Goal: Task Accomplishment & Management: Manage account settings

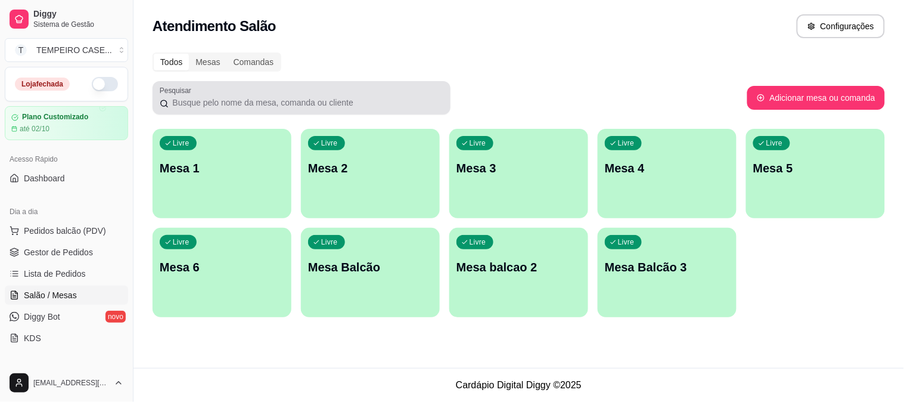
scroll to position [132, 0]
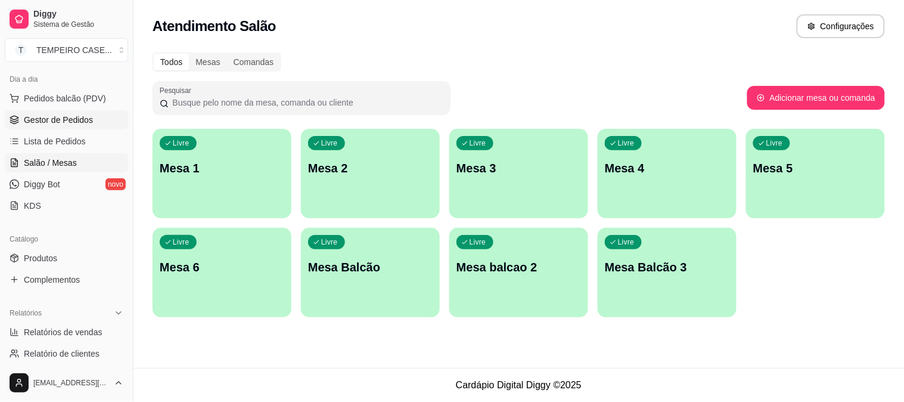
click at [94, 117] on link "Gestor de Pedidos" at bounding box center [66, 119] width 123 height 19
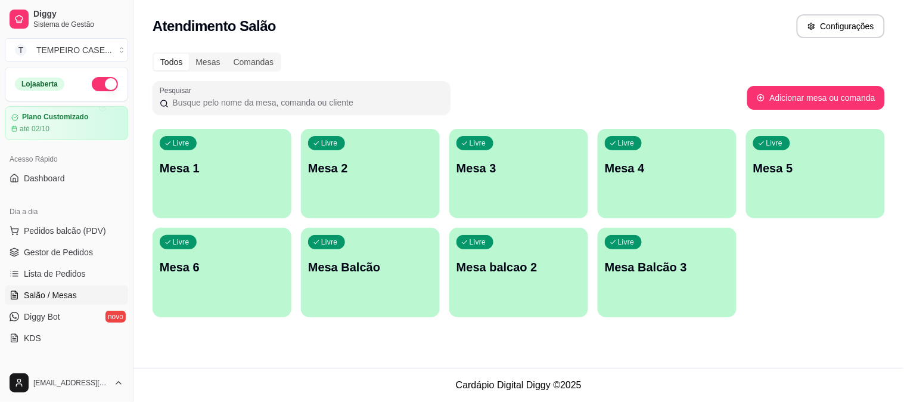
click at [197, 166] on p "Mesa 1" at bounding box center [222, 168] width 125 height 17
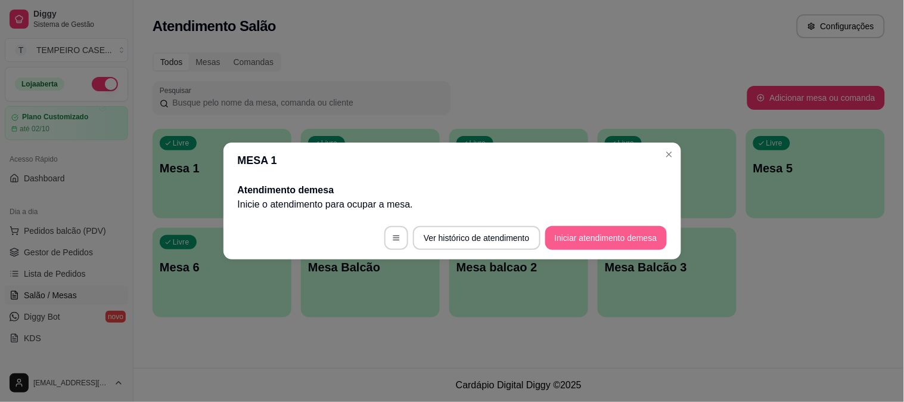
click at [596, 237] on button "Iniciar atendimento de mesa" at bounding box center [606, 238] width 122 height 24
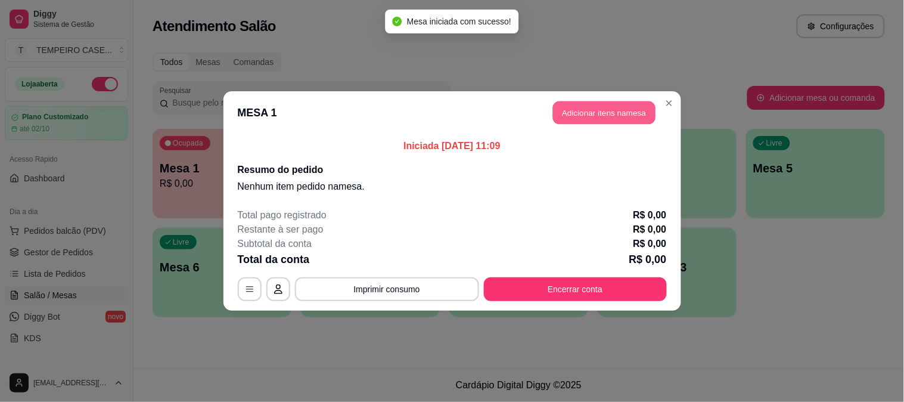
click at [585, 116] on button "Adicionar itens na mesa" at bounding box center [604, 112] width 103 height 23
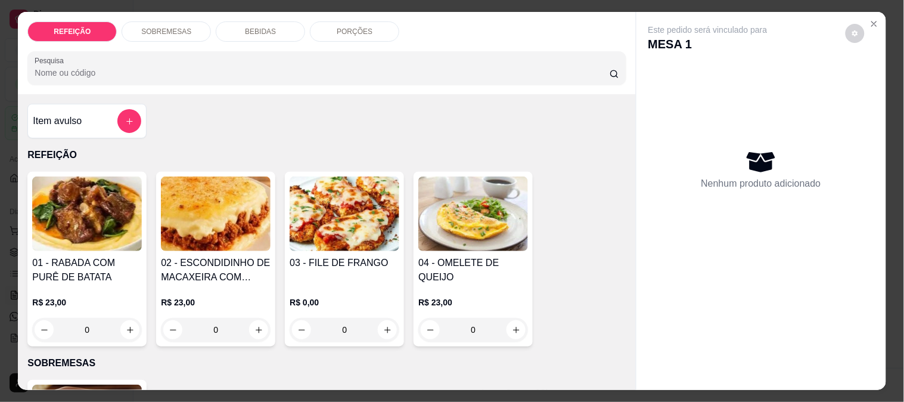
click at [377, 224] on img at bounding box center [345, 213] width 110 height 75
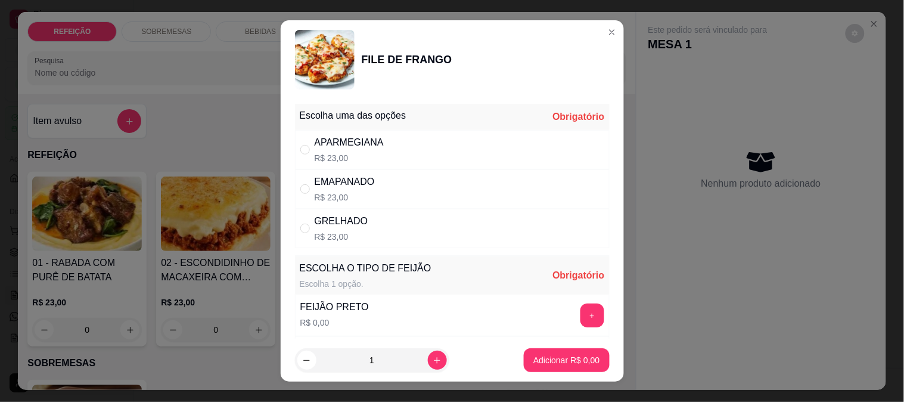
click at [372, 141] on div "APARMEGIANA" at bounding box center [349, 142] width 69 height 14
radio input "true"
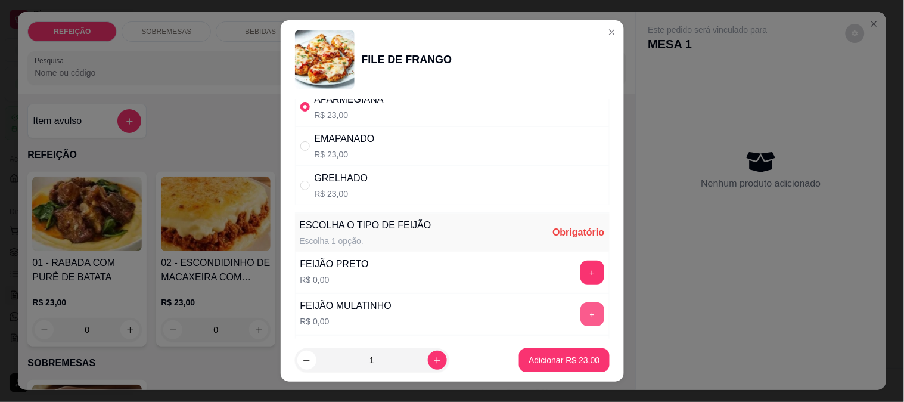
scroll to position [66, 0]
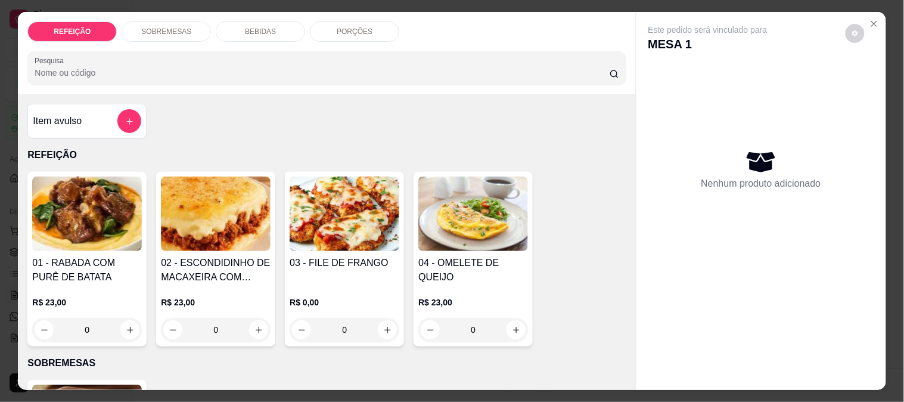
click at [204, 229] on img at bounding box center [216, 213] width 110 height 75
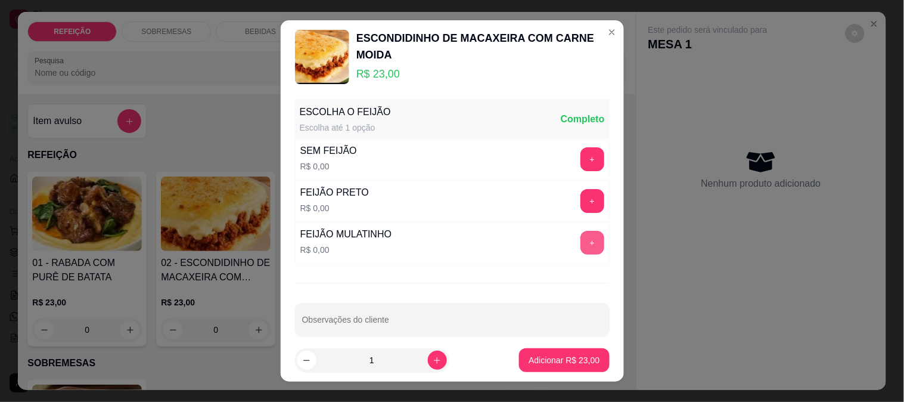
click at [581, 239] on button "+" at bounding box center [593, 243] width 24 height 24
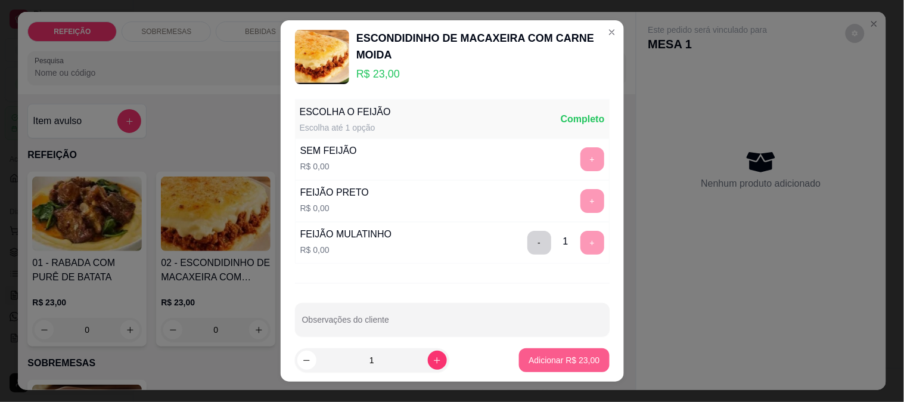
click at [541, 356] on p "Adicionar R$ 23,00" at bounding box center [564, 360] width 71 height 12
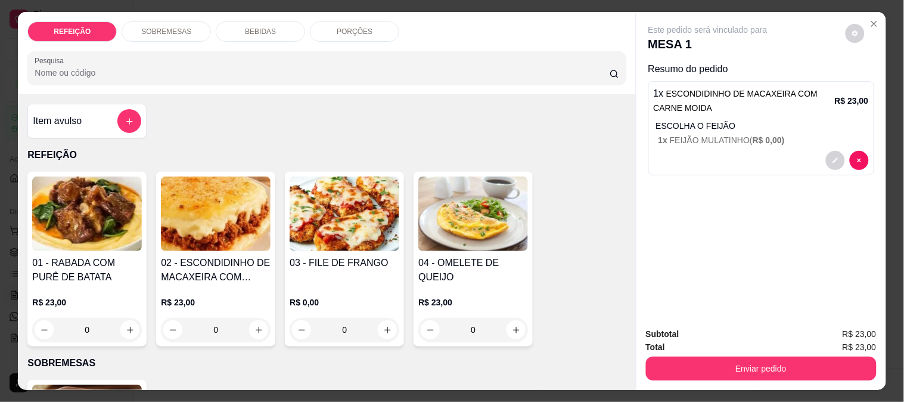
click at [81, 256] on h4 "01 - RABADA COM PURÊ DE BATATA" at bounding box center [87, 270] width 110 height 29
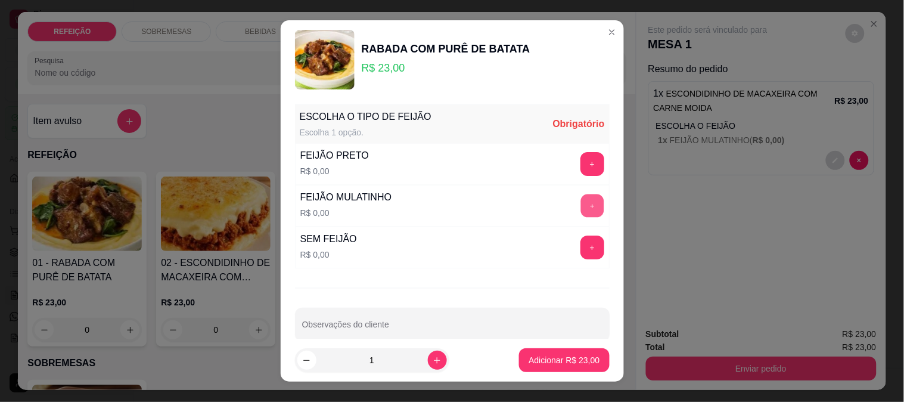
click at [581, 207] on button "+" at bounding box center [592, 205] width 23 height 23
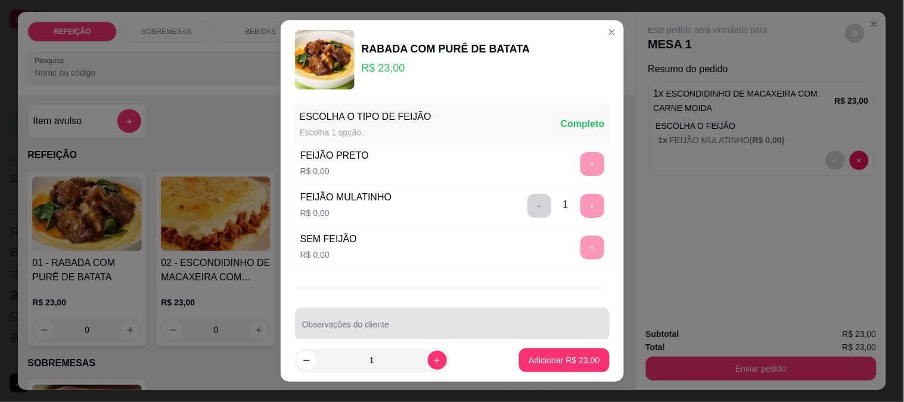
click at [460, 325] on input "Observações do cliente" at bounding box center [452, 329] width 300 height 12
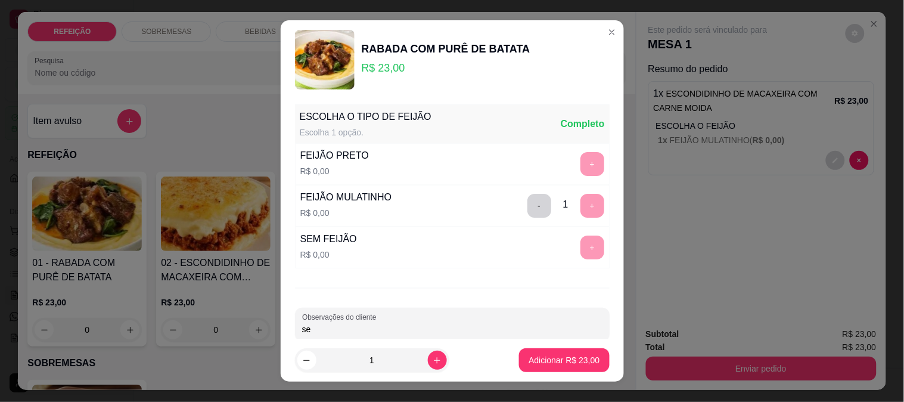
type input "s"
type input "farofa separada"
click at [547, 355] on p "Adicionar R$ 23,00" at bounding box center [564, 360] width 71 height 12
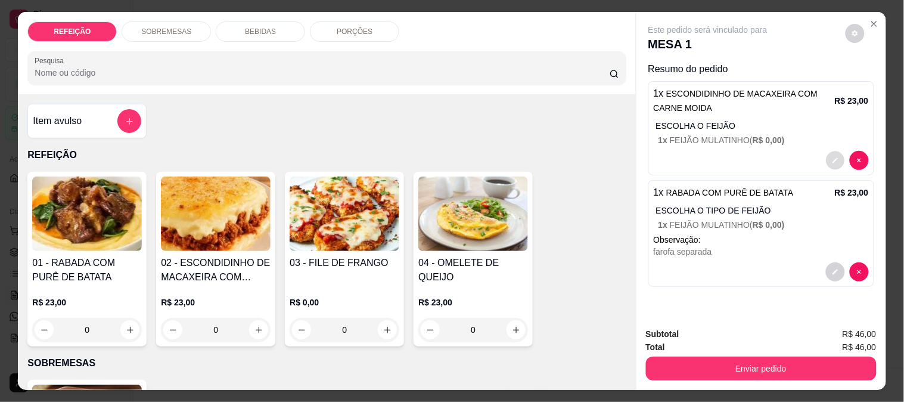
click at [832, 157] on icon "decrease-product-quantity" at bounding box center [835, 160] width 7 height 7
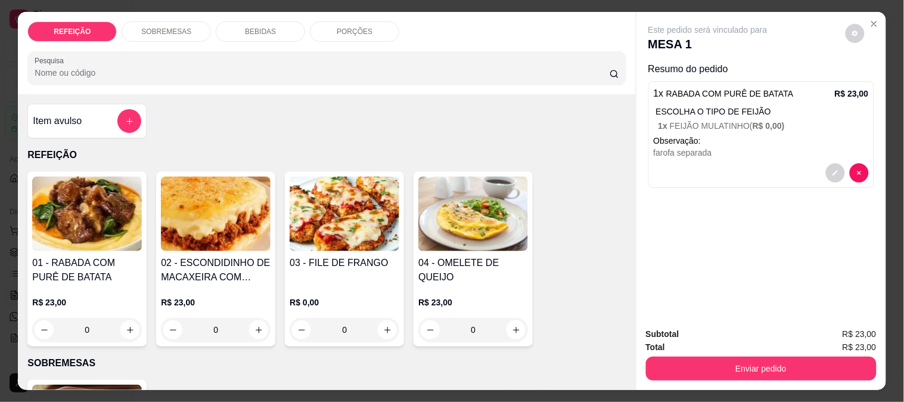
click at [317, 235] on img at bounding box center [345, 213] width 110 height 75
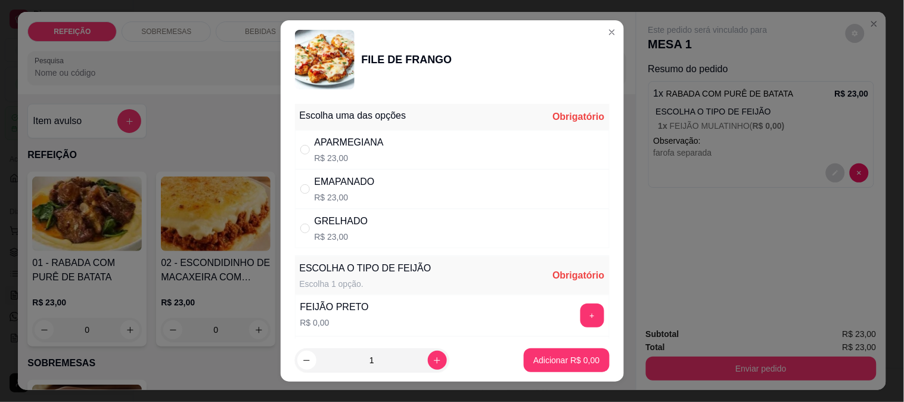
click at [386, 150] on div "APARMEGIANA R$ 23,00" at bounding box center [452, 149] width 315 height 39
radio input "true"
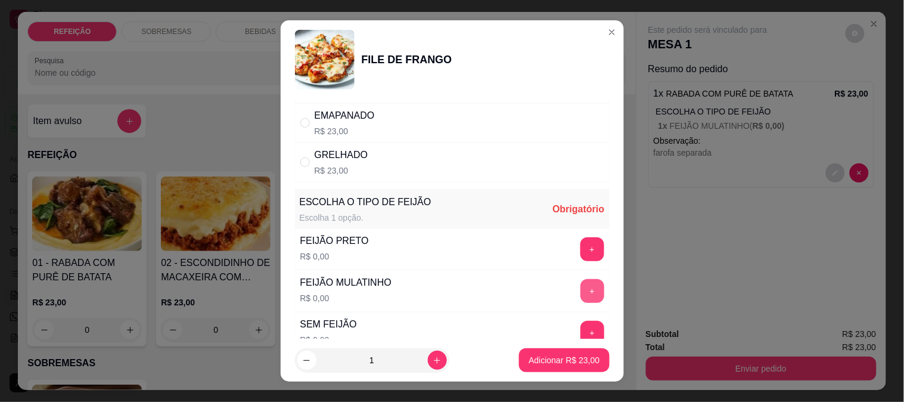
click at [581, 294] on button "+" at bounding box center [593, 291] width 24 height 24
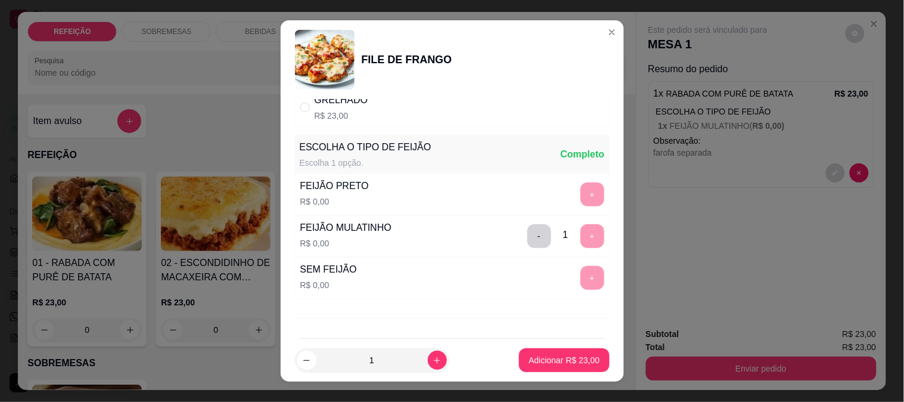
scroll to position [170, 0]
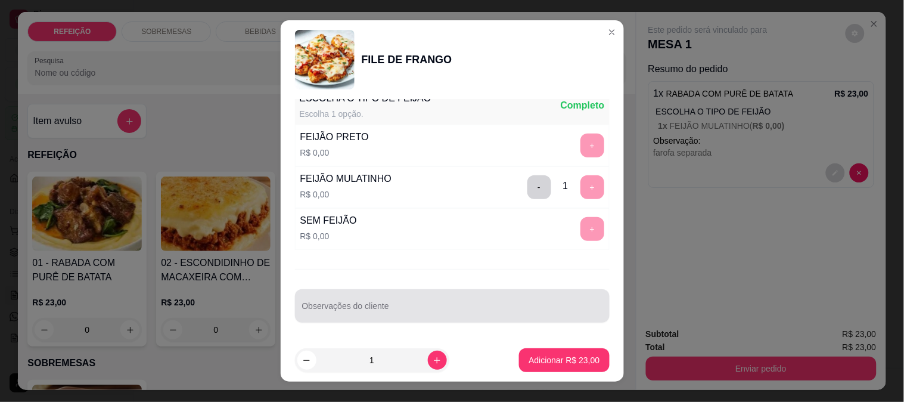
click at [424, 303] on div at bounding box center [452, 306] width 300 height 24
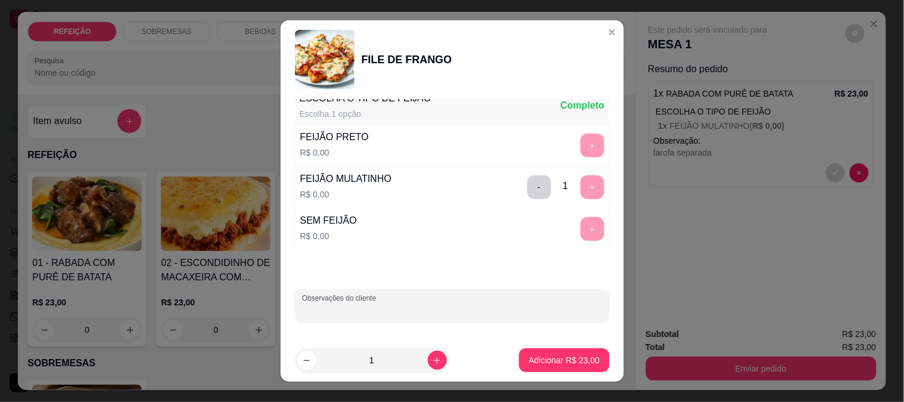
click at [424, 303] on div at bounding box center [452, 306] width 300 height 24
click at [367, 309] on input "sem farofa - salada separada sem molho e sem gergilin" at bounding box center [452, 311] width 300 height 12
type input "sem farofa - salada separada sem molho e sem gergilin"
click at [343, 317] on div "sem farofa - salada separada sem molho e sem gergilin" at bounding box center [452, 306] width 300 height 24
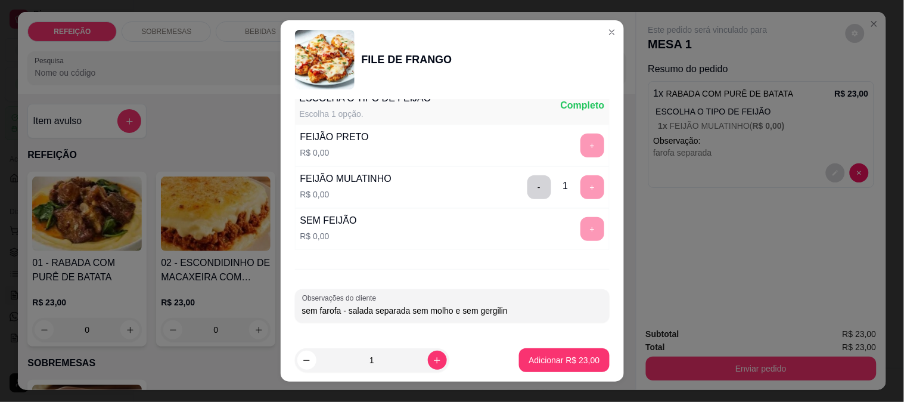
click at [353, 312] on input "sem farofa - salada separada sem molho e sem gergilin" at bounding box center [452, 311] width 300 height 12
click at [395, 314] on input "sem farofa - salada separada sem molho e sem gergilin" at bounding box center [452, 311] width 300 height 12
click at [408, 314] on input "sem farofa - salada separada sem molho e sem gergilin" at bounding box center [452, 311] width 300 height 12
click at [412, 314] on input "sem farofa - salada separada sem molho e sem gergilin" at bounding box center [452, 311] width 300 height 12
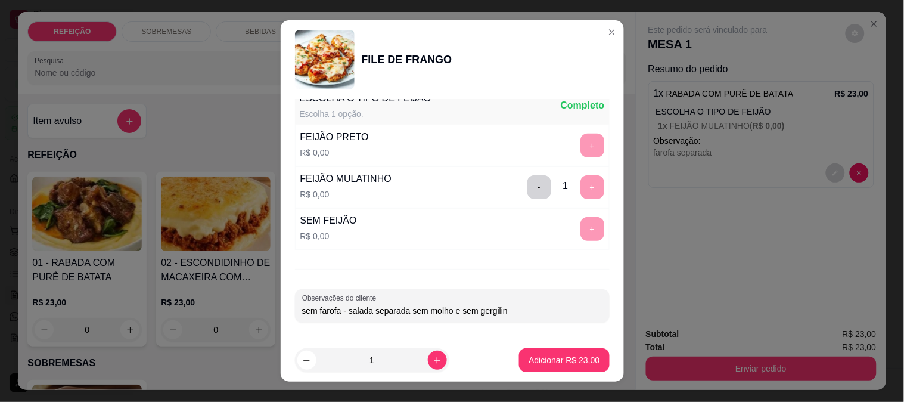
click at [447, 314] on input "sem farofa - salada separada sem molho e sem gergilin" at bounding box center [452, 311] width 300 height 12
click at [455, 312] on input "sem farofa - salada separada sem molho e sem gergilin" at bounding box center [452, 311] width 300 height 12
click at [529, 358] on p "Adicionar R$ 23,00" at bounding box center [564, 360] width 71 height 12
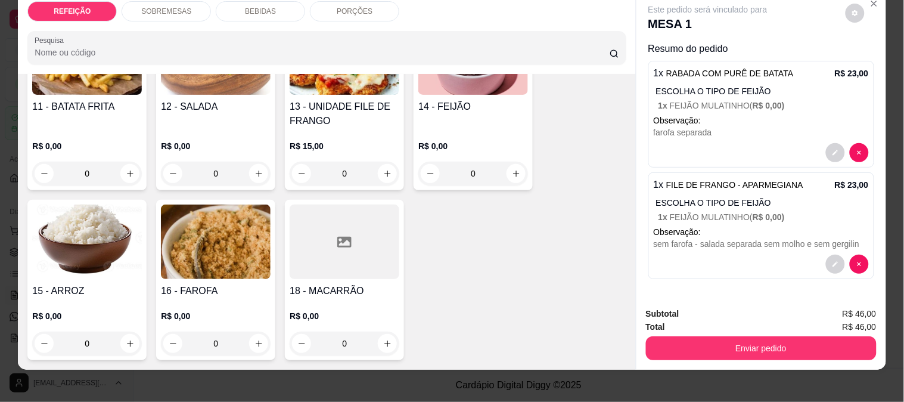
scroll to position [31, 0]
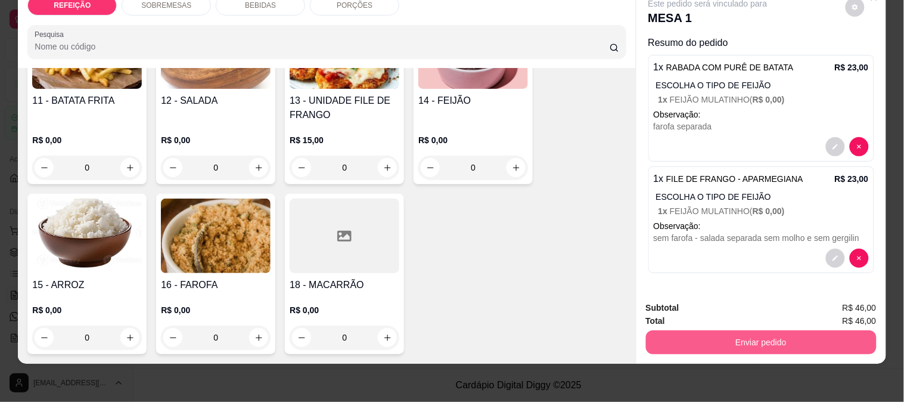
click at [771, 330] on button "Enviar pedido" at bounding box center [761, 342] width 231 height 24
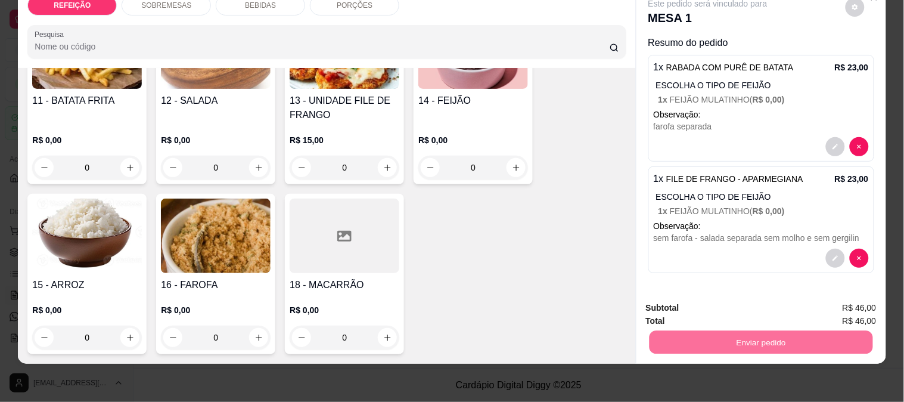
click at [841, 303] on button "Enviar pedido" at bounding box center [845, 303] width 67 height 23
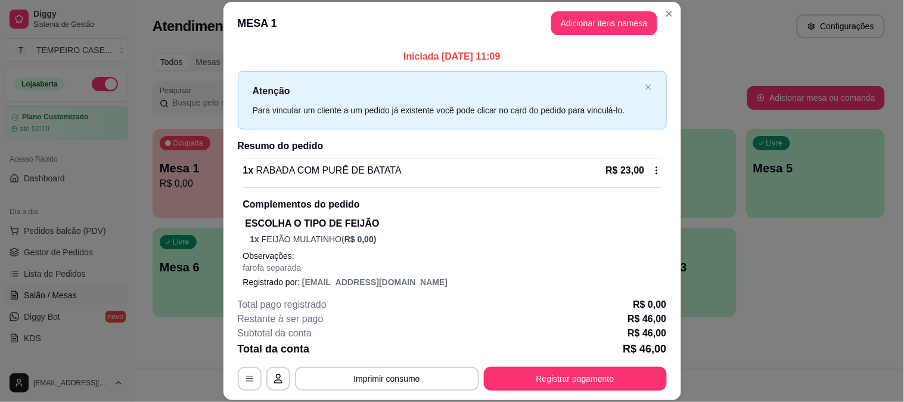
click at [575, 21] on button "Adicionar itens na mesa" at bounding box center [604, 23] width 106 height 24
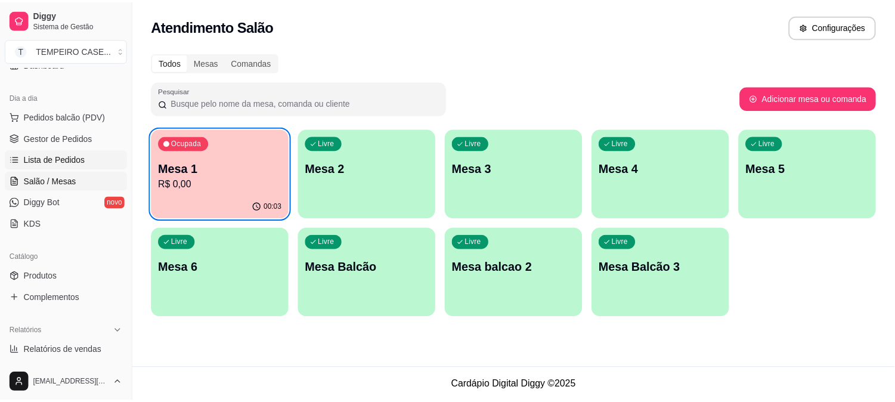
scroll to position [199, 0]
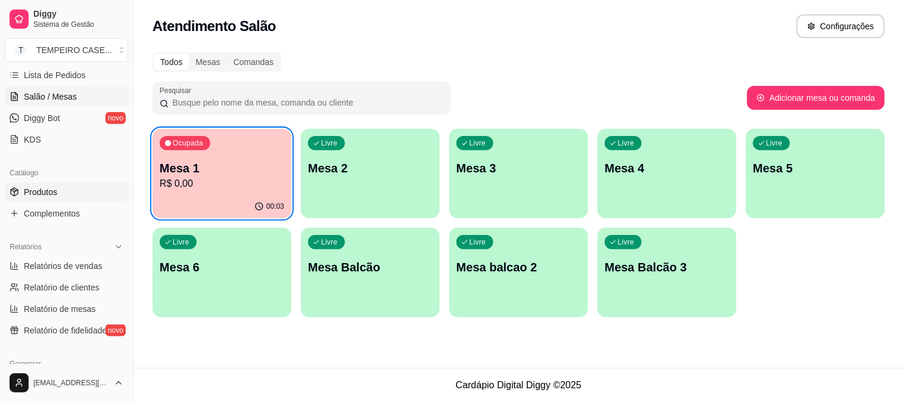
click at [58, 193] on link "Produtos" at bounding box center [66, 191] width 123 height 19
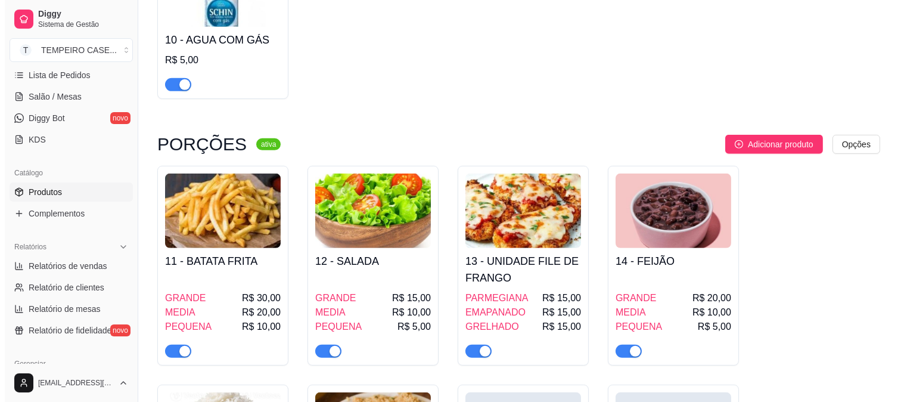
scroll to position [1192, 0]
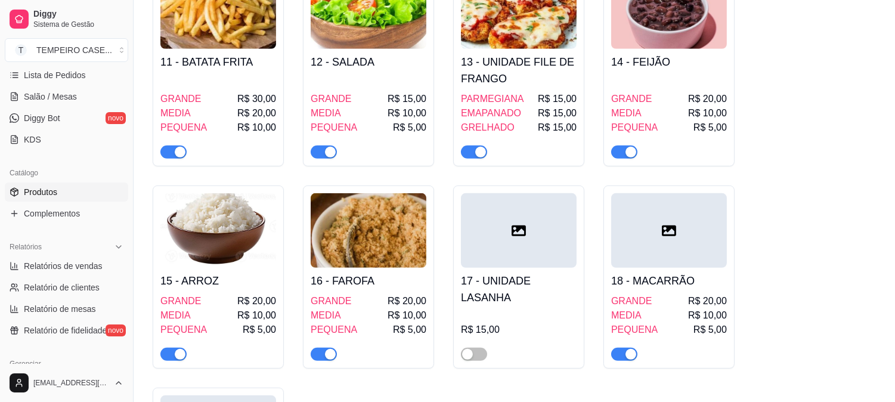
click at [514, 311] on div "R$ 15,00" at bounding box center [519, 336] width 116 height 50
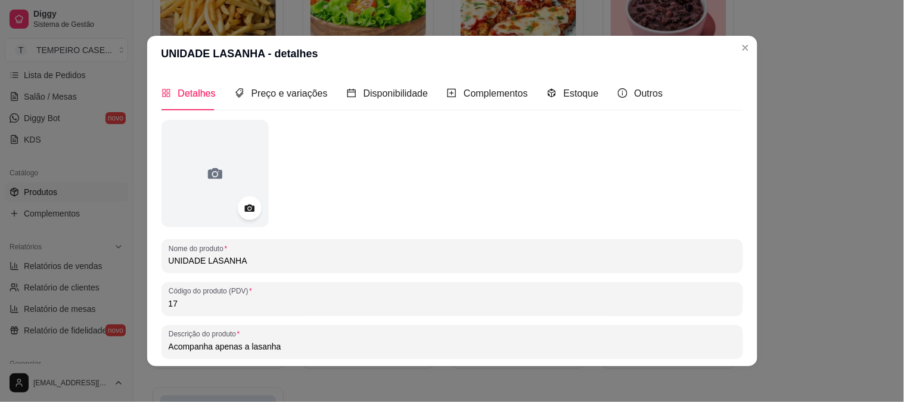
drag, startPoint x: 259, startPoint y: 261, endPoint x: 200, endPoint y: 260, distance: 58.4
click at [200, 260] on input "UNIDADE LASANHA" at bounding box center [453, 261] width 568 height 12
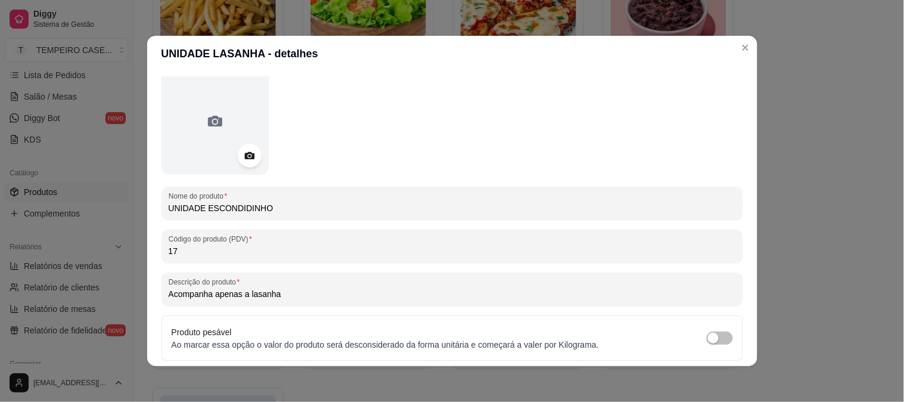
scroll to position [150, 0]
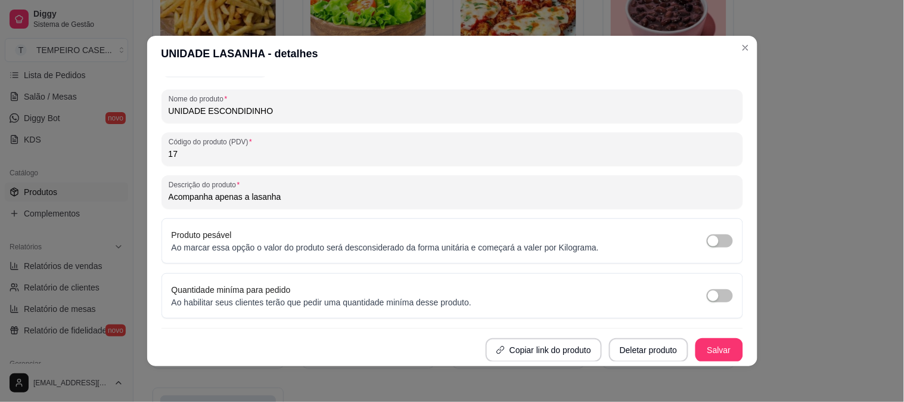
type input "UNIDADE ESCONDIDINHO"
click at [698, 351] on button "Salvar" at bounding box center [720, 350] width 48 height 24
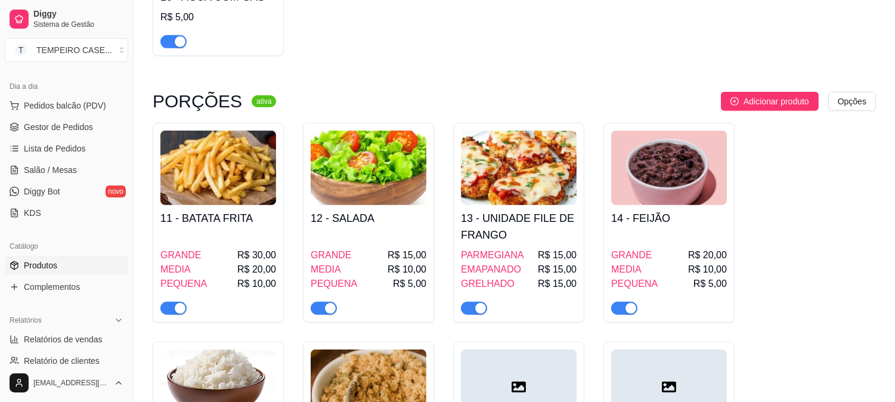
scroll to position [0, 0]
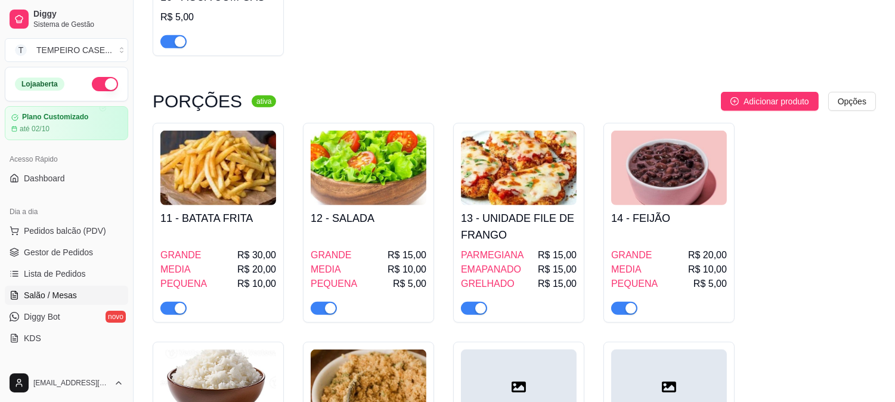
click at [52, 298] on span "Salão / Mesas" at bounding box center [50, 295] width 53 height 12
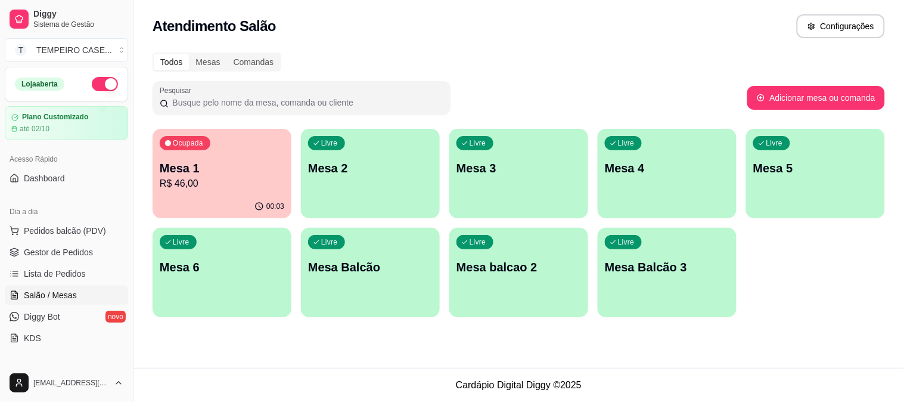
click at [200, 168] on p "Mesa 1" at bounding box center [222, 168] width 125 height 17
click at [280, 188] on p "R$ 46,00" at bounding box center [222, 183] width 125 height 14
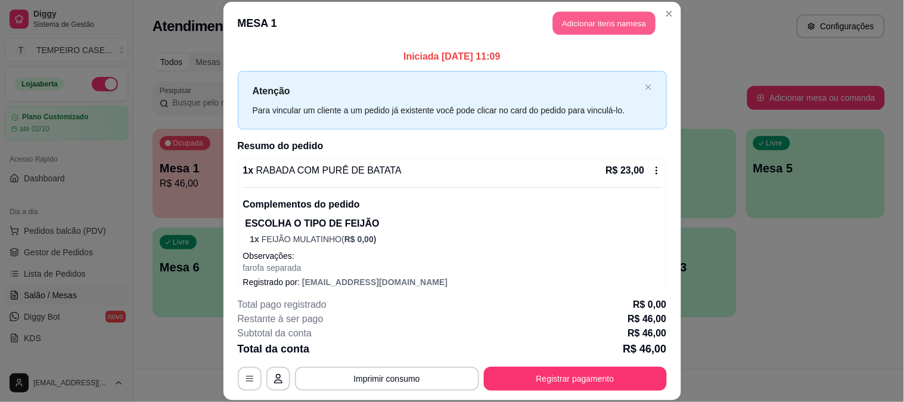
click at [561, 32] on button "Adicionar itens na mesa" at bounding box center [604, 23] width 103 height 23
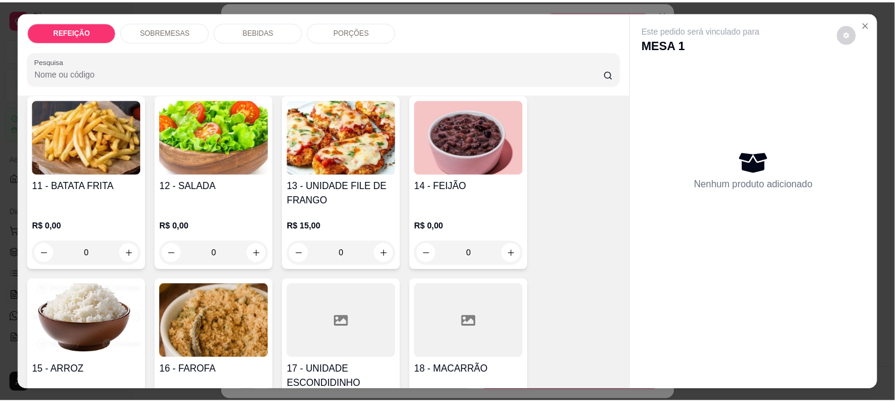
scroll to position [930, 0]
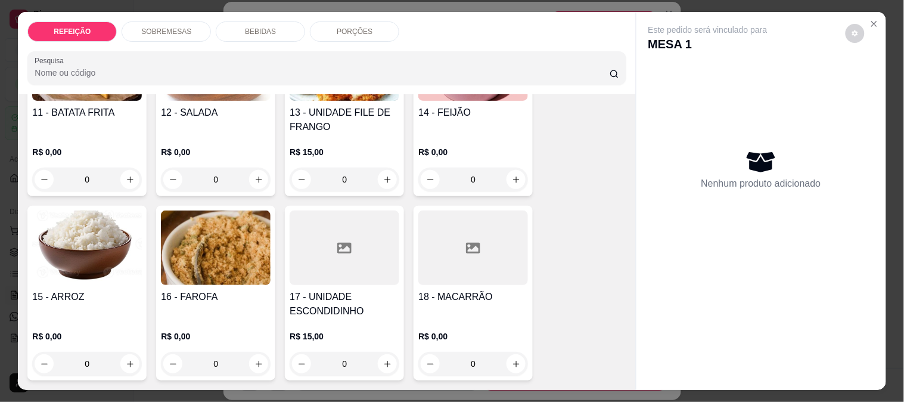
click at [323, 246] on div at bounding box center [345, 247] width 110 height 75
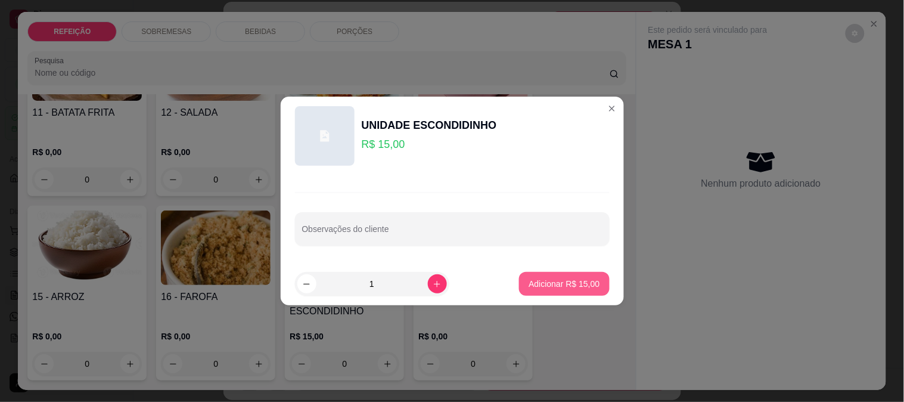
click at [568, 279] on p "Adicionar R$ 15,00" at bounding box center [564, 284] width 71 height 12
type input "1"
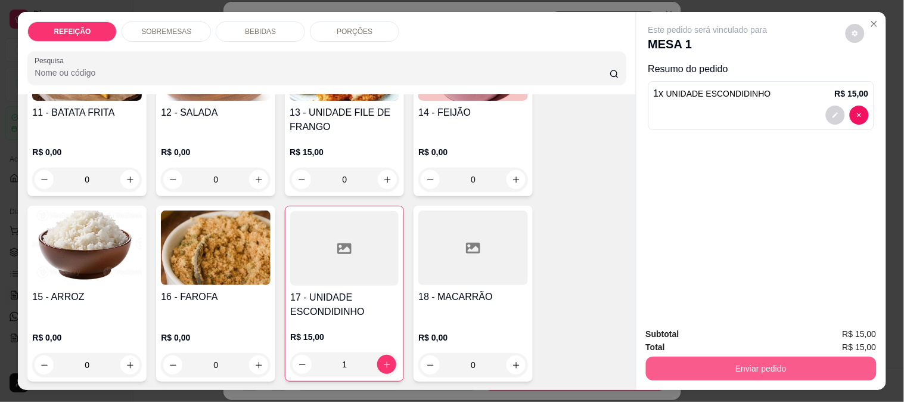
click at [731, 361] on button "Enviar pedido" at bounding box center [761, 368] width 231 height 24
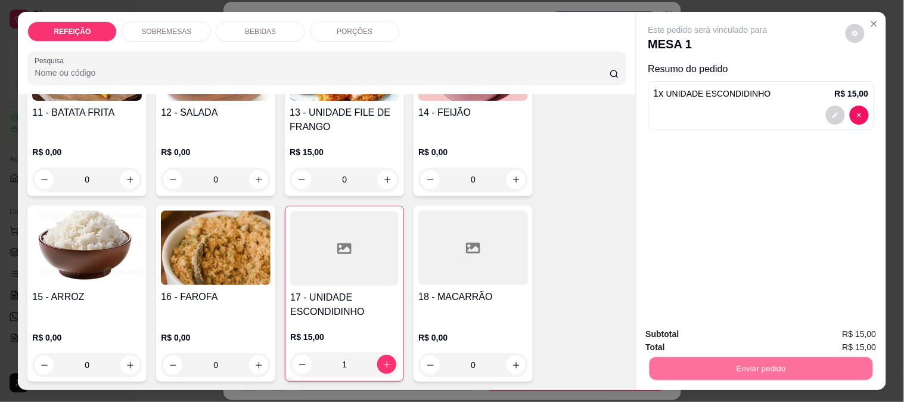
click at [833, 328] on button "Enviar pedido" at bounding box center [845, 334] width 67 height 23
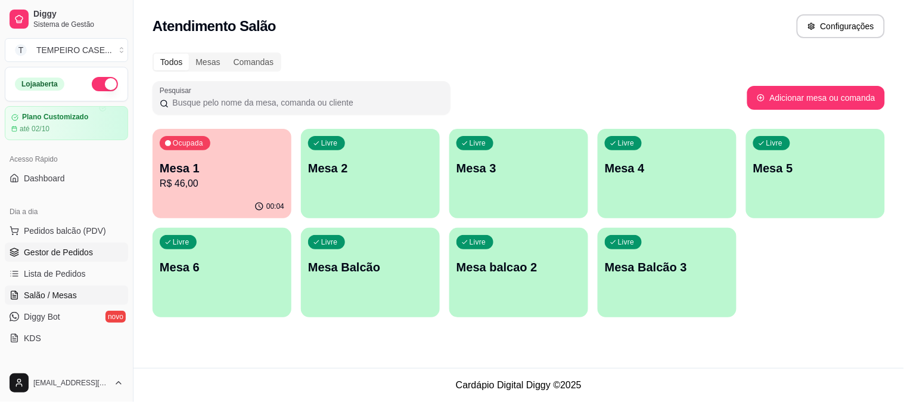
click at [35, 249] on span "Gestor de Pedidos" at bounding box center [58, 252] width 69 height 12
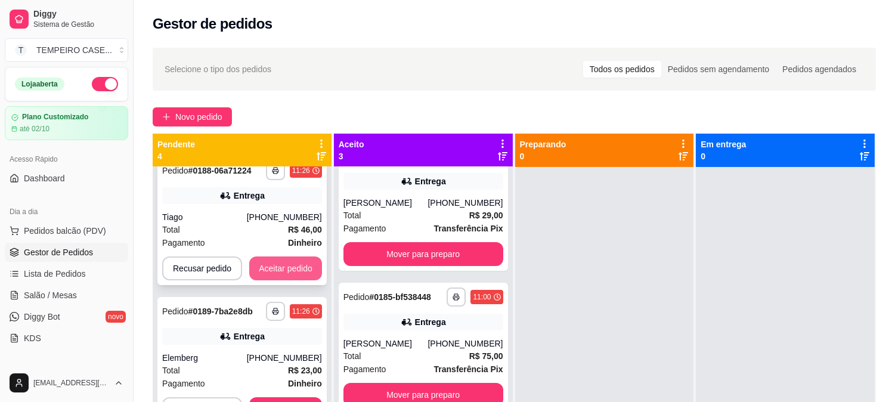
scroll to position [146, 0]
click at [275, 171] on icon "button" at bounding box center [275, 169] width 7 height 7
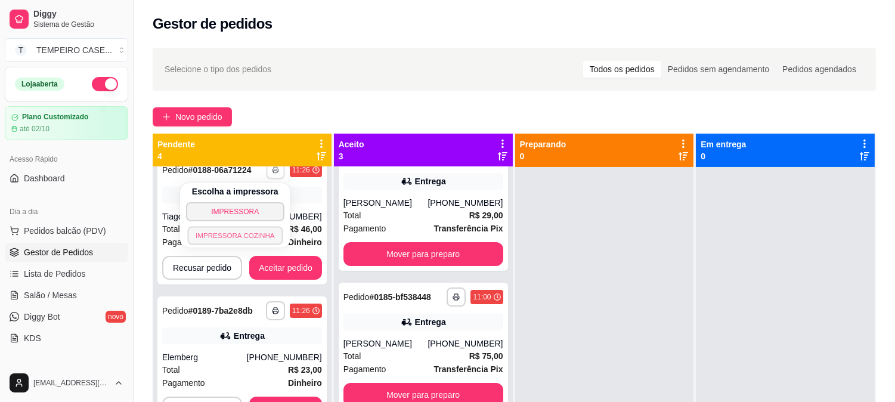
click at [236, 232] on button "IMPRESSORA COZINHA" at bounding box center [234, 235] width 95 height 18
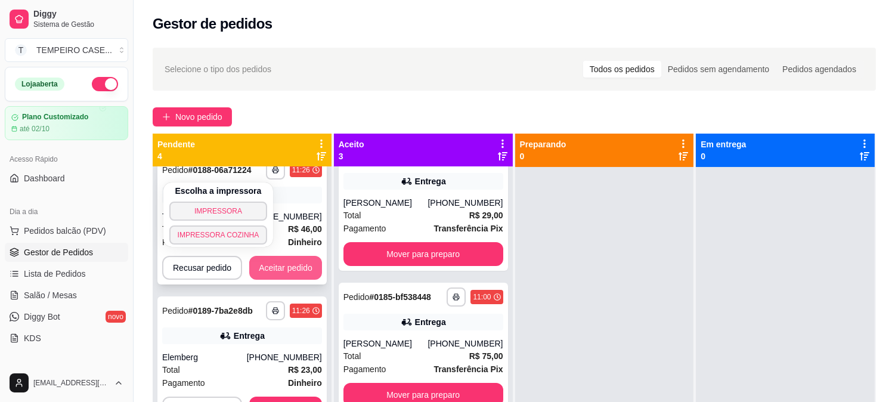
click at [289, 266] on button "Aceitar pedido" at bounding box center [285, 268] width 73 height 24
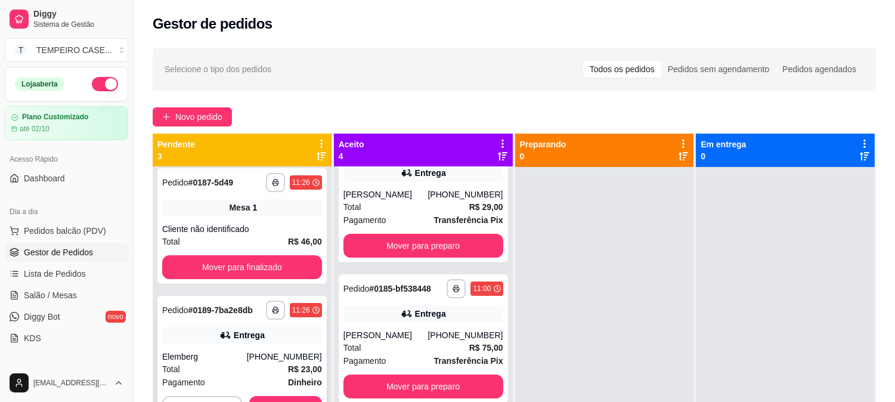
scroll to position [5, 0]
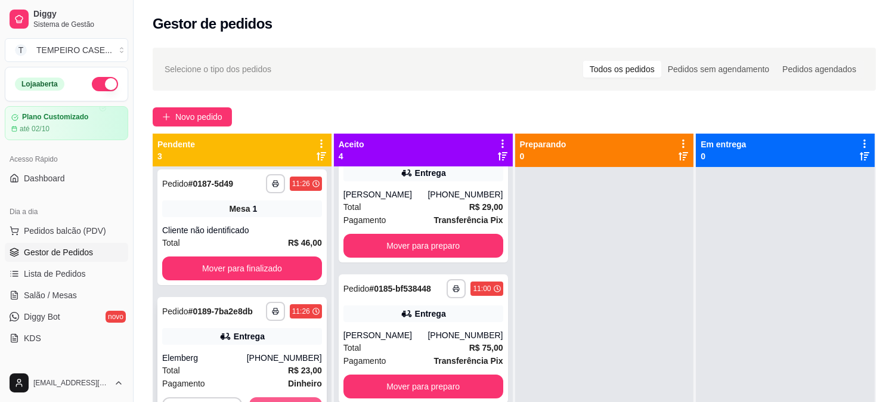
click at [283, 401] on button "Aceitar pedido" at bounding box center [285, 409] width 73 height 24
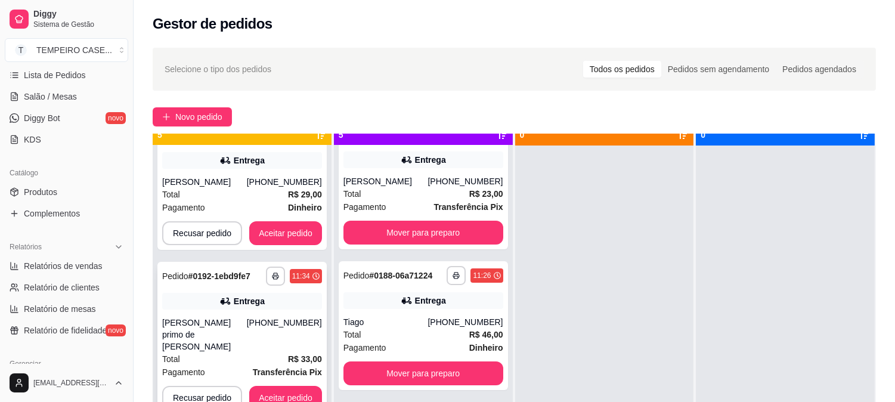
scroll to position [33, 0]
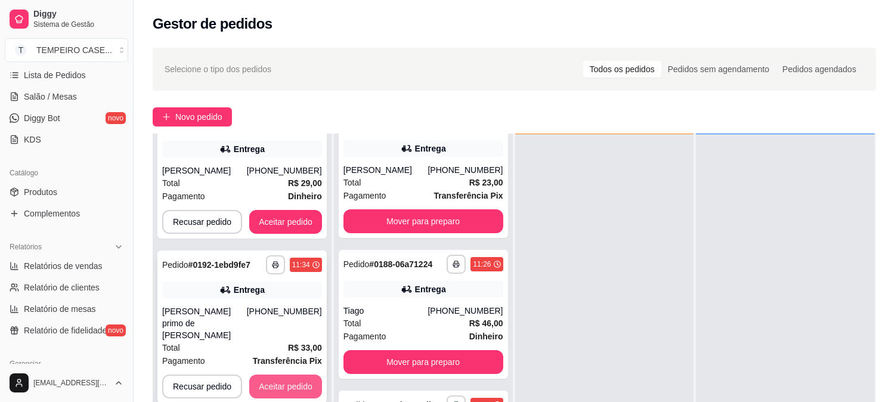
click at [281, 374] on button "Aceitar pedido" at bounding box center [285, 386] width 73 height 24
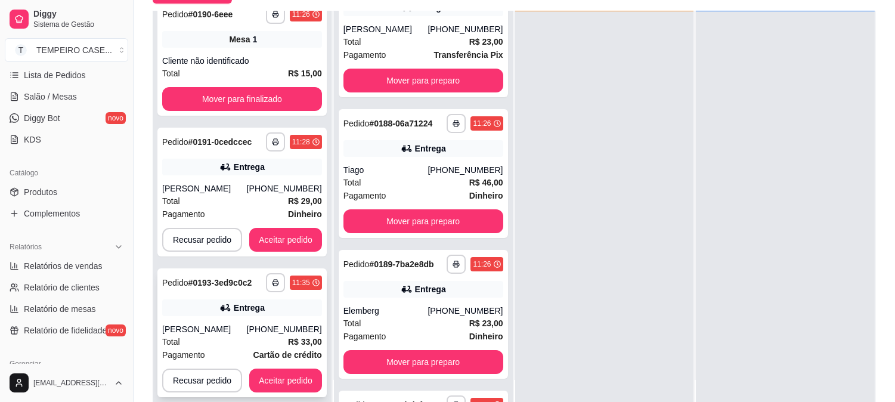
scroll to position [132, 0]
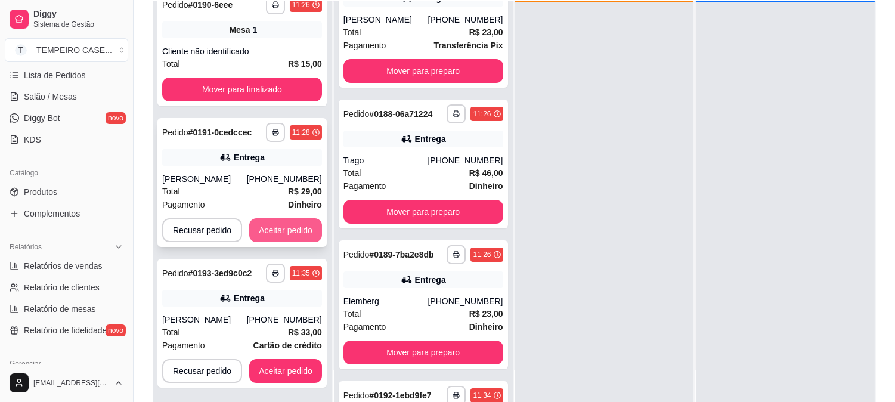
click at [289, 232] on button "Aceitar pedido" at bounding box center [285, 230] width 73 height 24
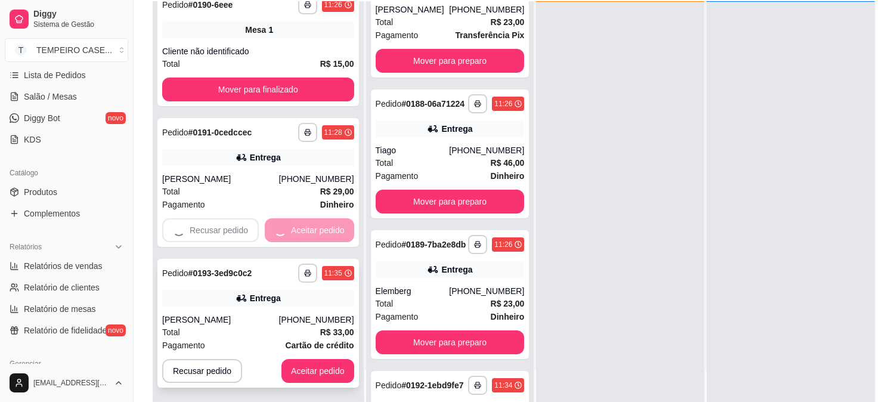
scroll to position [331, 0]
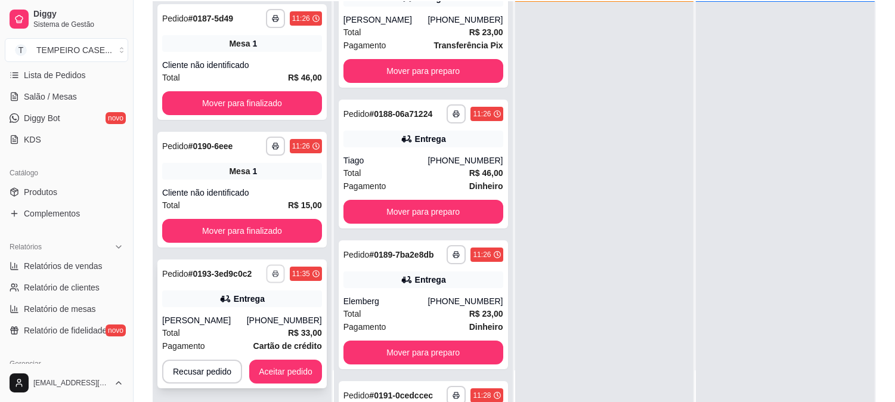
click at [272, 272] on icon "button" at bounding box center [275, 273] width 7 height 7
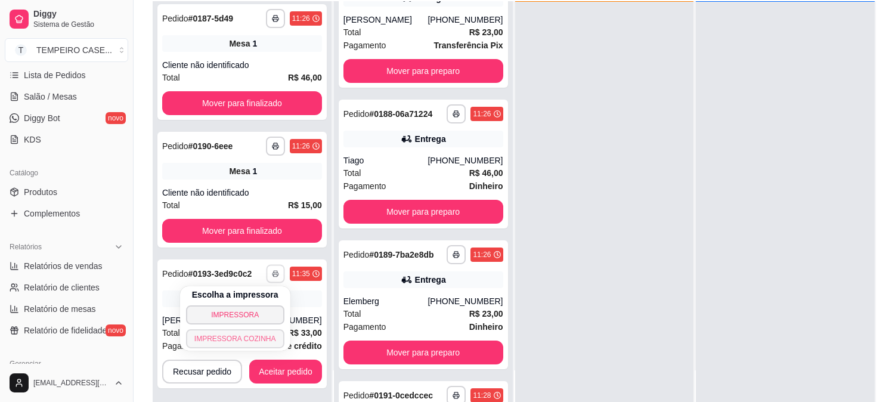
click at [253, 335] on button "IMPRESSORA COZINHA" at bounding box center [235, 338] width 98 height 19
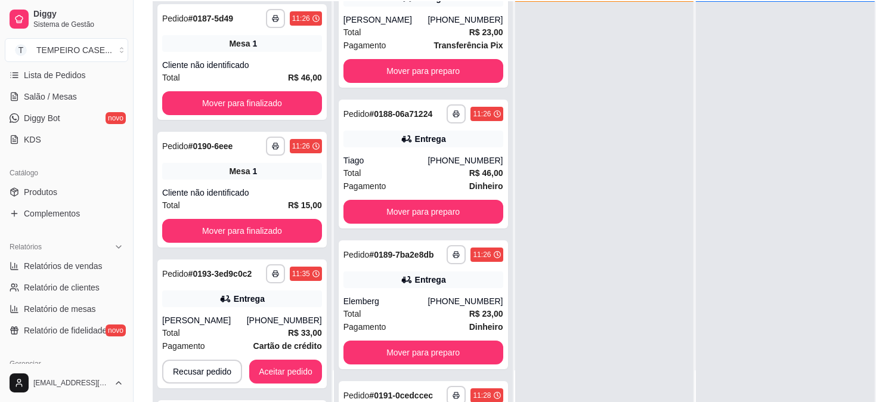
drag, startPoint x: 255, startPoint y: 311, endPoint x: 0, endPoint y: -80, distance: 467.1
drag, startPoint x: 0, startPoint y: -80, endPoint x: 665, endPoint y: 240, distance: 738.6
click at [665, 240] on div at bounding box center [604, 203] width 179 height 402
click at [290, 361] on button "Aceitar pedido" at bounding box center [285, 371] width 73 height 24
click at [305, 368] on button "Aceitar pedido" at bounding box center [285, 371] width 73 height 24
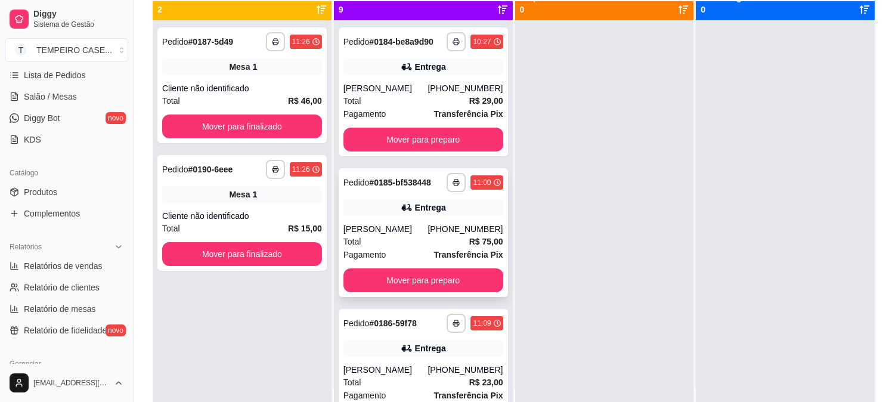
scroll to position [0, 0]
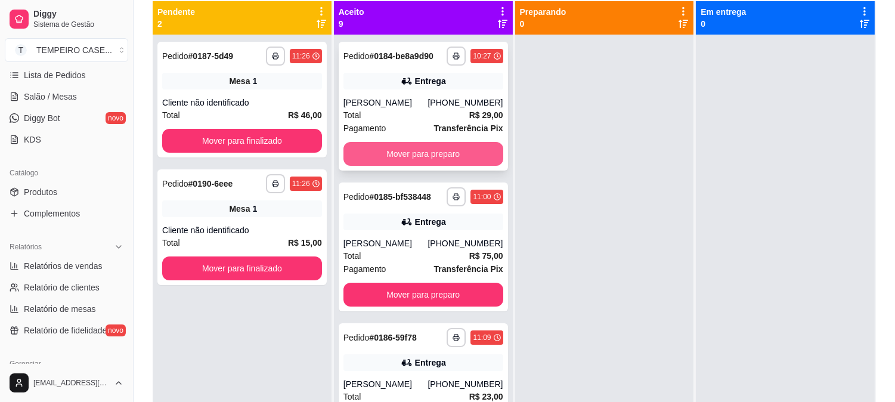
click at [423, 151] on button "Mover para preparo" at bounding box center [423, 154] width 160 height 24
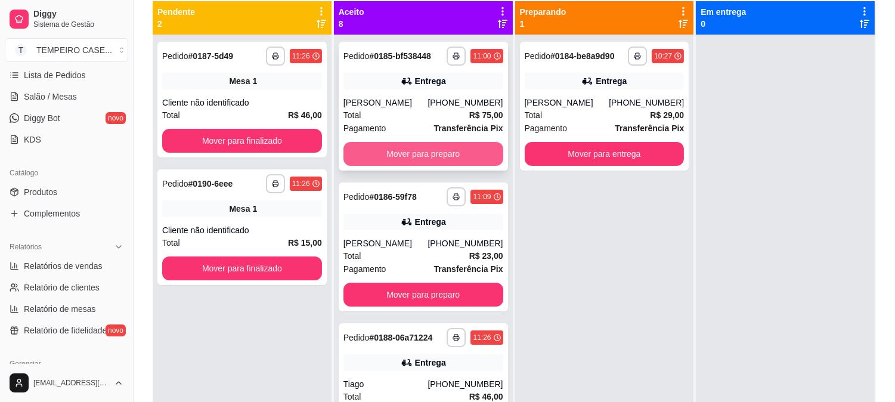
click at [424, 150] on button "Mover para preparo" at bounding box center [423, 154] width 160 height 24
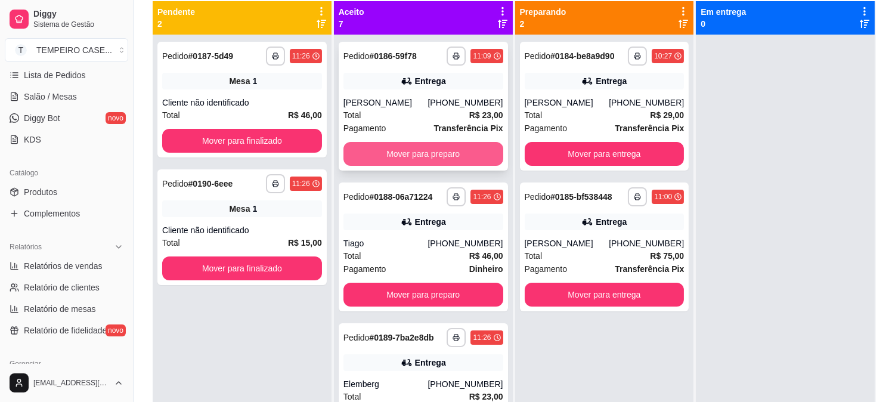
click at [420, 154] on button "Mover para preparo" at bounding box center [423, 154] width 160 height 24
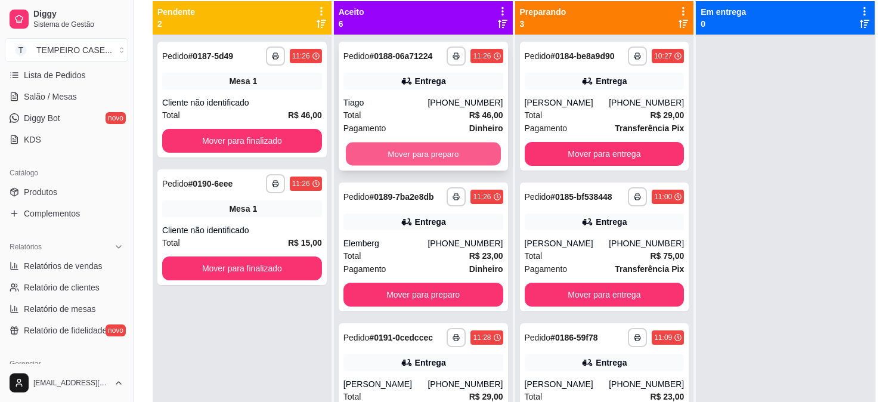
click at [414, 155] on button "Mover para preparo" at bounding box center [423, 153] width 155 height 23
click at [413, 155] on button "Mover para preparo" at bounding box center [423, 154] width 160 height 24
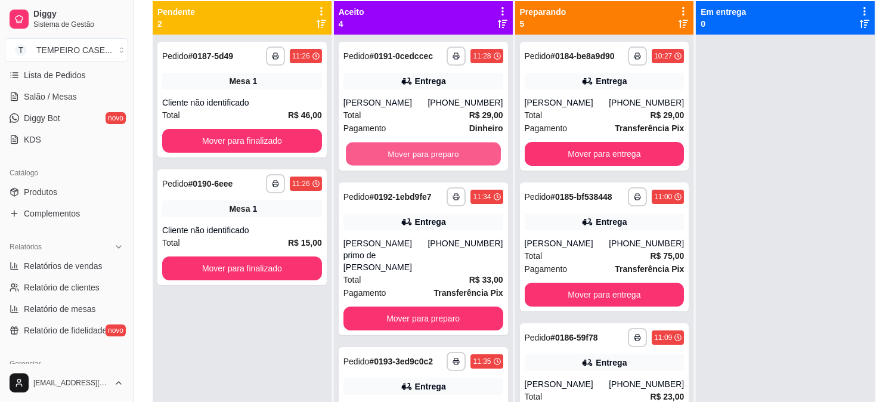
click at [410, 156] on button "Mover para preparo" at bounding box center [423, 153] width 155 height 23
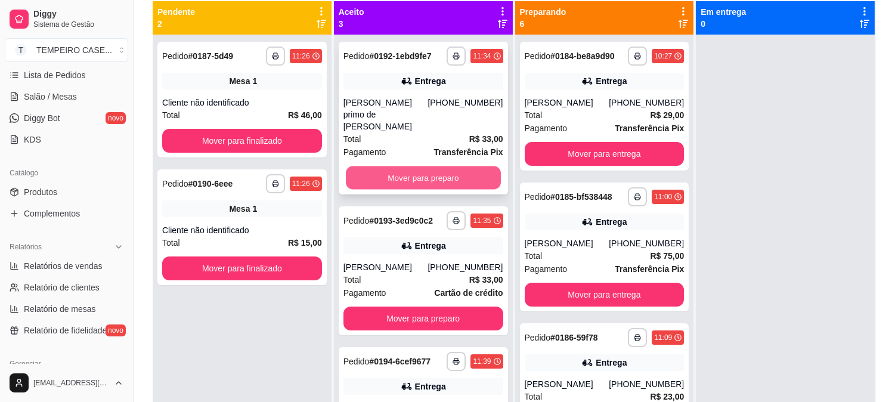
click at [408, 166] on button "Mover para preparo" at bounding box center [423, 177] width 155 height 23
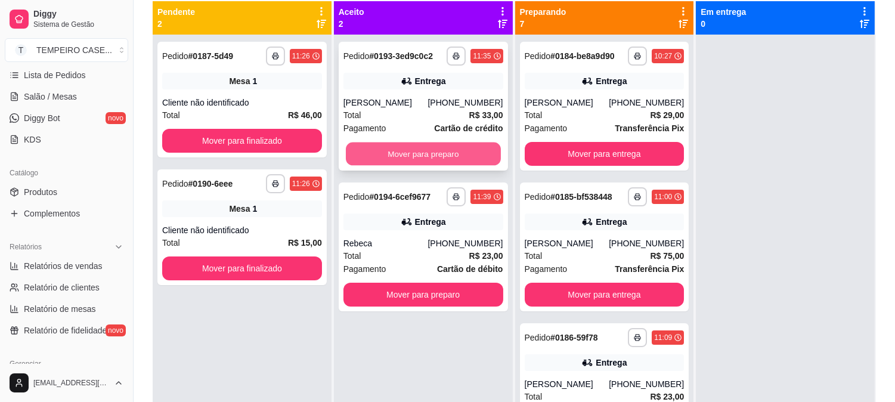
click at [408, 164] on button "Mover para preparo" at bounding box center [423, 153] width 155 height 23
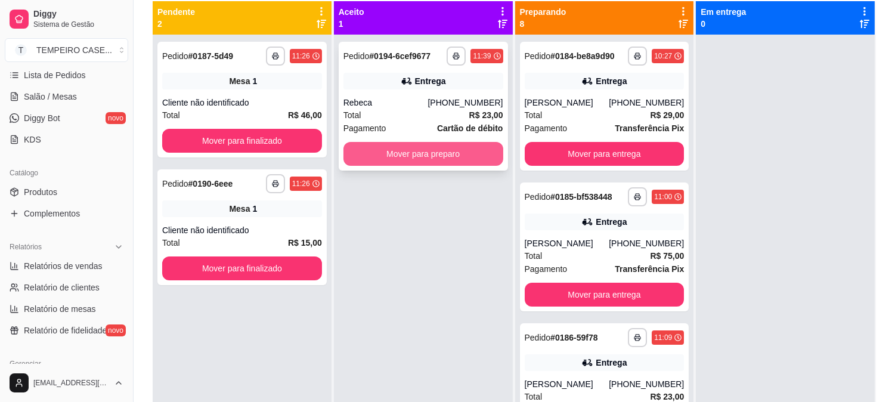
click at [409, 162] on button "Mover para preparo" at bounding box center [423, 154] width 160 height 24
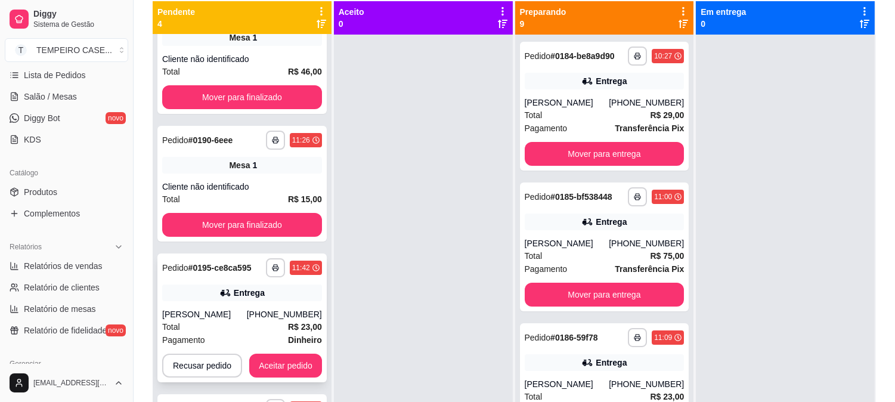
scroll to position [66, 0]
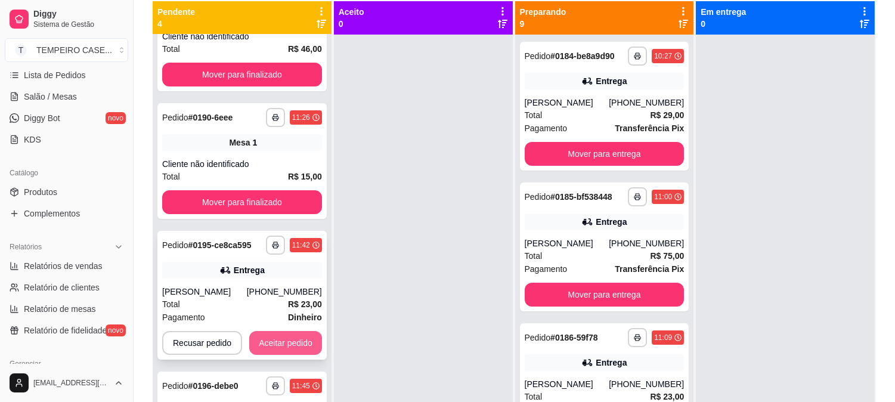
click at [276, 334] on button "Aceitar pedido" at bounding box center [285, 343] width 73 height 24
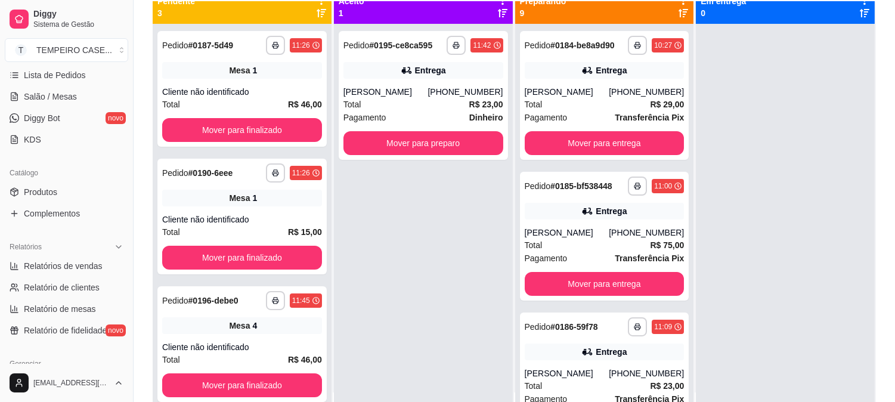
scroll to position [0, 0]
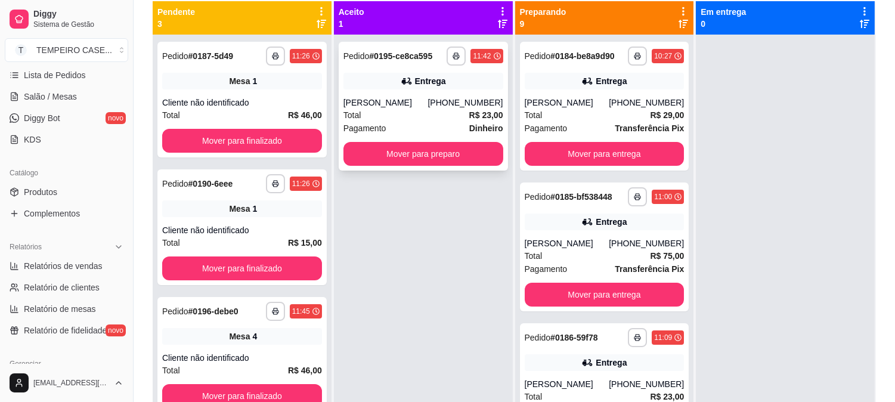
click at [413, 154] on button "Mover para preparo" at bounding box center [423, 154] width 160 height 24
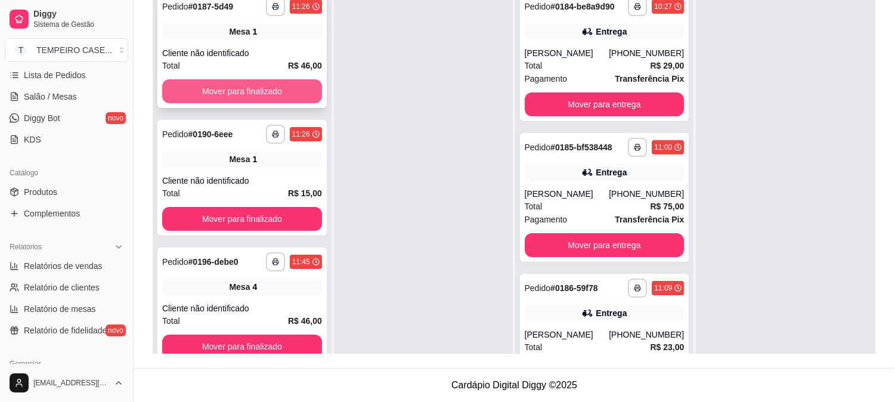
click at [265, 91] on button "Mover para finalizado" at bounding box center [242, 91] width 160 height 24
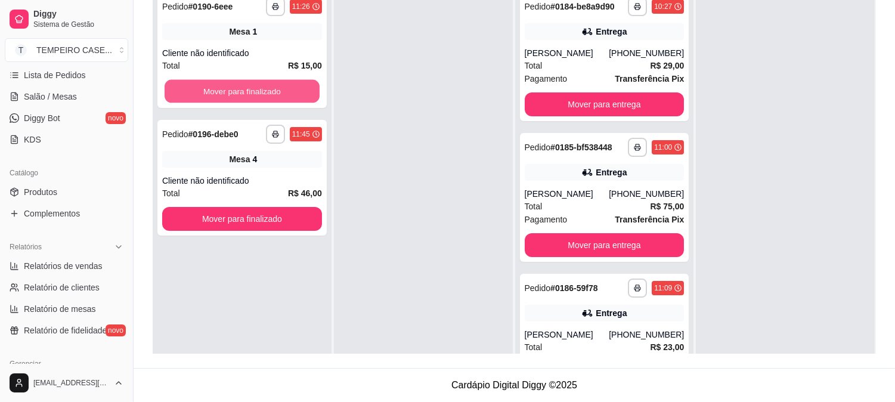
click at [265, 91] on button "Mover para finalizado" at bounding box center [242, 91] width 155 height 23
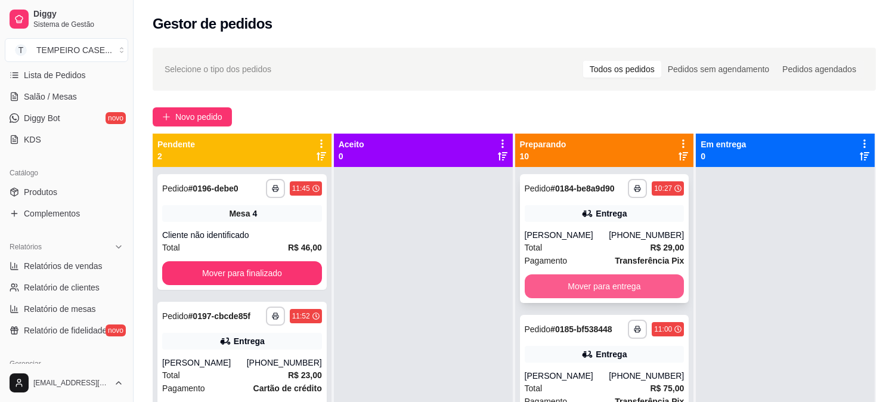
click at [558, 287] on button "Mover para entrega" at bounding box center [605, 286] width 160 height 24
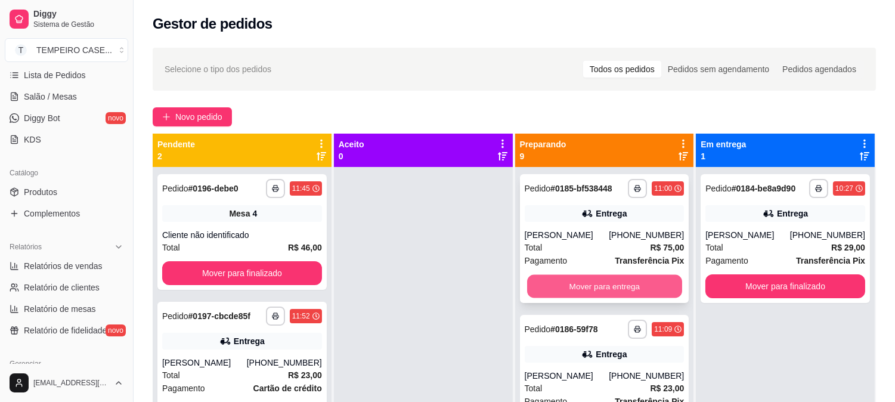
click at [575, 287] on button "Mover para entrega" at bounding box center [604, 286] width 155 height 23
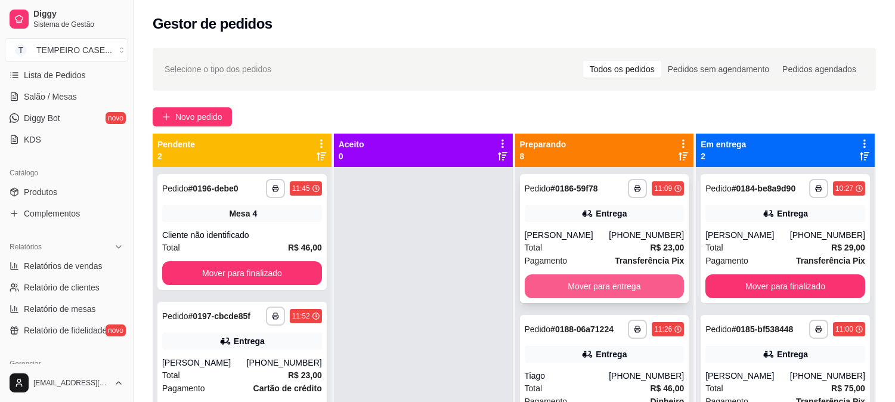
click at [615, 285] on button "Mover para entrega" at bounding box center [605, 286] width 160 height 24
click at [591, 286] on button "Mover para entrega" at bounding box center [605, 286] width 160 height 24
click at [612, 287] on button "Mover para entrega" at bounding box center [605, 286] width 160 height 24
click at [603, 287] on button "Mover para entrega" at bounding box center [605, 286] width 160 height 24
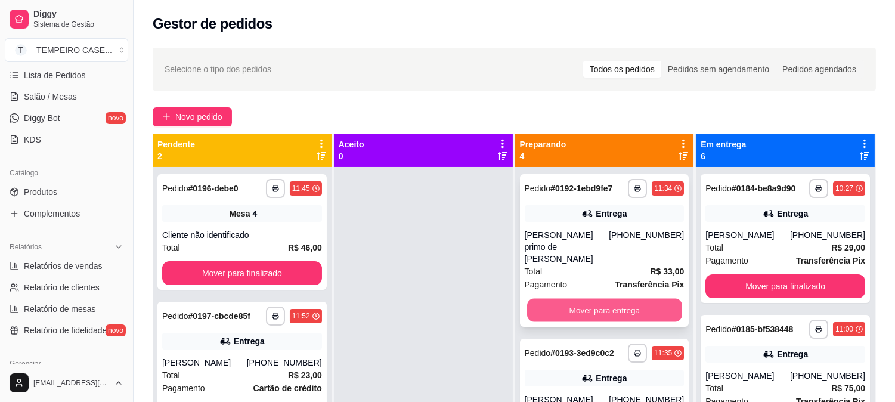
click at [594, 299] on button "Mover para entrega" at bounding box center [604, 310] width 155 height 23
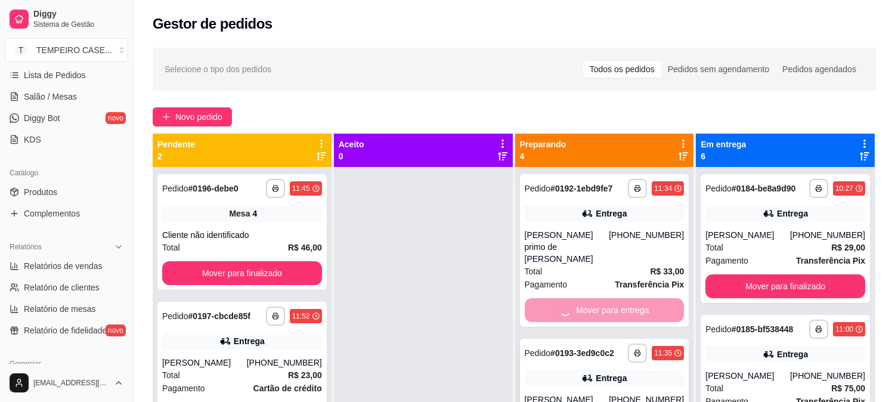
scroll to position [32, 0]
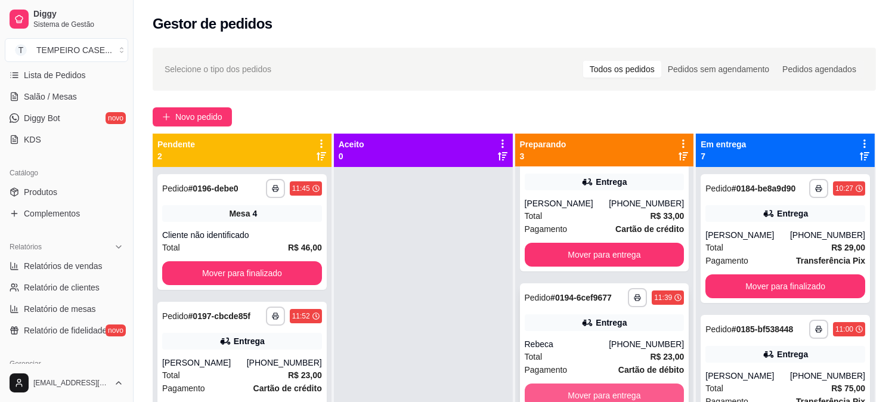
click at [596, 385] on button "Mover para entrega" at bounding box center [605, 395] width 160 height 24
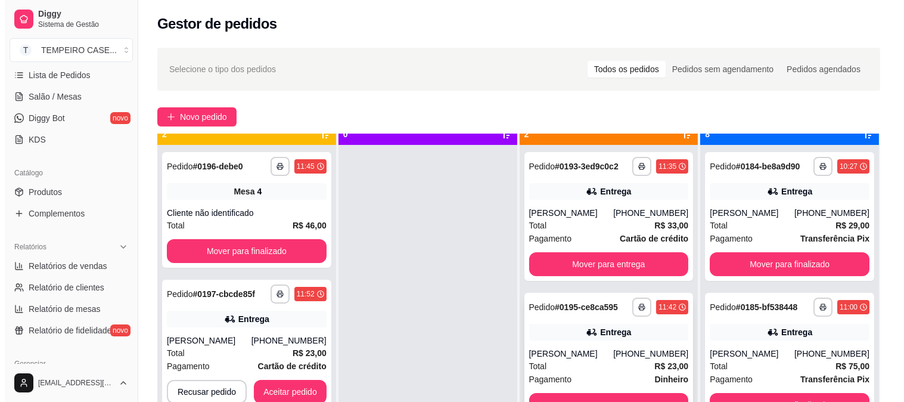
scroll to position [0, 0]
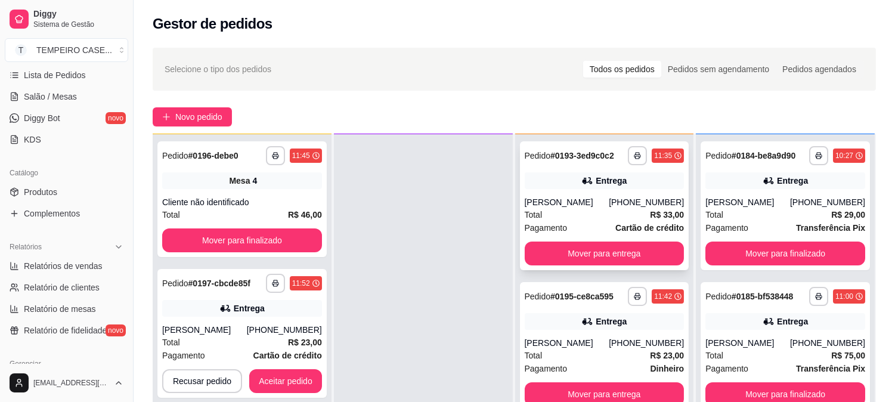
click at [607, 265] on div "**********" at bounding box center [604, 205] width 169 height 129
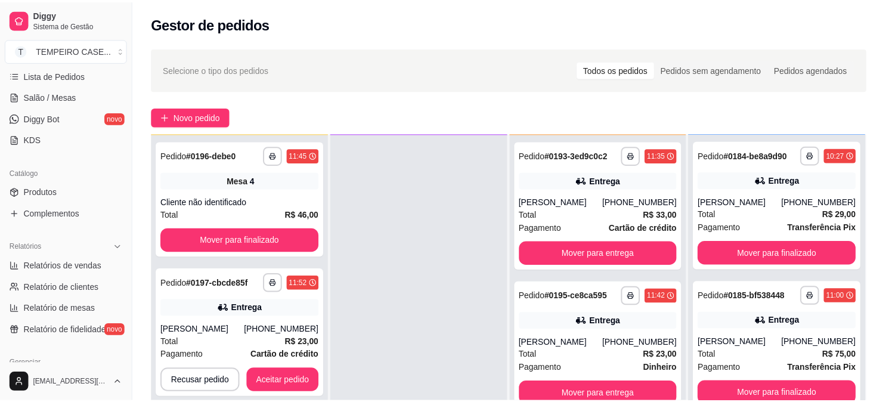
scroll to position [125, 0]
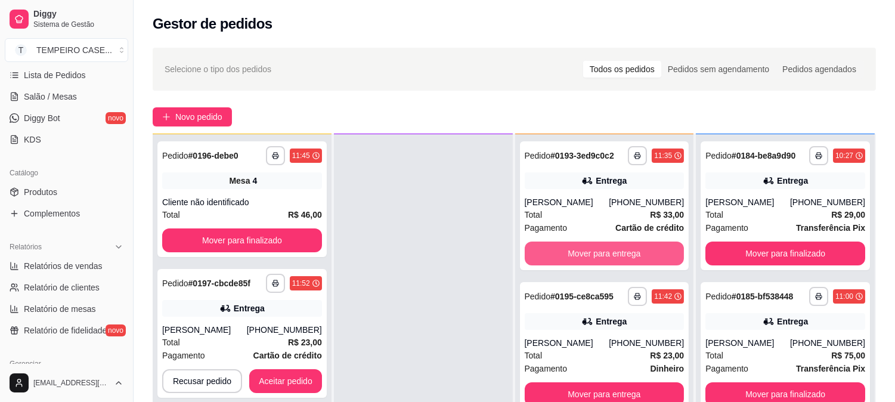
click at [650, 251] on button "Mover para entrega" at bounding box center [605, 253] width 160 height 24
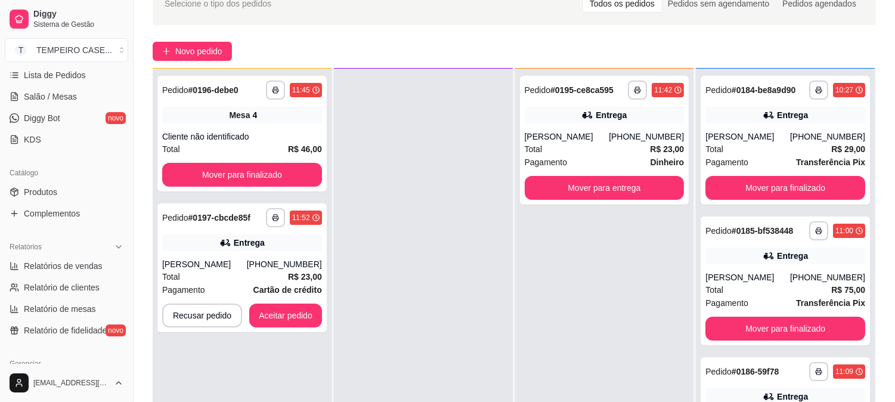
scroll to position [66, 0]
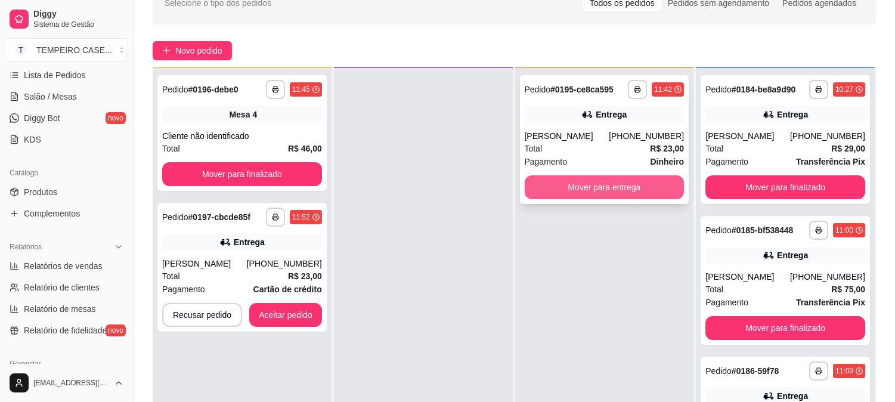
click at [614, 187] on button "Mover para entrega" at bounding box center [605, 187] width 160 height 24
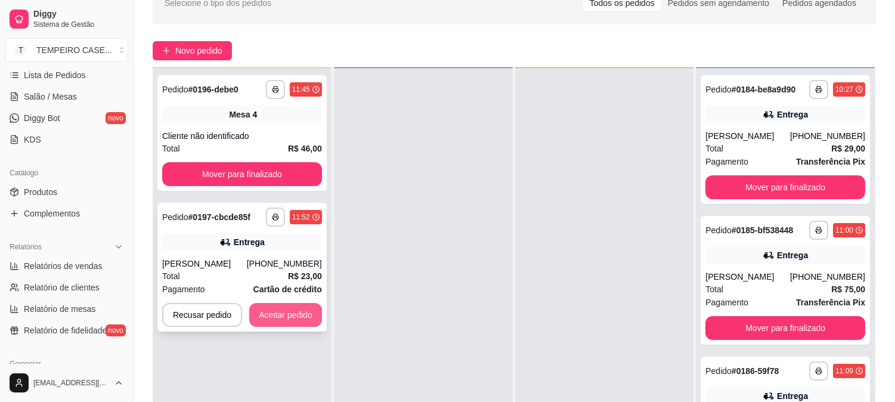
click at [302, 317] on button "Aceitar pedido" at bounding box center [285, 315] width 73 height 24
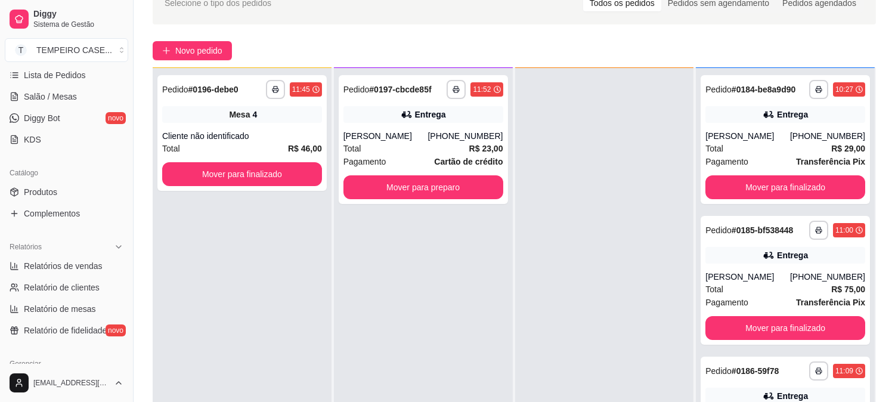
click at [430, 300] on div "**********" at bounding box center [423, 269] width 179 height 402
click at [63, 99] on span "Salão / Mesas" at bounding box center [50, 97] width 53 height 12
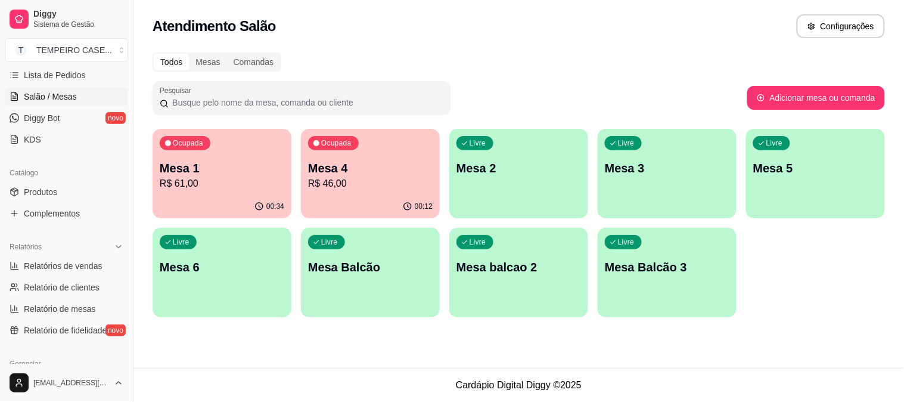
click at [163, 174] on p "Mesa 1" at bounding box center [222, 168] width 125 height 17
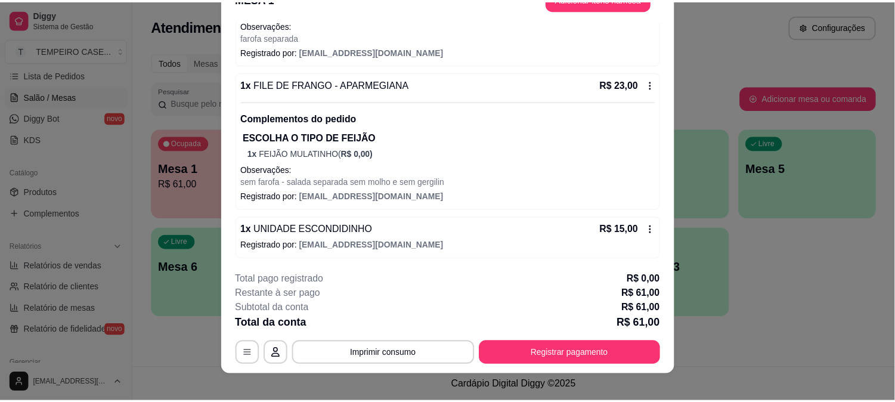
scroll to position [36, 0]
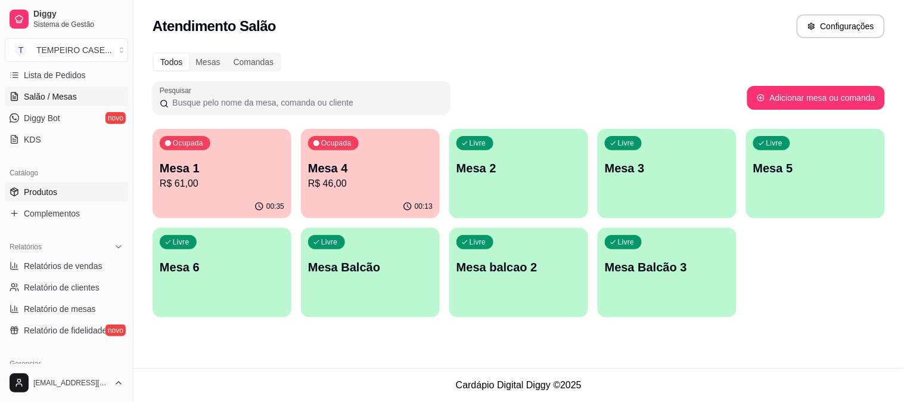
click at [61, 194] on link "Produtos" at bounding box center [66, 191] width 123 height 19
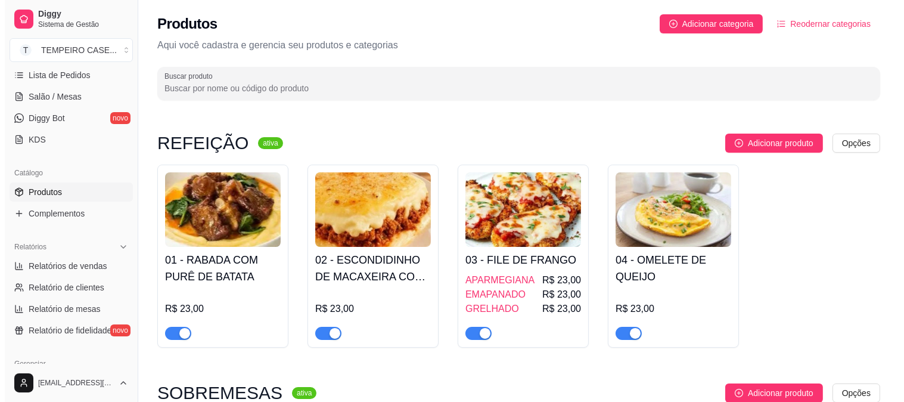
scroll to position [66, 0]
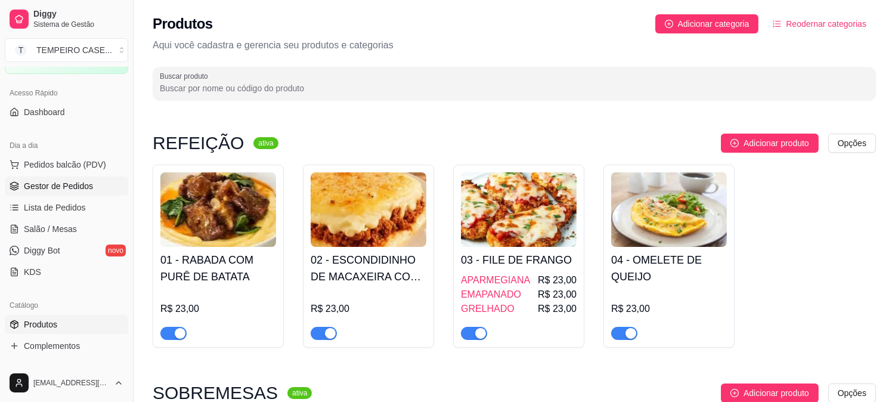
click at [60, 183] on span "Gestor de Pedidos" at bounding box center [58, 186] width 69 height 12
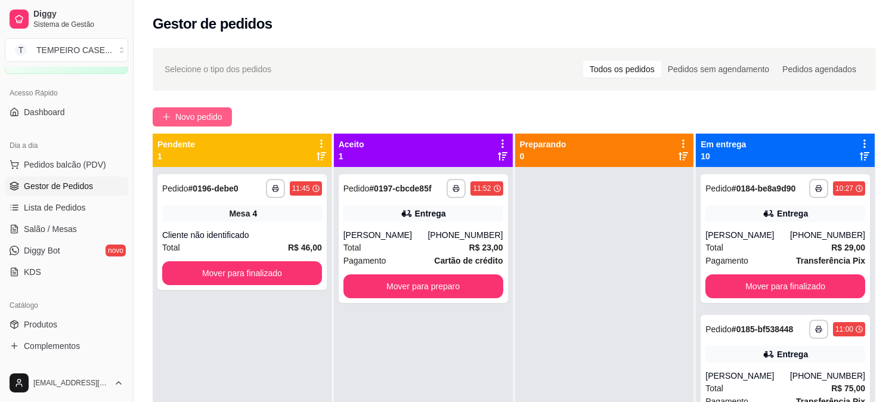
click at [181, 107] on button "Novo pedido" at bounding box center [192, 116] width 79 height 19
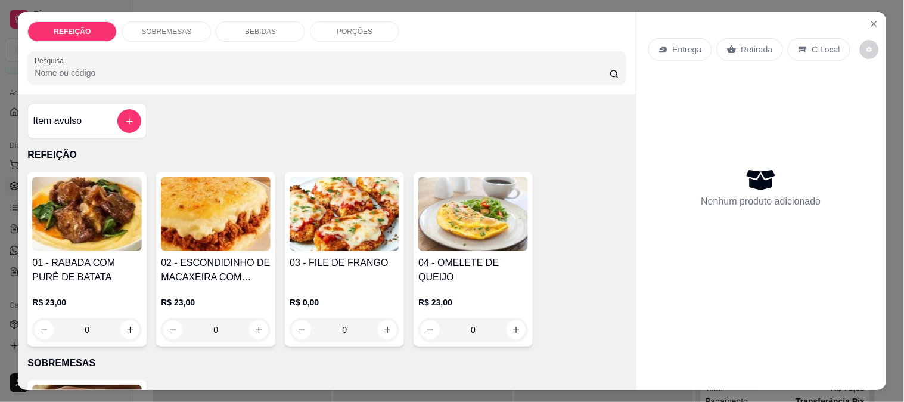
click at [309, 305] on div "R$ 0,00 0" at bounding box center [345, 318] width 110 height 45
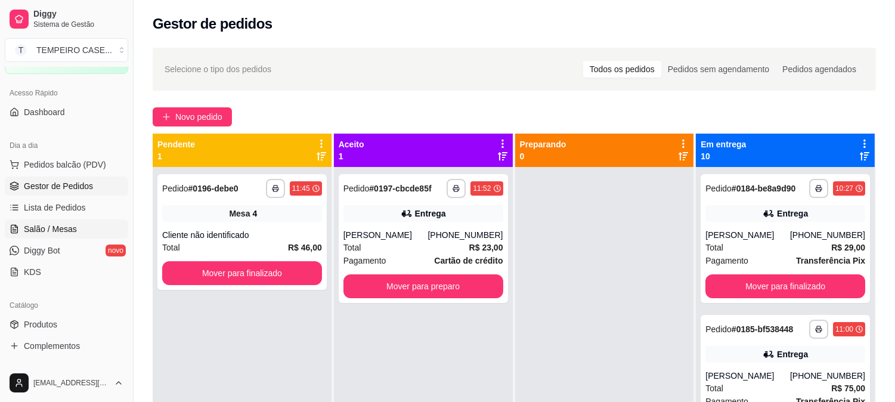
click at [56, 219] on link "Salão / Mesas" at bounding box center [66, 228] width 123 height 19
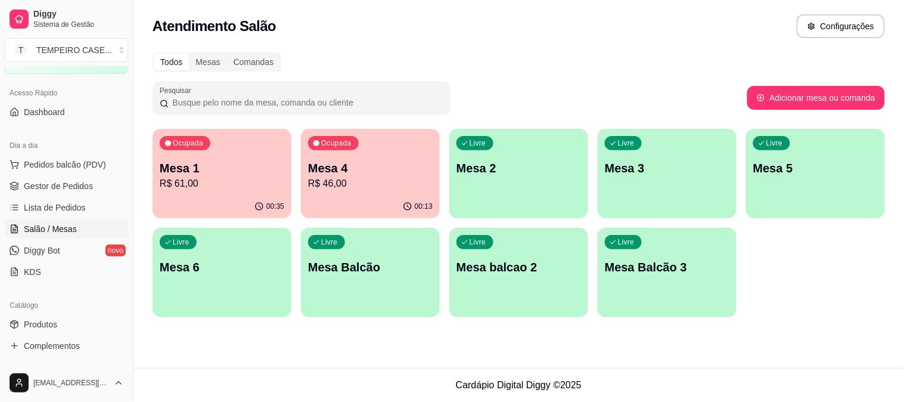
click at [629, 175] on p "Mesa 3" at bounding box center [667, 168] width 125 height 17
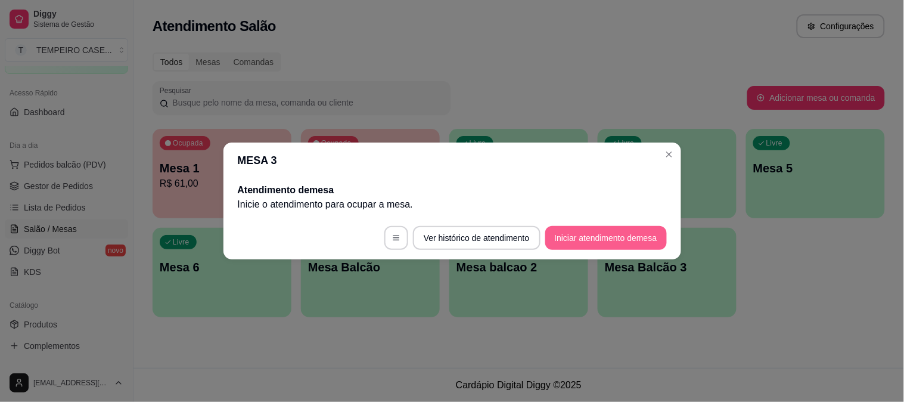
click at [615, 234] on button "Iniciar atendimento de mesa" at bounding box center [606, 238] width 122 height 24
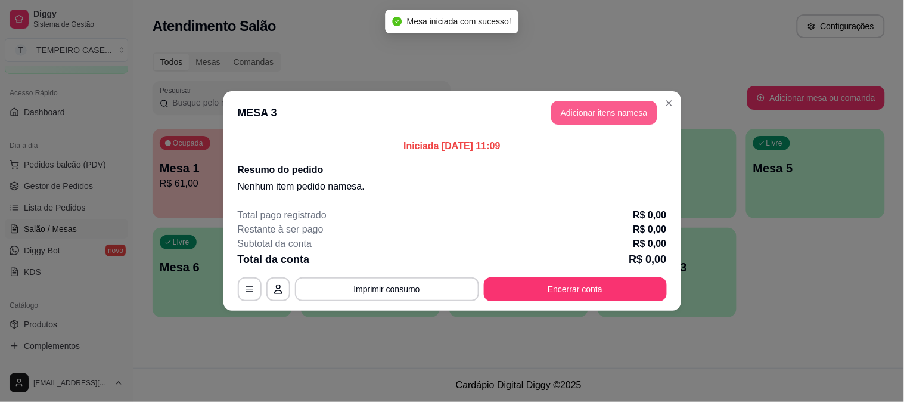
click at [556, 113] on button "Adicionar itens na mesa" at bounding box center [604, 113] width 106 height 24
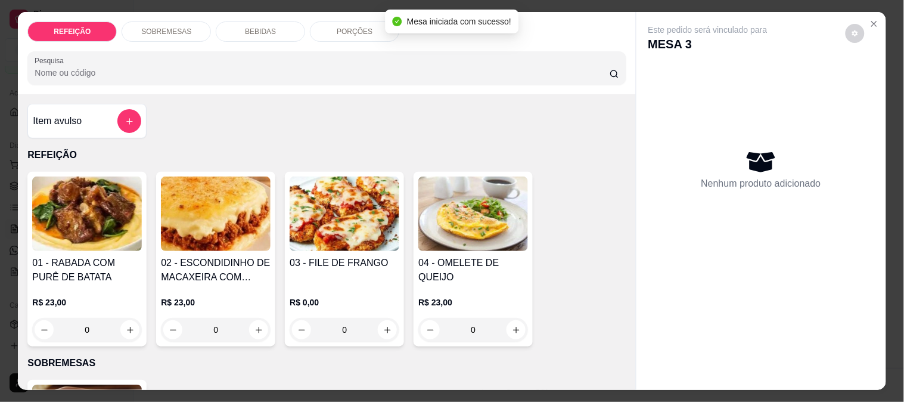
click at [326, 222] on img at bounding box center [345, 213] width 110 height 75
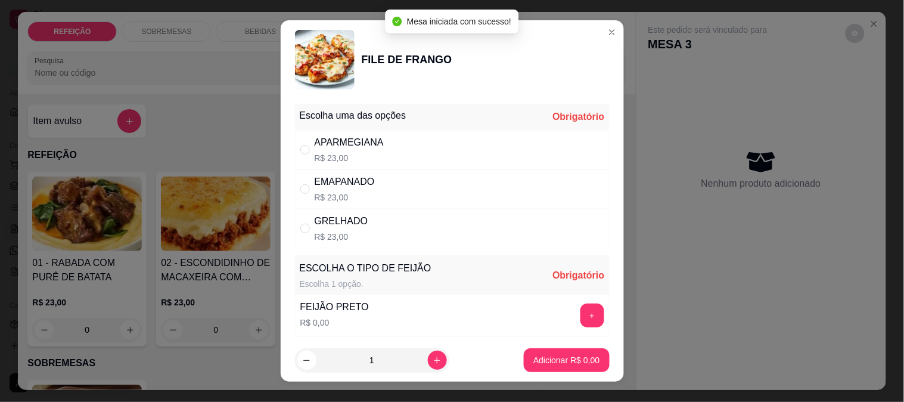
click at [498, 157] on div "APARMEGIANA R$ 23,00" at bounding box center [452, 149] width 315 height 39
radio input "true"
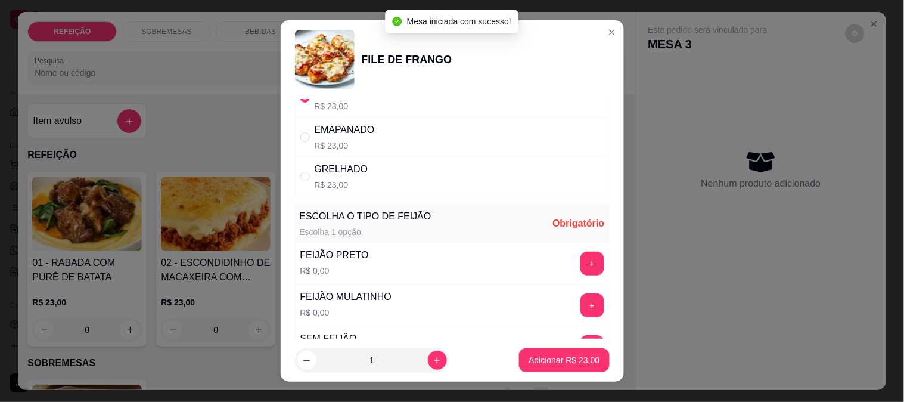
scroll to position [66, 0]
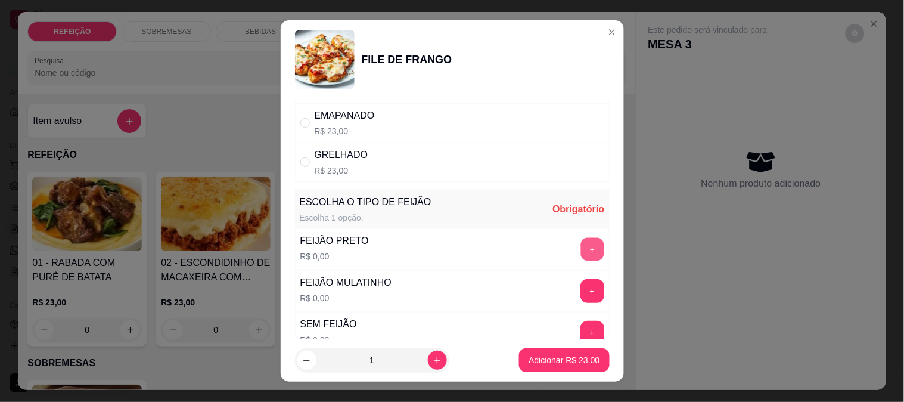
click at [581, 250] on button "+" at bounding box center [592, 248] width 23 height 23
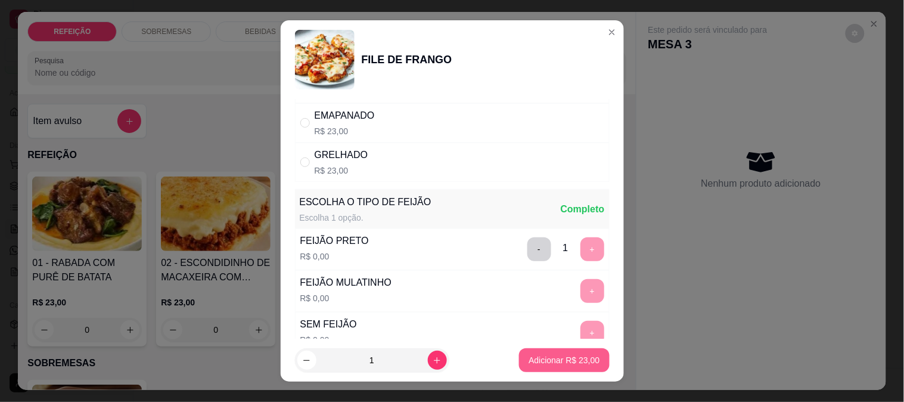
click at [557, 362] on p "Adicionar R$ 23,00" at bounding box center [564, 360] width 71 height 12
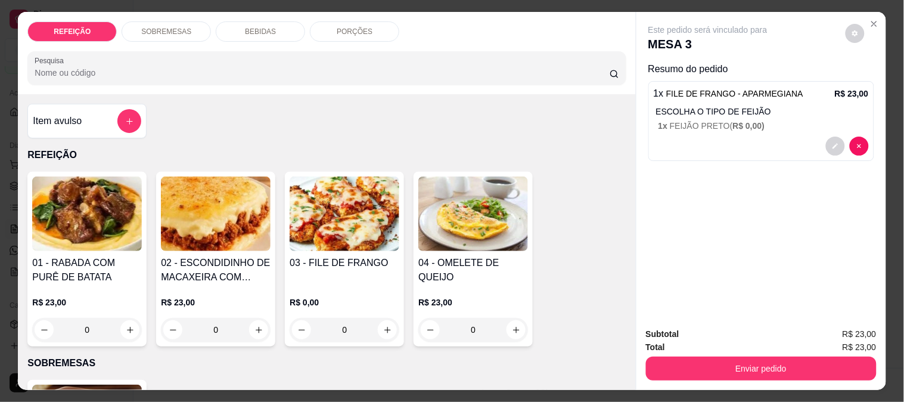
click at [730, 358] on button "Enviar pedido" at bounding box center [761, 368] width 231 height 24
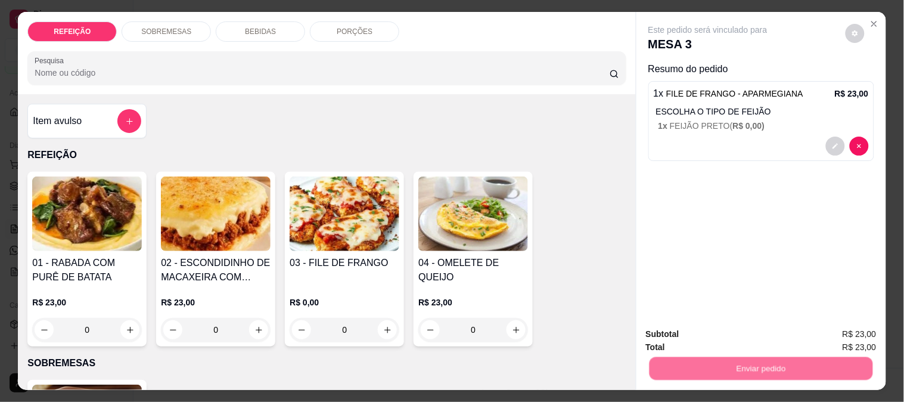
click at [827, 326] on button "Enviar pedido" at bounding box center [845, 334] width 67 height 23
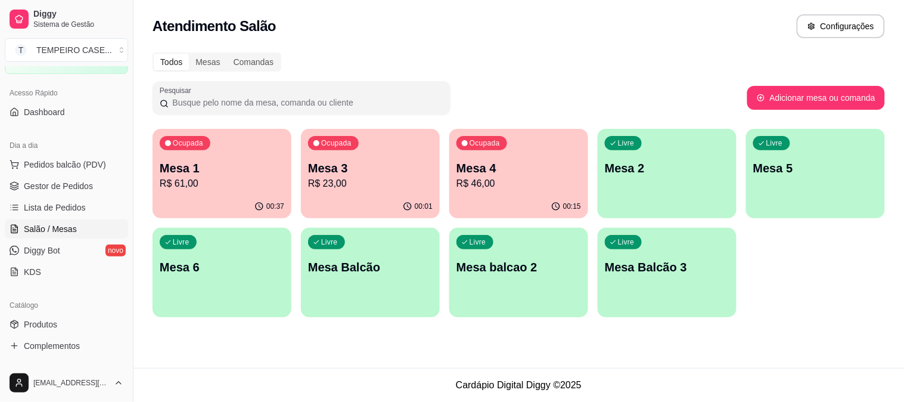
click at [240, 183] on p "R$ 61,00" at bounding box center [222, 183] width 125 height 14
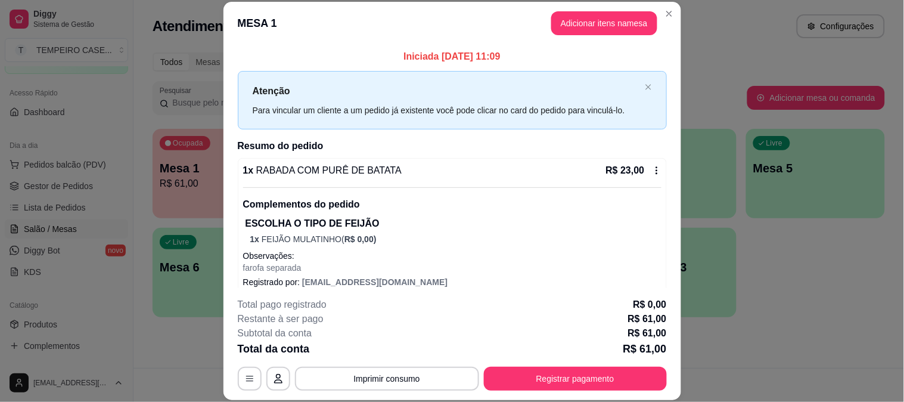
click at [556, 374] on button "Registrar pagamento" at bounding box center [575, 379] width 183 height 24
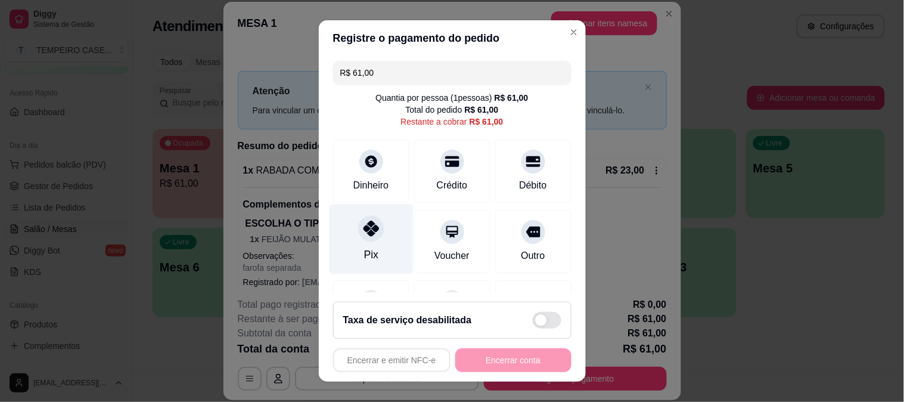
click at [364, 249] on div "Pix" at bounding box center [371, 254] width 14 height 15
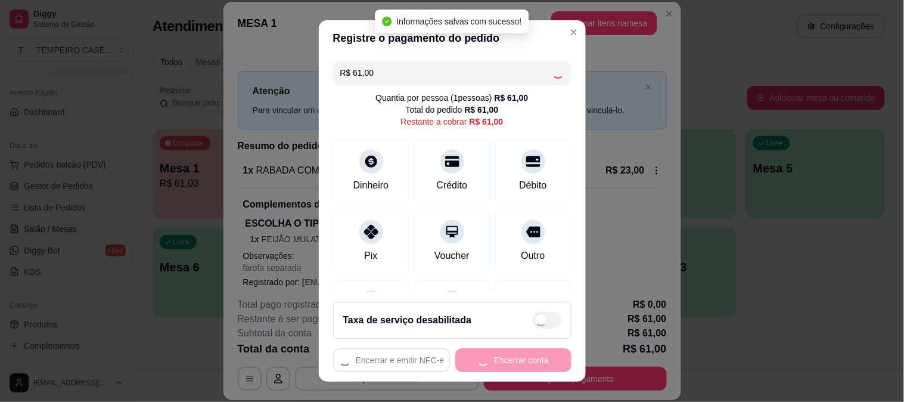
type input "R$ 0,00"
click at [489, 360] on div "Encerrar e emitir NFC-e Encerrar conta" at bounding box center [452, 360] width 238 height 24
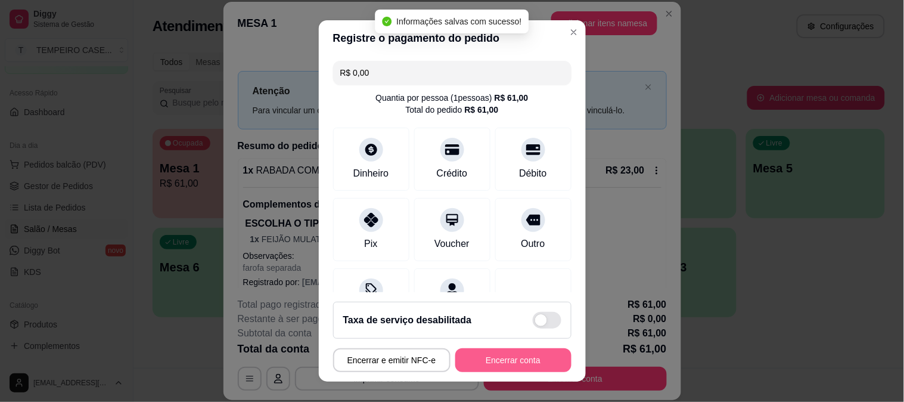
click at [495, 359] on button "Encerrar conta" at bounding box center [513, 360] width 116 height 24
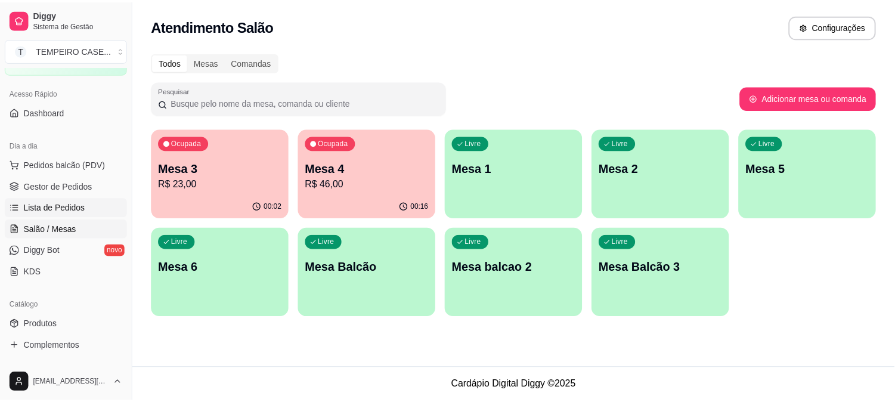
scroll to position [132, 0]
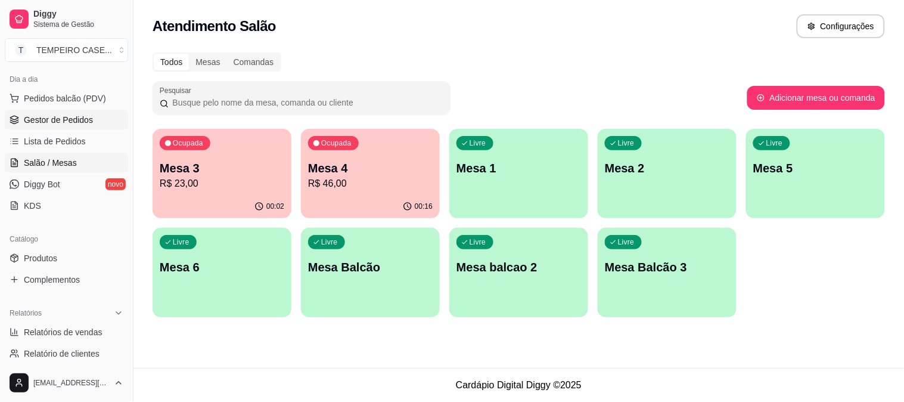
click at [66, 116] on span "Gestor de Pedidos" at bounding box center [58, 120] width 69 height 12
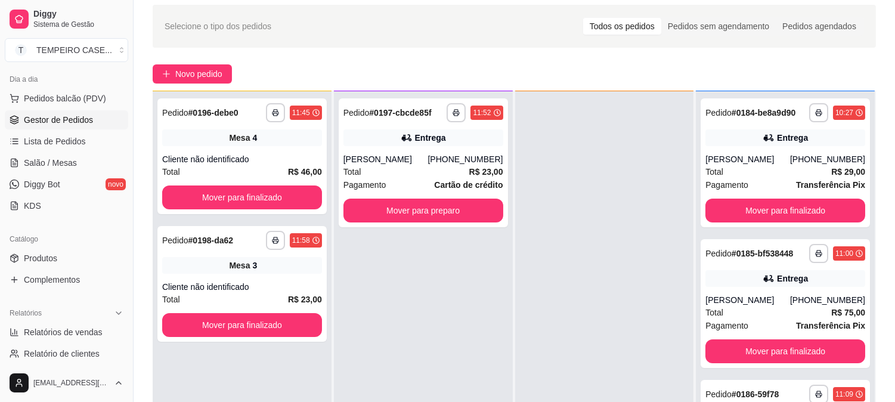
scroll to position [66, 0]
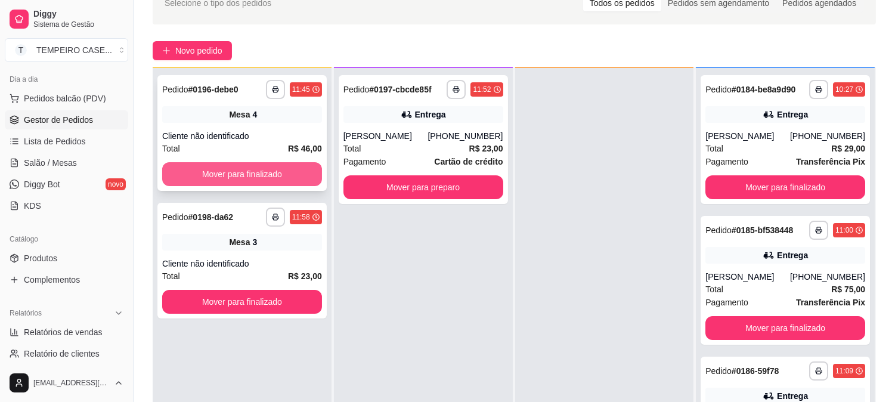
click at [242, 168] on button "Mover para finalizado" at bounding box center [242, 174] width 160 height 24
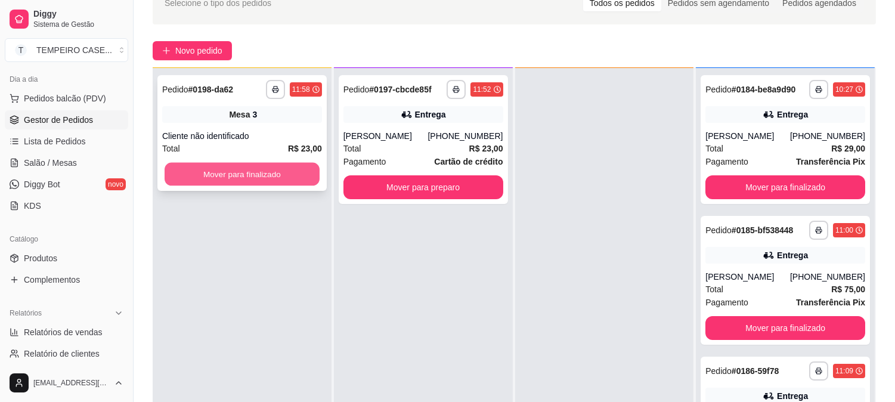
click at [212, 168] on button "Mover para finalizado" at bounding box center [242, 174] width 155 height 23
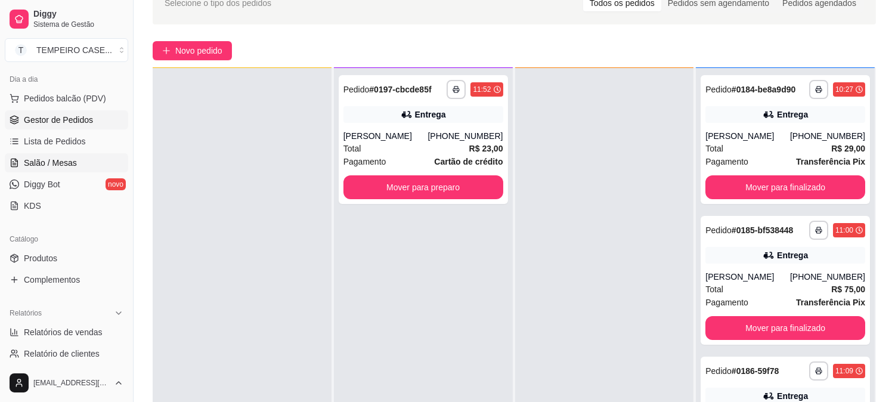
click at [39, 158] on span "Salão / Mesas" at bounding box center [50, 163] width 53 height 12
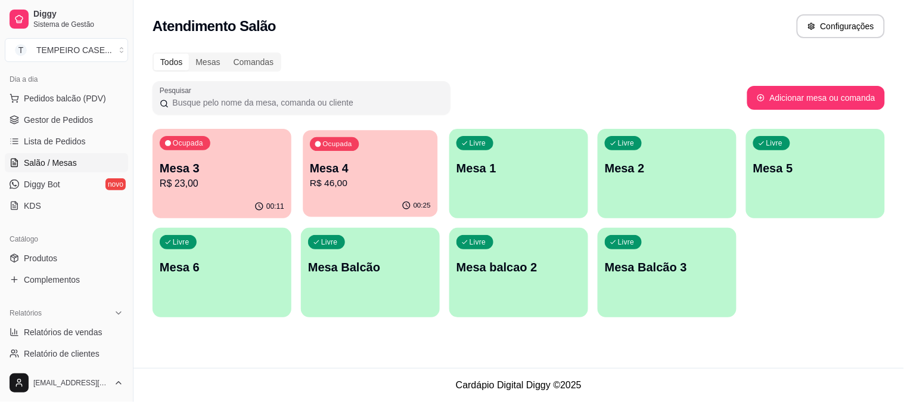
click at [371, 171] on p "Mesa 4" at bounding box center [370, 168] width 121 height 16
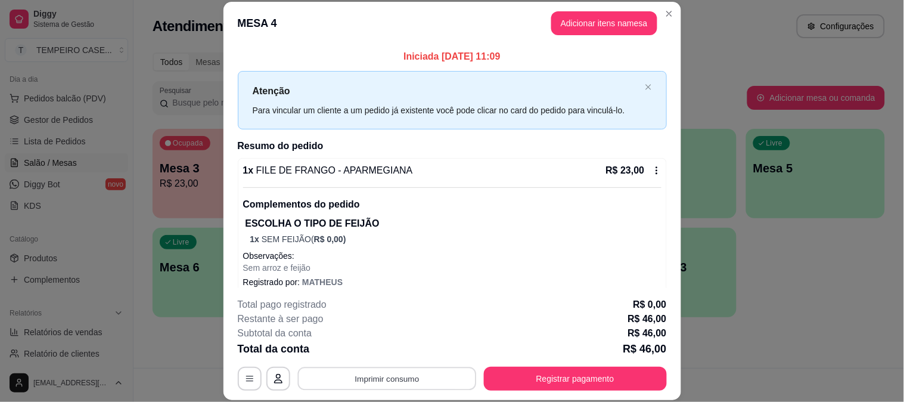
click at [392, 374] on button "Imprimir consumo" at bounding box center [386, 378] width 179 height 23
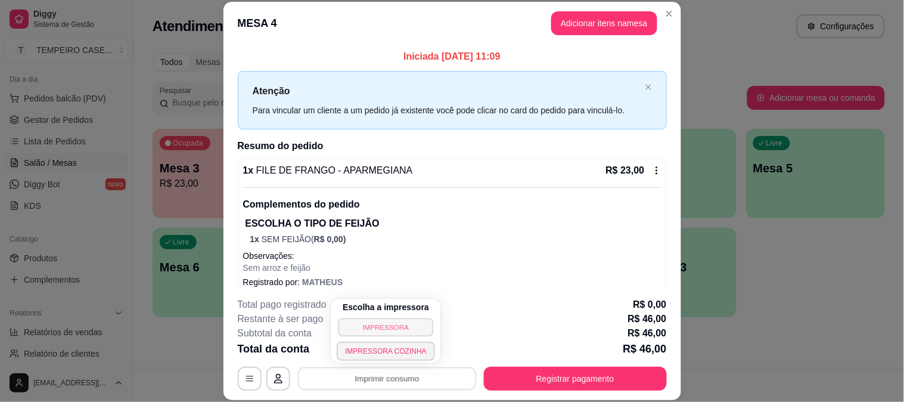
click at [407, 325] on button "IMPRESSORA" at bounding box center [386, 327] width 95 height 18
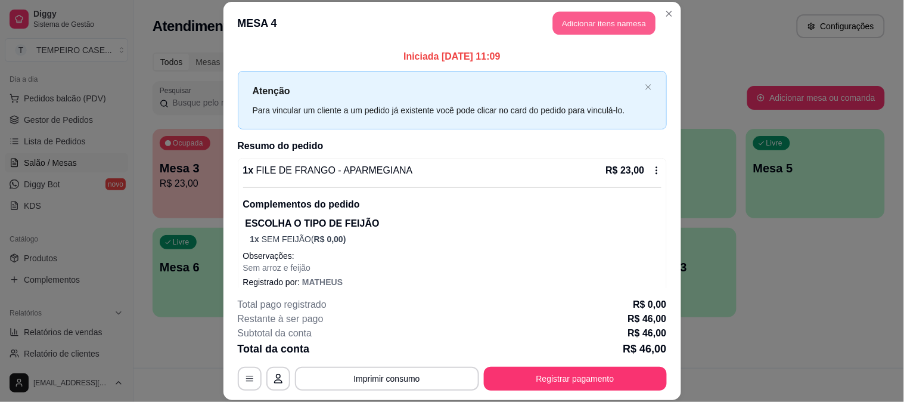
click at [618, 22] on button "Adicionar itens na mesa" at bounding box center [604, 23] width 103 height 23
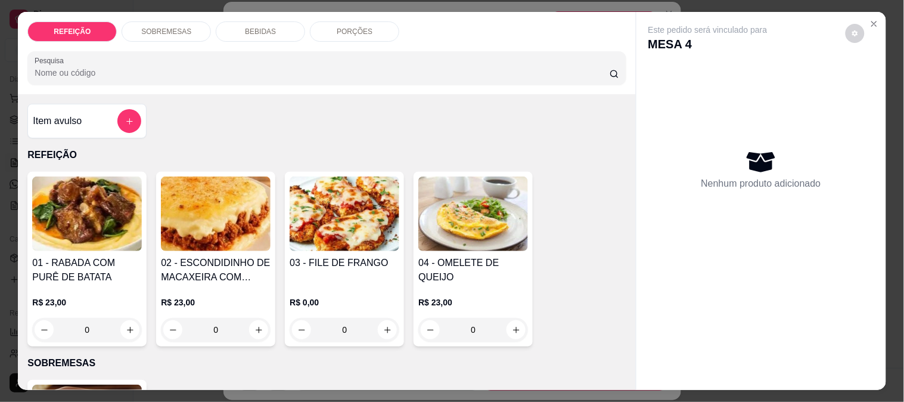
click at [261, 29] on p "BEBIDAS" at bounding box center [260, 32] width 31 height 10
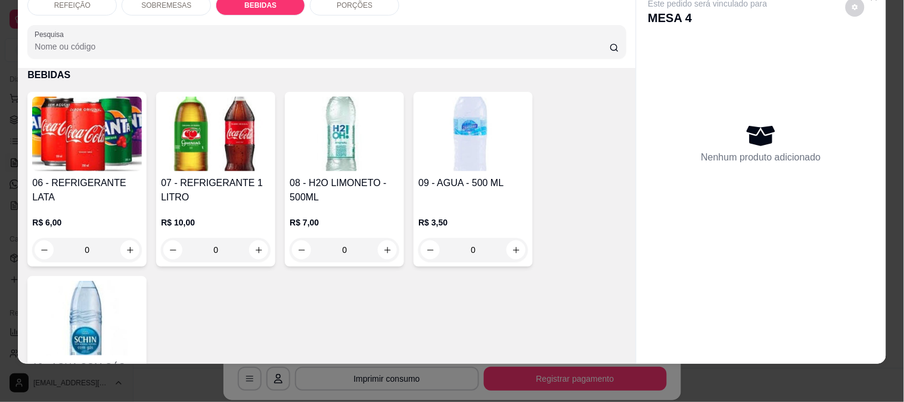
click at [290, 146] on img at bounding box center [345, 134] width 110 height 75
click at [222, 145] on img at bounding box center [216, 134] width 110 height 75
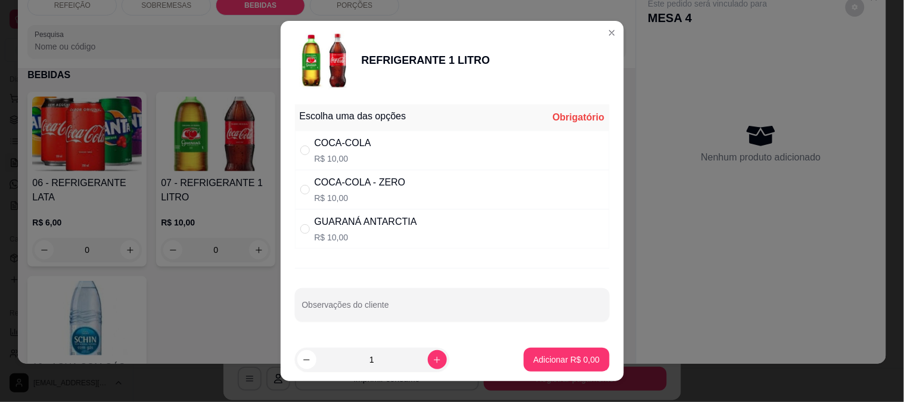
click at [383, 188] on div "COCA-COLA - ZERO" at bounding box center [360, 182] width 91 height 14
radio input "true"
click at [535, 358] on p "Adicionar R$ 10,00" at bounding box center [564, 359] width 69 height 11
type input "1"
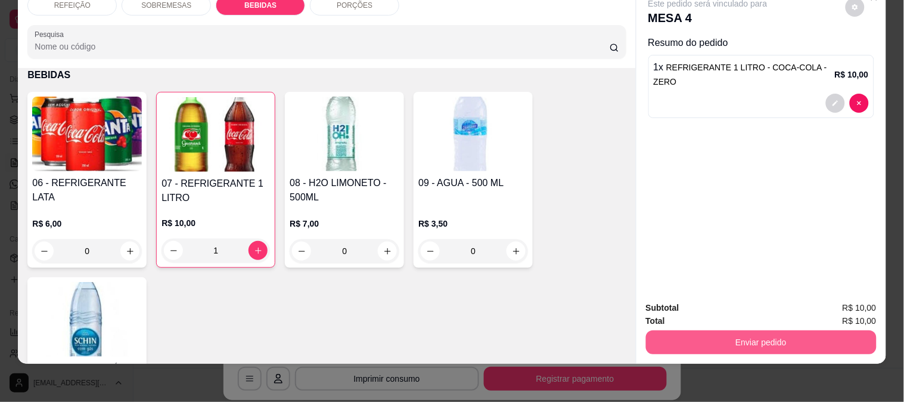
click at [783, 330] on button "Enviar pedido" at bounding box center [761, 342] width 231 height 24
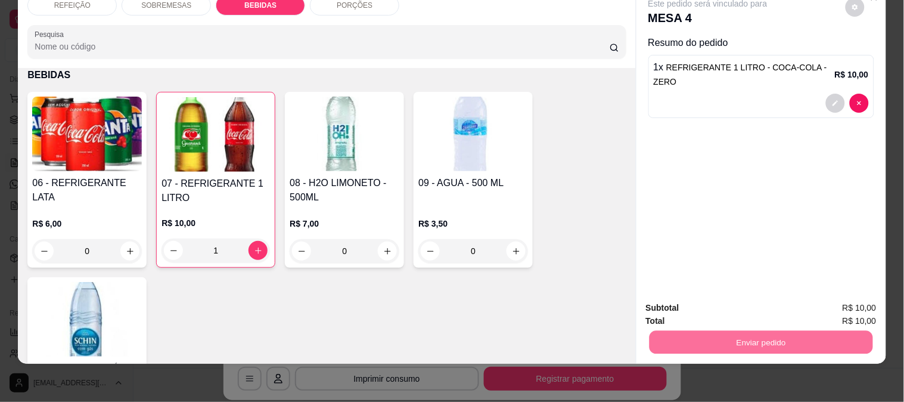
click at [821, 306] on button "Enviar pedido" at bounding box center [846, 303] width 66 height 22
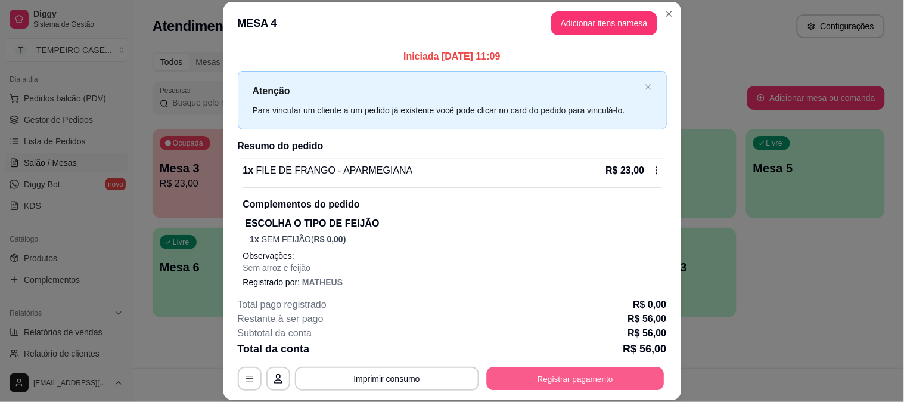
click at [555, 370] on button "Registrar pagamento" at bounding box center [575, 378] width 178 height 23
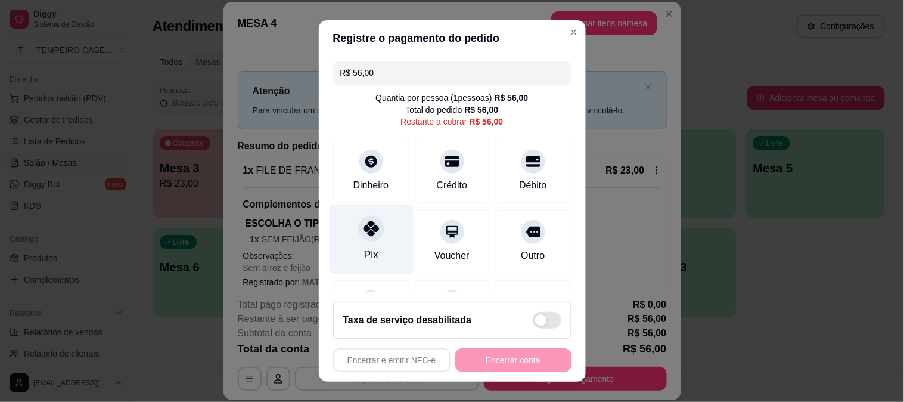
click at [376, 223] on div "Pix" at bounding box center [371, 239] width 84 height 70
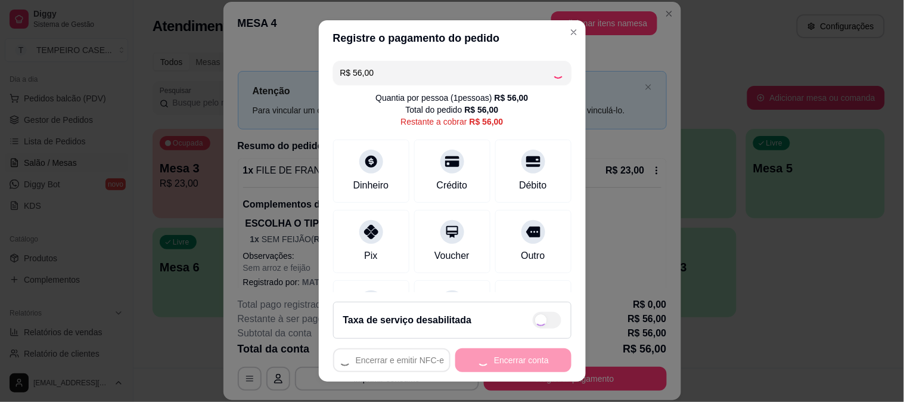
type input "R$ 0,00"
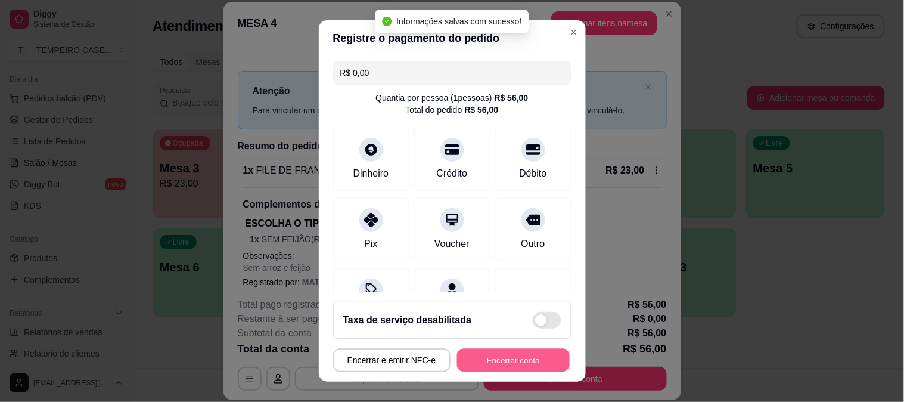
click at [528, 354] on button "Encerrar conta" at bounding box center [513, 360] width 113 height 23
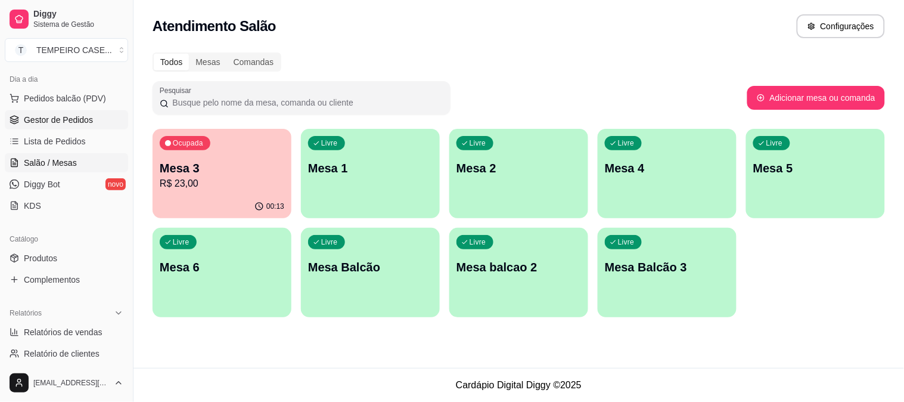
click at [88, 124] on span "Gestor de Pedidos" at bounding box center [58, 120] width 69 height 12
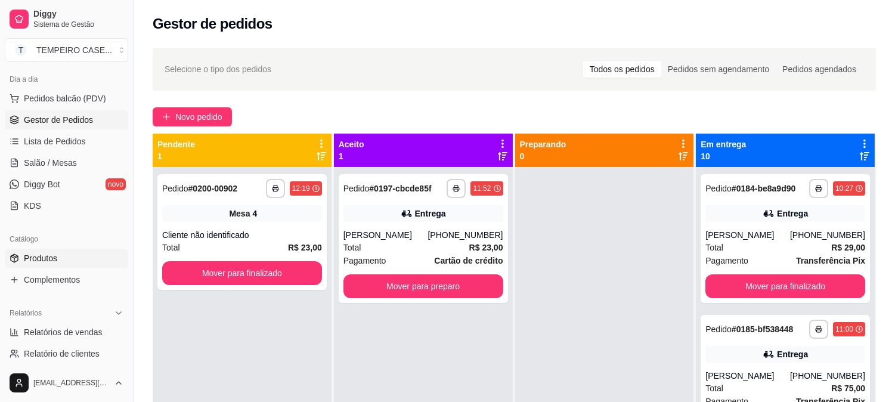
click at [45, 255] on span "Produtos" at bounding box center [40, 258] width 33 height 12
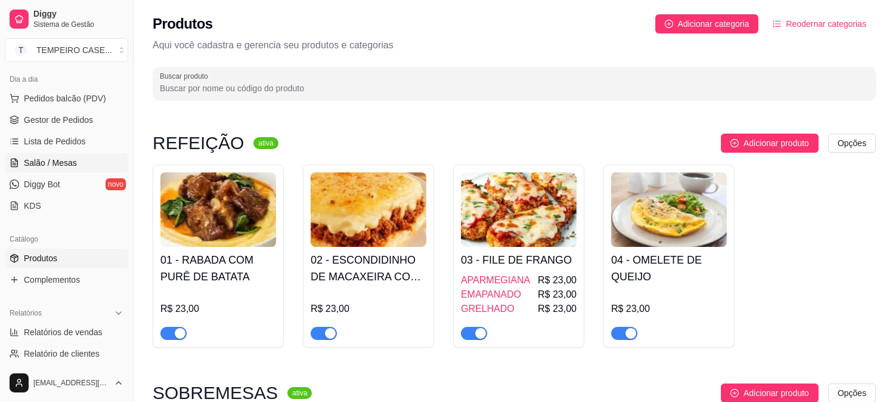
click at [55, 165] on span "Salão / Mesas" at bounding box center [50, 163] width 53 height 12
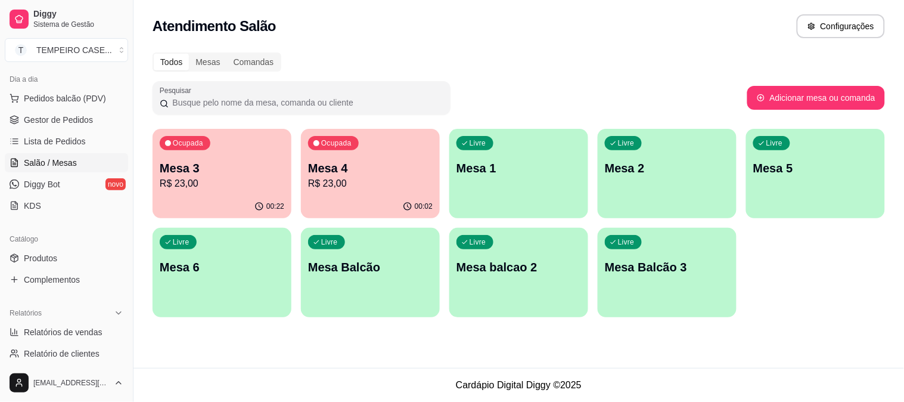
click at [227, 189] on p "R$ 23,00" at bounding box center [222, 183] width 125 height 14
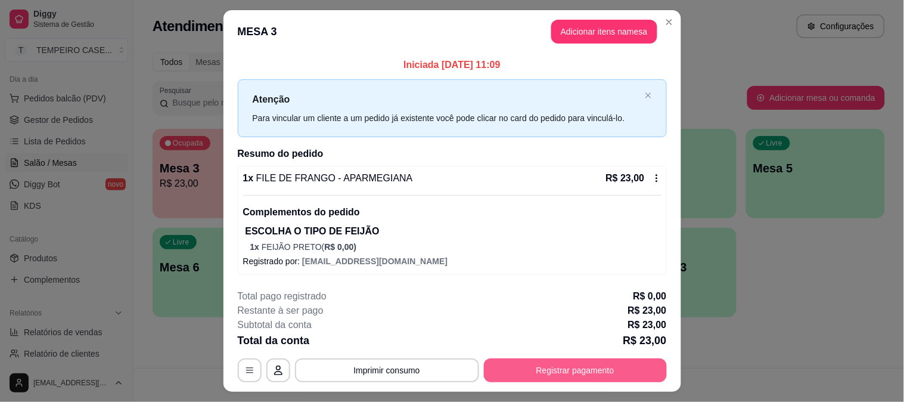
click at [568, 372] on button "Registrar pagamento" at bounding box center [575, 370] width 183 height 24
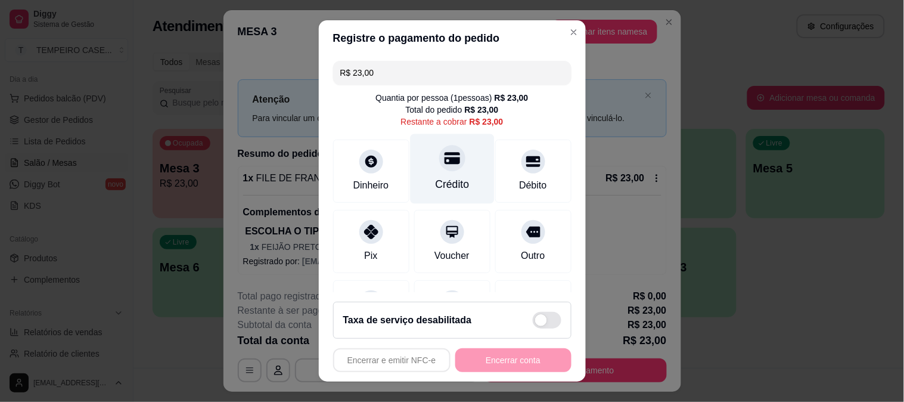
click at [448, 181] on div "Crédito" at bounding box center [452, 183] width 34 height 15
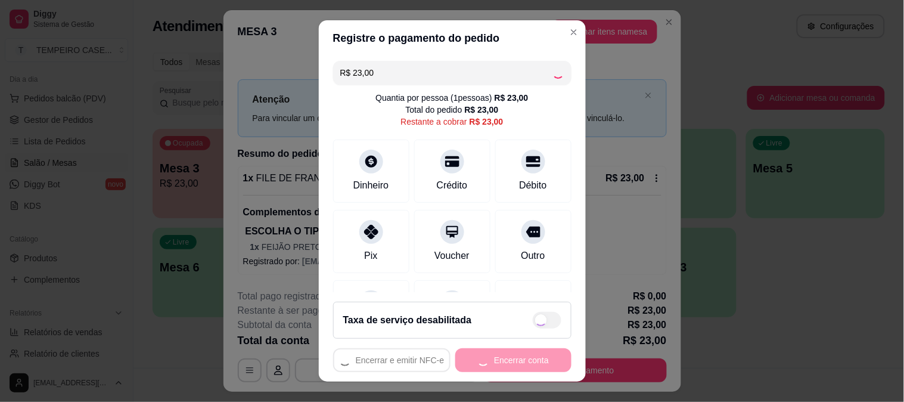
type input "R$ 0,00"
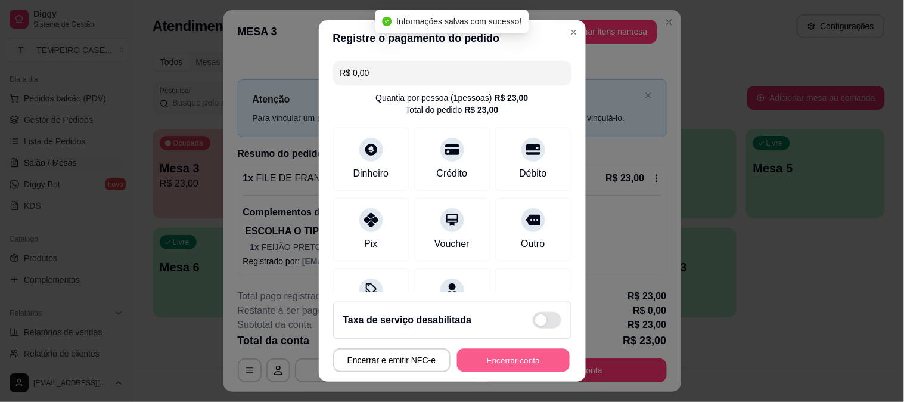
click at [491, 349] on button "Encerrar conta" at bounding box center [513, 360] width 113 height 23
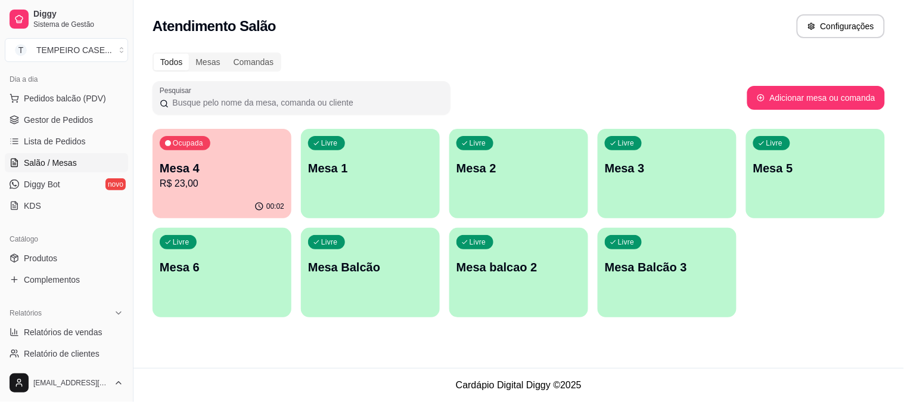
click at [527, 189] on div "Livre Mesa 2" at bounding box center [518, 166] width 139 height 75
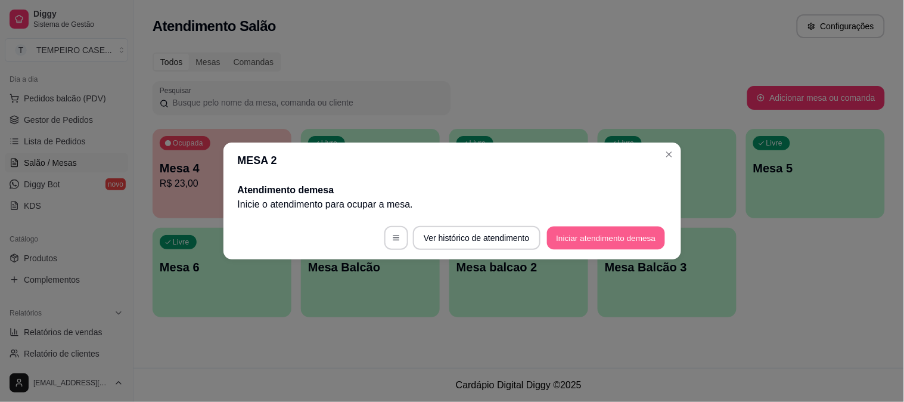
click at [597, 237] on button "Iniciar atendimento de mesa" at bounding box center [606, 238] width 118 height 23
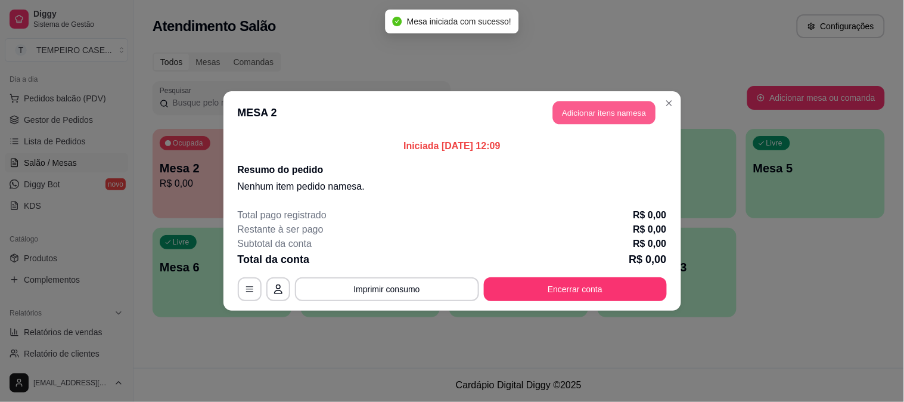
click at [575, 114] on button "Adicionar itens na mesa" at bounding box center [604, 112] width 103 height 23
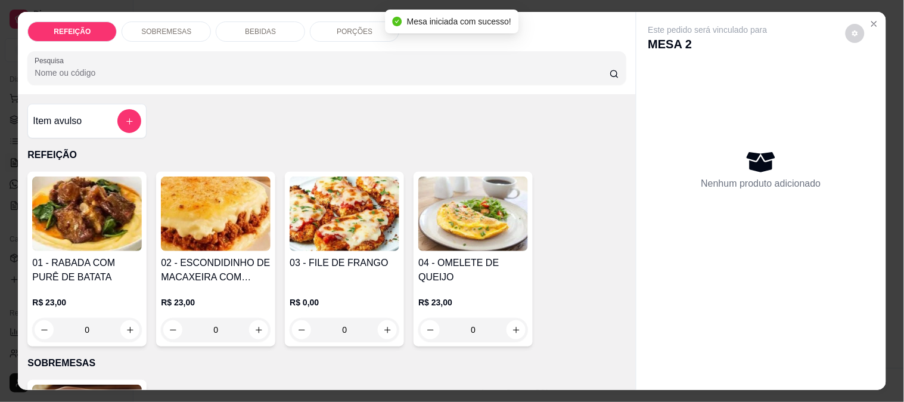
click at [188, 218] on img at bounding box center [216, 213] width 110 height 75
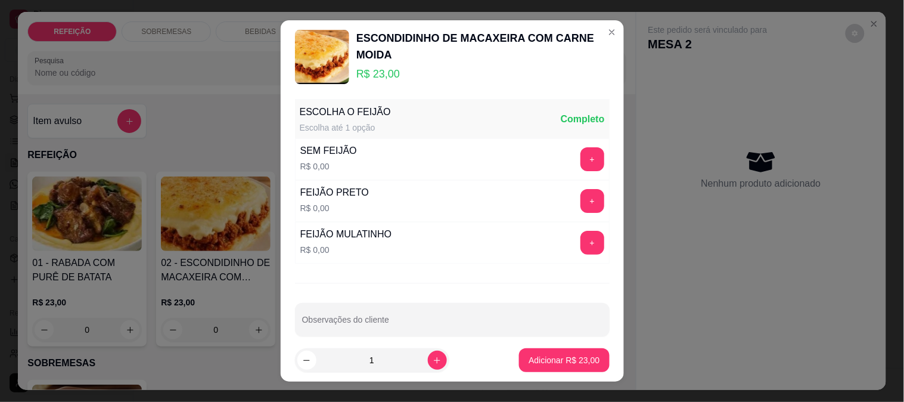
drag, startPoint x: 559, startPoint y: 205, endPoint x: 438, endPoint y: 283, distance: 144.0
drag, startPoint x: 438, startPoint y: 283, endPoint x: 336, endPoint y: 286, distance: 102.0
click at [337, 285] on div "ESCOLHA O FEIJÃO Escolha até 1 opção Completo SEM FEIJÃO R$ 0,00 + FEIJÃO PRETO…" at bounding box center [452, 216] width 343 height 245
drag, startPoint x: 604, startPoint y: 200, endPoint x: 546, endPoint y: 207, distance: 58.3
click at [546, 207] on div "FEIJÃO PRETO R$ 0,00 +" at bounding box center [452, 201] width 315 height 42
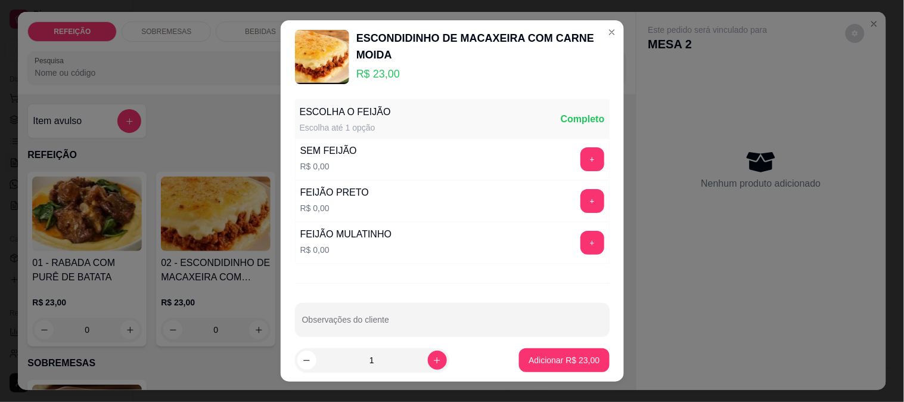
click at [581, 204] on button "+" at bounding box center [593, 201] width 24 height 24
click at [557, 373] on footer "1 Adicionar R$ 23,00" at bounding box center [452, 360] width 343 height 43
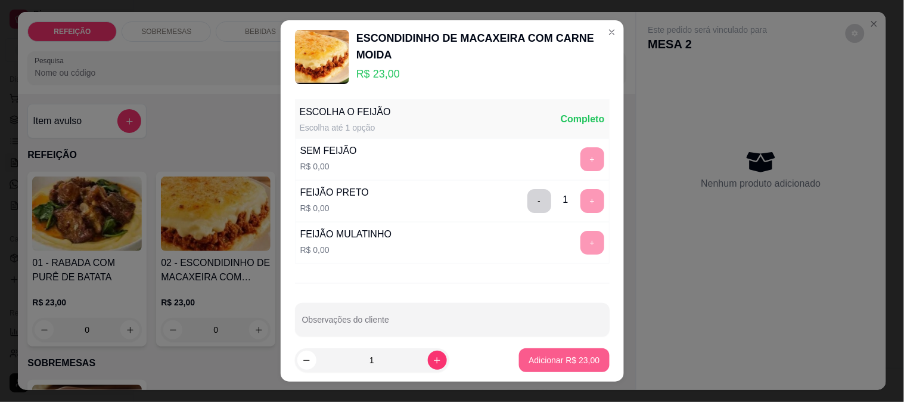
click at [555, 371] on button "Adicionar R$ 23,00" at bounding box center [564, 360] width 90 height 24
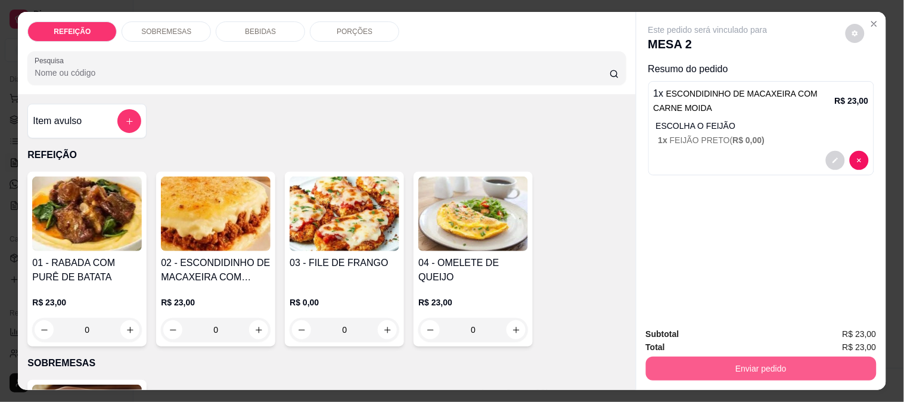
click at [709, 358] on button "Enviar pedido" at bounding box center [761, 368] width 231 height 24
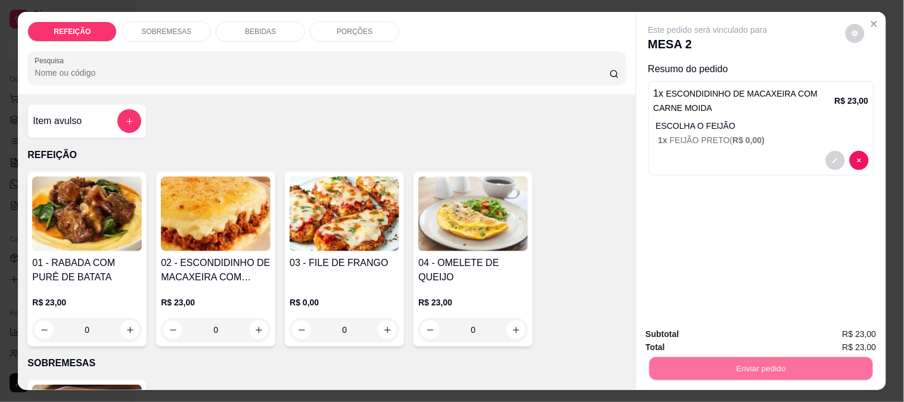
click at [857, 334] on button "Enviar pedido" at bounding box center [845, 334] width 67 height 23
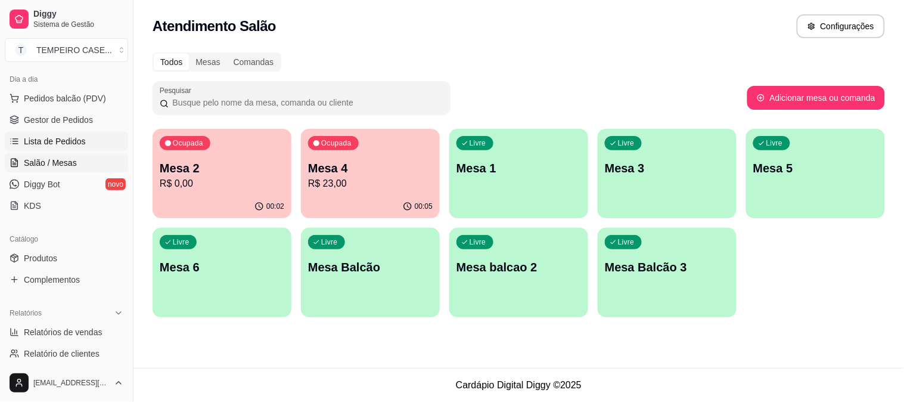
click at [64, 135] on span "Lista de Pedidos" at bounding box center [55, 141] width 62 height 12
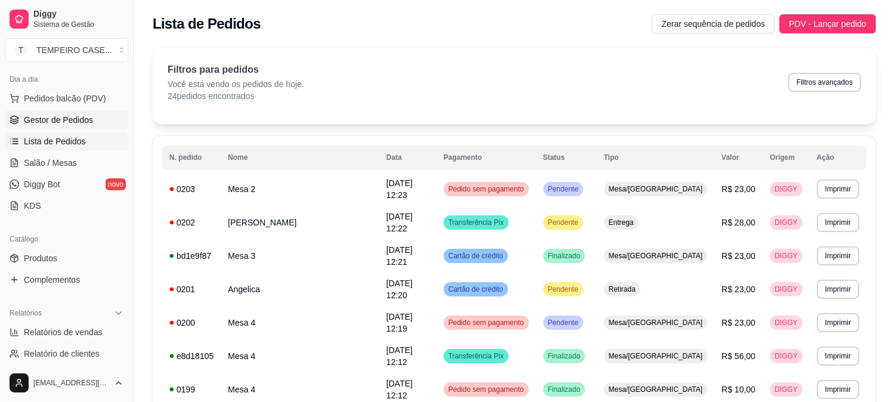
click at [73, 114] on span "Gestor de Pedidos" at bounding box center [58, 120] width 69 height 12
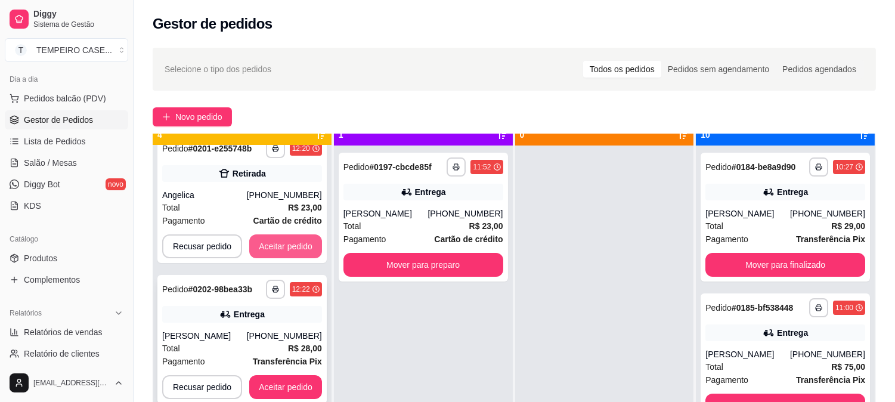
scroll to position [33, 0]
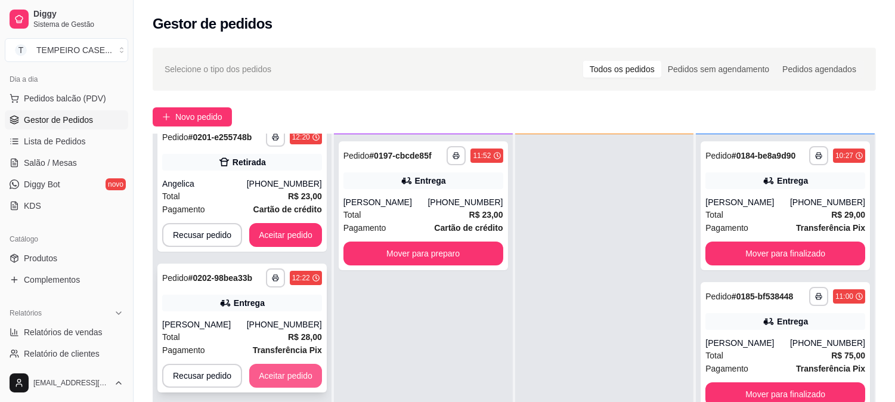
click at [286, 376] on button "Aceitar pedido" at bounding box center [285, 376] width 73 height 24
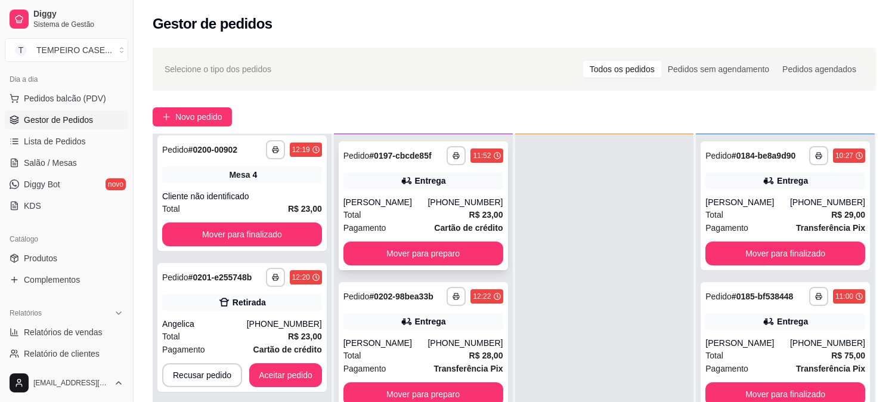
scroll to position [5, 0]
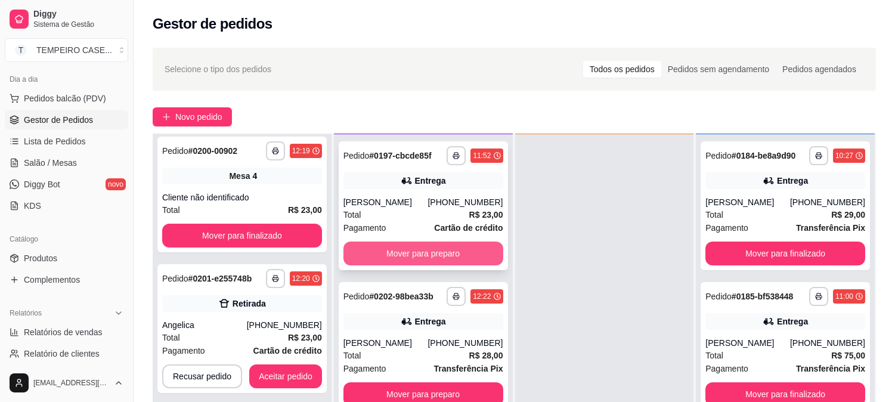
click at [426, 260] on button "Mover para preparo" at bounding box center [423, 253] width 160 height 24
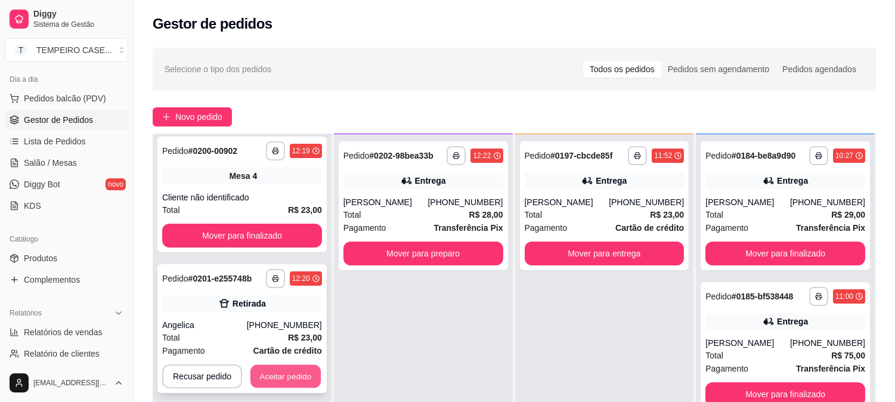
click at [269, 373] on button "Aceitar pedido" at bounding box center [285, 376] width 70 height 23
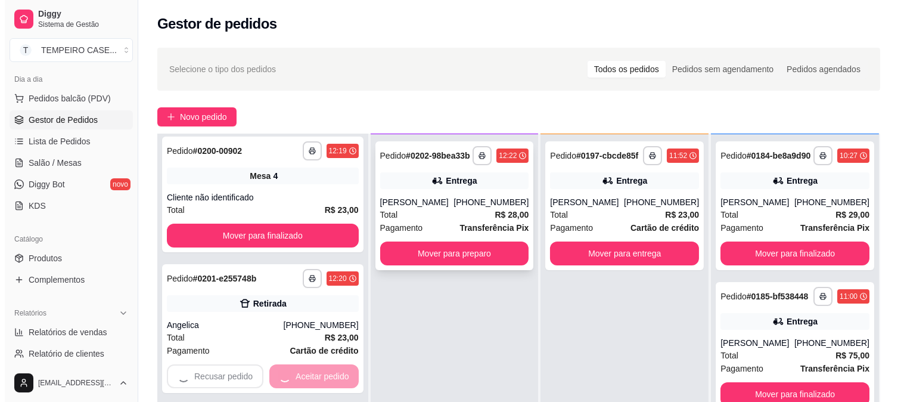
scroll to position [0, 0]
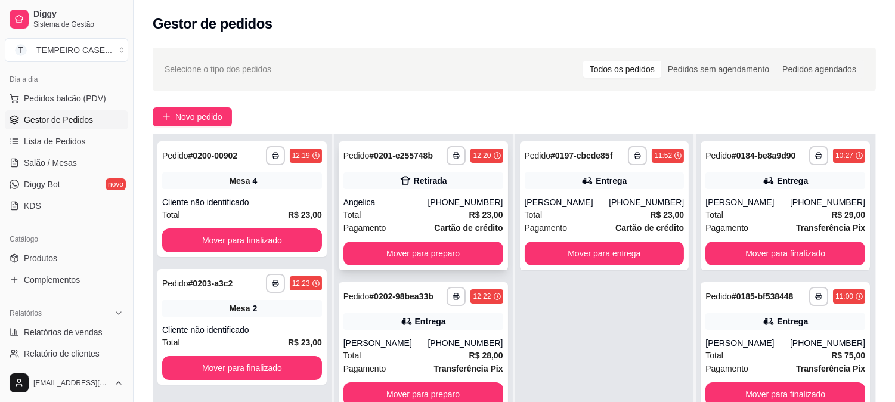
click at [444, 260] on button "Mover para preparo" at bounding box center [423, 253] width 160 height 24
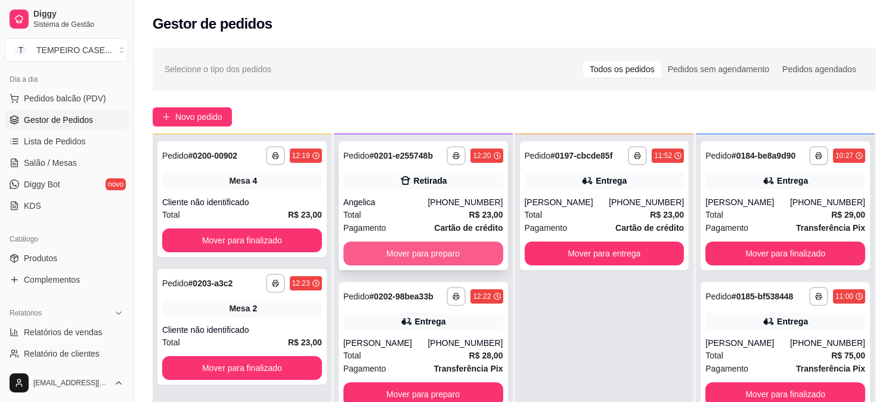
click at [444, 252] on button "Mover para preparo" at bounding box center [423, 253] width 160 height 24
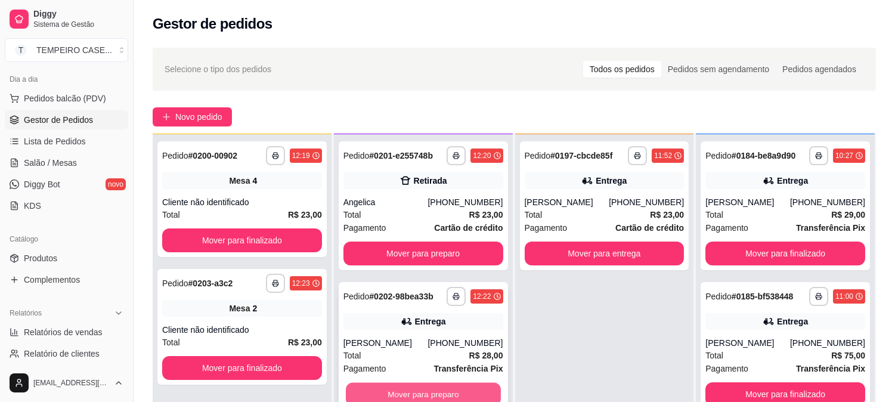
click at [432, 385] on button "Mover para preparo" at bounding box center [423, 394] width 155 height 23
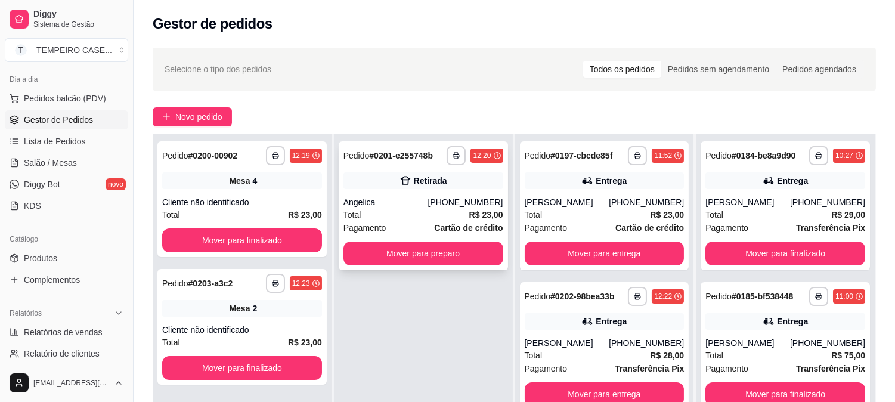
click at [451, 255] on button "Mover para preparo" at bounding box center [423, 253] width 160 height 24
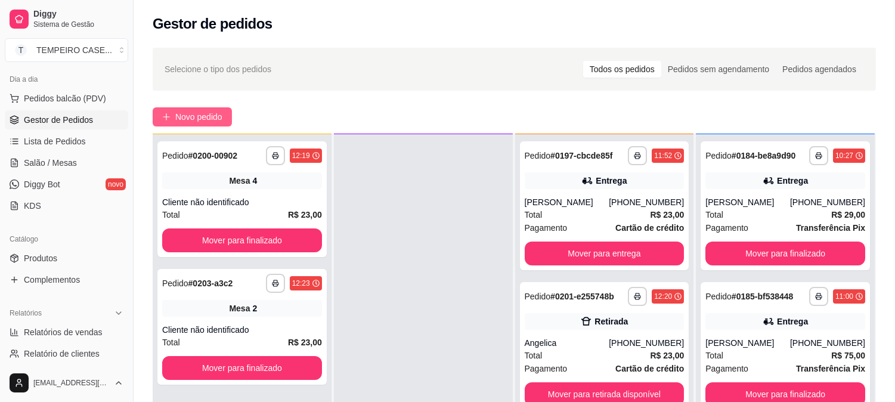
click at [193, 116] on span "Novo pedido" at bounding box center [198, 116] width 47 height 13
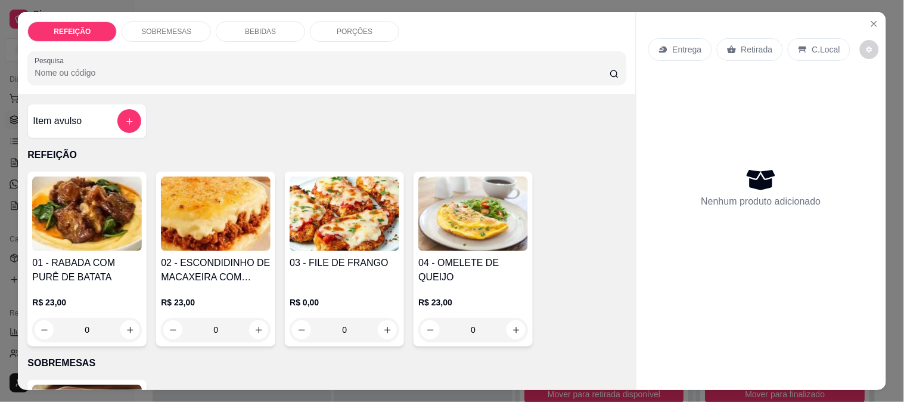
click at [199, 222] on img at bounding box center [216, 213] width 110 height 75
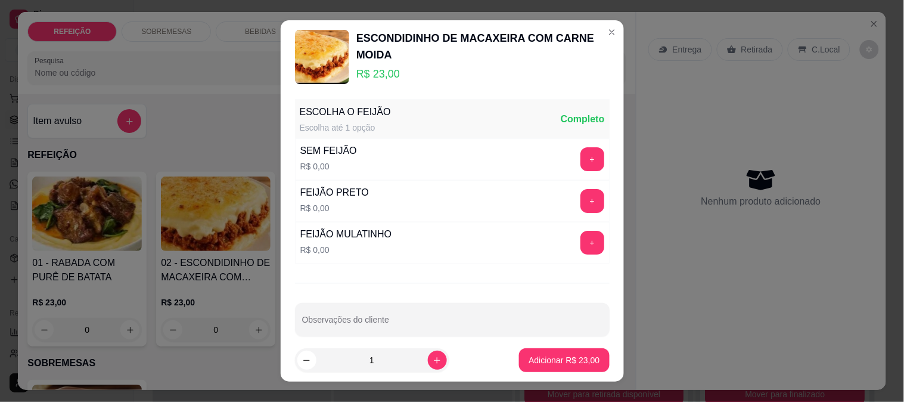
click at [579, 189] on div "+" at bounding box center [592, 201] width 33 height 24
click at [581, 201] on button "+" at bounding box center [593, 201] width 24 height 24
click at [558, 354] on button "Adicionar R$ 23,00" at bounding box center [564, 360] width 90 height 24
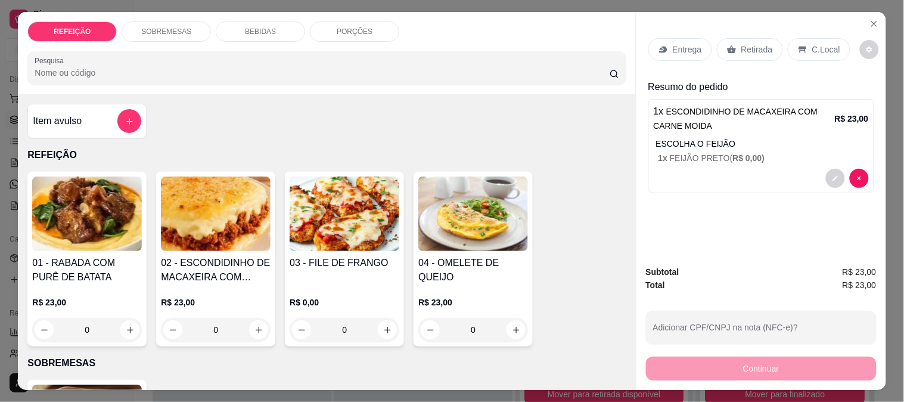
click at [673, 50] on p "Entrega" at bounding box center [687, 50] width 29 height 12
click at [749, 44] on p "Retirada" at bounding box center [758, 50] width 32 height 12
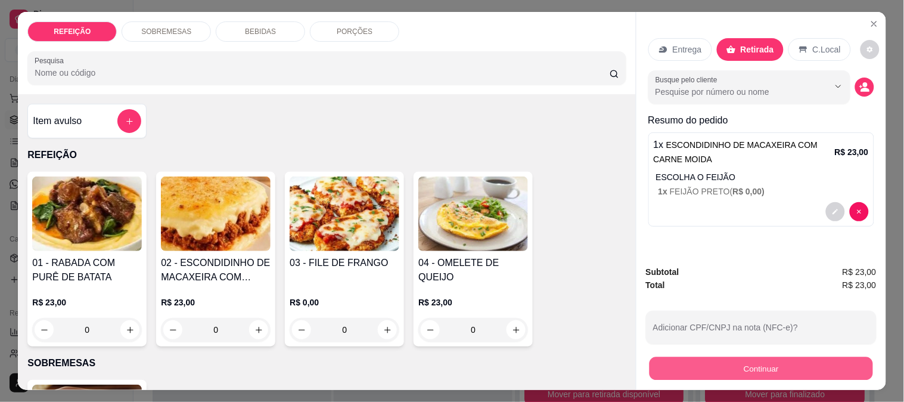
click at [723, 367] on button "Continuar" at bounding box center [761, 367] width 224 height 23
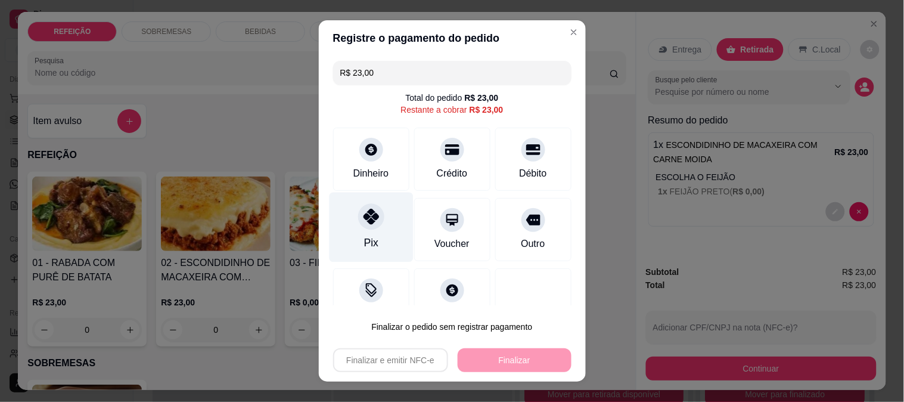
click at [358, 228] on div at bounding box center [371, 216] width 26 height 26
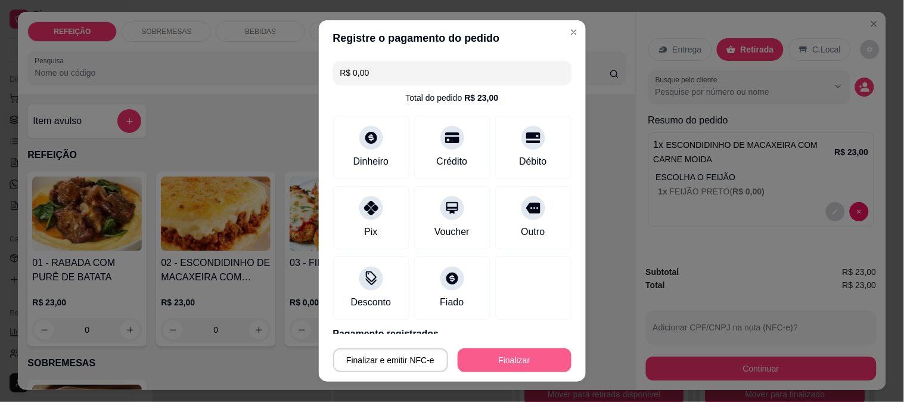
click at [497, 358] on button "Finalizar" at bounding box center [515, 360] width 114 height 24
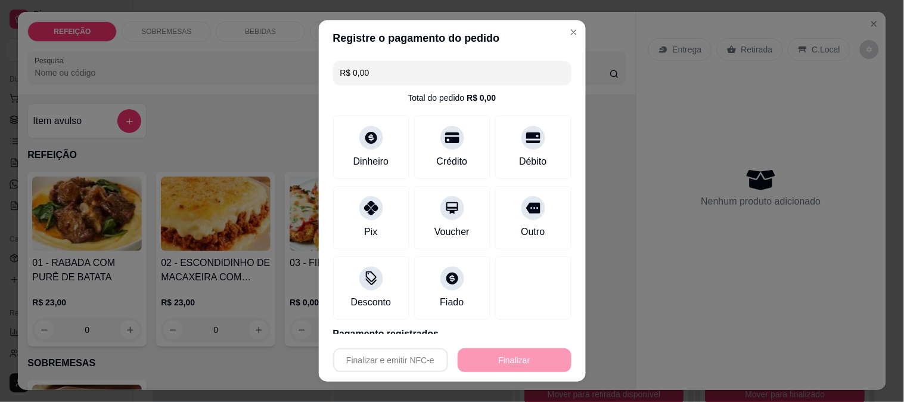
type input "-R$ 23,00"
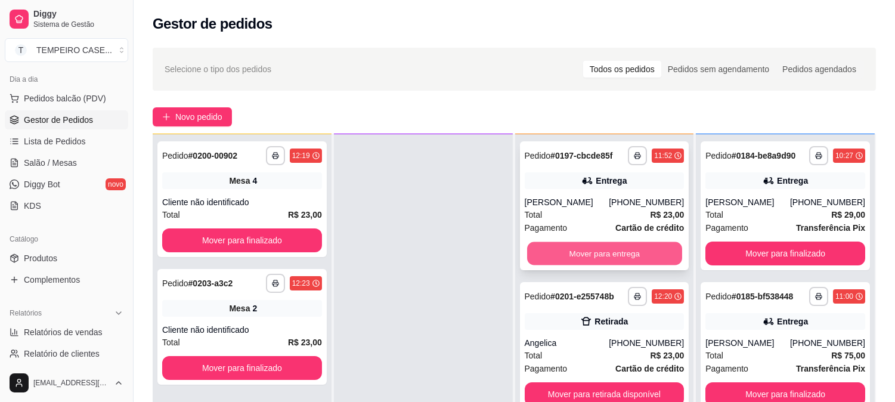
click at [554, 263] on button "Mover para entrega" at bounding box center [604, 253] width 155 height 23
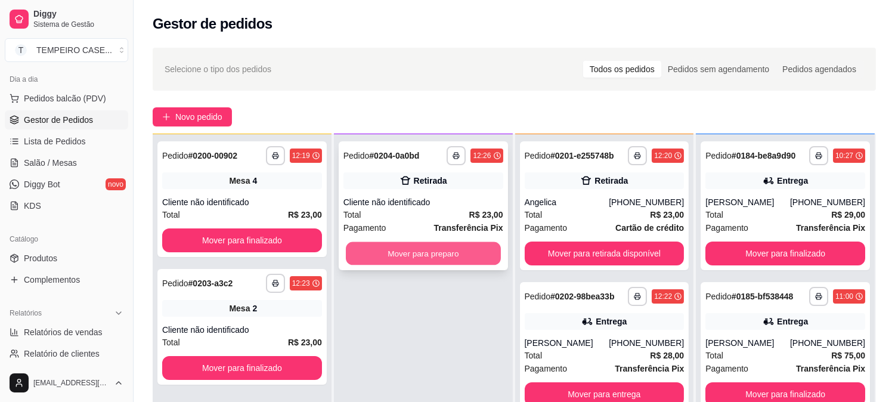
click at [419, 246] on button "Mover para preparo" at bounding box center [423, 253] width 155 height 23
click at [419, 246] on div "Mover para preparo" at bounding box center [423, 253] width 160 height 24
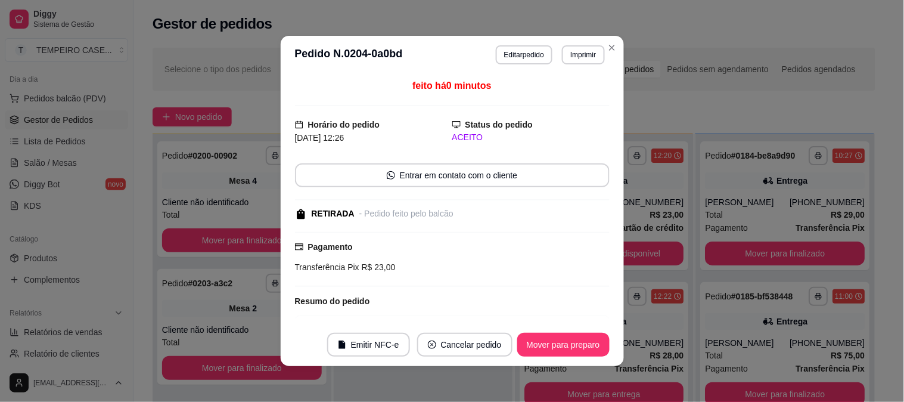
click at [419, 246] on div "Pagamento Transferência Pix R$ 23,00" at bounding box center [452, 256] width 315 height 33
click at [421, 311] on div "feito há 1 minutos Horário do pedido [DATE] 12:26 Status do pedido ACEITO Entra…" at bounding box center [452, 199] width 315 height 240
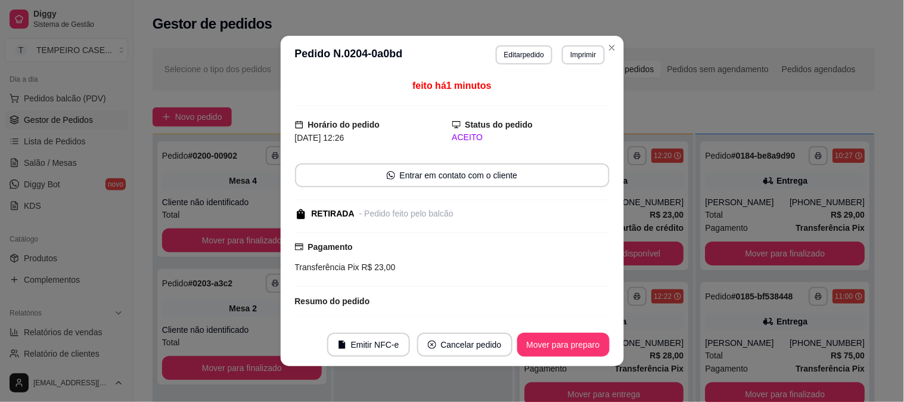
scroll to position [30, 0]
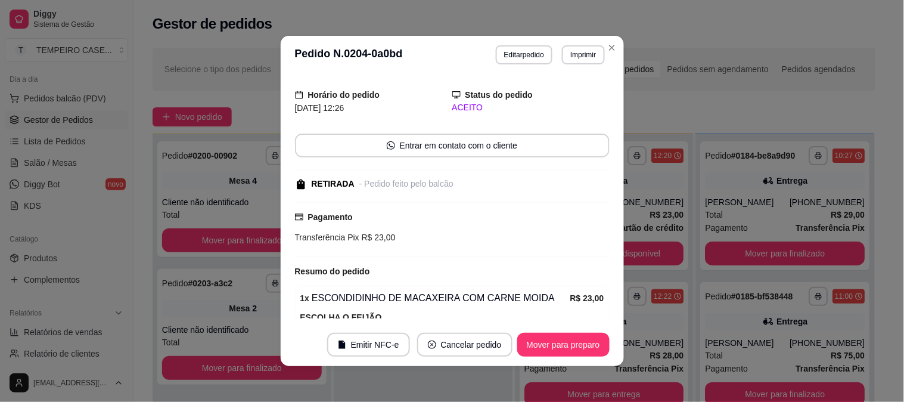
click at [421, 311] on div "1 x ESCONDIDINHO DE MACAXEIRA COM CARNE MOIDA R$ 23,00 ESCOLHA O FEIJÃO 1 x FEI…" at bounding box center [452, 316] width 315 height 60
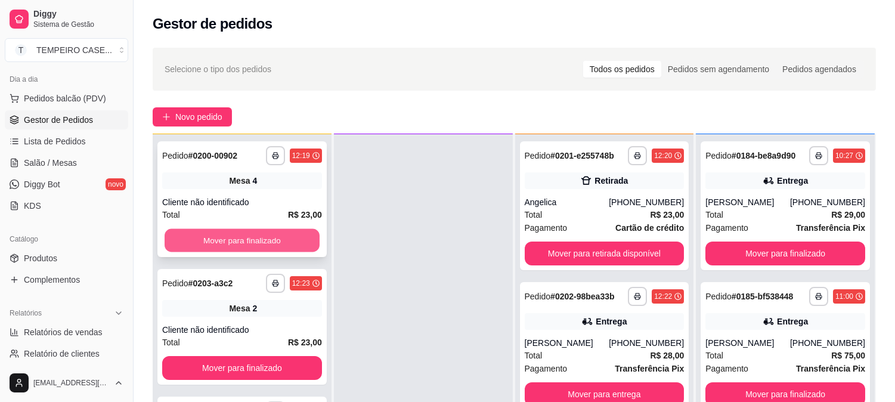
click at [261, 237] on button "Mover para finalizado" at bounding box center [242, 240] width 155 height 23
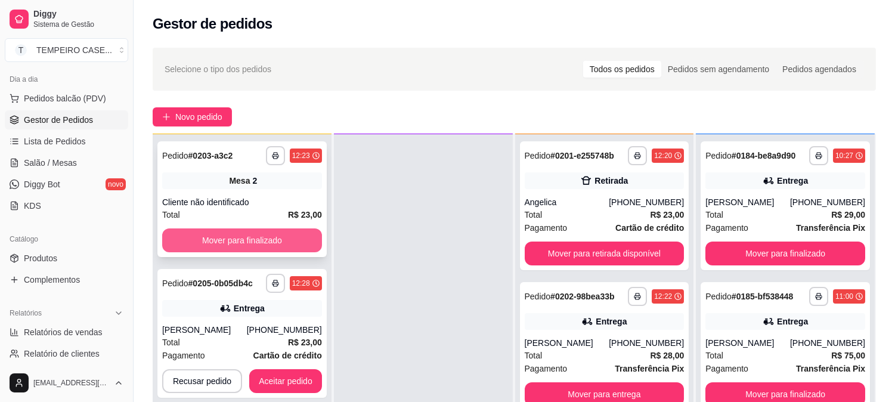
click at [255, 237] on button "Mover para finalizado" at bounding box center [242, 240] width 160 height 24
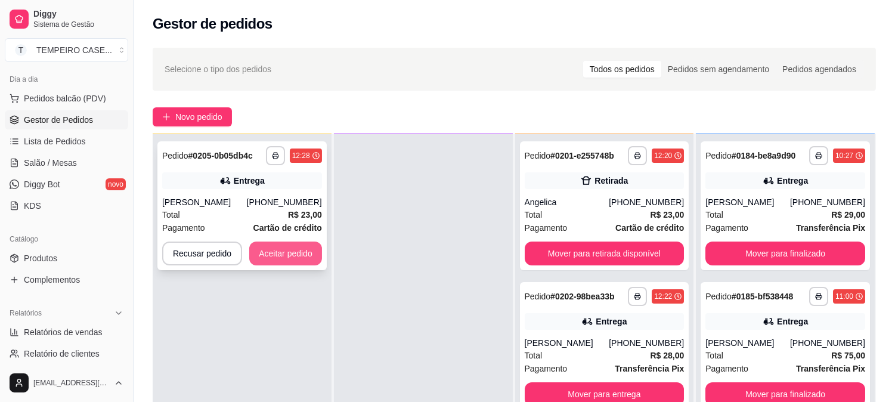
click at [285, 244] on button "Aceitar pedido" at bounding box center [285, 253] width 73 height 24
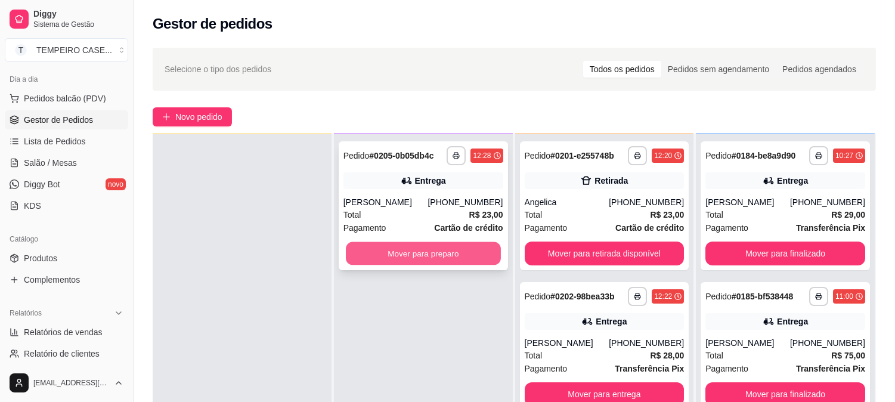
click at [421, 253] on button "Mover para preparo" at bounding box center [423, 253] width 155 height 23
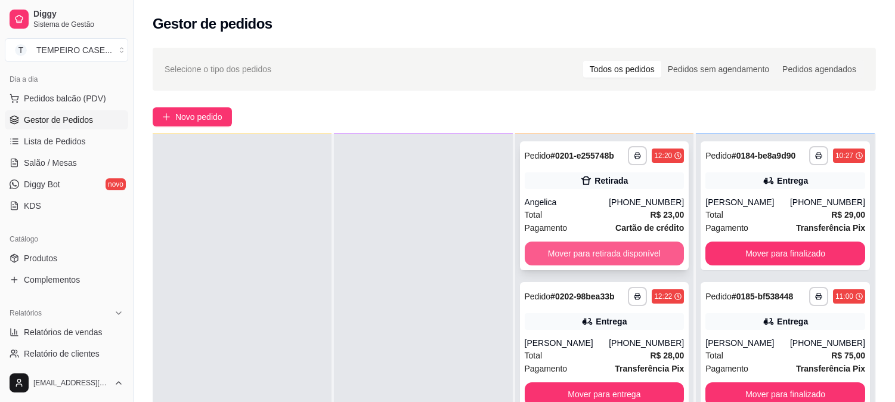
click at [588, 246] on button "Mover para retirada disponível" at bounding box center [605, 253] width 160 height 24
click at [585, 246] on button "Mover para entrega" at bounding box center [604, 253] width 155 height 23
click at [584, 246] on button "Mover para retirada disponível" at bounding box center [605, 253] width 160 height 24
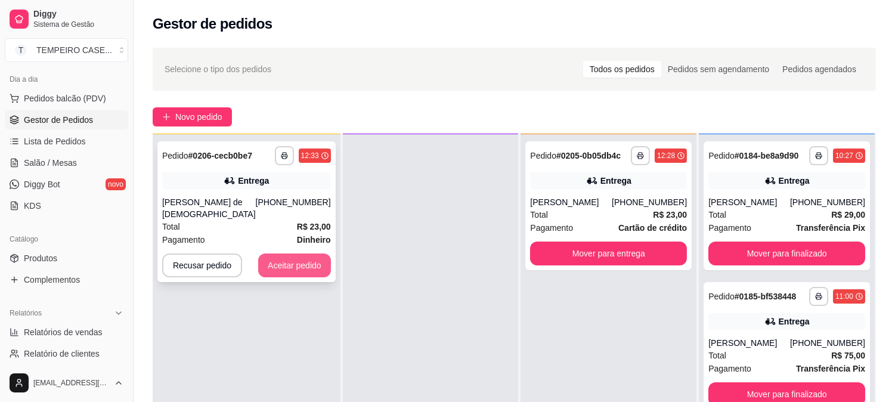
click at [289, 253] on button "Aceitar pedido" at bounding box center [294, 265] width 73 height 24
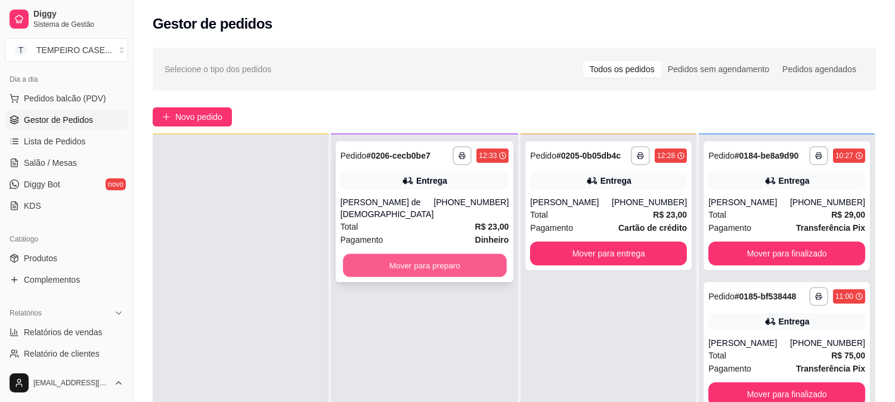
click at [416, 258] on button "Mover para preparo" at bounding box center [424, 265] width 163 height 23
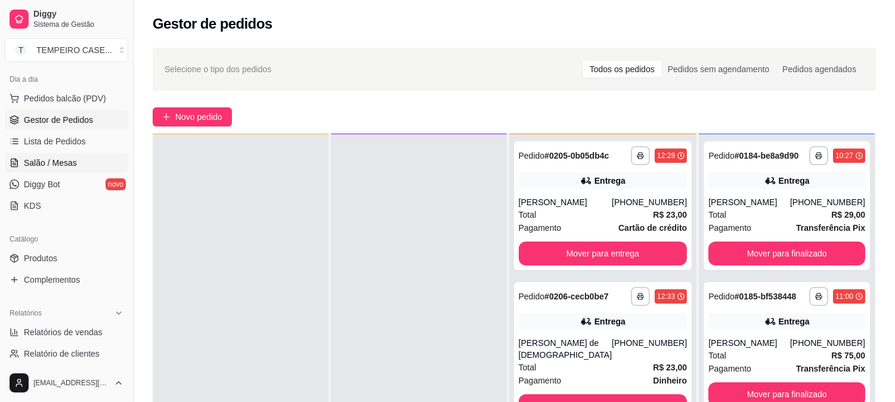
click at [63, 165] on span "Salão / Mesas" at bounding box center [50, 163] width 53 height 12
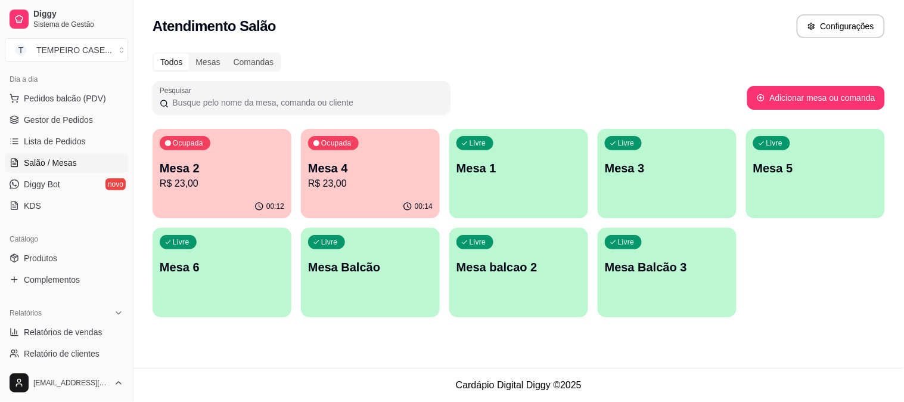
click at [647, 171] on p "Mesa 3" at bounding box center [667, 168] width 125 height 17
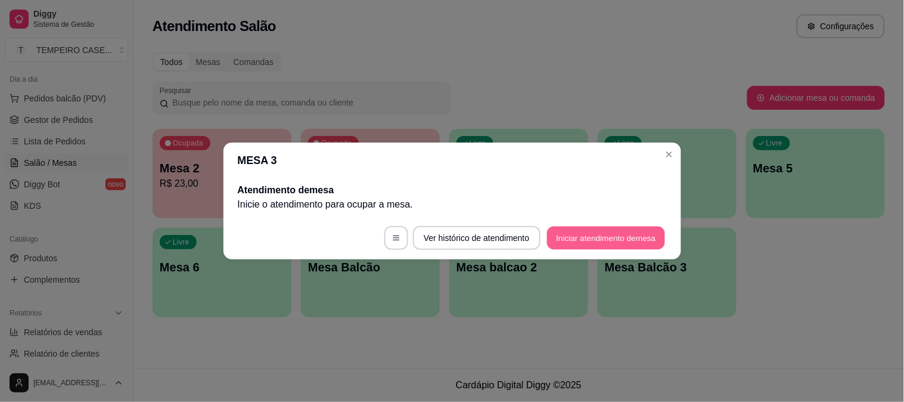
click at [586, 234] on button "Iniciar atendimento de mesa" at bounding box center [606, 238] width 118 height 23
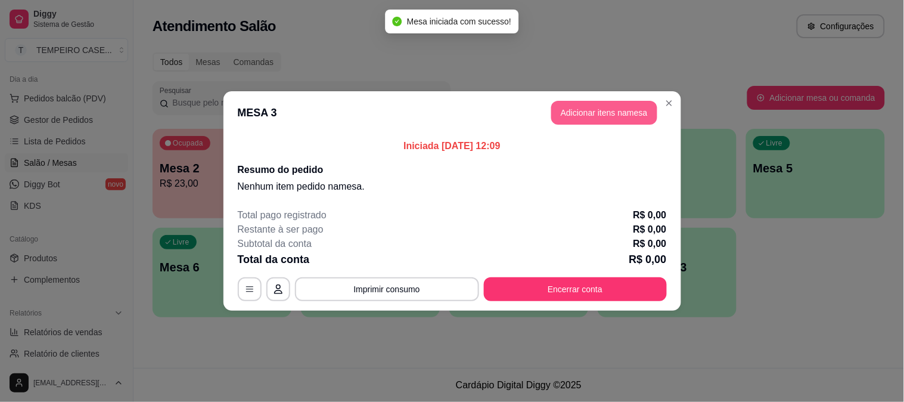
click at [634, 104] on button "Adicionar itens na mesa" at bounding box center [604, 113] width 106 height 24
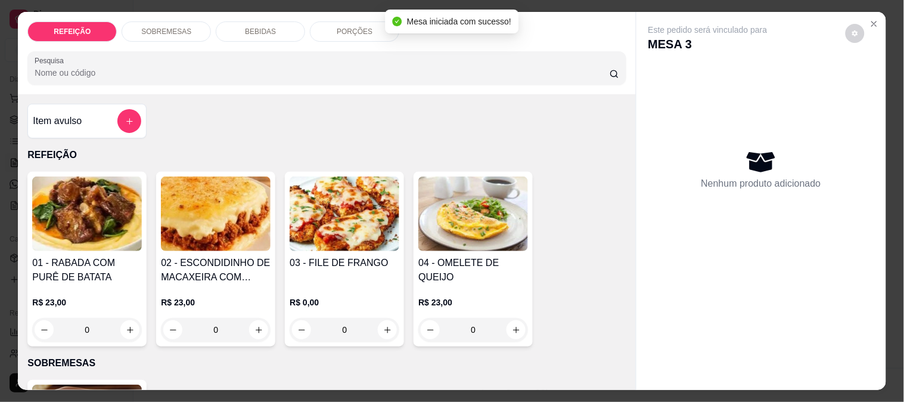
click at [354, 203] on img at bounding box center [345, 213] width 110 height 75
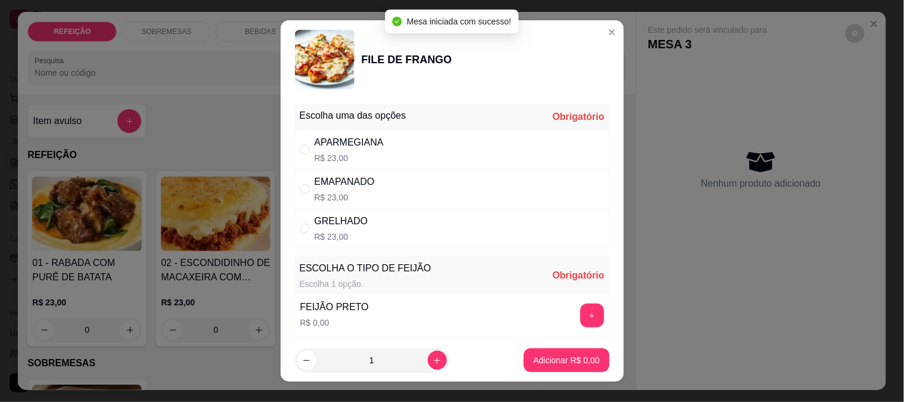
click at [366, 153] on p "R$ 23,00" at bounding box center [349, 158] width 69 height 12
radio input "true"
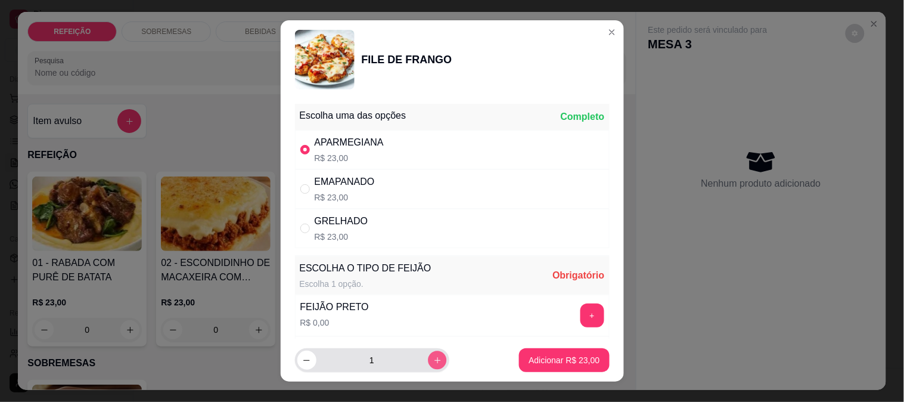
click at [431, 356] on button "increase-product-quantity" at bounding box center [437, 360] width 18 height 18
click at [581, 318] on button "+" at bounding box center [593, 315] width 24 height 24
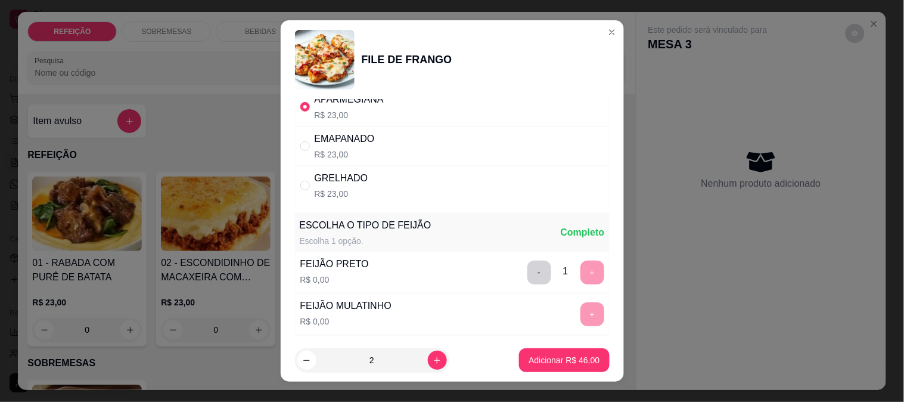
scroll to position [66, 0]
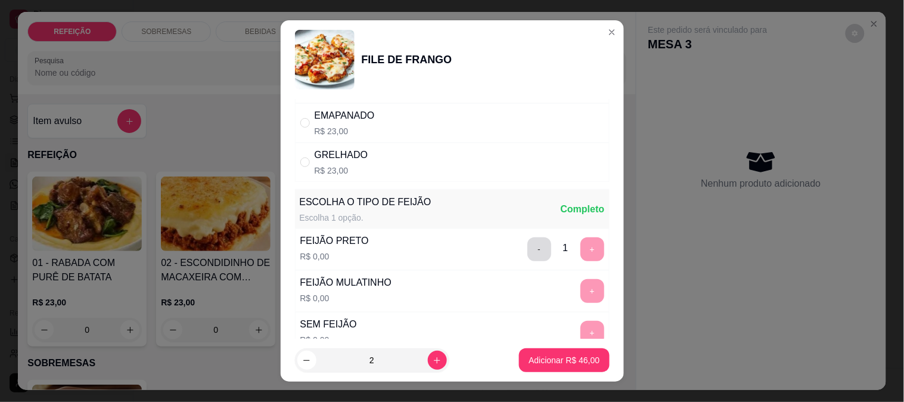
click at [528, 253] on button "-" at bounding box center [540, 249] width 24 height 24
click at [581, 249] on button "+" at bounding box center [593, 249] width 24 height 24
click at [297, 364] on button "decrease-product-quantity" at bounding box center [306, 360] width 18 height 18
type input "1"
click at [531, 360] on p "Adicionar R$ 23,00" at bounding box center [564, 360] width 69 height 11
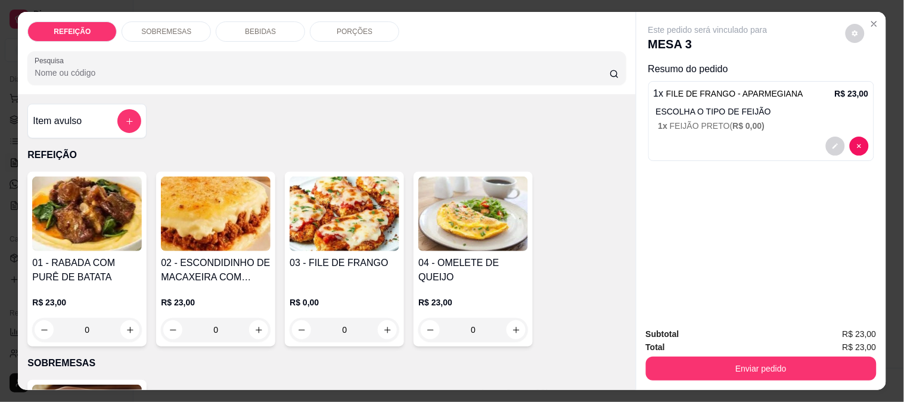
click at [355, 216] on img at bounding box center [345, 213] width 110 height 75
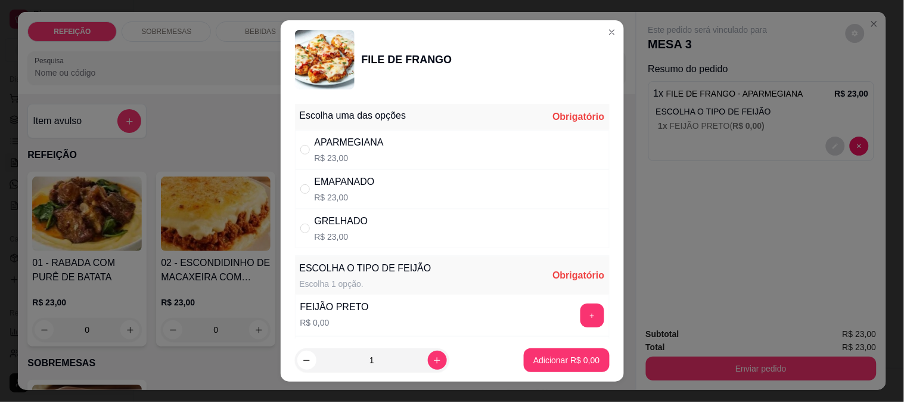
click at [416, 155] on div "APARMEGIANA R$ 23,00" at bounding box center [452, 149] width 315 height 39
radio input "true"
click at [581, 315] on button "+" at bounding box center [593, 315] width 24 height 24
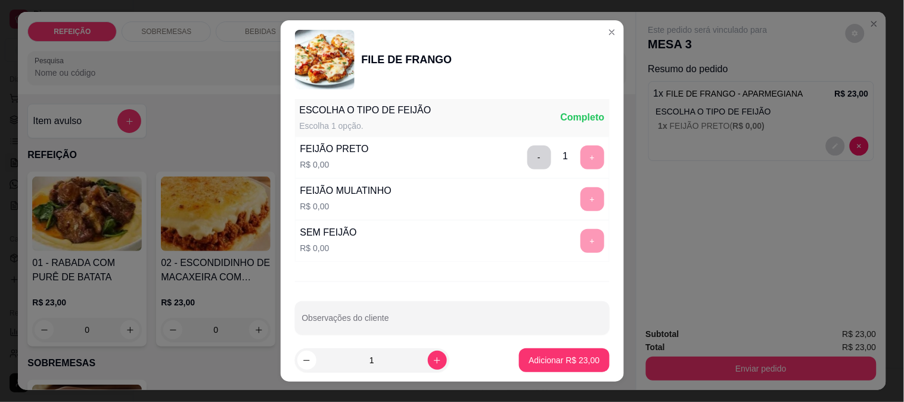
scroll to position [170, 0]
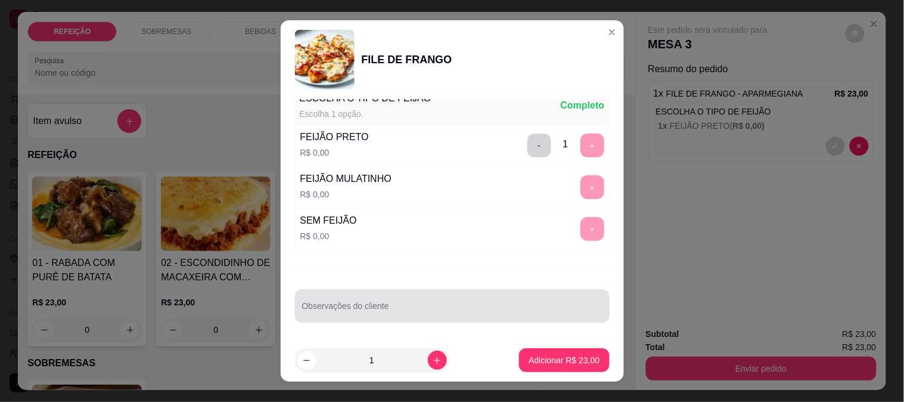
click at [392, 305] on input "Observações do cliente" at bounding box center [452, 311] width 300 height 12
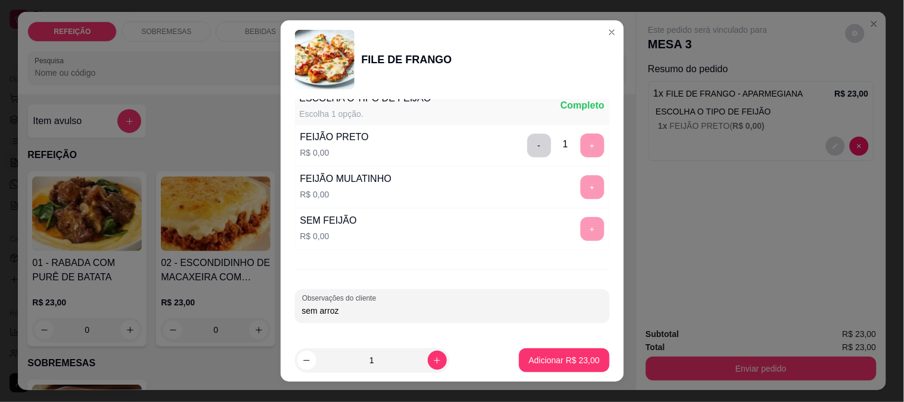
type input "sem arroz"
click at [530, 364] on p "Adicionar R$ 23,00" at bounding box center [564, 360] width 69 height 11
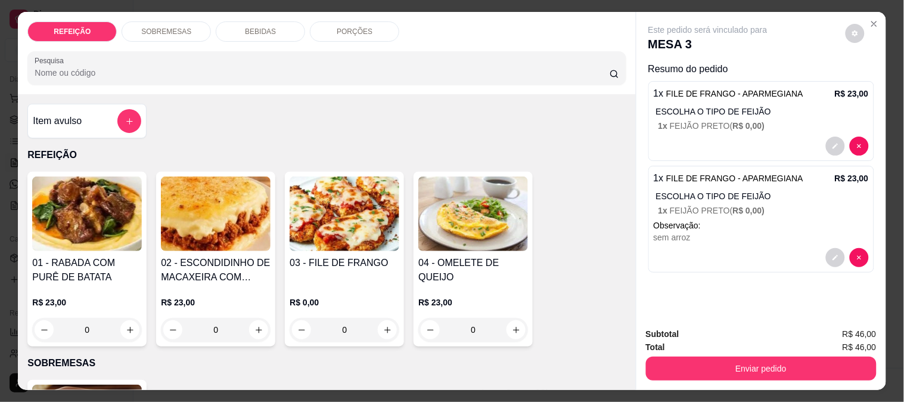
click at [481, 221] on img at bounding box center [473, 213] width 110 height 75
click at [340, 250] on div "03 - FILE DE FRANGO R$ 0,00 0" at bounding box center [344, 259] width 119 height 175
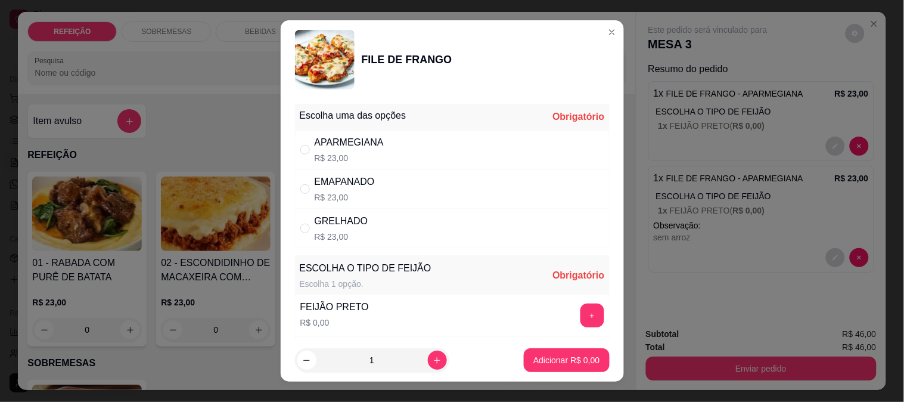
click at [365, 156] on p "R$ 23,00" at bounding box center [349, 158] width 69 height 12
radio input "true"
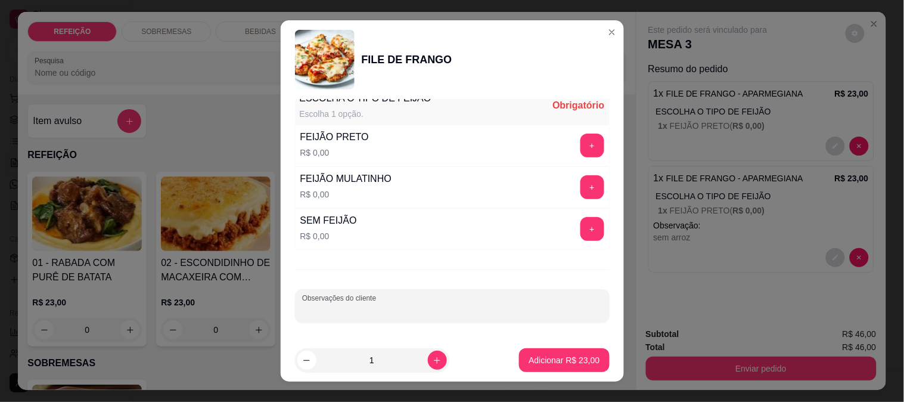
click at [349, 315] on input "Observações do cliente" at bounding box center [452, 311] width 300 height 12
type input "sem macarrão"
click at [581, 188] on button "+" at bounding box center [593, 187] width 24 height 24
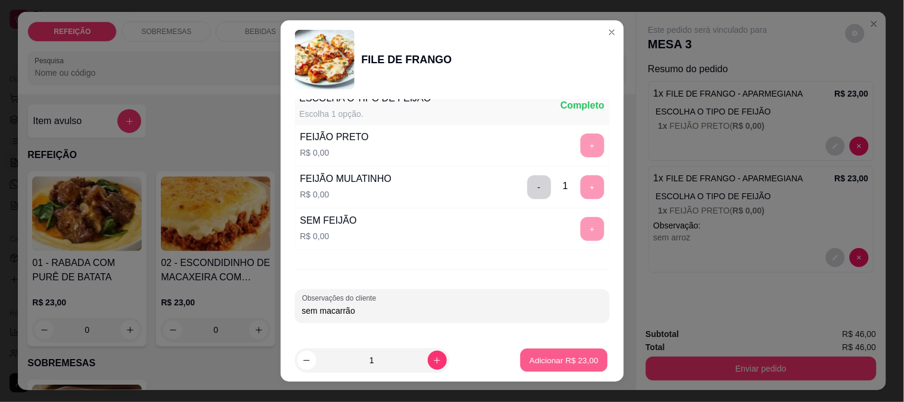
click at [550, 356] on p "Adicionar R$ 23,00" at bounding box center [564, 360] width 69 height 11
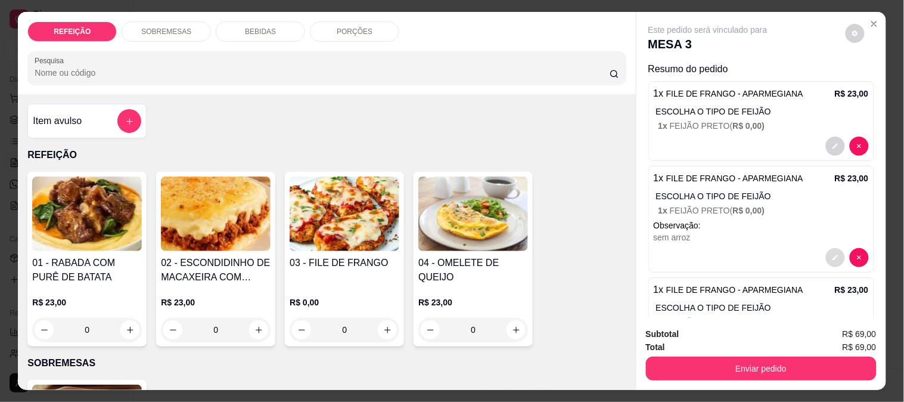
click at [832, 254] on icon "decrease-product-quantity" at bounding box center [835, 257] width 7 height 7
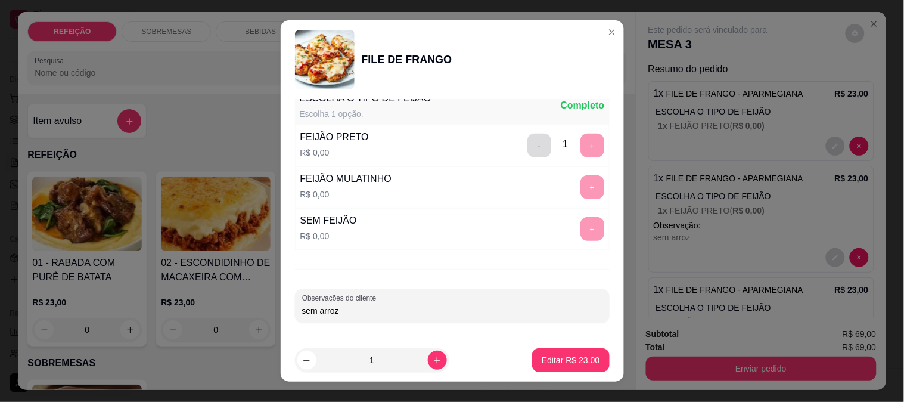
click at [528, 145] on button "-" at bounding box center [540, 146] width 24 height 24
click at [581, 182] on button "+" at bounding box center [593, 187] width 24 height 24
click at [551, 358] on p "Editar R$ 23,00" at bounding box center [571, 360] width 58 height 12
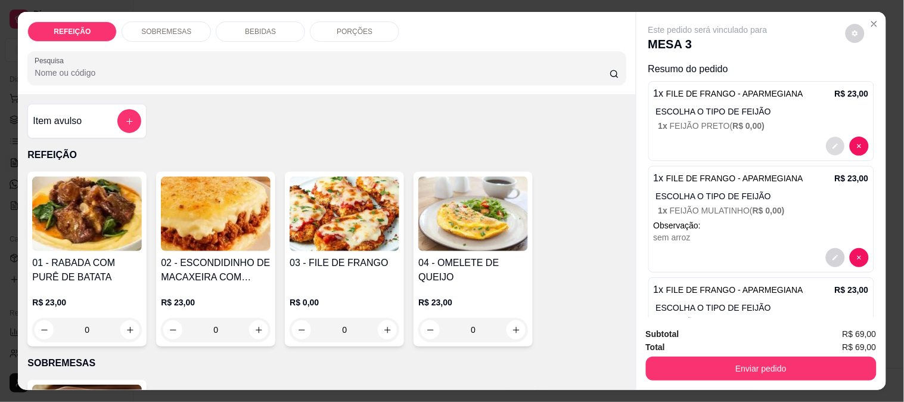
click at [832, 142] on icon "decrease-product-quantity" at bounding box center [835, 145] width 7 height 7
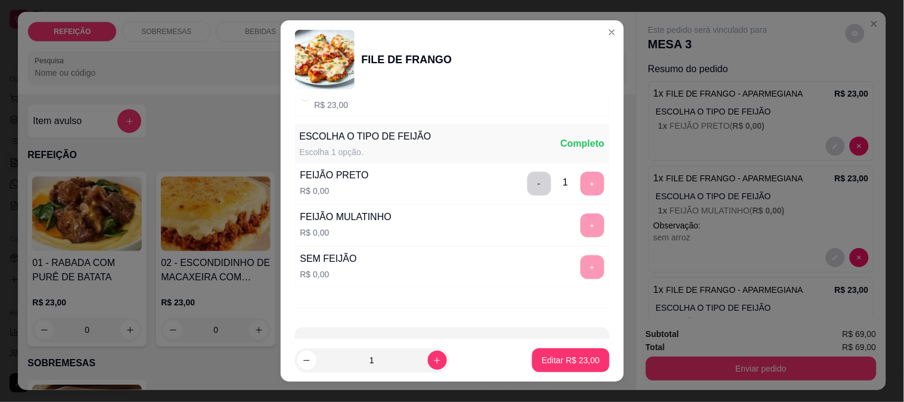
scroll to position [132, 0]
click at [528, 188] on button "-" at bounding box center [540, 183] width 24 height 24
click at [581, 230] on button "+" at bounding box center [593, 225] width 24 height 24
click at [569, 359] on p "Editar R$ 23,00" at bounding box center [571, 360] width 58 height 12
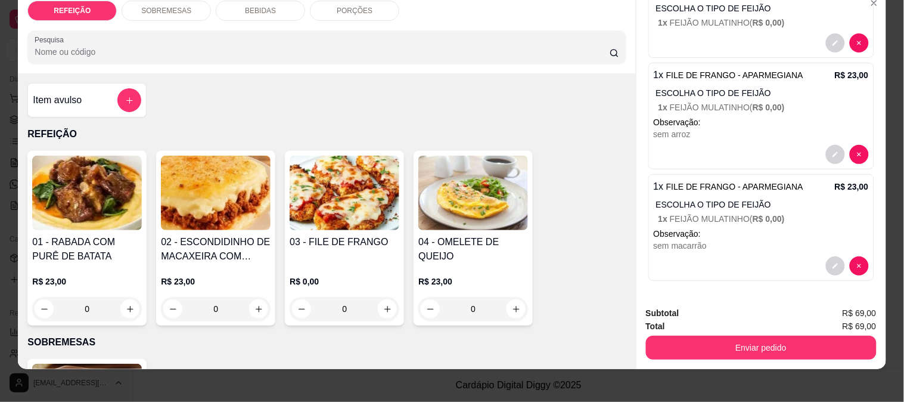
scroll to position [31, 0]
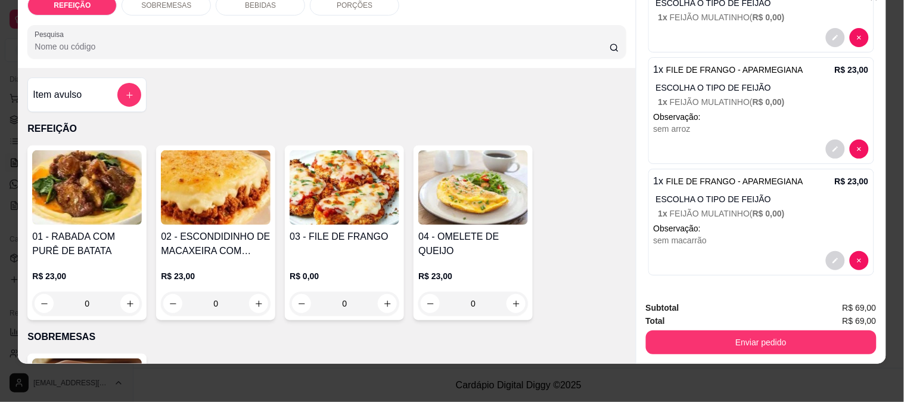
click at [104, 166] on img at bounding box center [87, 187] width 110 height 75
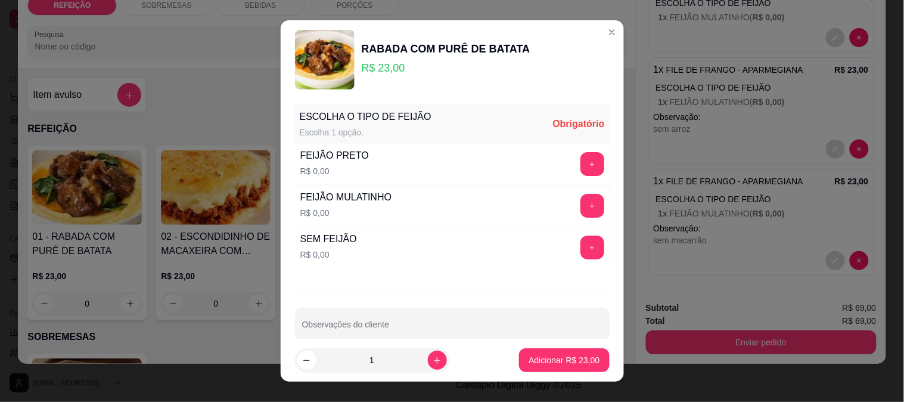
click at [579, 157] on div "+" at bounding box center [592, 164] width 33 height 24
click at [581, 157] on button "+" at bounding box center [593, 164] width 24 height 24
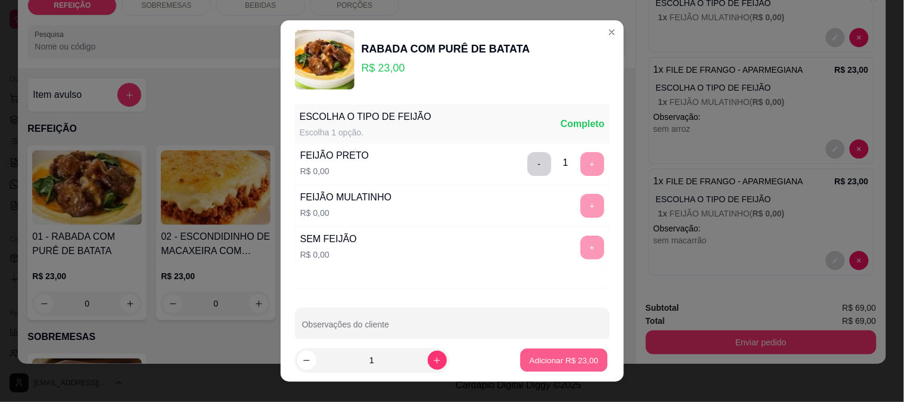
click at [545, 350] on button "Adicionar R$ 23,00" at bounding box center [565, 360] width 88 height 23
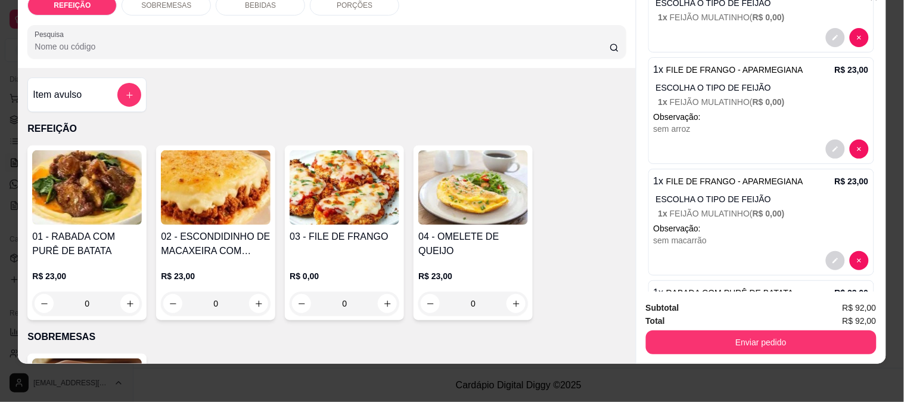
click at [327, 238] on div "03 - FILE DE FRANGO" at bounding box center [345, 244] width 110 height 29
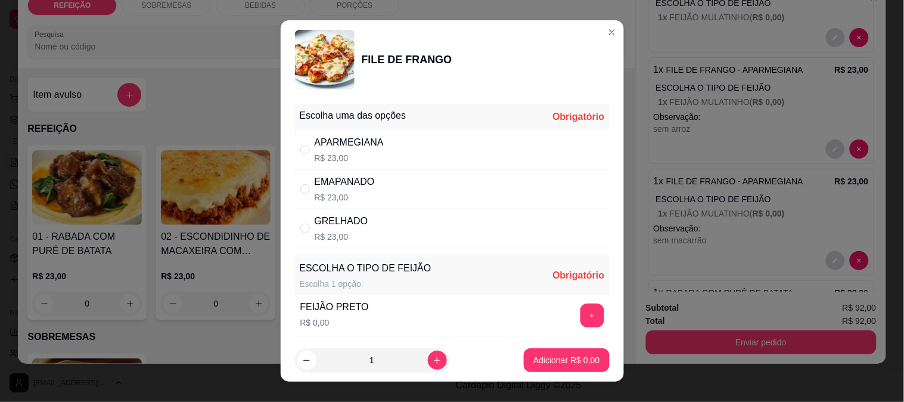
click at [463, 136] on div "APARMEGIANA R$ 23,00" at bounding box center [452, 149] width 315 height 39
radio input "true"
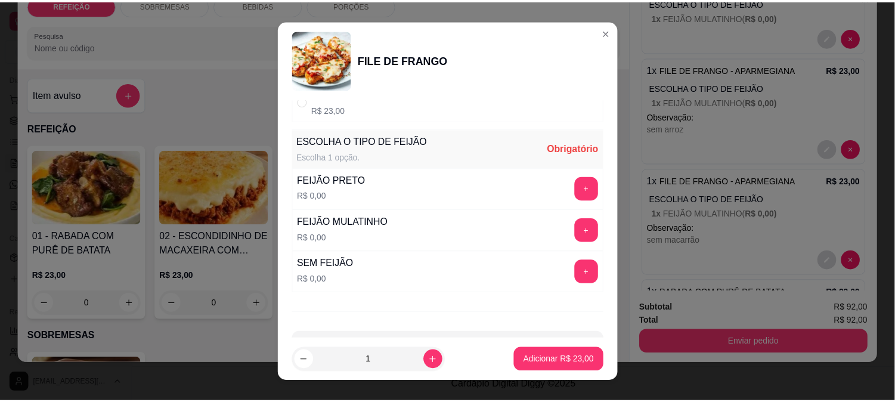
scroll to position [132, 0]
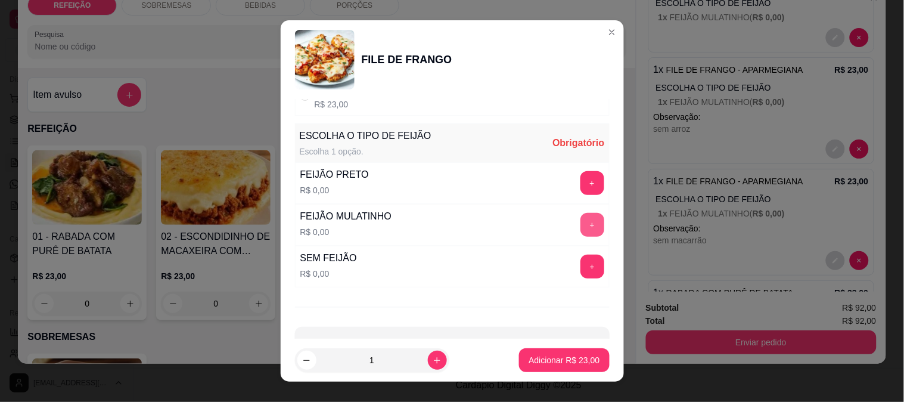
click at [581, 228] on button "+" at bounding box center [593, 225] width 24 height 24
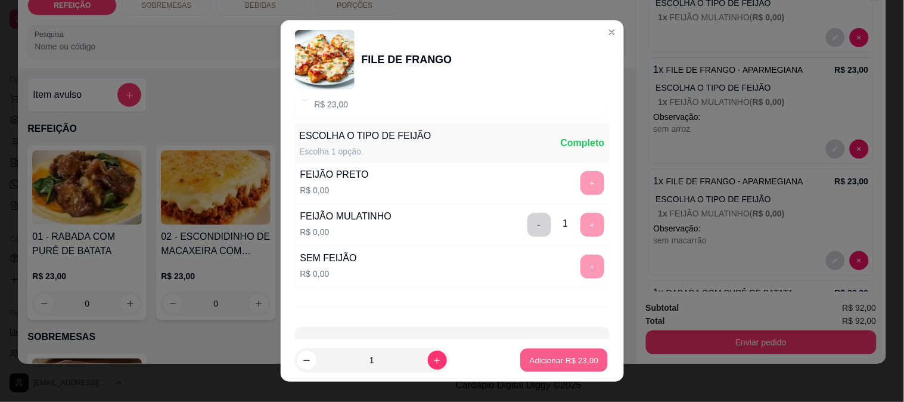
click at [580, 367] on button "Adicionar R$ 23,00" at bounding box center [565, 360] width 88 height 23
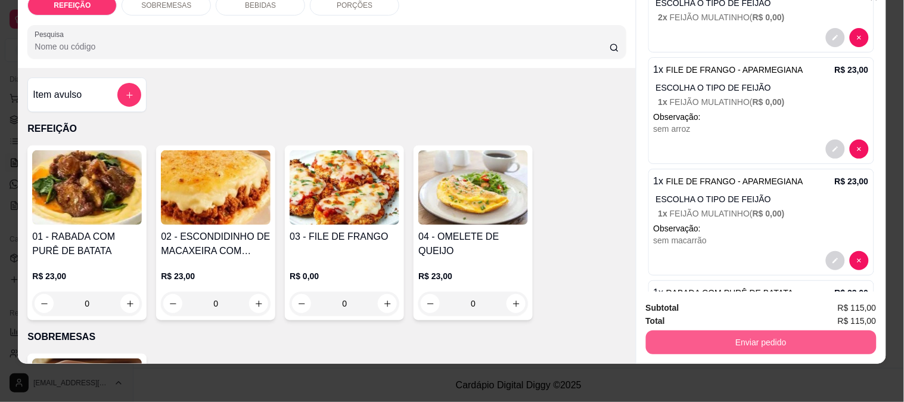
click at [748, 330] on button "Enviar pedido" at bounding box center [761, 342] width 231 height 24
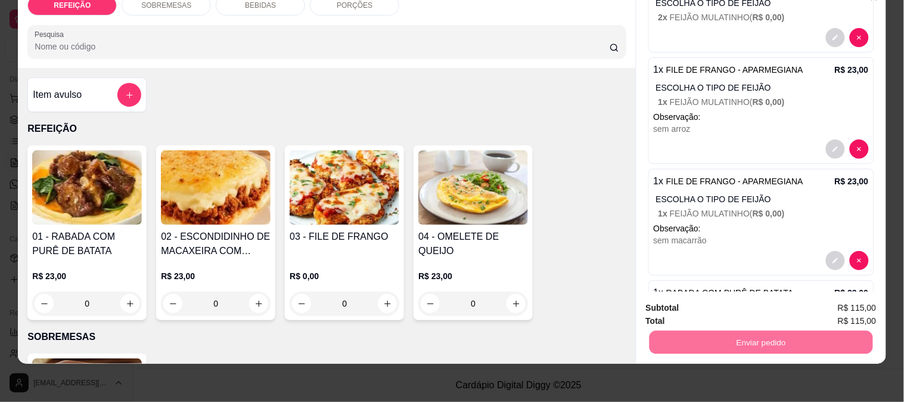
click at [842, 302] on button "Enviar pedido" at bounding box center [845, 303] width 67 height 23
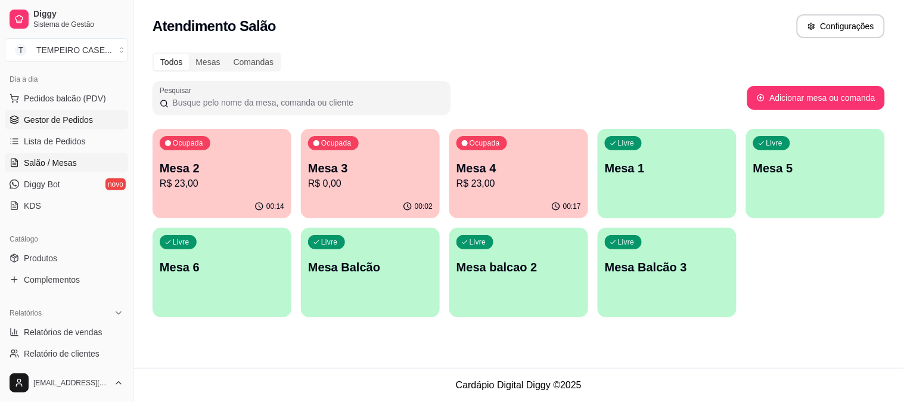
click at [69, 111] on link "Gestor de Pedidos" at bounding box center [66, 119] width 123 height 19
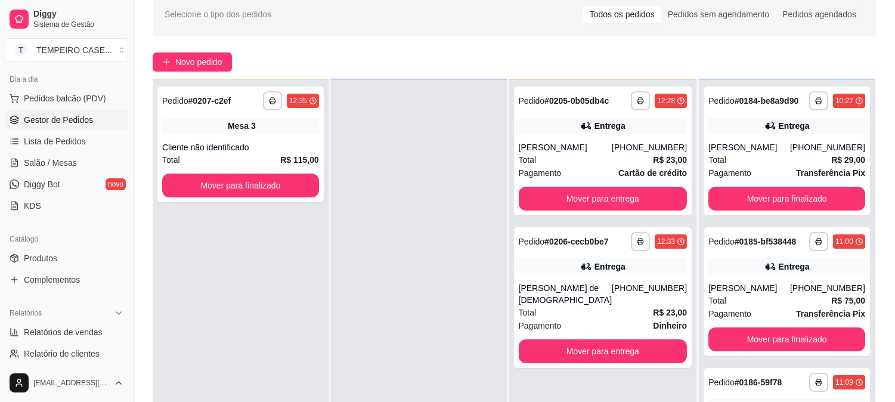
scroll to position [182, 0]
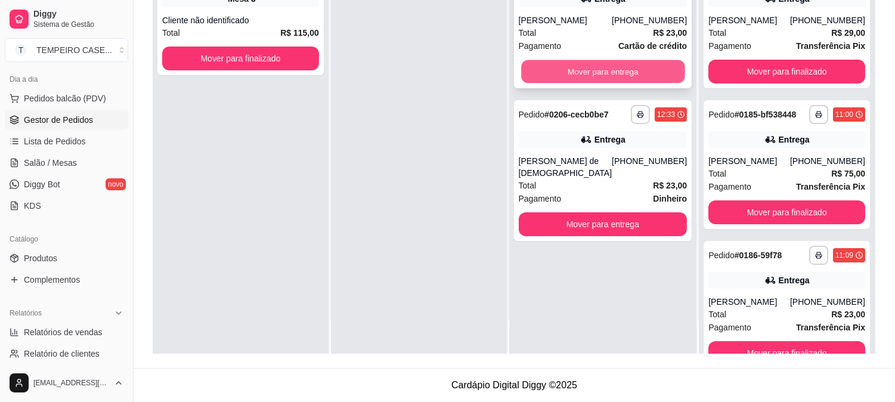
click at [644, 64] on button "Mover para entrega" at bounding box center [602, 71] width 163 height 23
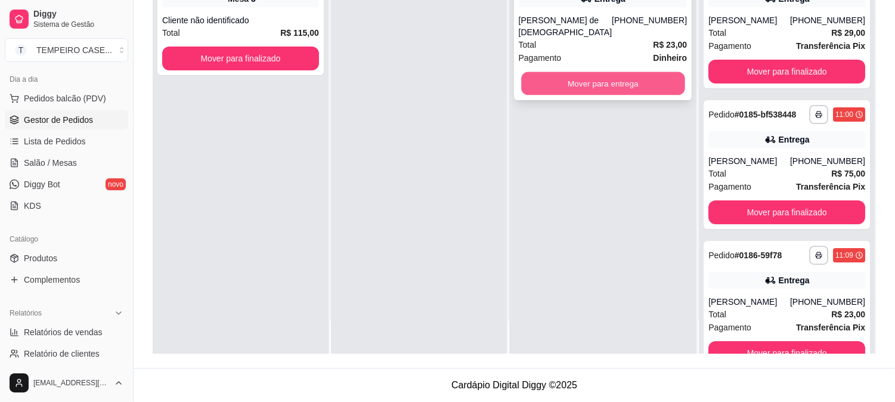
click at [638, 72] on button "Mover para entrega" at bounding box center [602, 83] width 163 height 23
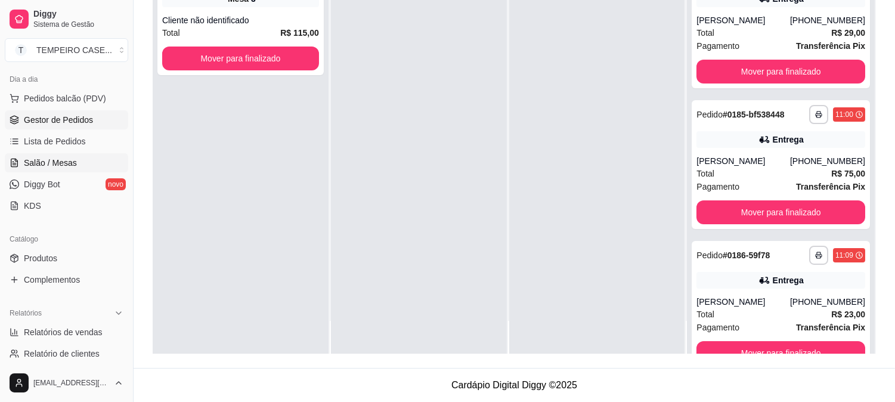
click at [69, 158] on span "Salão / Mesas" at bounding box center [50, 163] width 53 height 12
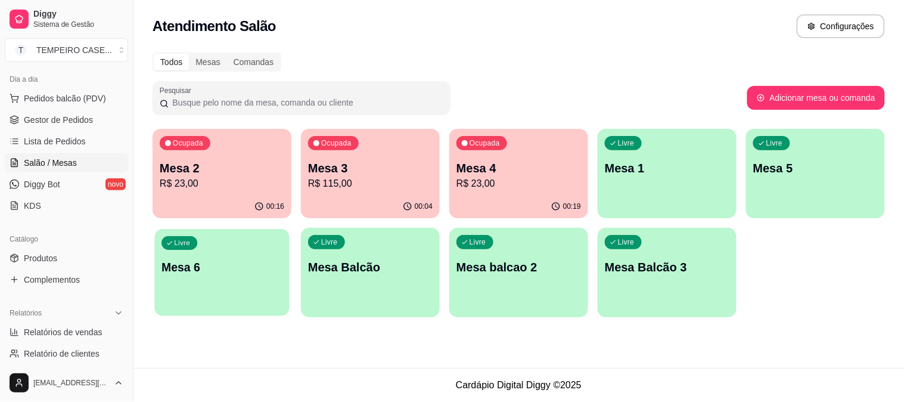
click at [191, 272] on p "Mesa 6" at bounding box center [222, 267] width 121 height 16
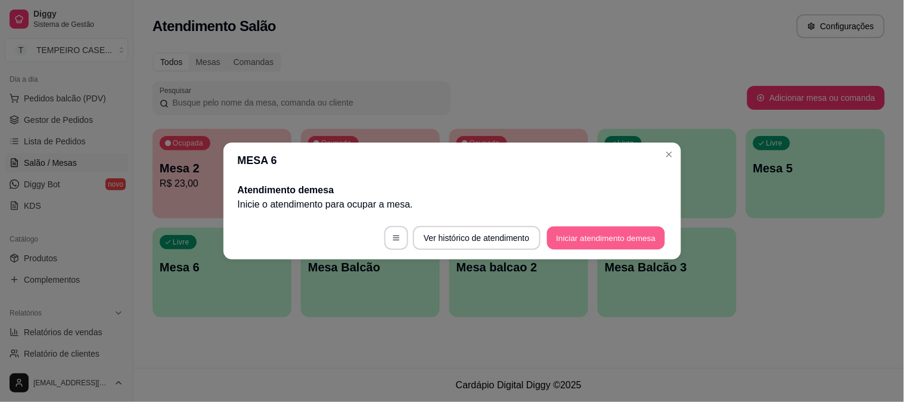
click at [583, 233] on button "Iniciar atendimento de mesa" at bounding box center [606, 238] width 118 height 23
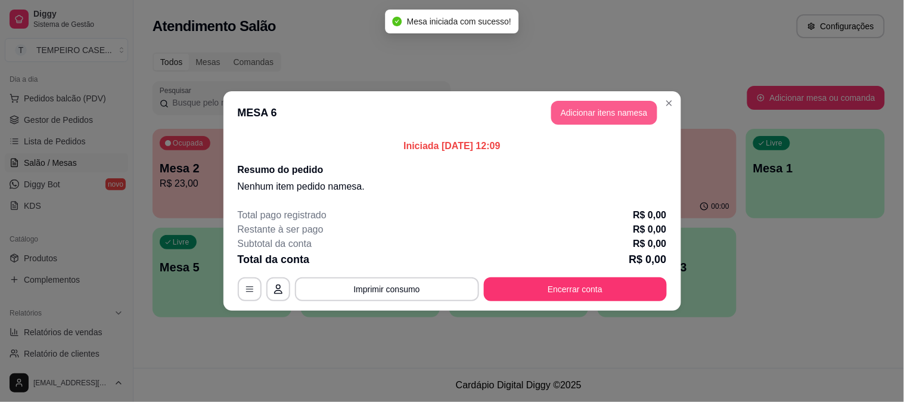
click at [587, 112] on button "Adicionar itens na mesa" at bounding box center [604, 113] width 106 height 24
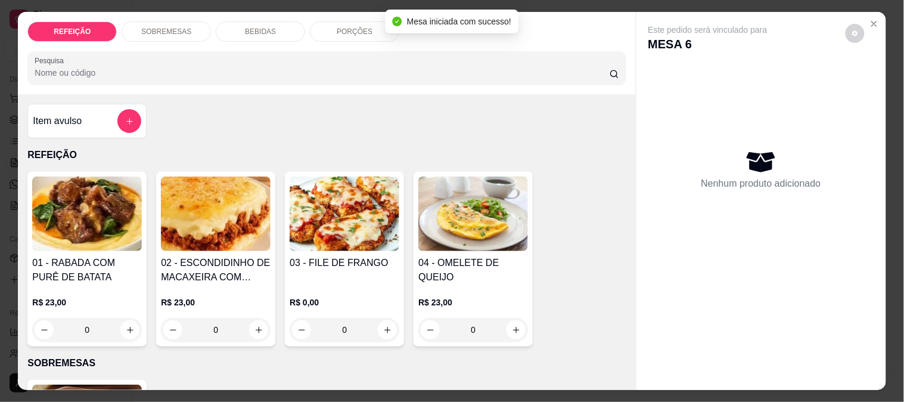
click at [212, 230] on img at bounding box center [216, 213] width 110 height 75
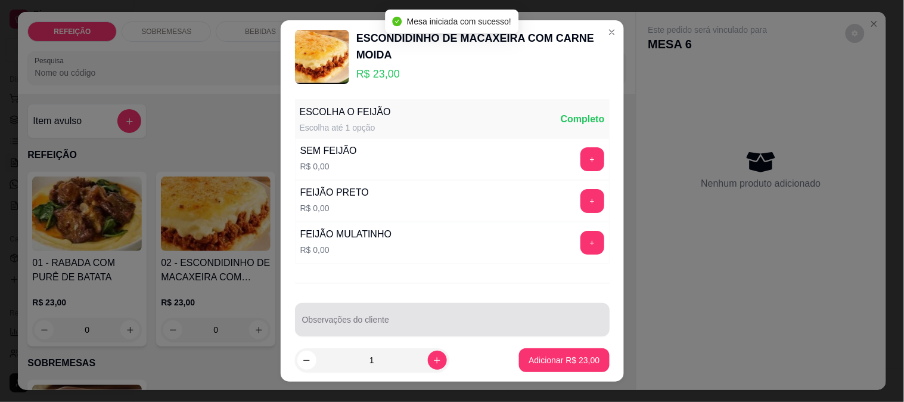
click at [495, 317] on div at bounding box center [452, 320] width 300 height 24
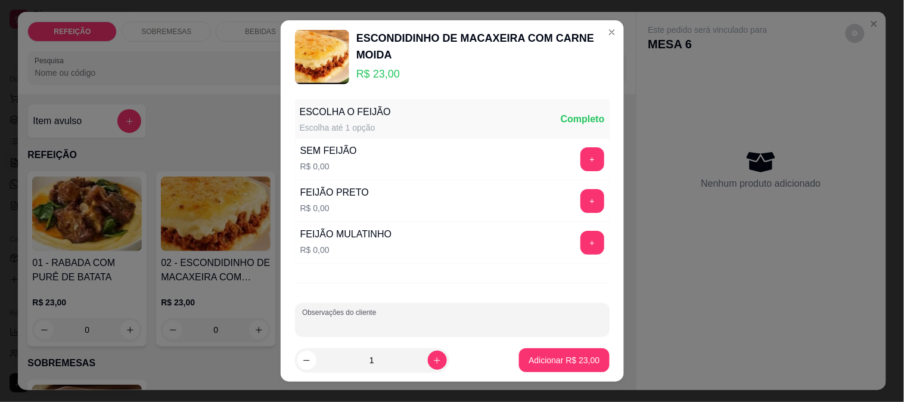
click at [581, 162] on button "+" at bounding box center [593, 159] width 24 height 24
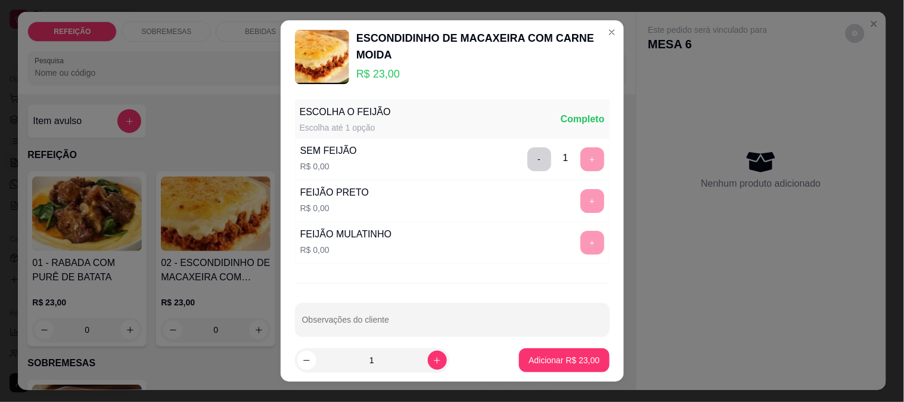
click at [528, 156] on button "-" at bounding box center [540, 159] width 24 height 24
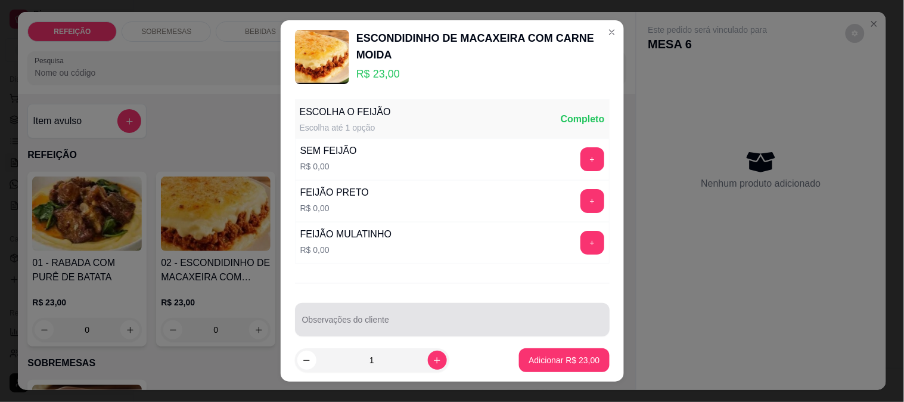
click at [408, 331] on div at bounding box center [452, 320] width 300 height 24
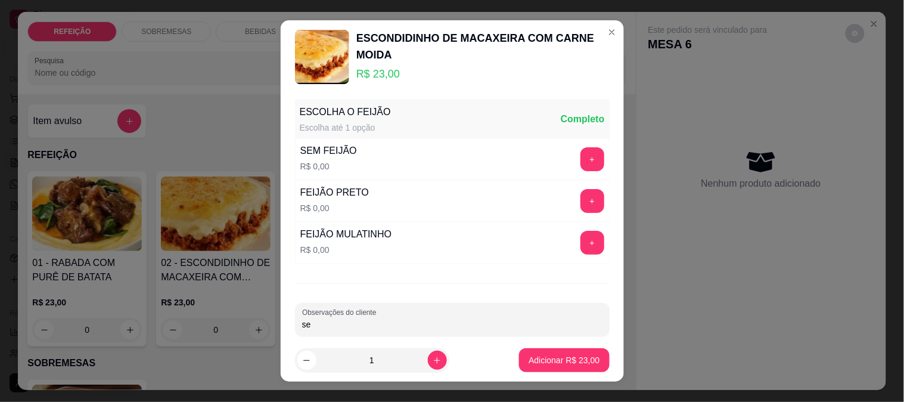
type input "s"
type input "só macarrão"
click at [538, 371] on button "Adicionar R$ 23,00" at bounding box center [565, 360] width 88 height 23
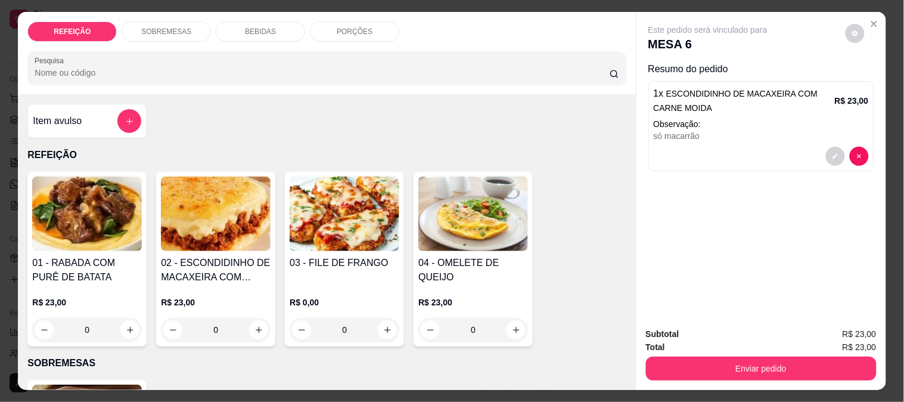
click at [245, 27] on p "BEBIDAS" at bounding box center [260, 32] width 31 height 10
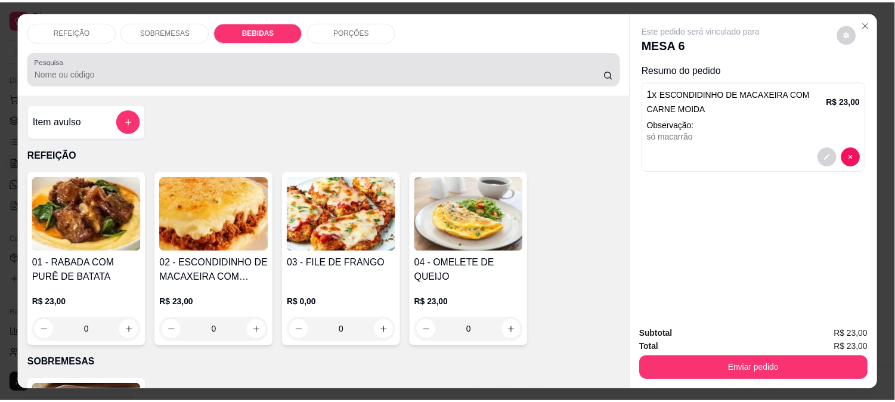
scroll to position [31, 0]
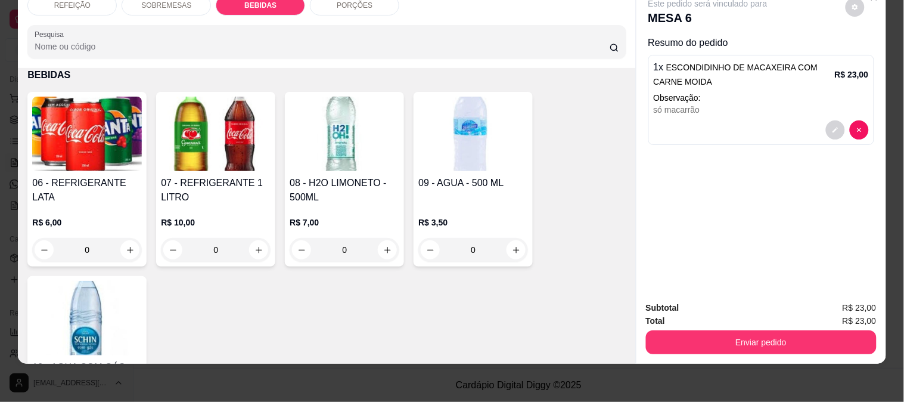
click at [84, 184] on div "06 - REFRIGERANTE LATA" at bounding box center [87, 190] width 110 height 29
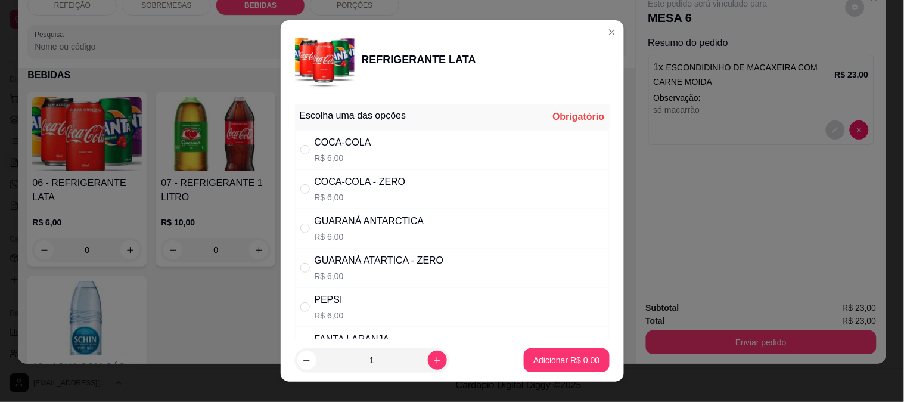
click at [389, 266] on div "GUARANÁ ATARTICA - ZERO" at bounding box center [379, 260] width 129 height 14
radio input "true"
click at [563, 358] on p "Adicionar R$ 6,00" at bounding box center [567, 360] width 66 height 12
type input "1"
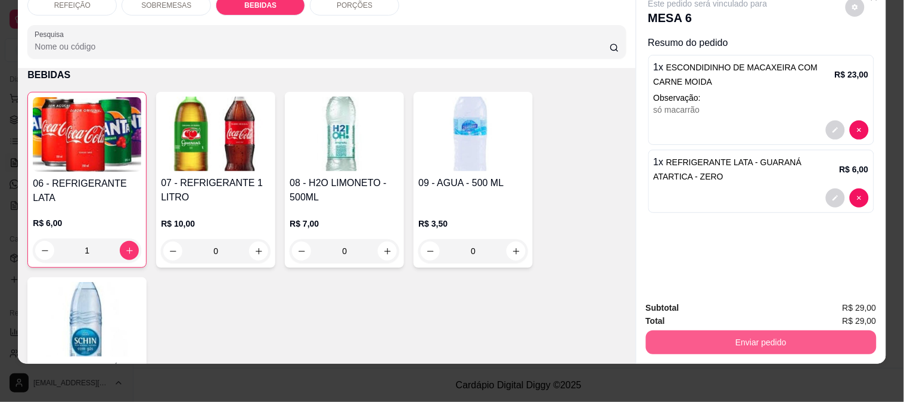
click at [727, 334] on button "Enviar pedido" at bounding box center [761, 342] width 231 height 24
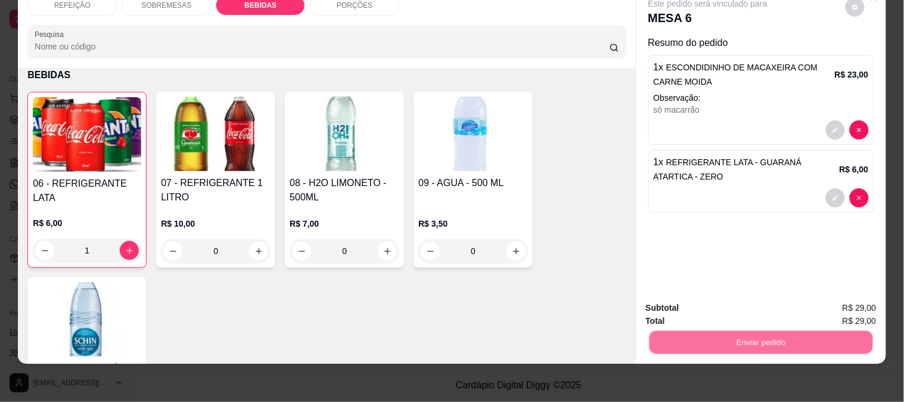
click at [843, 298] on button "Enviar pedido" at bounding box center [845, 303] width 67 height 23
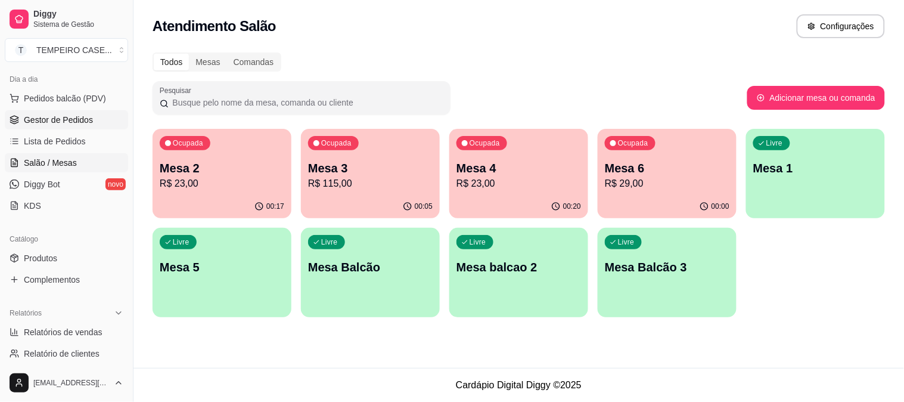
click at [73, 127] on link "Gestor de Pedidos" at bounding box center [66, 119] width 123 height 19
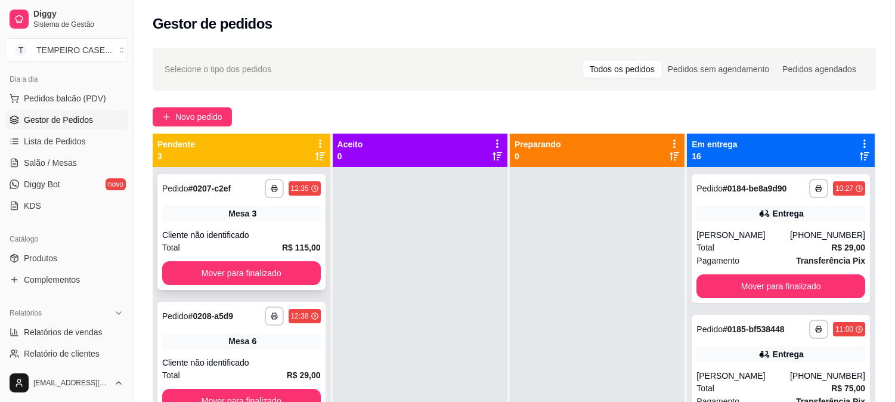
click at [241, 242] on div "Total R$ 115,00" at bounding box center [241, 247] width 159 height 13
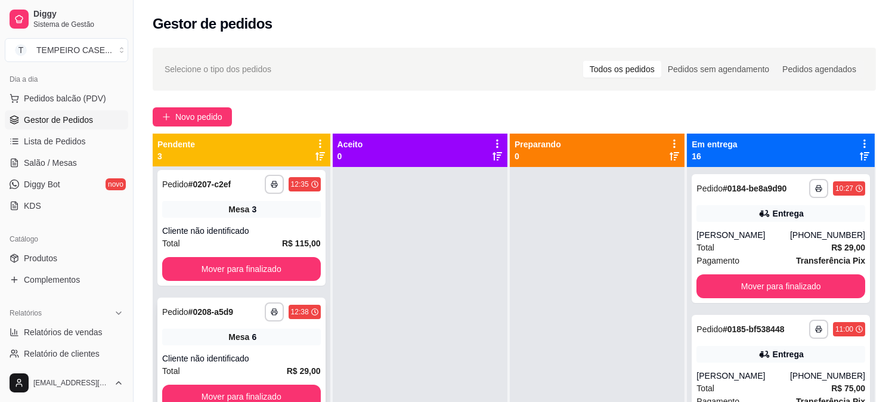
scroll to position [5, 0]
click at [222, 394] on button "Mover para finalizado" at bounding box center [242, 396] width 154 height 23
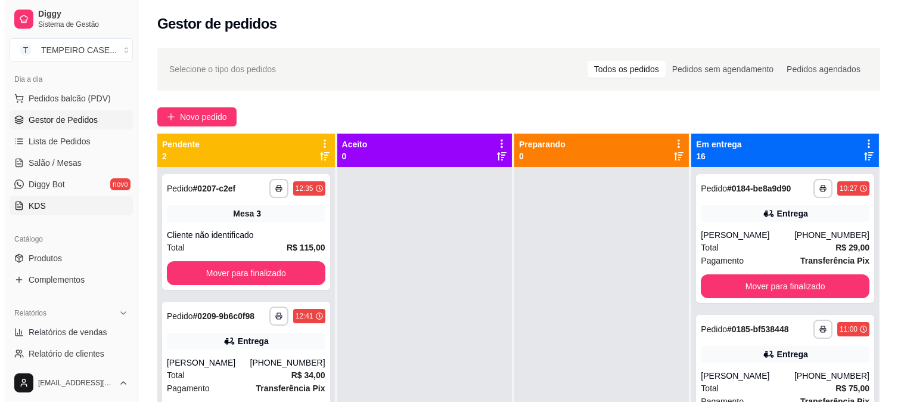
scroll to position [0, 0]
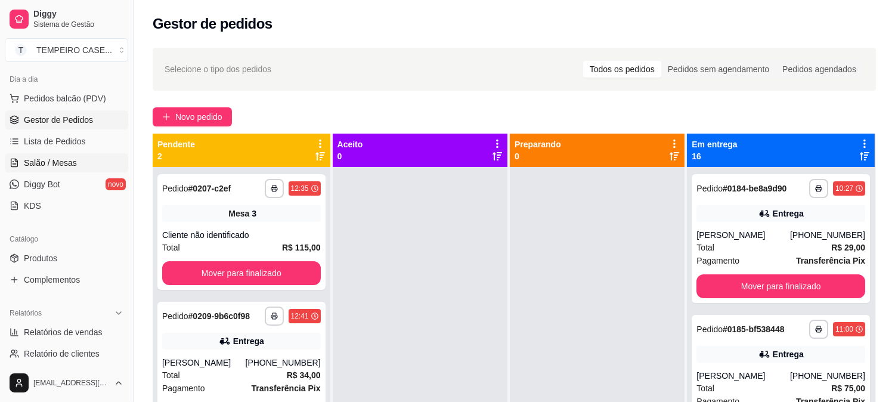
click at [48, 163] on span "Salão / Mesas" at bounding box center [50, 163] width 53 height 12
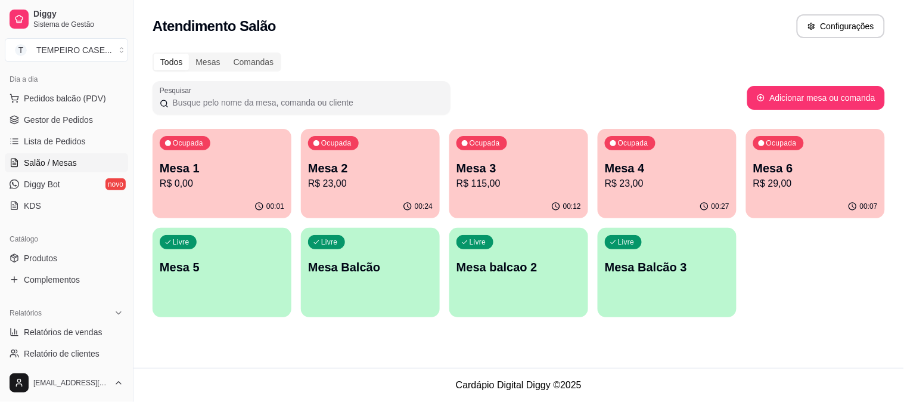
click at [639, 187] on p "R$ 23,00" at bounding box center [667, 183] width 125 height 14
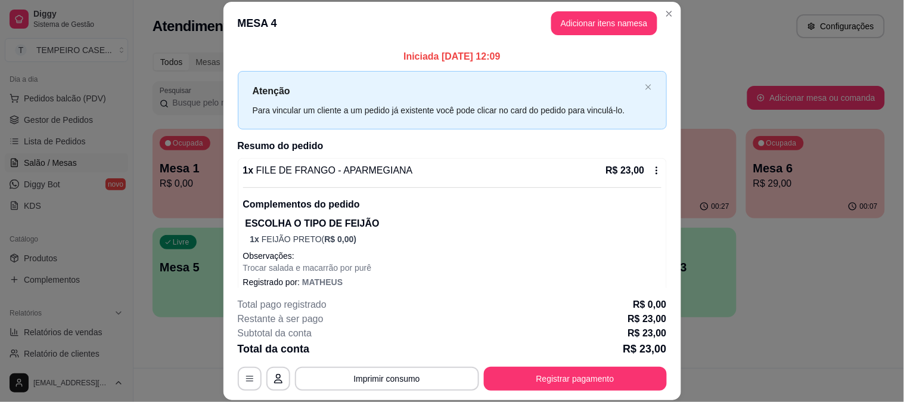
click at [593, 33] on button "Adicionar itens na mesa" at bounding box center [604, 23] width 106 height 24
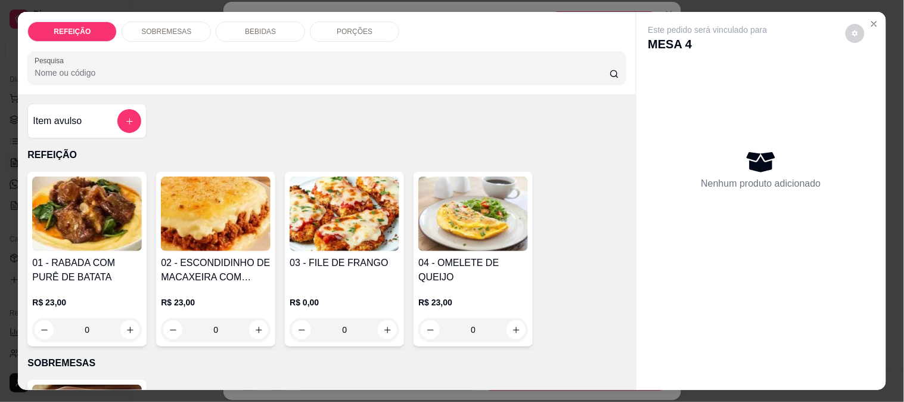
click at [252, 33] on div "BEBIDAS" at bounding box center [260, 31] width 89 height 20
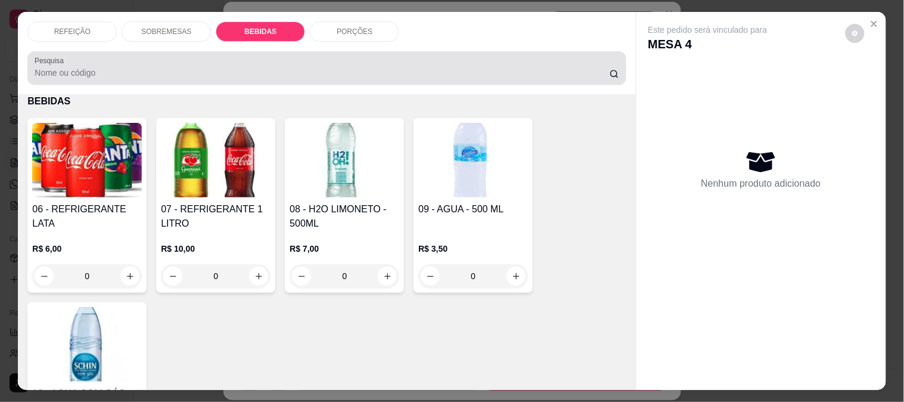
scroll to position [31, 0]
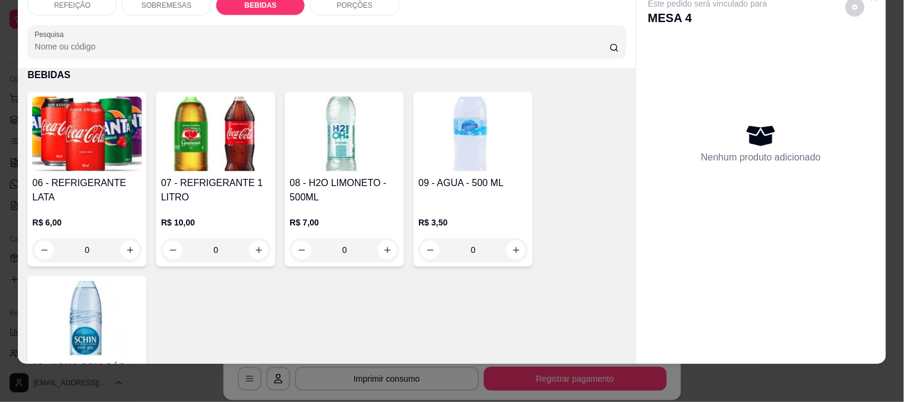
click at [100, 147] on img at bounding box center [87, 134] width 110 height 75
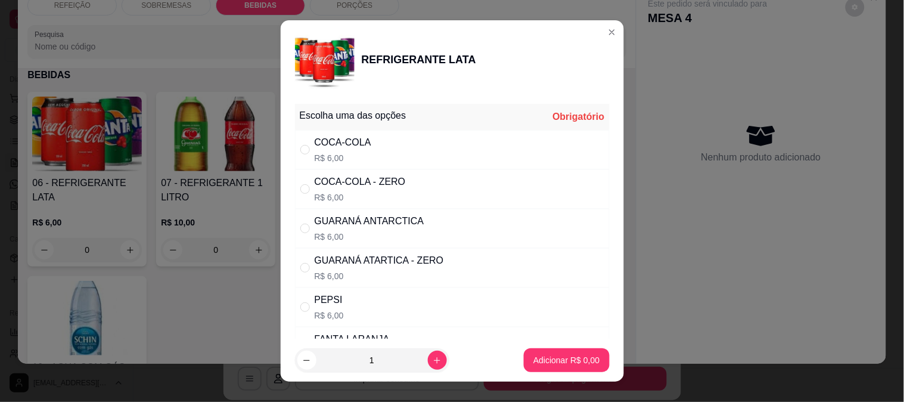
click at [382, 141] on div "COCA-COLA R$ 6,00" at bounding box center [452, 149] width 315 height 39
radio input "true"
click at [547, 348] on button "Adicionar R$ 6,00" at bounding box center [566, 360] width 85 height 24
type input "1"
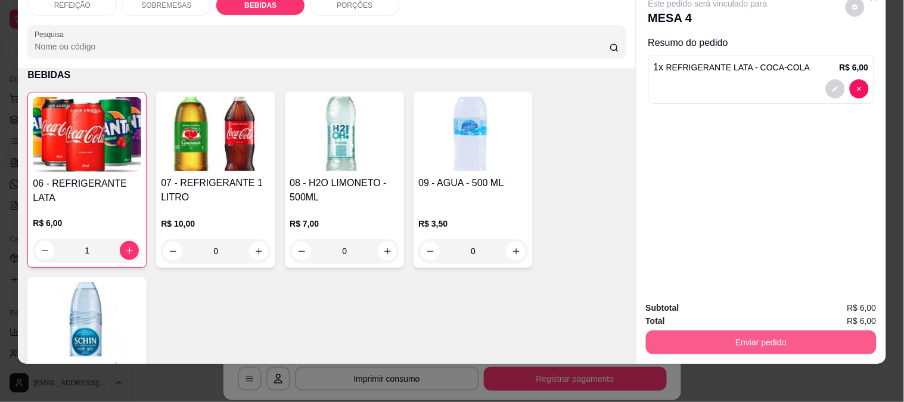
click at [833, 335] on button "Enviar pedido" at bounding box center [761, 342] width 231 height 24
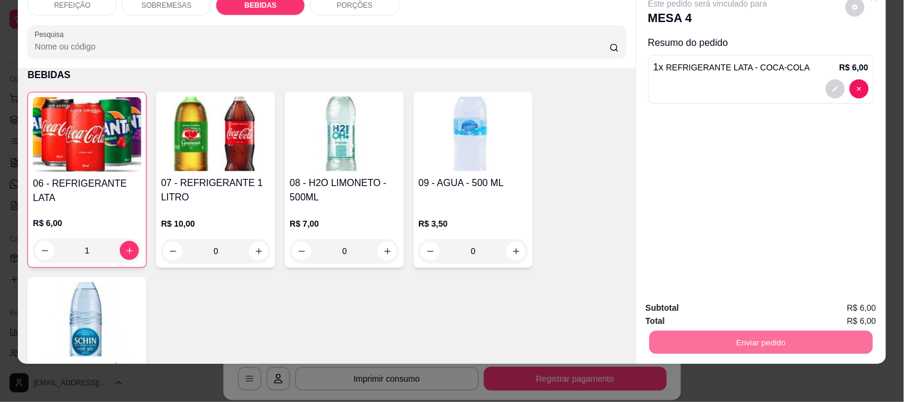
click at [844, 304] on button "Enviar pedido" at bounding box center [846, 303] width 66 height 22
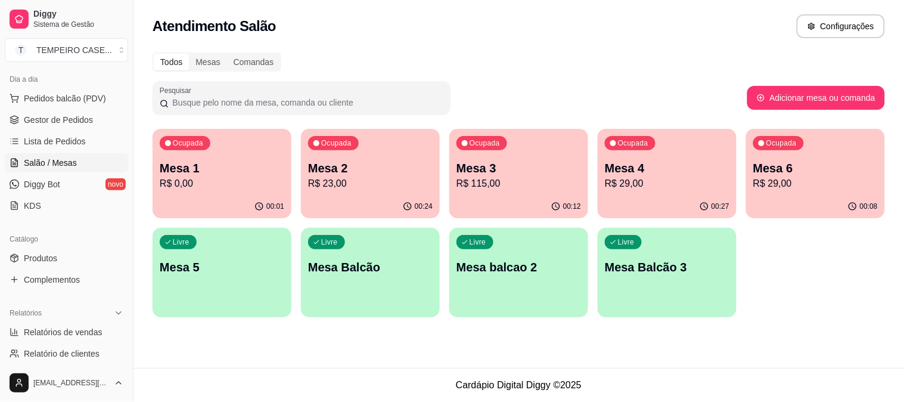
click at [664, 173] on p "Mesa 4" at bounding box center [667, 168] width 125 height 17
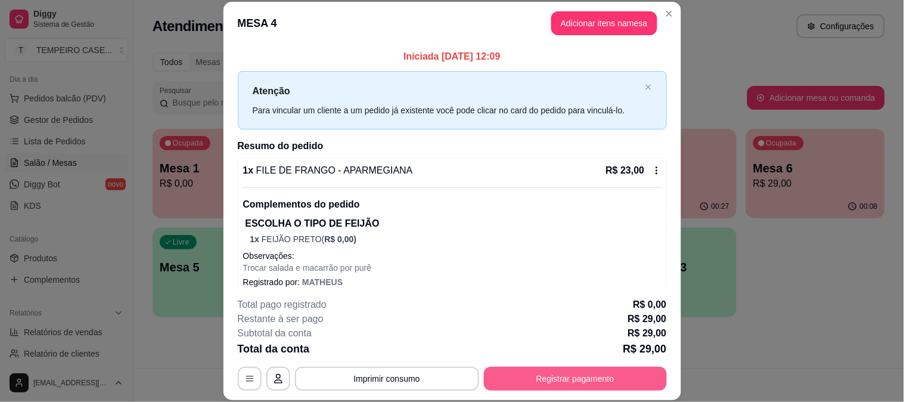
click at [568, 370] on button "Registrar pagamento" at bounding box center [575, 379] width 183 height 24
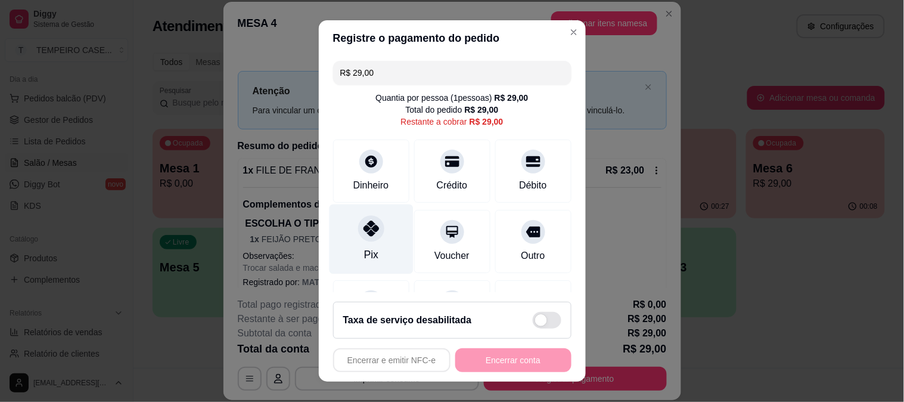
click at [360, 216] on div "Pix" at bounding box center [371, 239] width 84 height 70
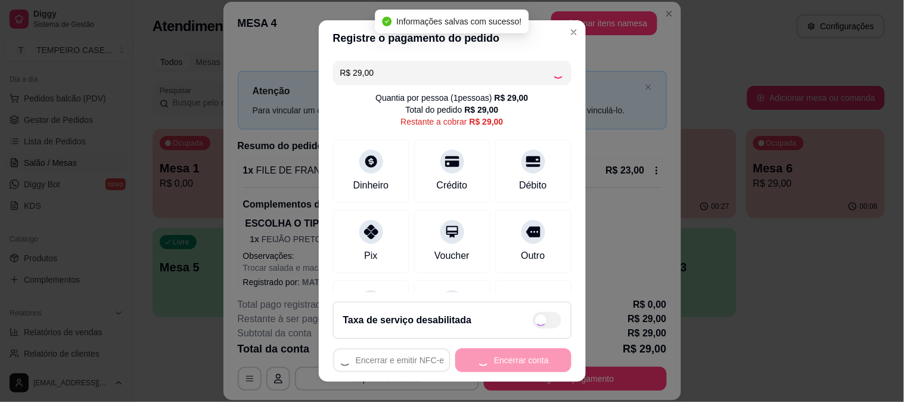
type input "R$ 0,00"
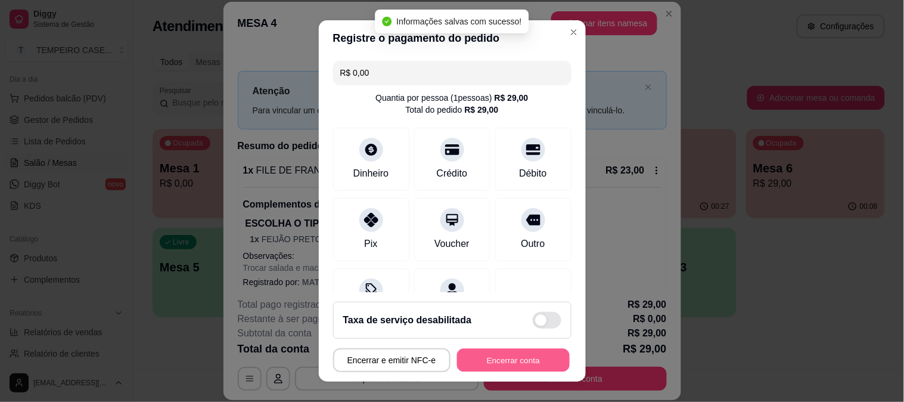
click at [492, 368] on button "Encerrar conta" at bounding box center [513, 360] width 113 height 23
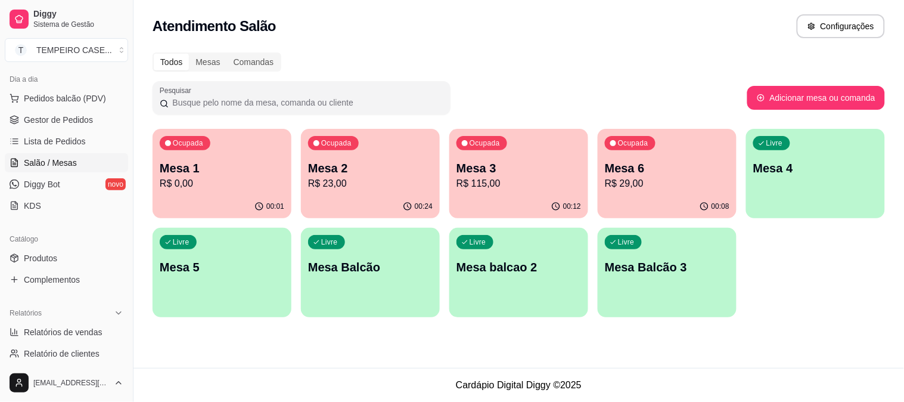
click at [203, 180] on p "R$ 0,00" at bounding box center [222, 183] width 125 height 14
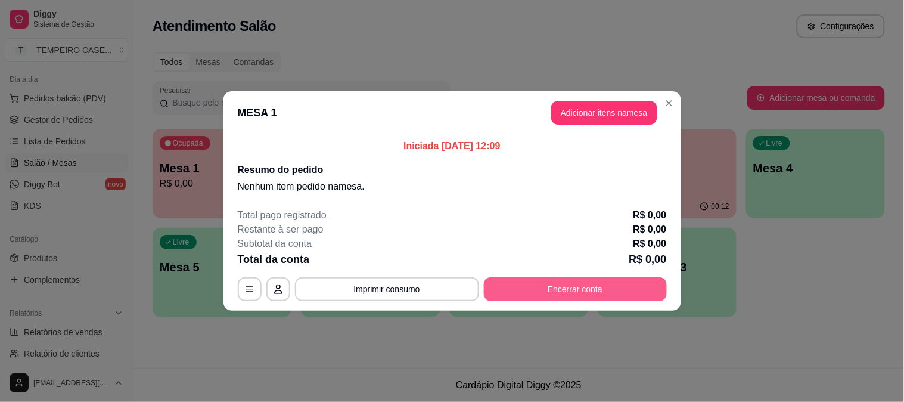
click at [591, 287] on button "Encerrar conta" at bounding box center [575, 289] width 183 height 24
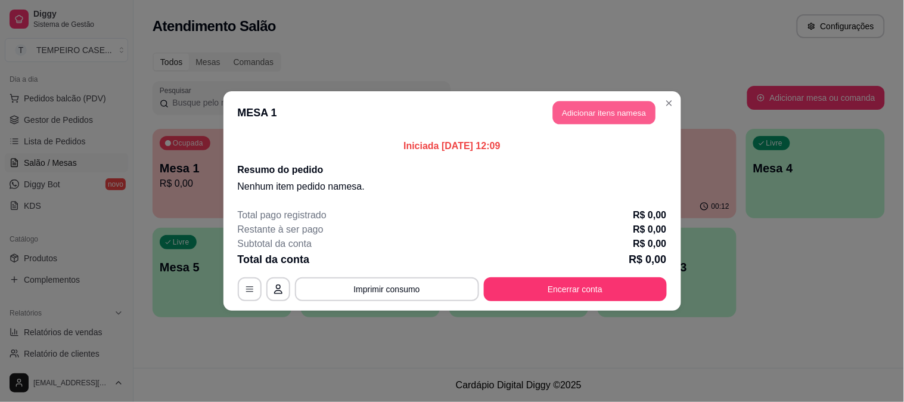
click at [607, 123] on button "Adicionar itens na mesa" at bounding box center [604, 112] width 103 height 23
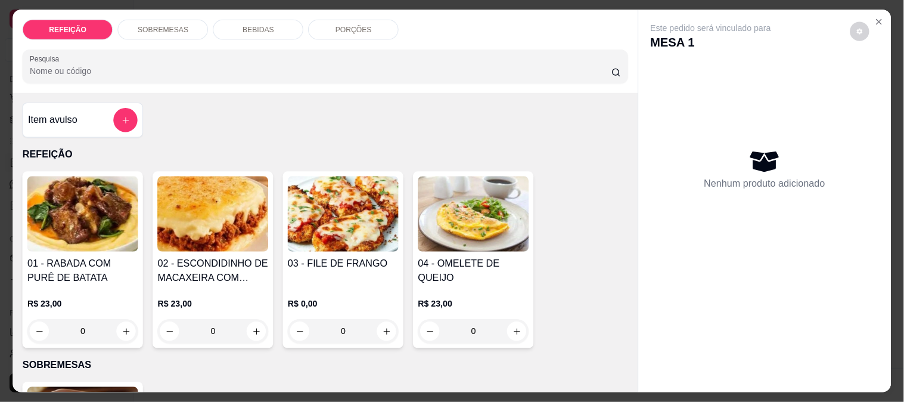
click at [605, 114] on div "Item avulso REFEIÇÃO 01 - RABADA COM PURÊ DE BATATA R$ 23,00 0 02 - ESCONDIDINH…" at bounding box center [325, 242] width 625 height 299
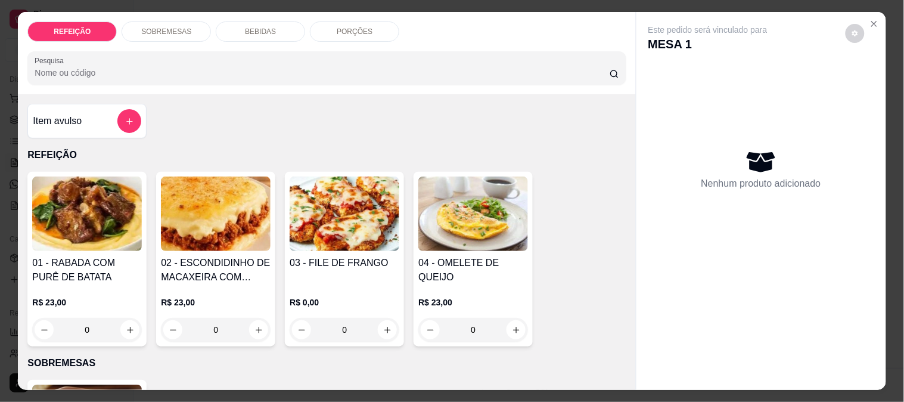
click at [228, 221] on img at bounding box center [216, 213] width 110 height 75
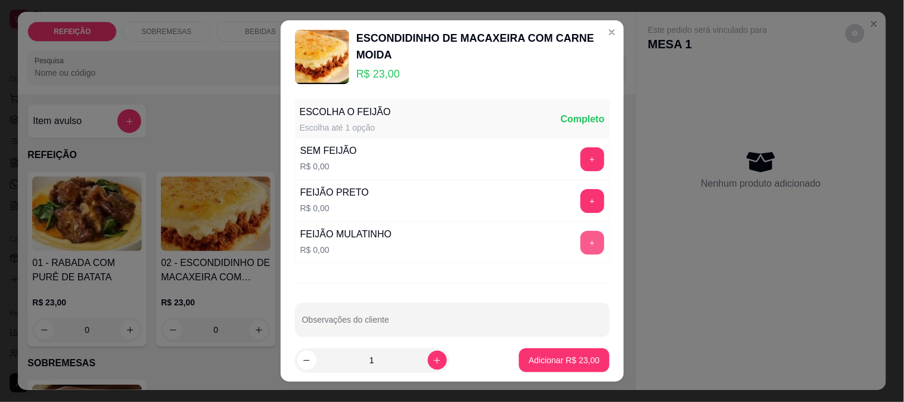
click at [581, 242] on button "+" at bounding box center [593, 243] width 24 height 24
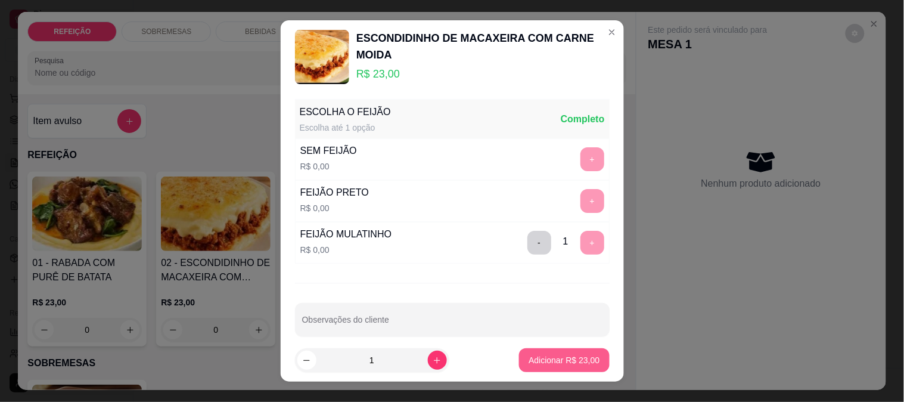
click at [559, 355] on p "Adicionar R$ 23,00" at bounding box center [564, 360] width 71 height 12
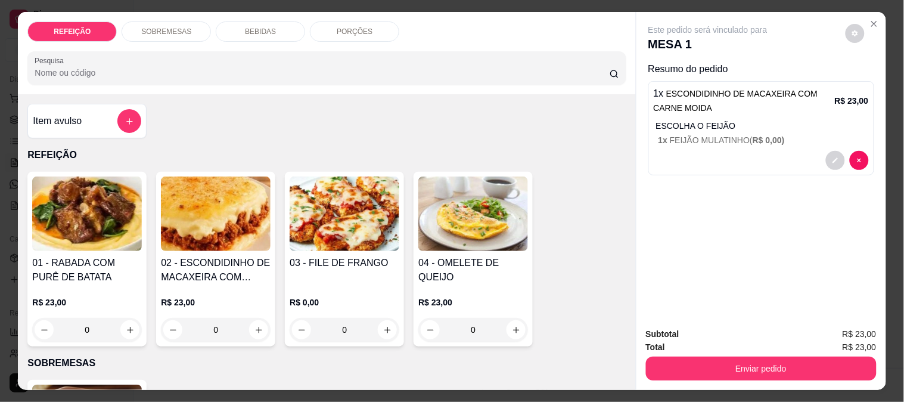
click at [317, 264] on h4 "03 - FILE DE FRANGO" at bounding box center [345, 263] width 110 height 14
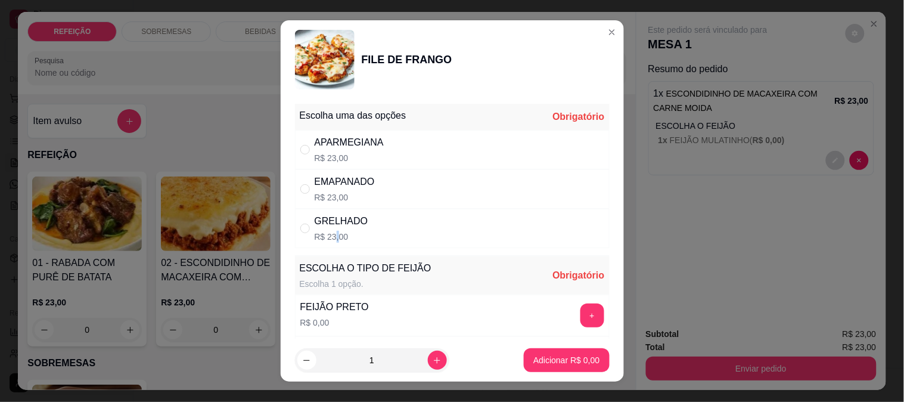
drag, startPoint x: 332, startPoint y: 235, endPoint x: 399, endPoint y: 243, distance: 67.8
click at [331, 235] on p "R$ 23,00" at bounding box center [342, 237] width 54 height 12
radio input "true"
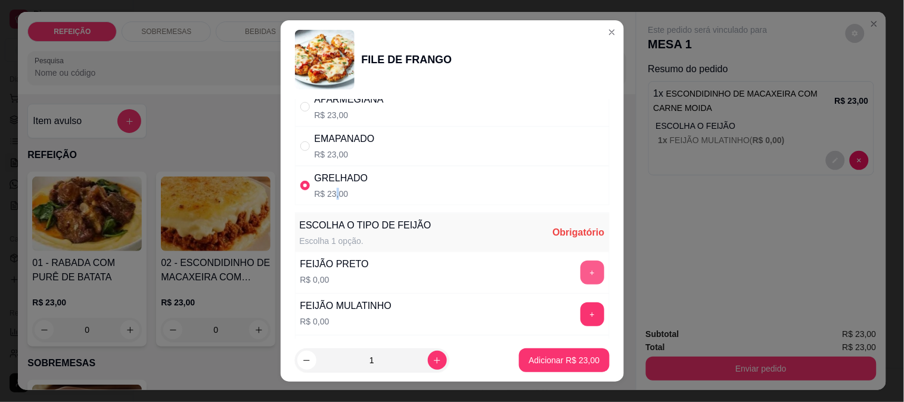
scroll to position [66, 0]
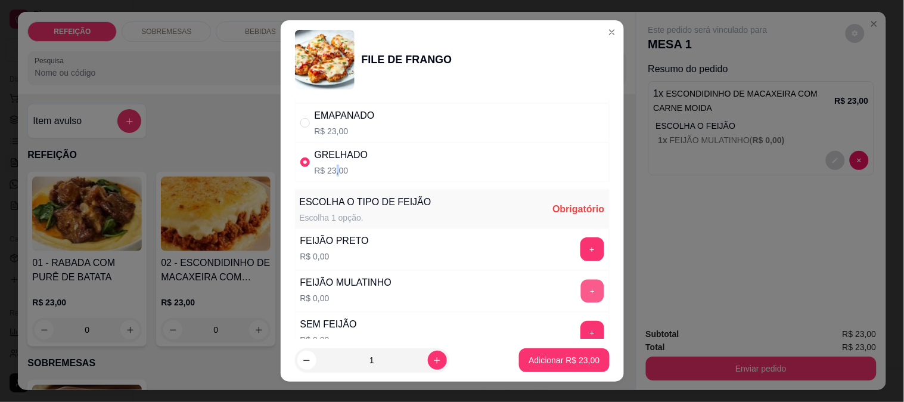
click at [581, 295] on button "+" at bounding box center [592, 290] width 23 height 23
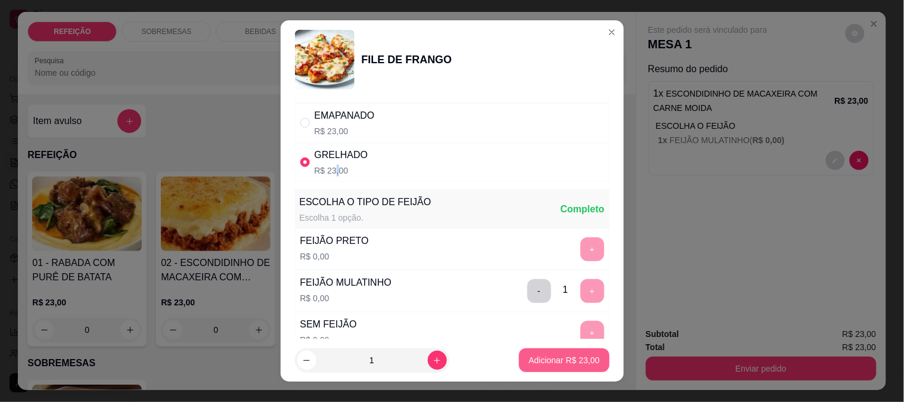
click at [548, 353] on button "Adicionar R$ 23,00" at bounding box center [564, 360] width 90 height 24
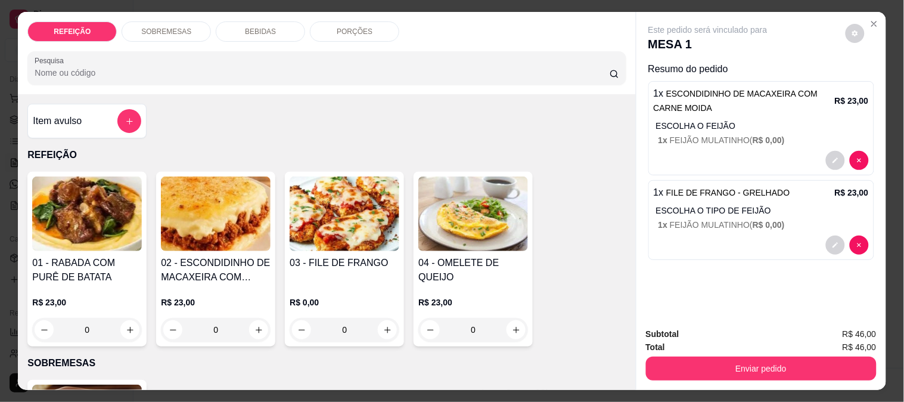
click at [255, 30] on p "BEBIDAS" at bounding box center [260, 32] width 31 height 10
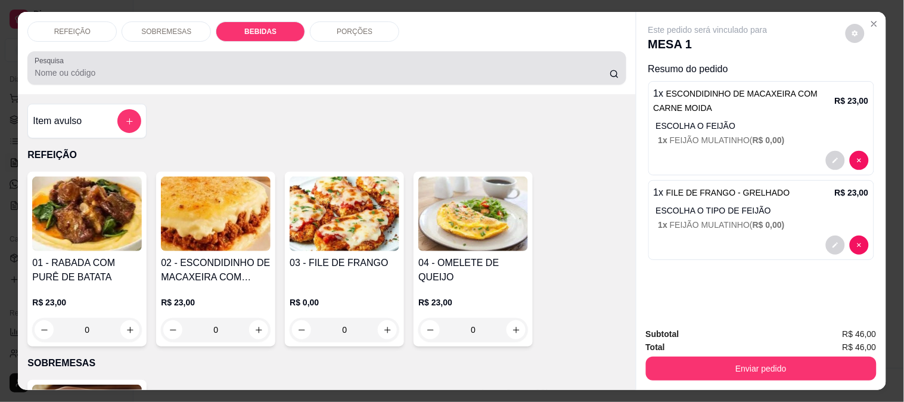
scroll to position [31, 0]
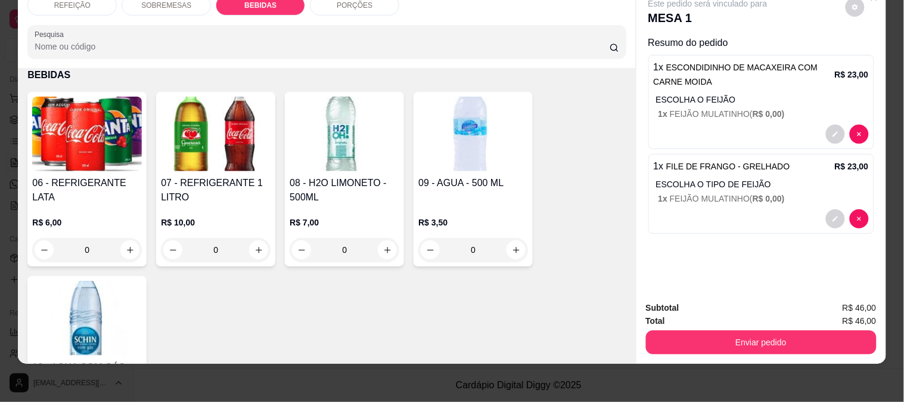
click at [318, 178] on h4 "08 - H2O LIMONETO - 500ML" at bounding box center [345, 190] width 110 height 29
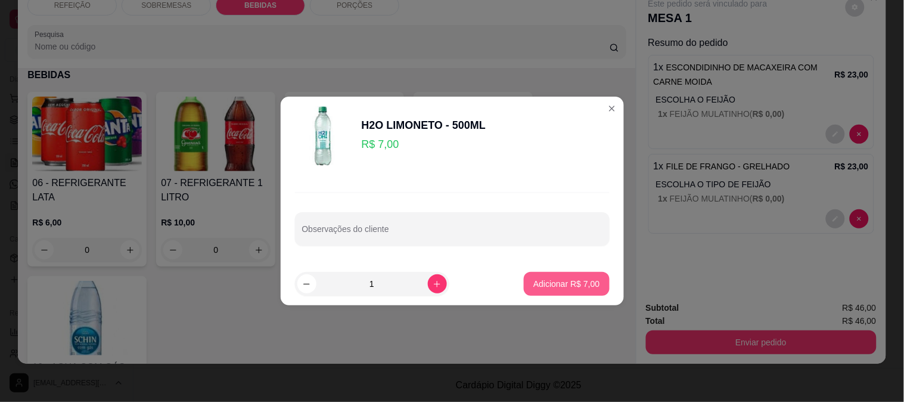
click at [542, 279] on p "Adicionar R$ 7,00" at bounding box center [567, 284] width 66 height 12
type input "1"
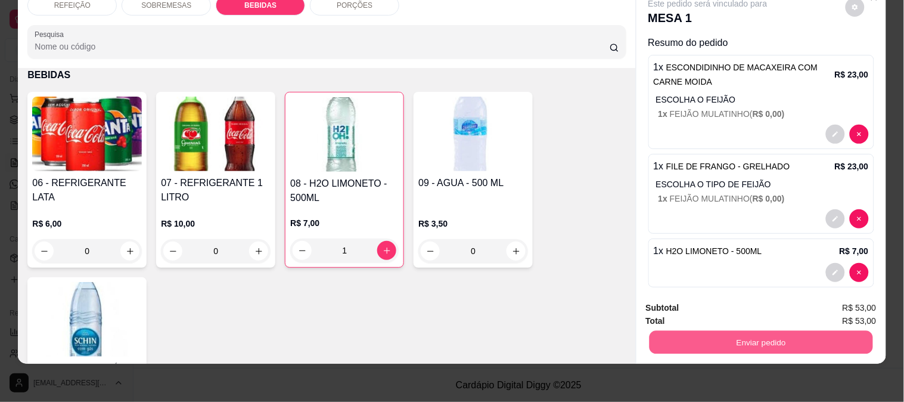
click at [697, 338] on button "Enviar pedido" at bounding box center [761, 341] width 224 height 23
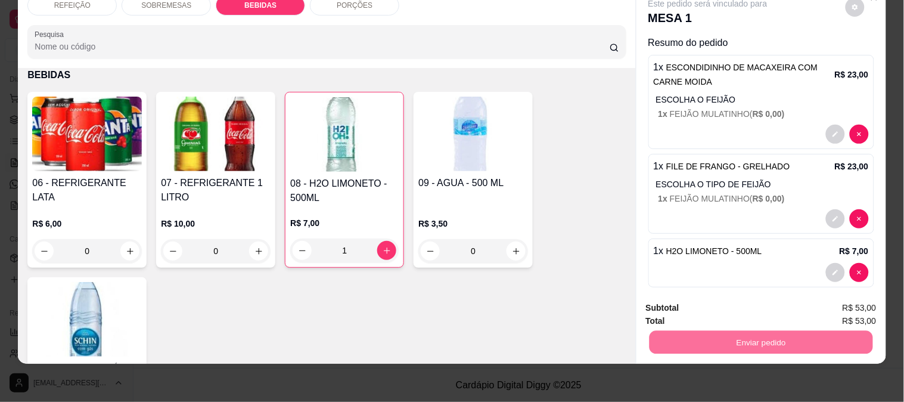
click at [861, 302] on button "Enviar pedido" at bounding box center [846, 303] width 66 height 22
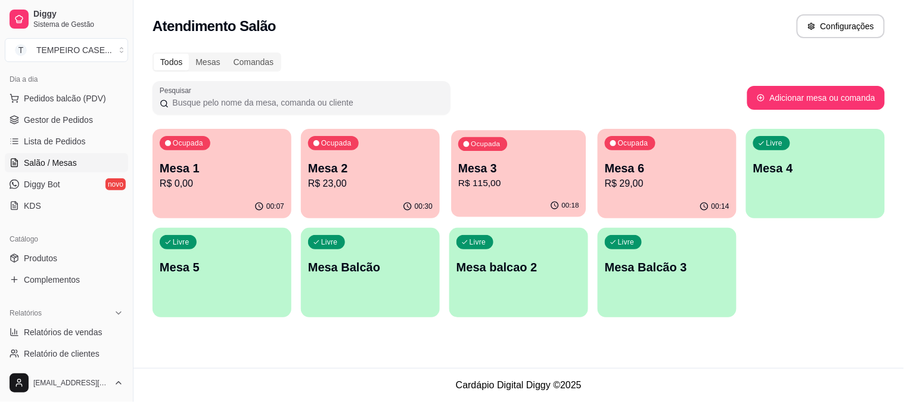
click at [525, 158] on div "Ocupada Mesa 3 R$ 115,00" at bounding box center [518, 162] width 135 height 64
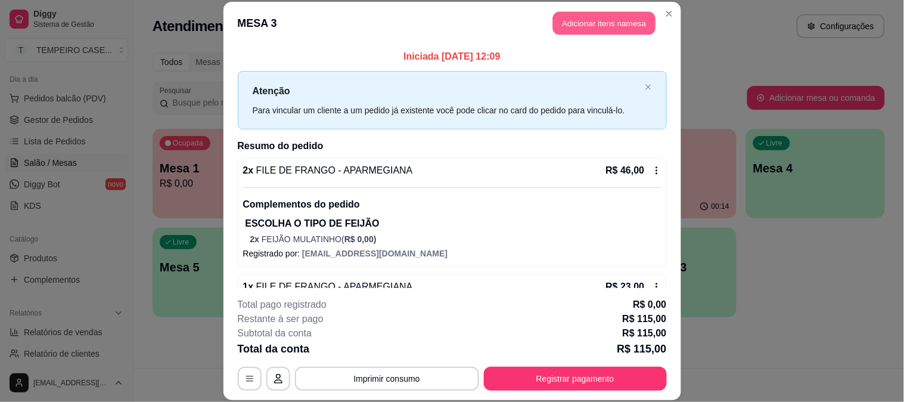
click at [565, 15] on button "Adicionar itens na mesa" at bounding box center [604, 23] width 103 height 23
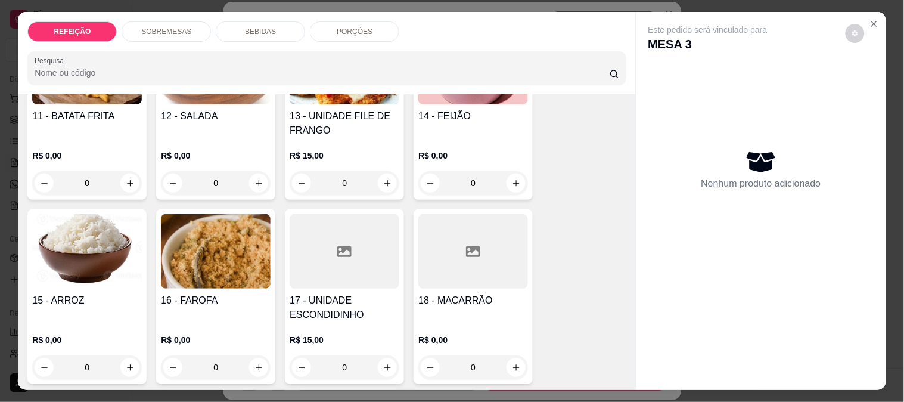
scroll to position [930, 0]
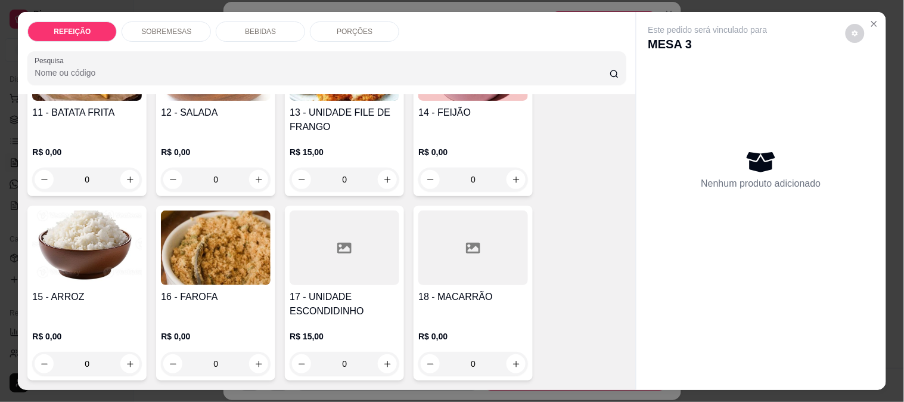
click at [317, 260] on div at bounding box center [345, 247] width 110 height 75
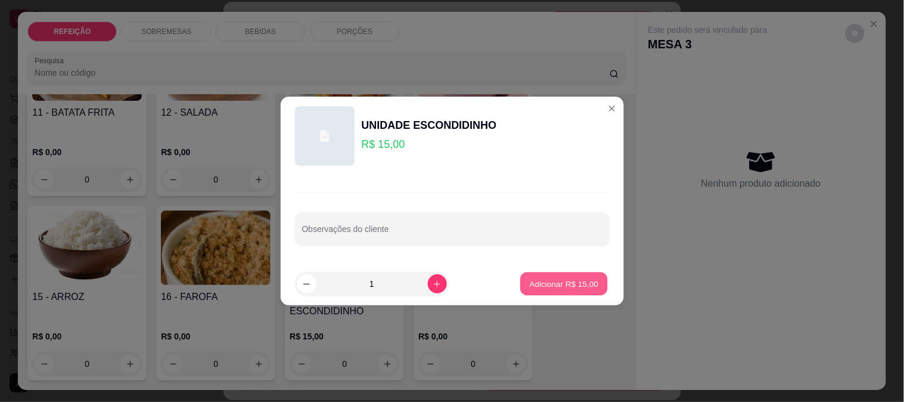
click at [549, 274] on button "Adicionar R$ 15,00" at bounding box center [565, 283] width 88 height 23
type input "1"
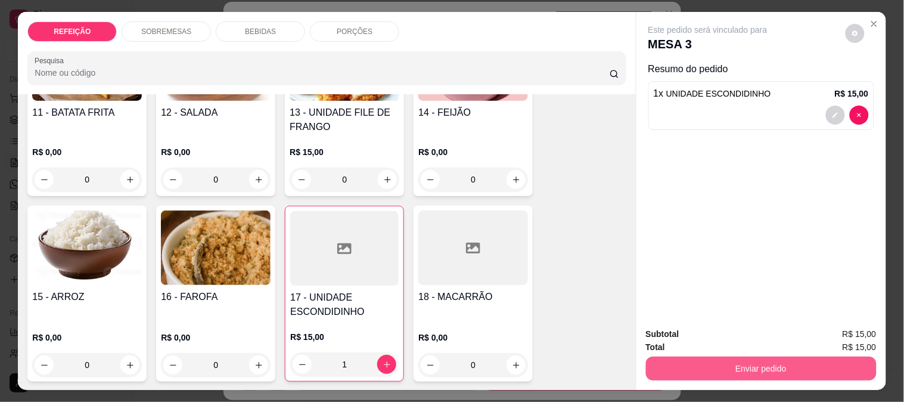
click at [748, 361] on button "Enviar pedido" at bounding box center [761, 368] width 231 height 24
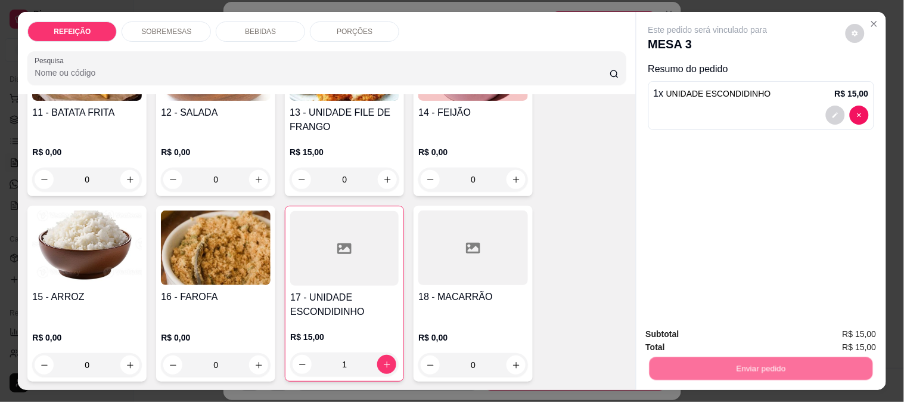
click at [823, 334] on button "Enviar pedido" at bounding box center [846, 334] width 66 height 22
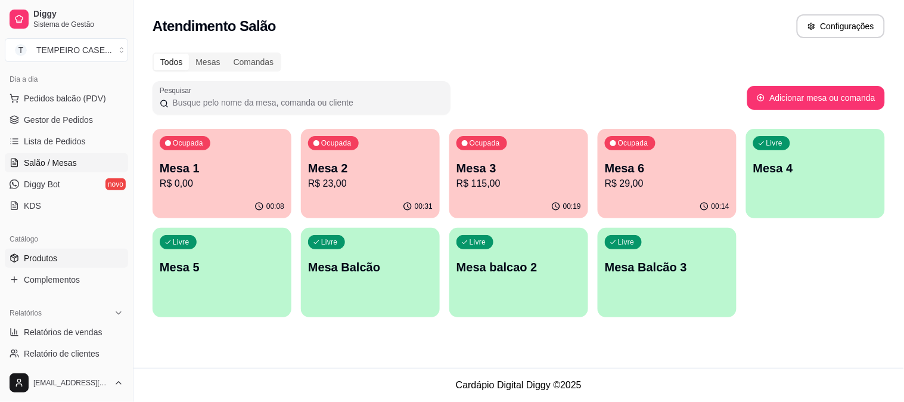
click at [44, 261] on span "Produtos" at bounding box center [40, 258] width 33 height 12
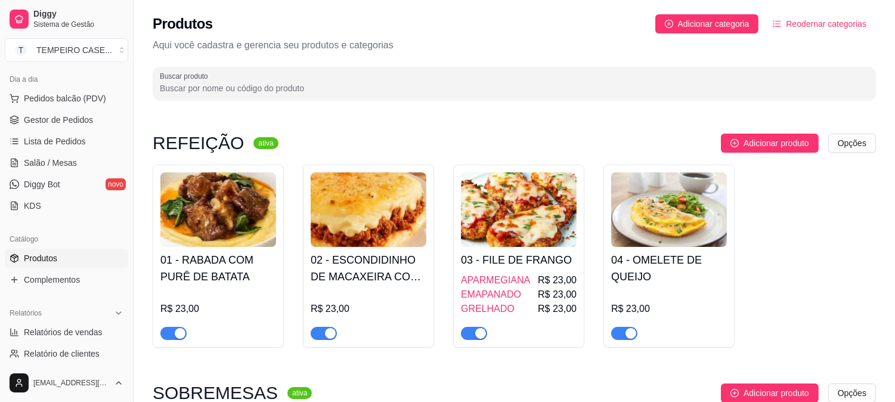
click at [500, 279] on span "APARMEGIANA" at bounding box center [495, 280] width 69 height 14
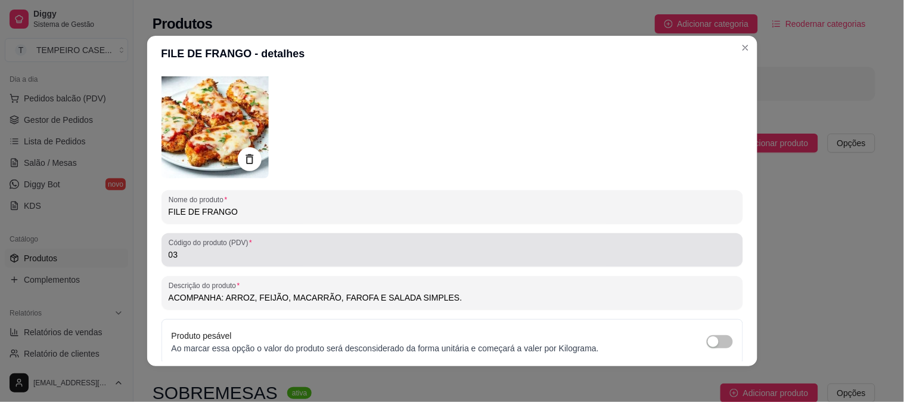
scroll to position [150, 0]
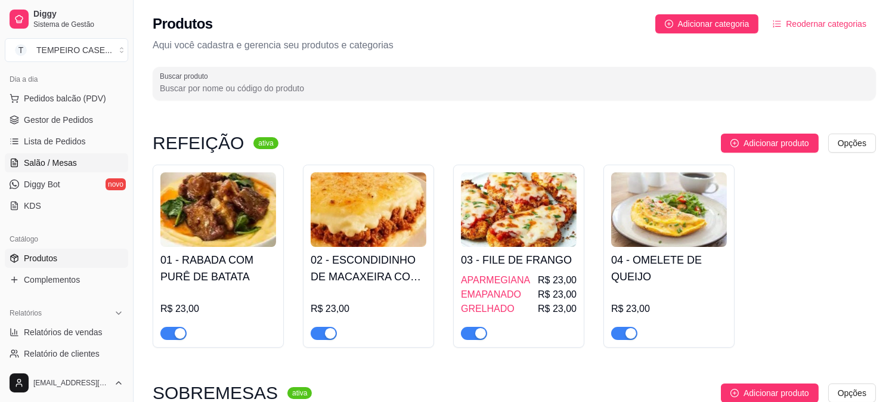
click at [43, 167] on span "Salão / Mesas" at bounding box center [50, 163] width 53 height 12
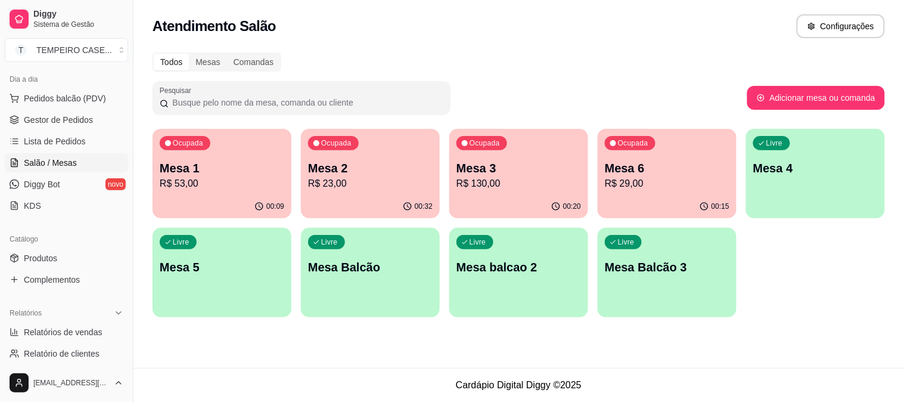
click at [775, 177] on div "Livre Mesa 4" at bounding box center [815, 166] width 139 height 75
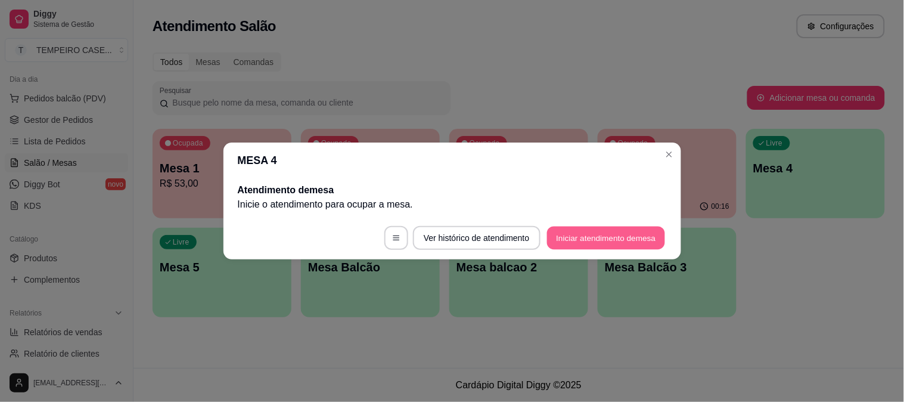
click at [614, 235] on button "Iniciar atendimento de mesa" at bounding box center [606, 238] width 118 height 23
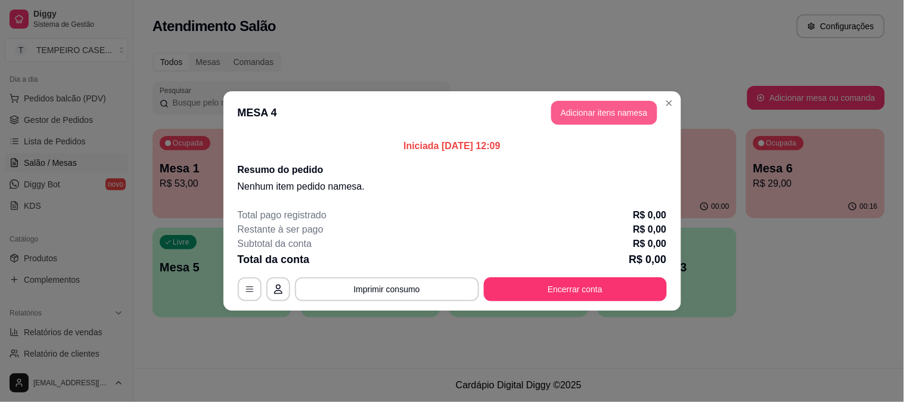
click at [581, 113] on button "Adicionar itens na mesa" at bounding box center [604, 113] width 106 height 24
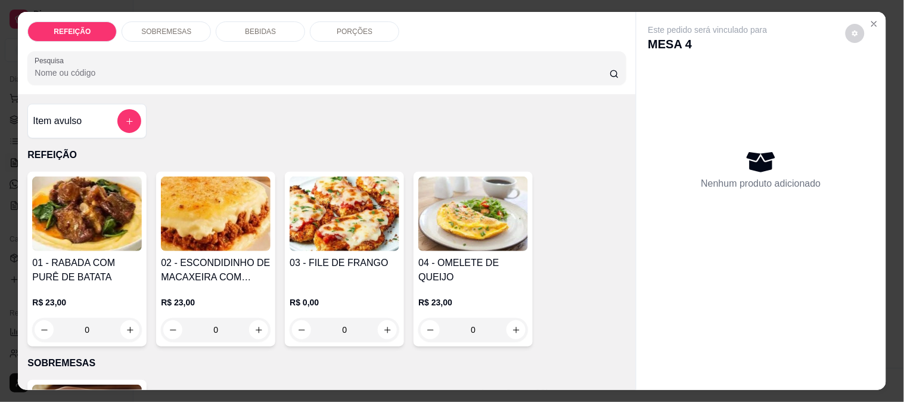
click at [204, 240] on img at bounding box center [216, 213] width 110 height 75
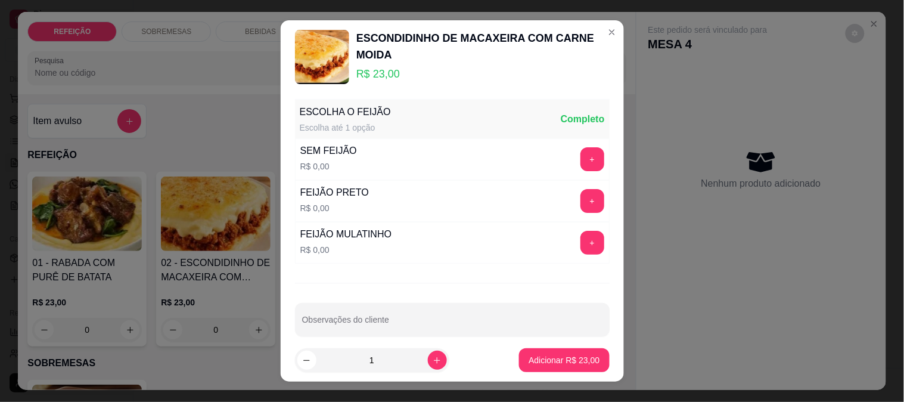
click at [581, 203] on button "+" at bounding box center [593, 201] width 24 height 24
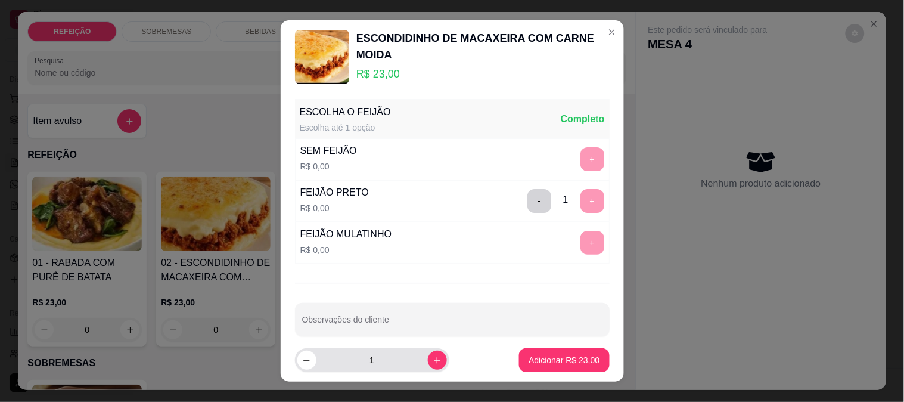
click at [433, 356] on icon "increase-product-quantity" at bounding box center [437, 360] width 9 height 9
type input "2"
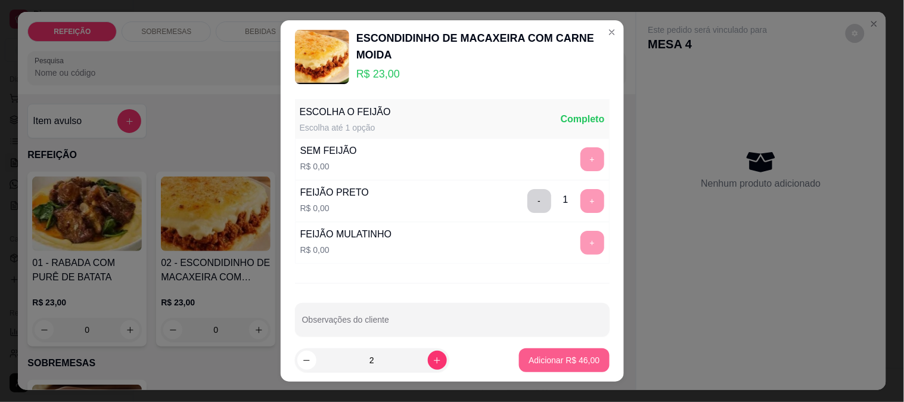
click at [567, 359] on p "Adicionar R$ 46,00" at bounding box center [564, 360] width 71 height 12
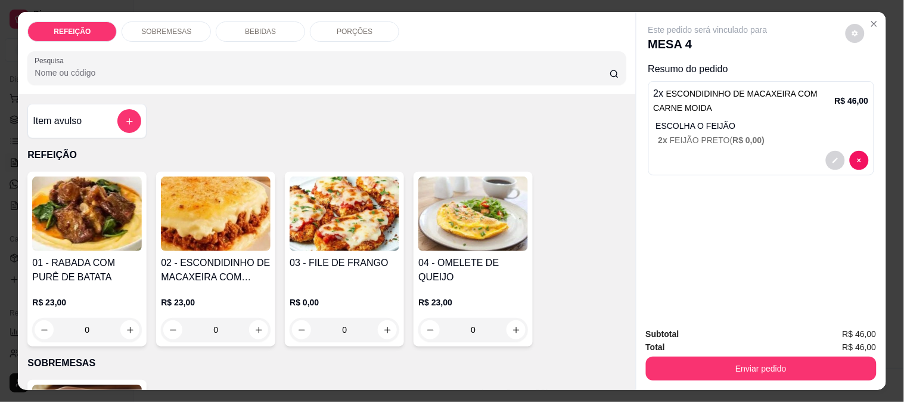
click at [223, 243] on img at bounding box center [216, 213] width 110 height 75
click at [837, 156] on button "decrease-product-quantity" at bounding box center [835, 160] width 18 height 18
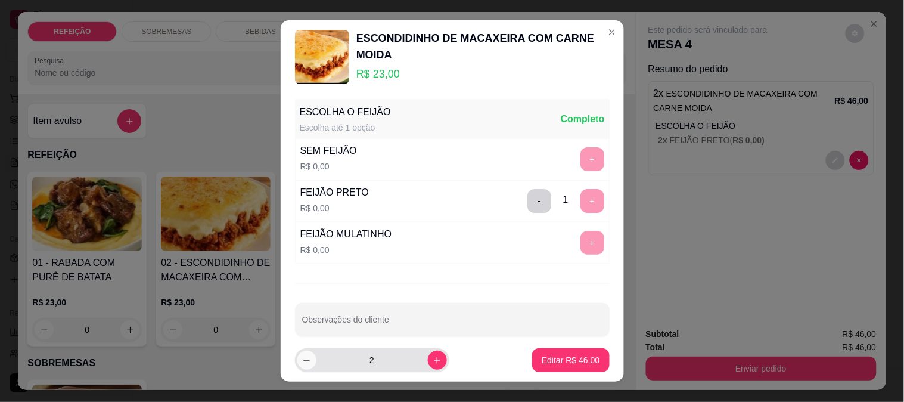
click at [302, 361] on icon "decrease-product-quantity" at bounding box center [306, 360] width 9 height 9
type input "1"
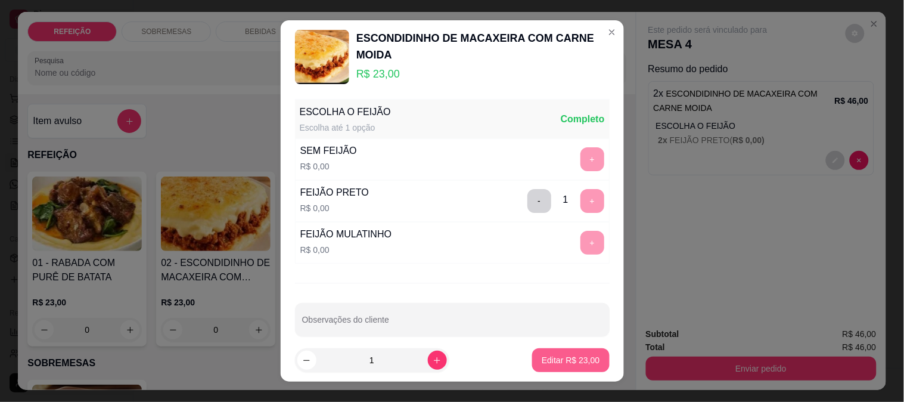
click at [593, 358] on button "Editar R$ 23,00" at bounding box center [570, 360] width 77 height 24
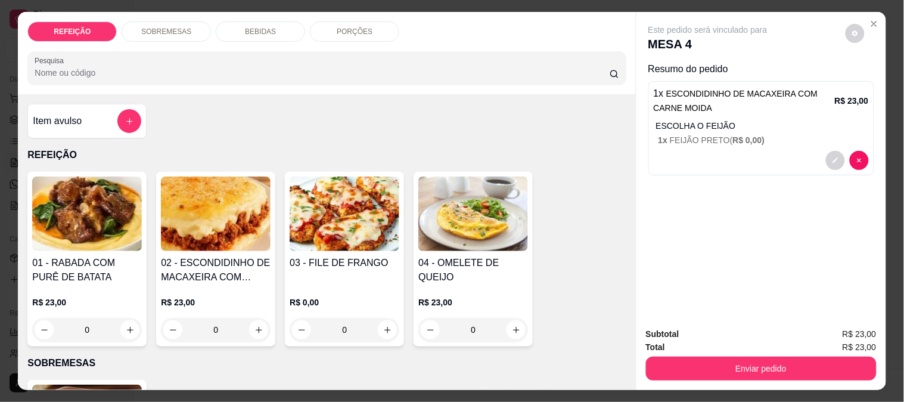
click at [225, 278] on h4 "02 - ESCONDIDINHO DE MACAXEIRA COM CARNE MOIDA" at bounding box center [216, 270] width 110 height 29
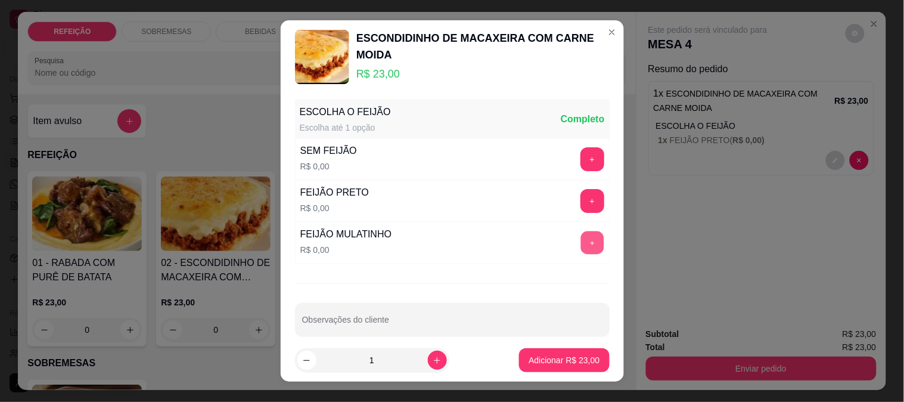
click at [581, 246] on button "+" at bounding box center [592, 242] width 23 height 23
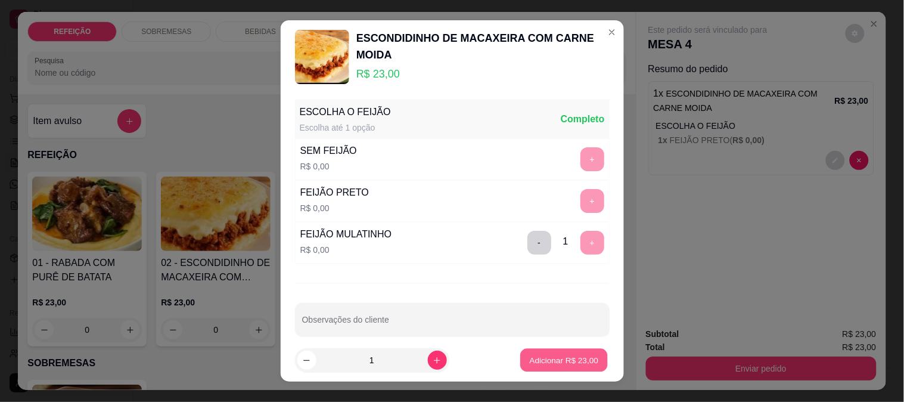
click at [567, 361] on p "Adicionar R$ 23,00" at bounding box center [564, 360] width 69 height 11
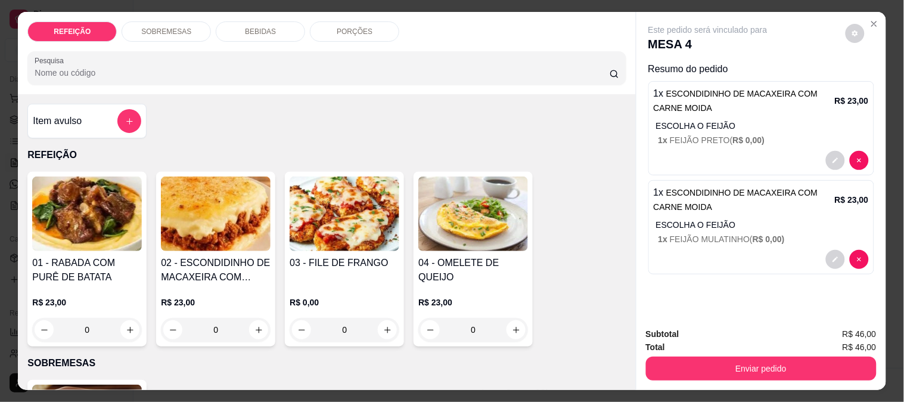
click at [132, 228] on img at bounding box center [87, 213] width 110 height 75
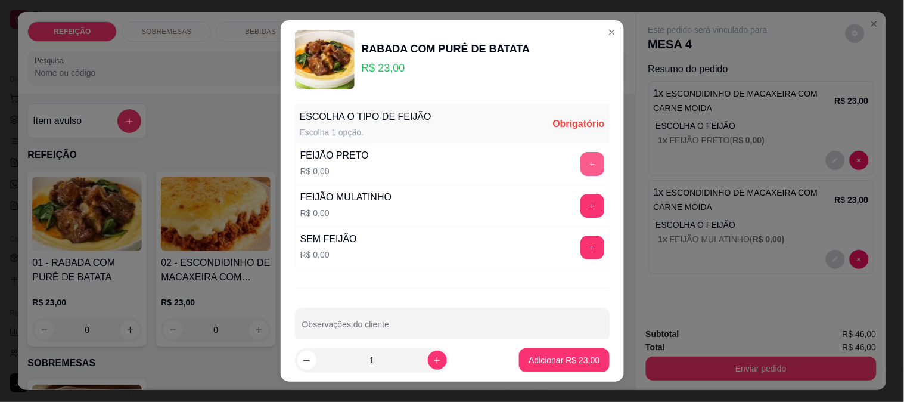
click at [581, 168] on button "+" at bounding box center [593, 164] width 24 height 24
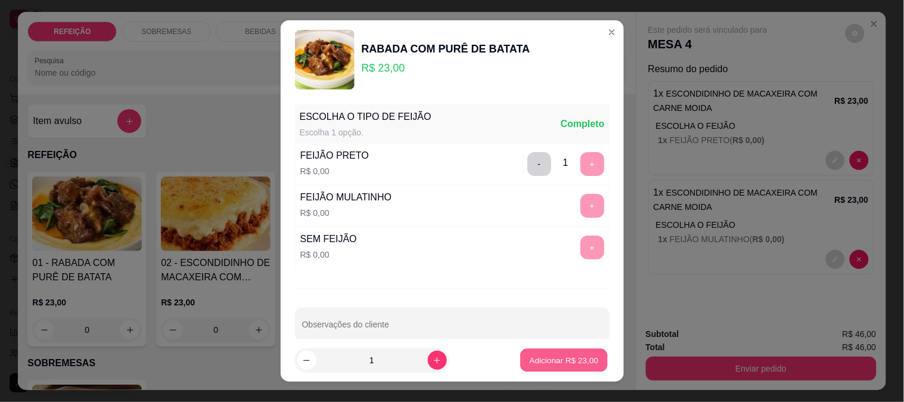
click at [565, 355] on p "Adicionar R$ 23,00" at bounding box center [564, 360] width 69 height 11
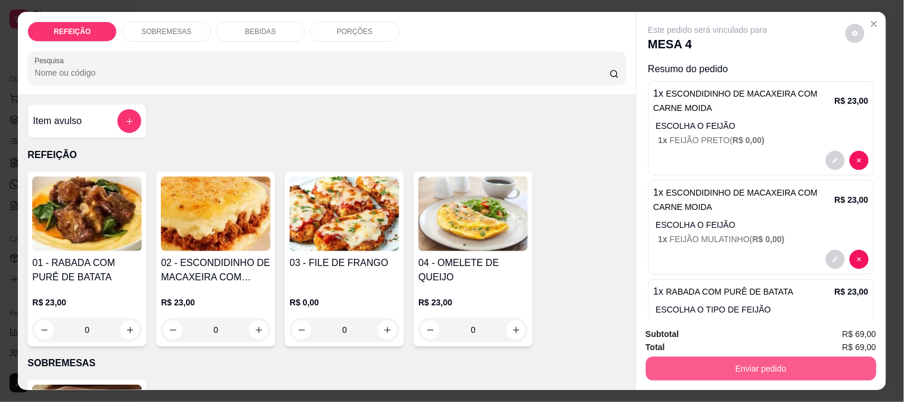
click at [690, 373] on button "Enviar pedido" at bounding box center [761, 368] width 231 height 24
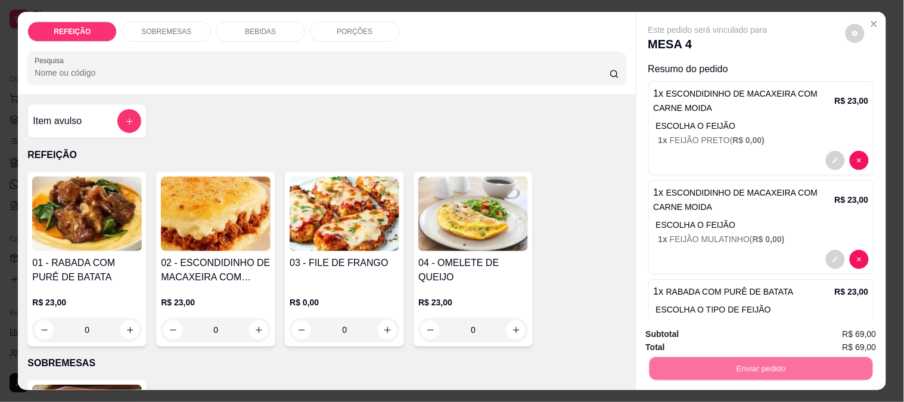
click at [829, 339] on button "Enviar pedido" at bounding box center [846, 334] width 66 height 22
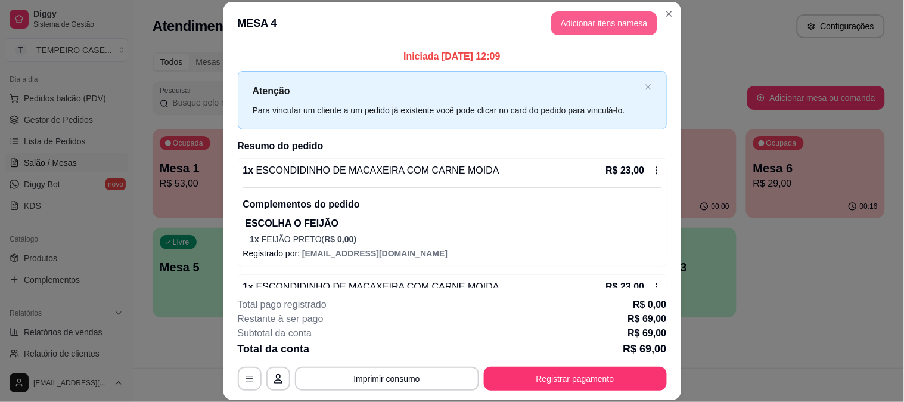
click at [590, 22] on button "Adicionar itens na mesa" at bounding box center [604, 23] width 106 height 24
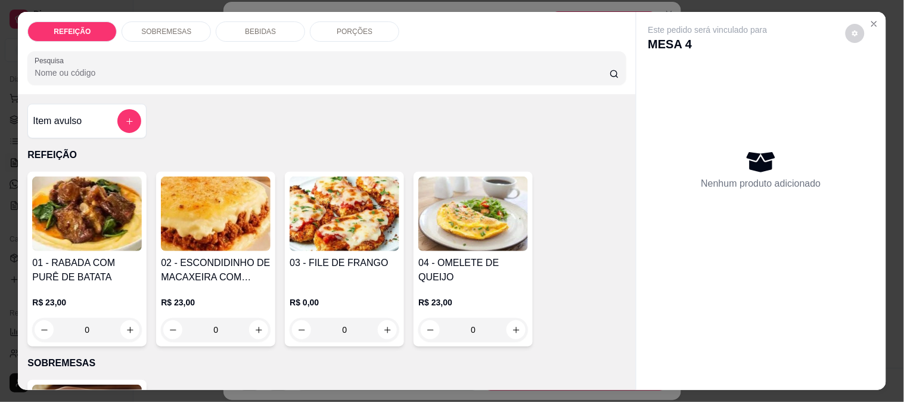
click at [376, 21] on div "PORÇÕES" at bounding box center [354, 31] width 89 height 20
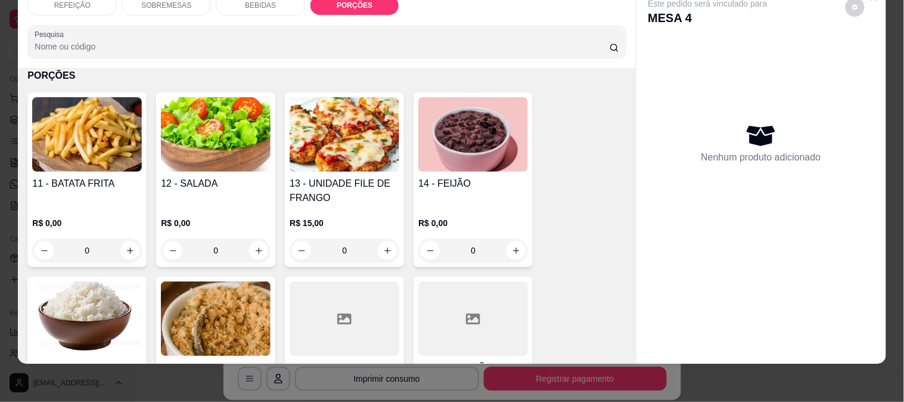
click at [113, 176] on h4 "11 - BATATA FRITA" at bounding box center [87, 183] width 110 height 14
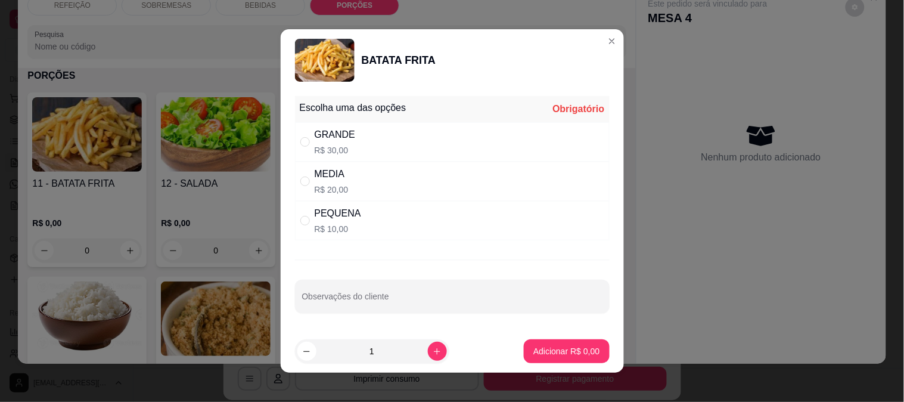
click at [374, 185] on div "MEDIA R$ 20,00" at bounding box center [452, 181] width 315 height 39
radio input "true"
click at [544, 348] on p "Adicionar R$ 20,00" at bounding box center [564, 351] width 71 height 12
type input "1"
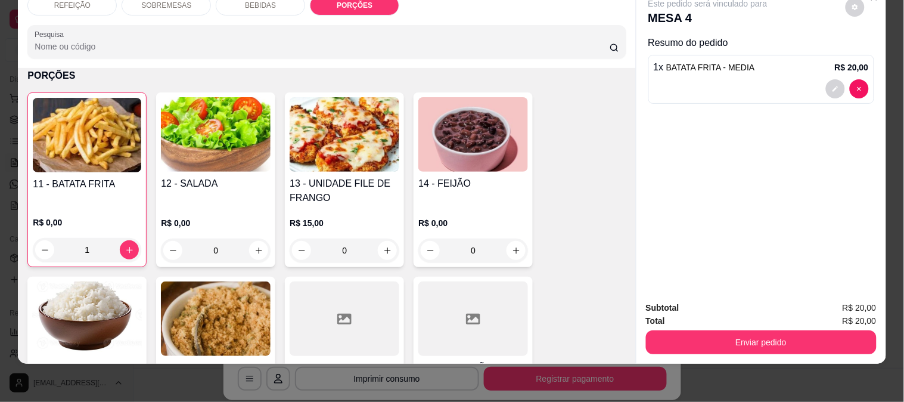
click at [787, 330] on button "Enviar pedido" at bounding box center [761, 342] width 231 height 24
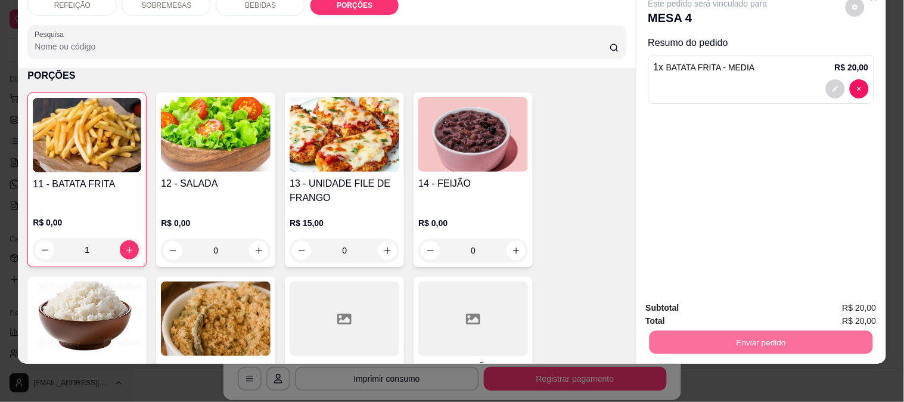
click at [866, 302] on button "Enviar pedido" at bounding box center [845, 303] width 67 height 23
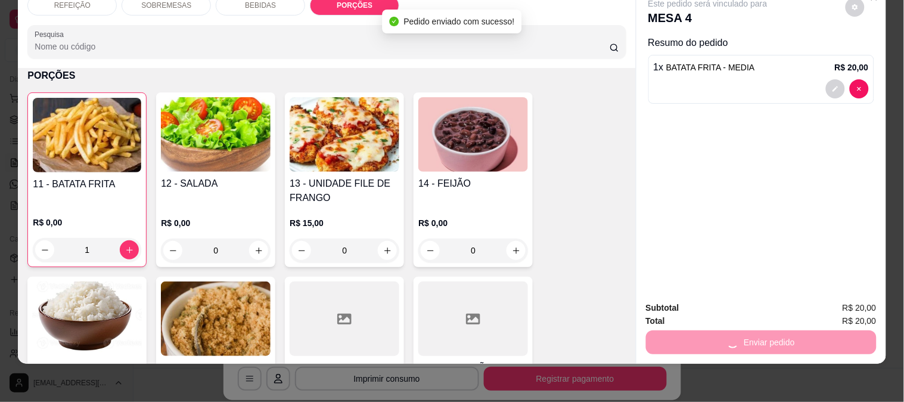
scroll to position [790, 0]
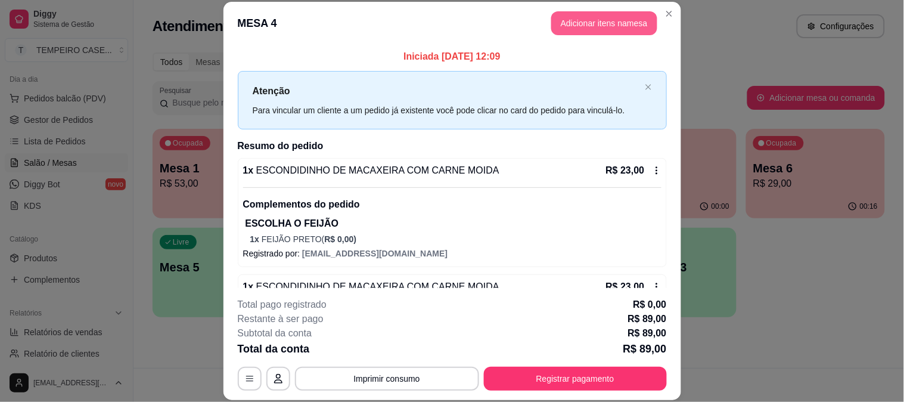
click at [601, 22] on button "Adicionar itens na mesa" at bounding box center [604, 23] width 106 height 24
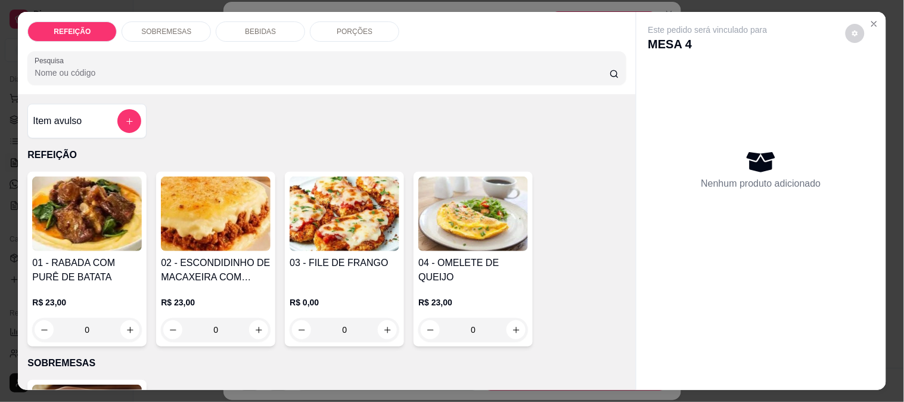
click at [265, 27] on p "BEBIDAS" at bounding box center [260, 32] width 31 height 10
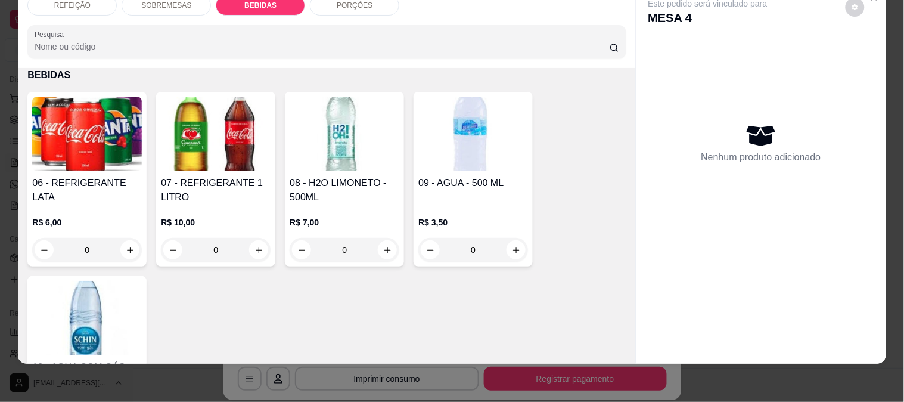
click at [76, 298] on img at bounding box center [87, 318] width 110 height 75
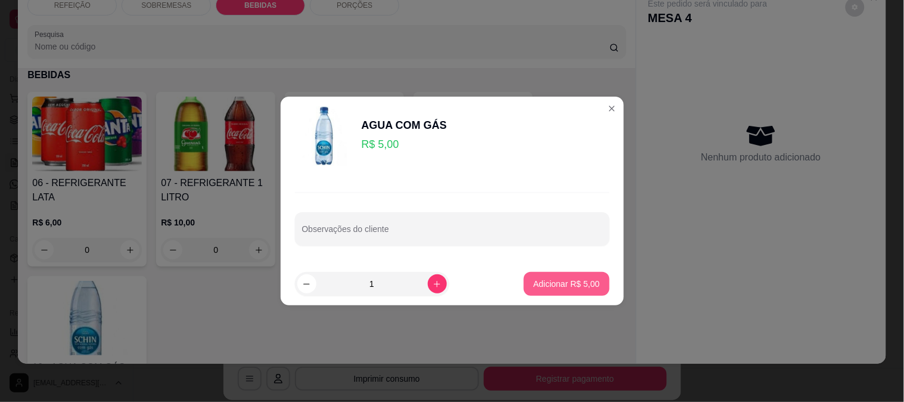
click at [535, 284] on p "Adicionar R$ 5,00" at bounding box center [567, 284] width 66 height 12
type input "1"
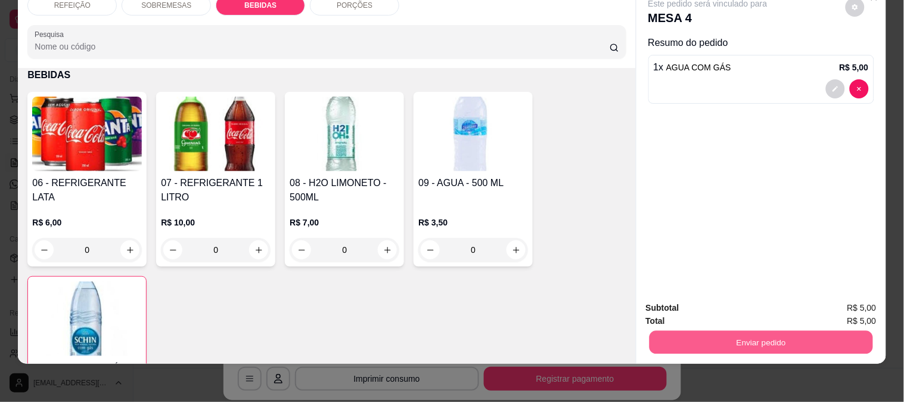
click at [712, 330] on button "Enviar pedido" at bounding box center [761, 341] width 224 height 23
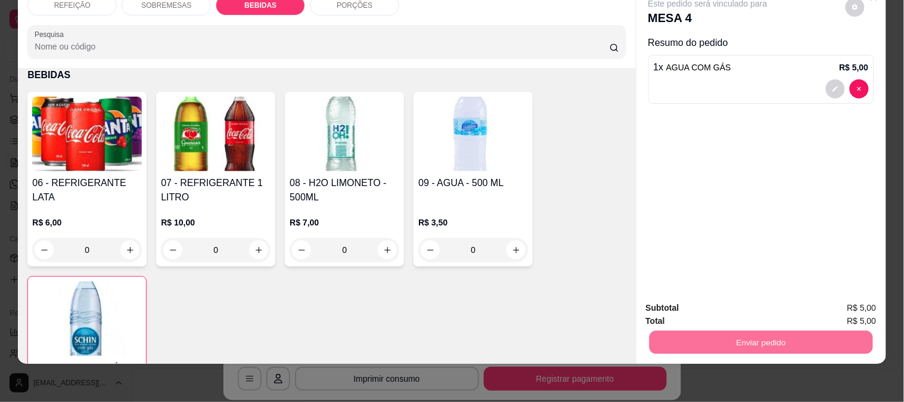
click at [853, 296] on button "Enviar pedido" at bounding box center [845, 303] width 67 height 23
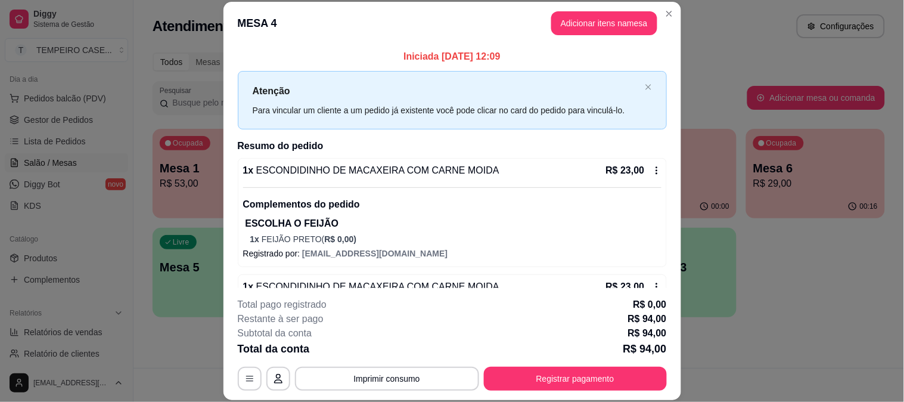
click at [588, 13] on button "Adicionar itens na mesa" at bounding box center [604, 23] width 106 height 24
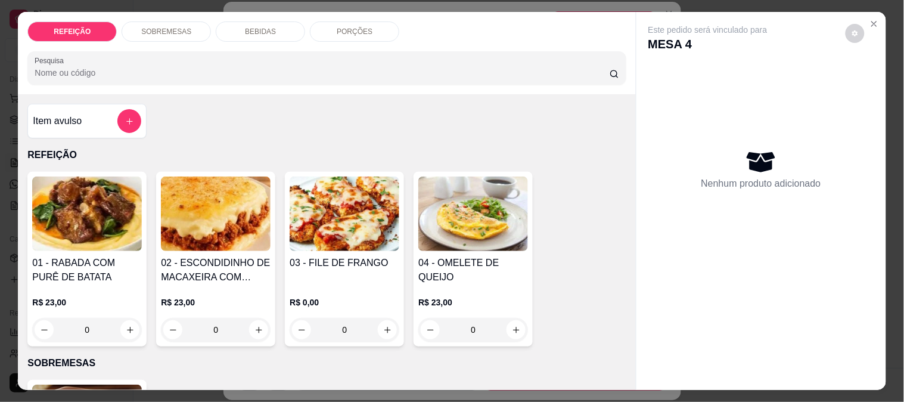
click at [263, 21] on div "BEBIDAS" at bounding box center [260, 31] width 89 height 20
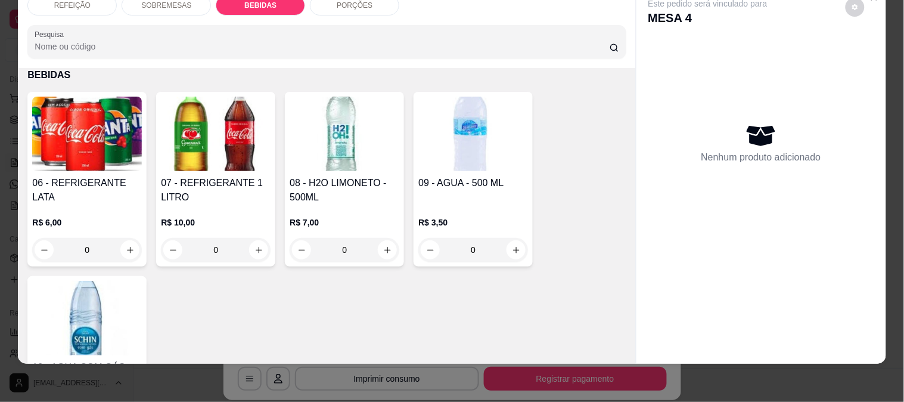
click at [438, 141] on img at bounding box center [473, 134] width 110 height 75
click at [576, 274] on button "Adicionar R$ 3,50" at bounding box center [566, 284] width 85 height 24
type input "1"
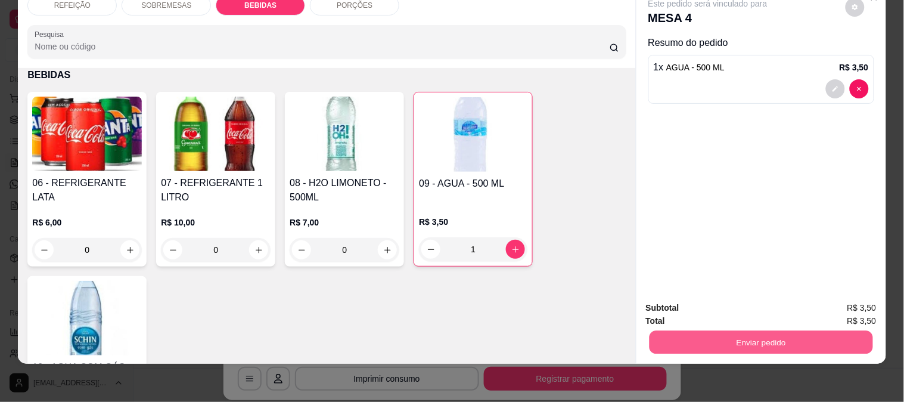
click at [767, 330] on button "Enviar pedido" at bounding box center [761, 341] width 224 height 23
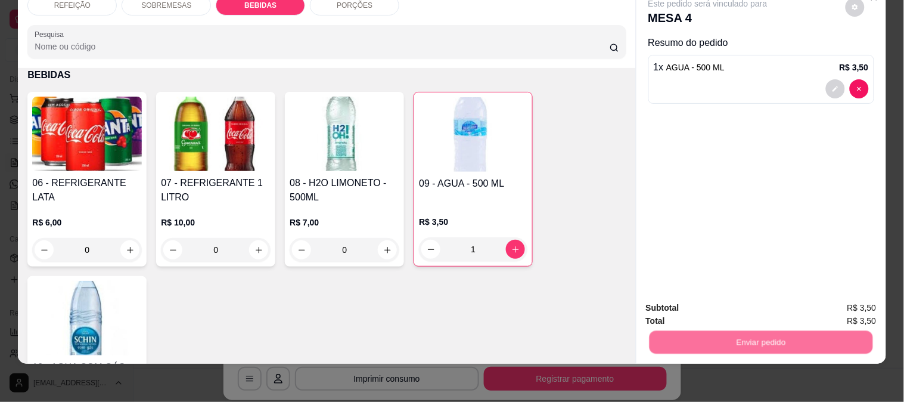
click at [843, 303] on button "Enviar pedido" at bounding box center [845, 303] width 67 height 23
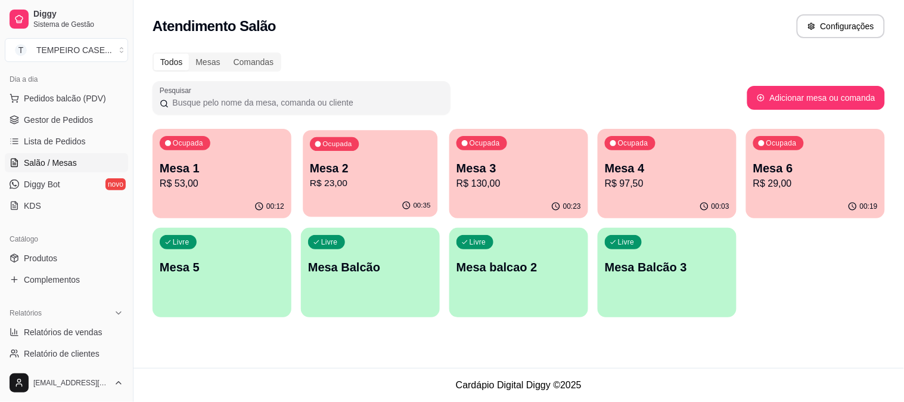
click at [394, 181] on p "R$ 23,00" at bounding box center [370, 183] width 121 height 14
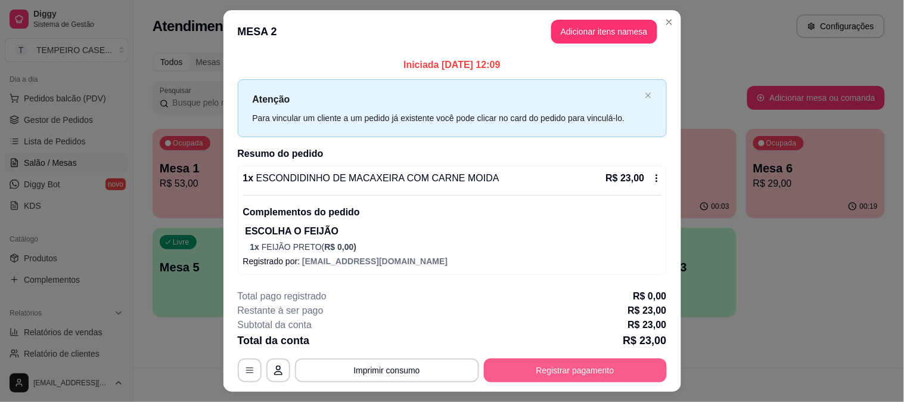
click at [539, 368] on button "Registrar pagamento" at bounding box center [575, 370] width 183 height 24
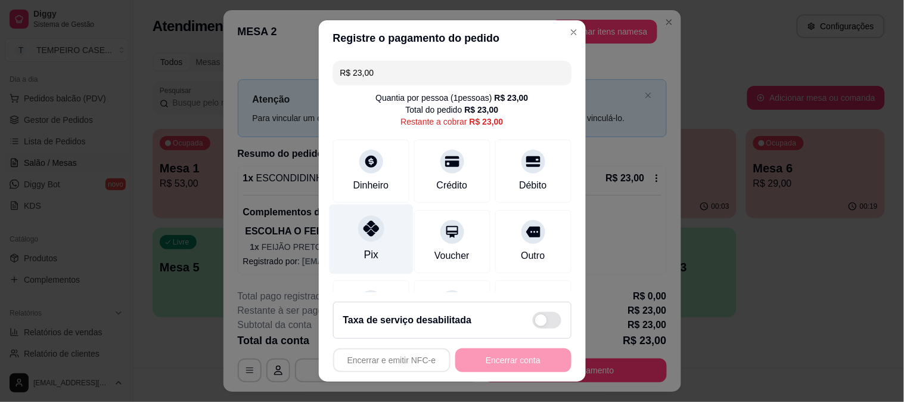
click at [377, 242] on div "Pix" at bounding box center [371, 239] width 84 height 70
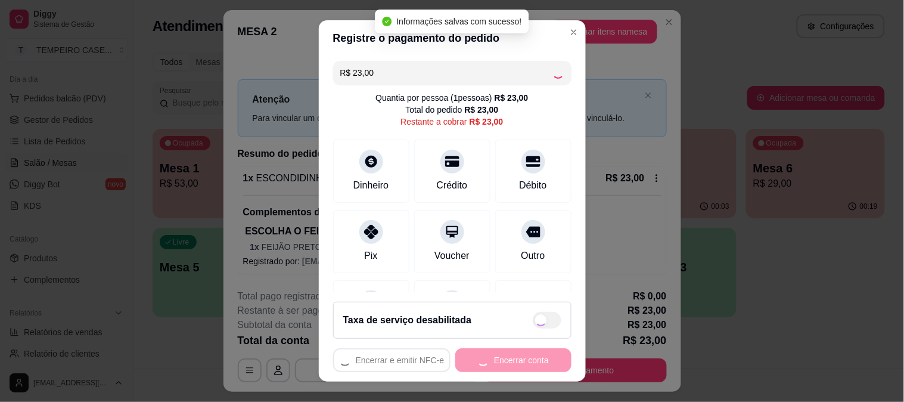
type input "R$ 0,00"
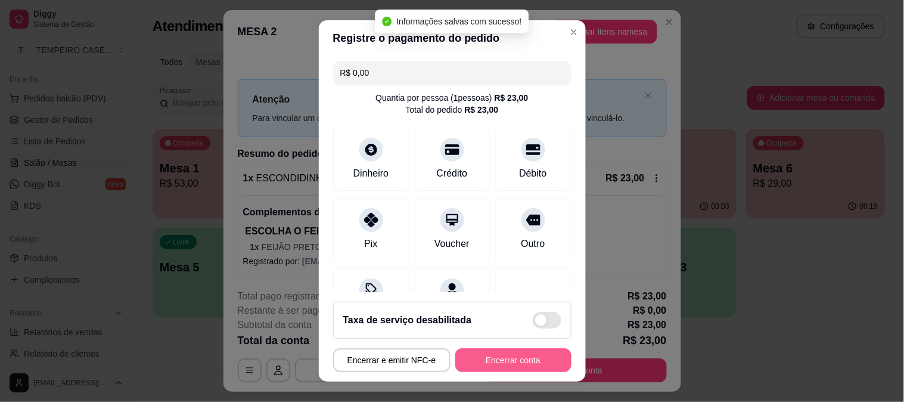
click at [484, 355] on button "Encerrar conta" at bounding box center [513, 360] width 116 height 24
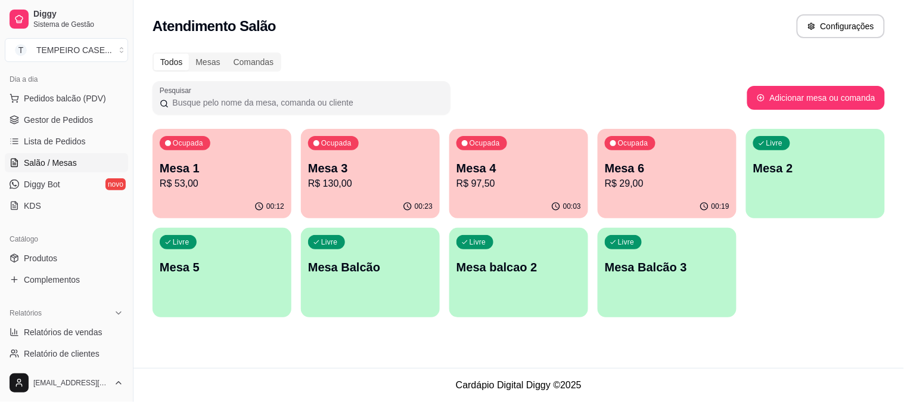
drag, startPoint x: 765, startPoint y: 261, endPoint x: 843, endPoint y: 322, distance: 99.3
click at [843, 322] on div "Todos Mesas Comandas Pesquisar Adicionar mesa ou comanda Ocupada Mesa 1 R$ 53,0…" at bounding box center [519, 188] width 771 height 286
click at [60, 120] on span "Gestor de Pedidos" at bounding box center [58, 120] width 69 height 12
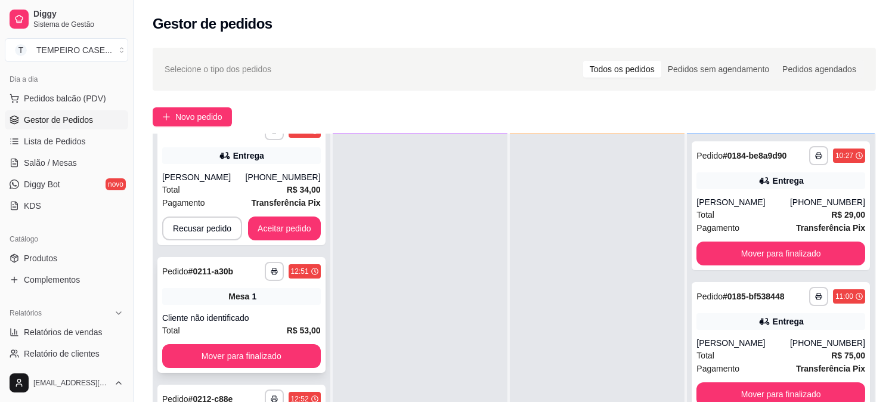
scroll to position [132, 0]
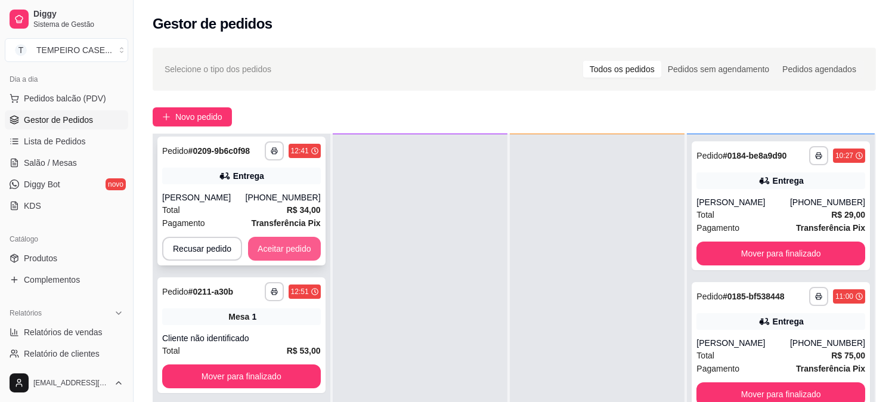
click at [286, 243] on button "Aceitar pedido" at bounding box center [284, 249] width 73 height 24
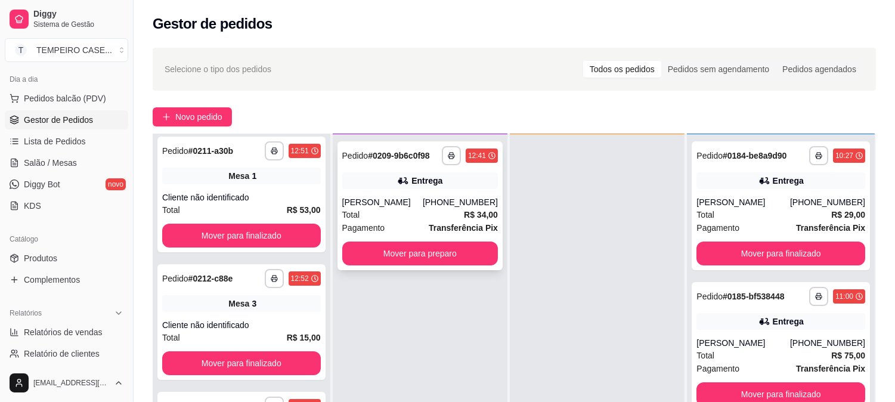
scroll to position [0, 0]
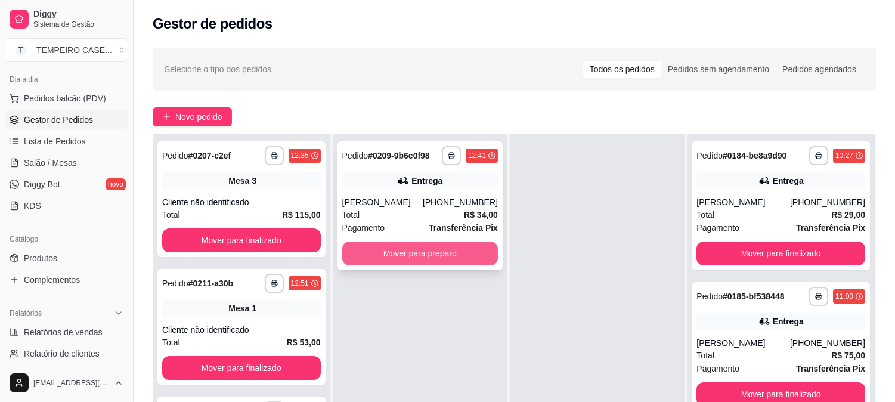
click at [449, 246] on button "Mover para preparo" at bounding box center [420, 253] width 156 height 24
click at [423, 253] on button "Mover para preparo" at bounding box center [420, 253] width 156 height 24
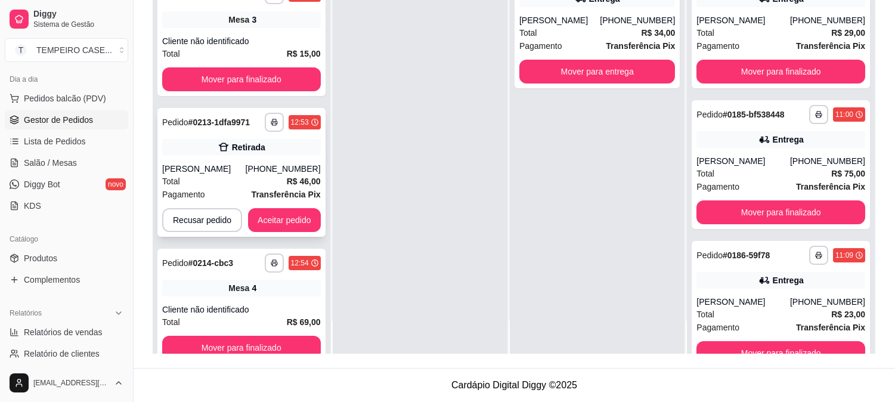
scroll to position [199, 0]
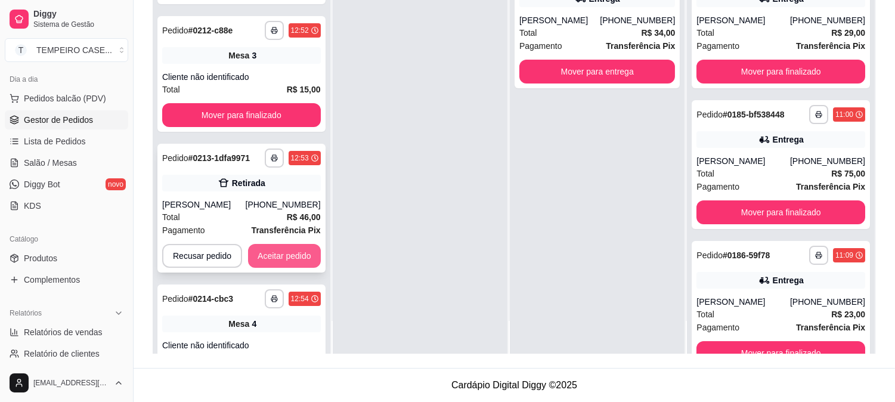
click at [285, 254] on button "Aceitar pedido" at bounding box center [284, 256] width 73 height 24
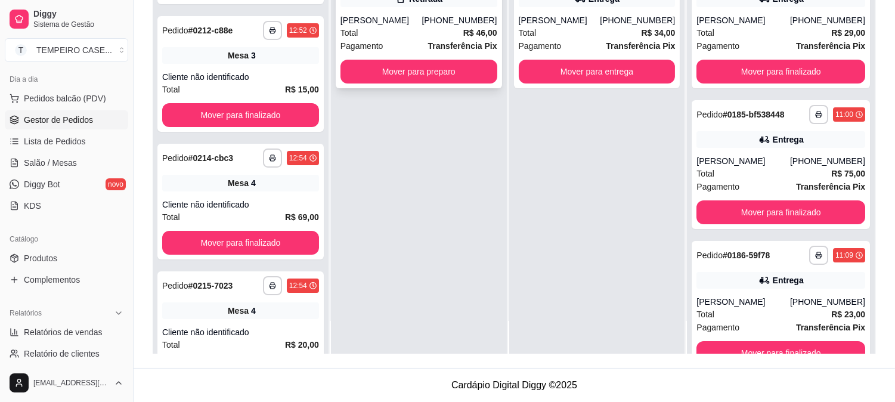
scroll to position [0, 0]
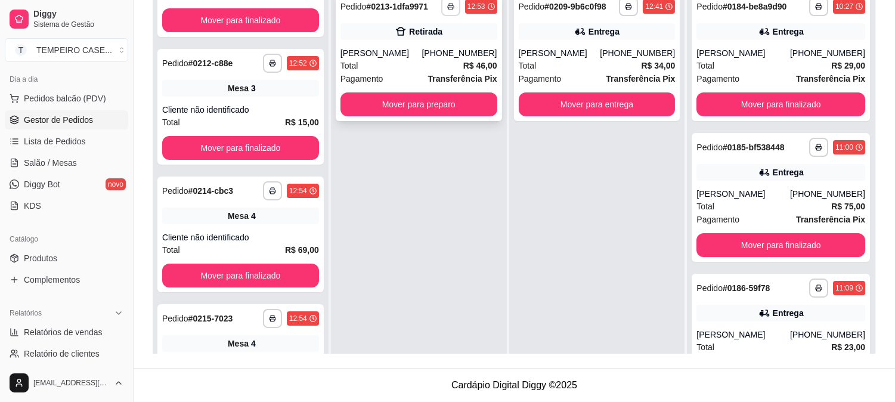
click at [455, 2] on button "button" at bounding box center [450, 6] width 19 height 19
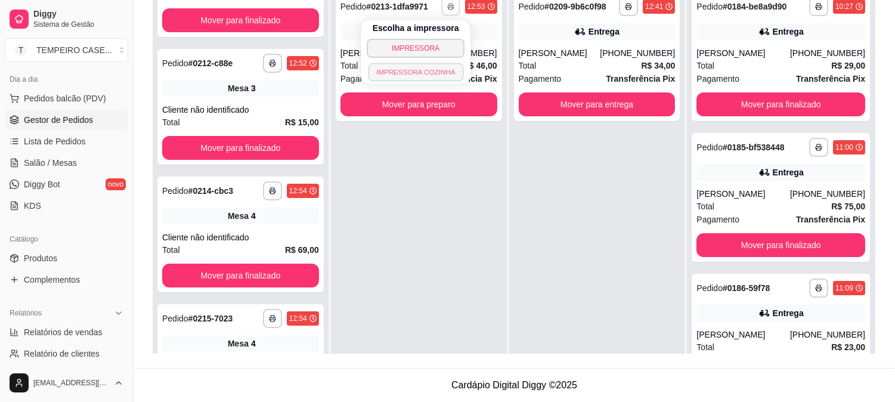
click at [418, 75] on button "IMPRESSORA COZINHA" at bounding box center [415, 72] width 95 height 18
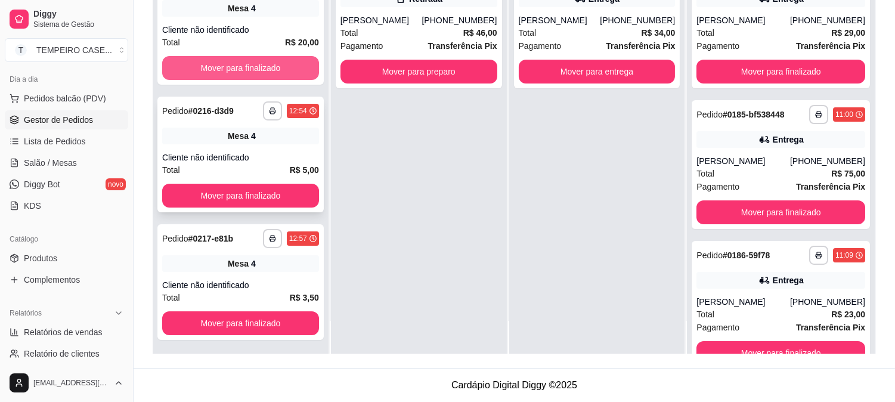
scroll to position [503, 0]
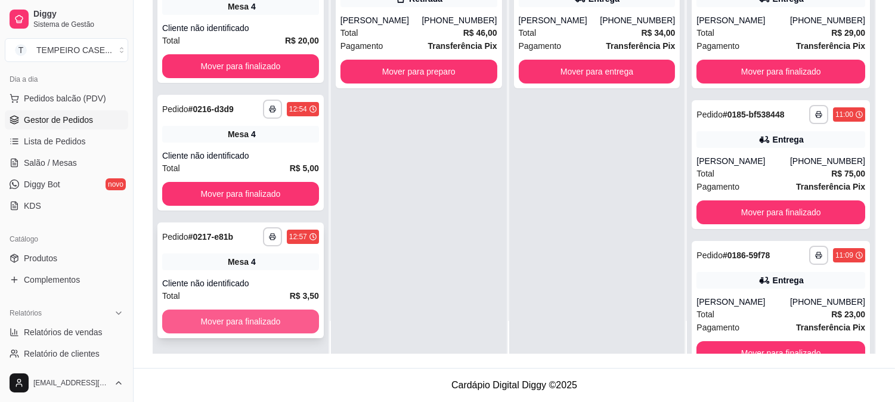
click at [243, 320] on button "Mover para finalizado" at bounding box center [240, 321] width 157 height 24
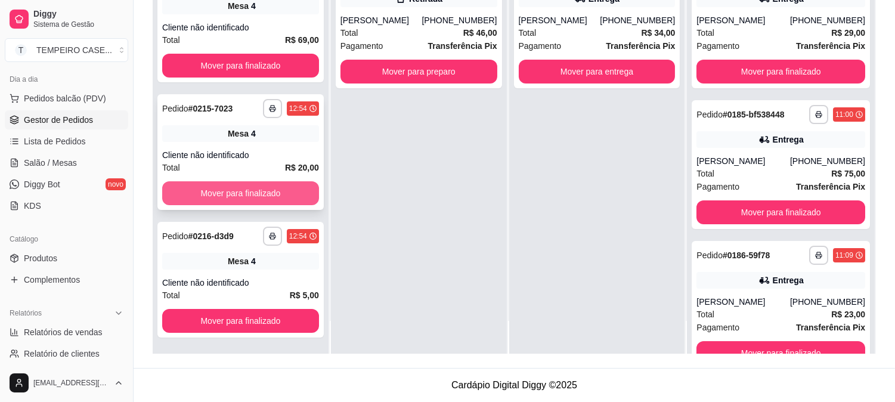
scroll to position [374, 0]
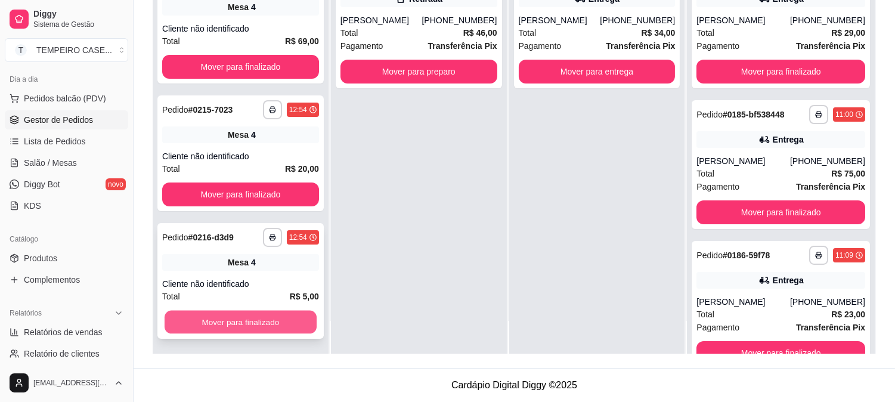
click at [253, 322] on button "Mover para finalizado" at bounding box center [241, 322] width 152 height 23
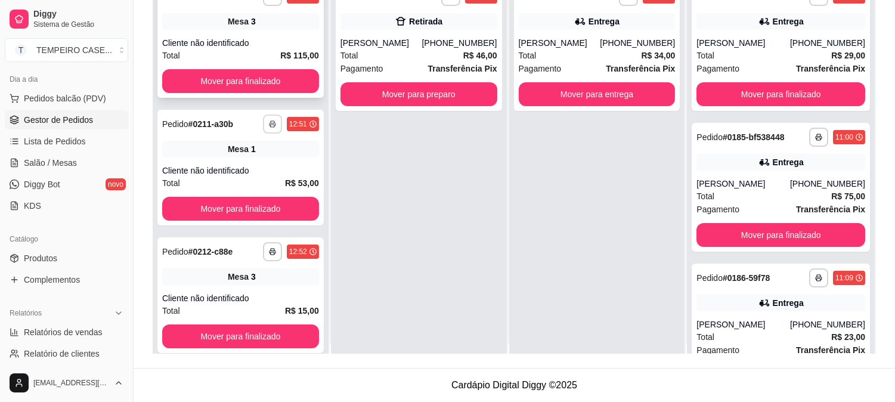
scroll to position [0, 0]
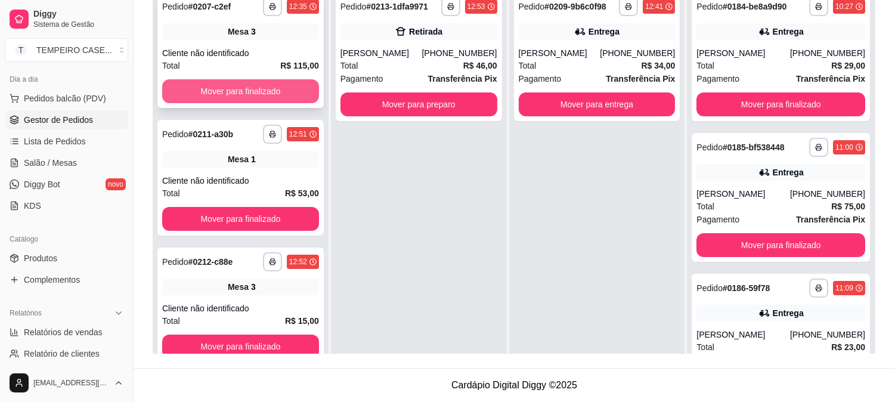
click at [258, 92] on button "Mover para finalizado" at bounding box center [240, 91] width 157 height 24
click at [244, 90] on button "Mover para finalizado" at bounding box center [240, 91] width 157 height 24
click at [243, 90] on button "Mover para finalizado" at bounding box center [241, 91] width 152 height 23
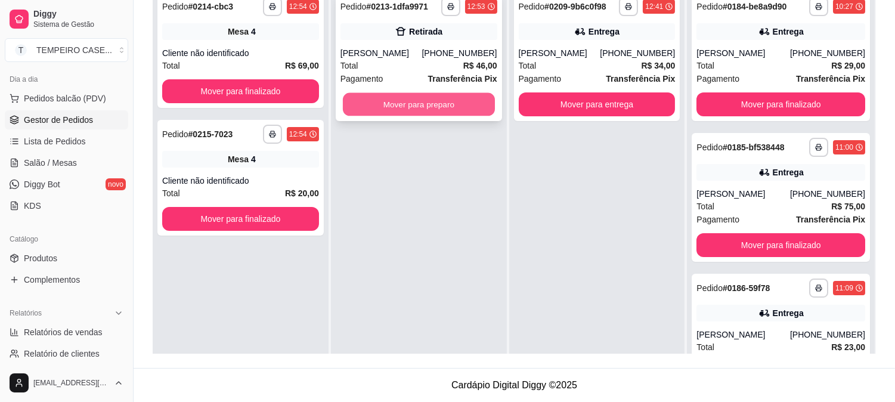
click at [422, 109] on button "Mover para preparo" at bounding box center [419, 104] width 152 height 23
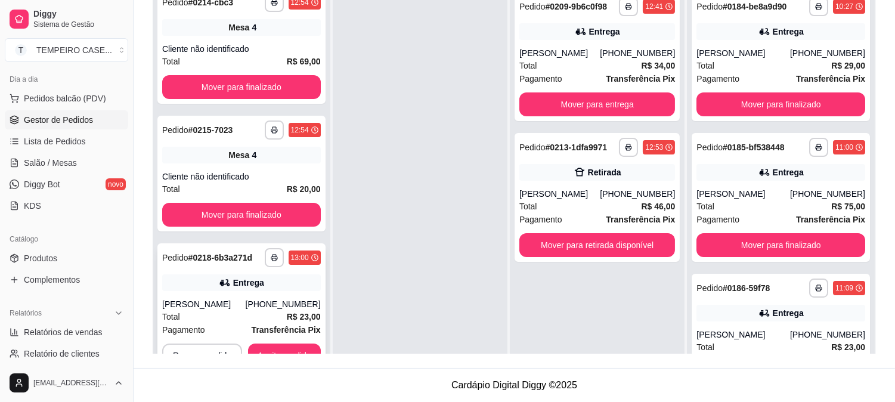
scroll to position [5, 0]
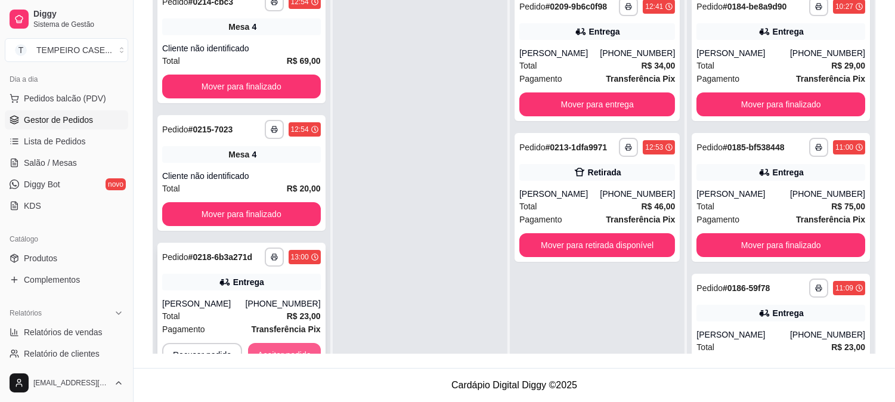
click at [277, 345] on button "Aceitar pedido" at bounding box center [284, 355] width 73 height 24
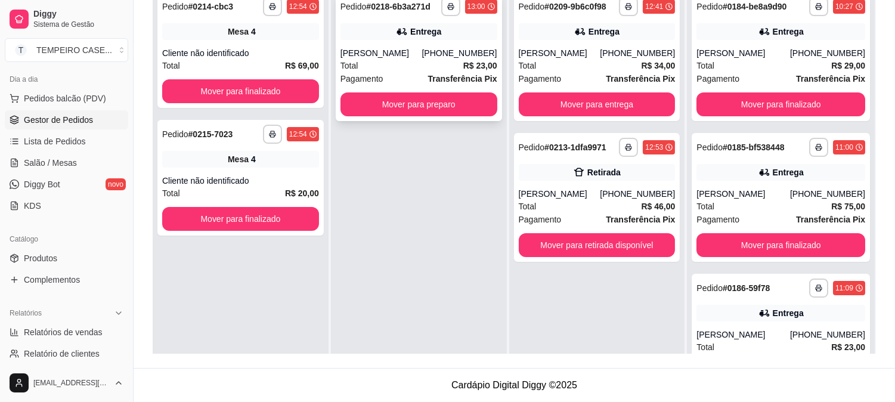
scroll to position [0, 0]
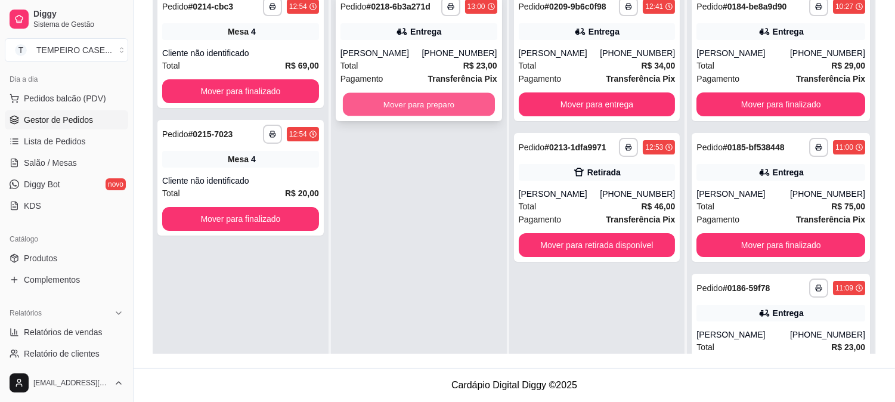
click at [434, 103] on button "Mover para preparo" at bounding box center [419, 104] width 152 height 23
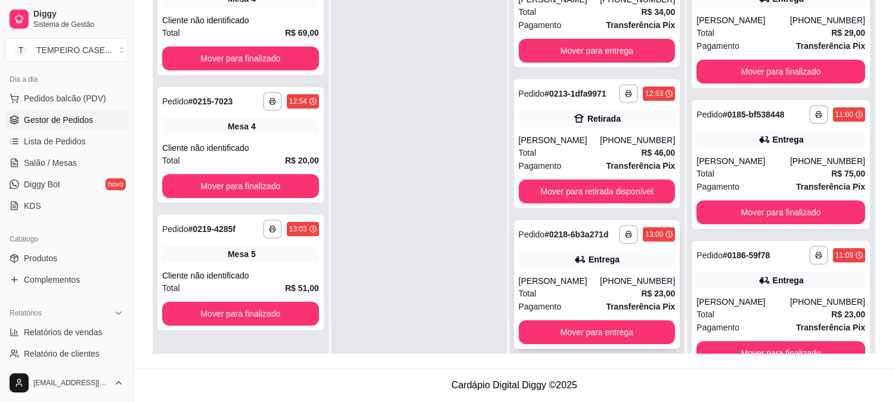
scroll to position [32, 0]
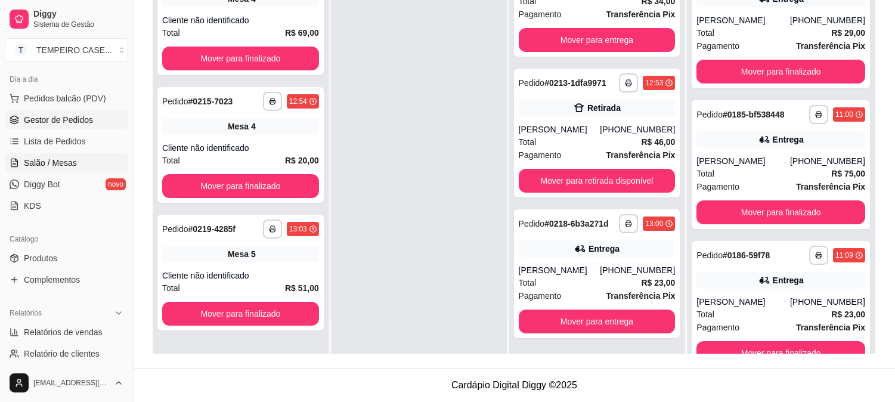
click at [76, 164] on link "Salão / Mesas" at bounding box center [66, 162] width 123 height 19
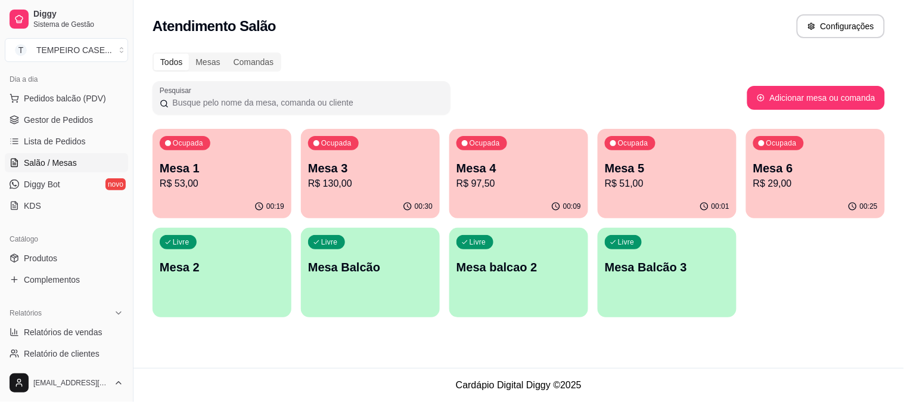
click at [821, 175] on div "Mesa 6 R$ 29,00" at bounding box center [816, 175] width 125 height 31
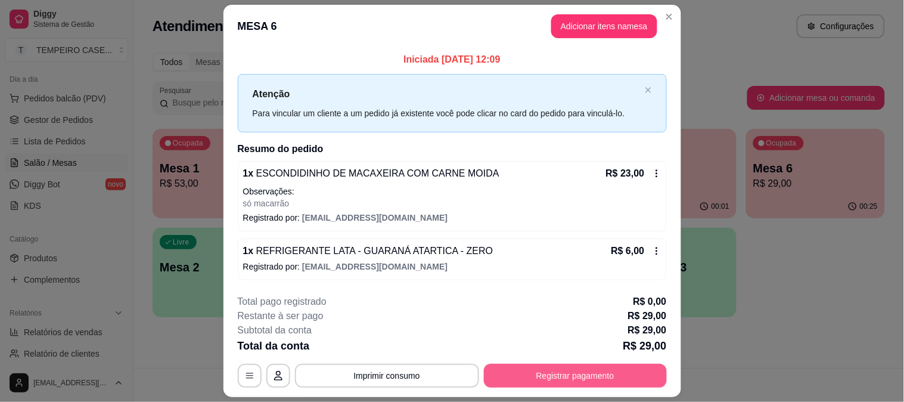
click at [556, 373] on button "Registrar pagamento" at bounding box center [575, 376] width 183 height 24
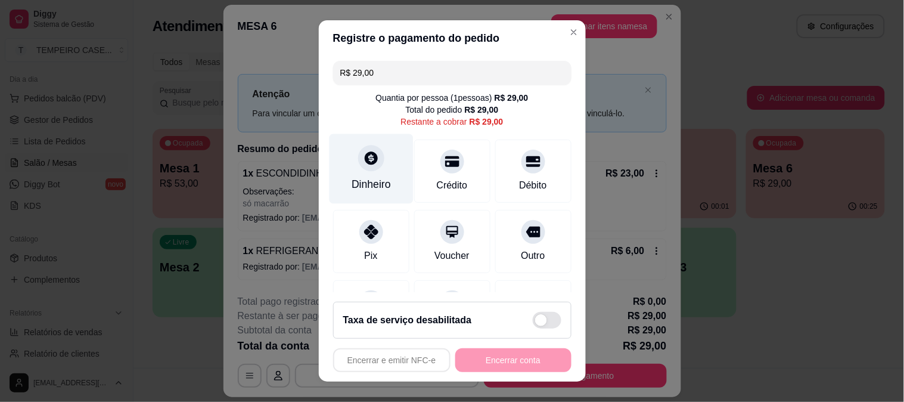
click at [367, 165] on icon at bounding box center [370, 157] width 15 height 15
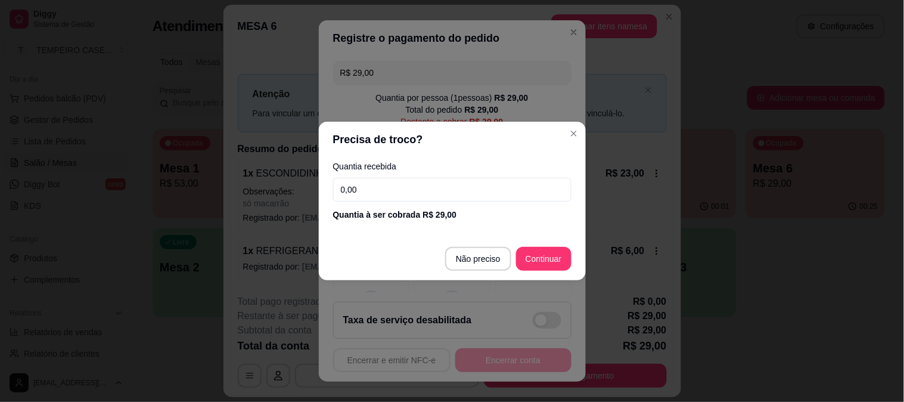
drag, startPoint x: 395, startPoint y: 188, endPoint x: 290, endPoint y: 183, distance: 105.1
click at [291, 184] on div "Precisa de troco? Quantia recebida 0,00 Quantia à ser cobrada R$ 29,00 Não prec…" at bounding box center [452, 201] width 904 height 402
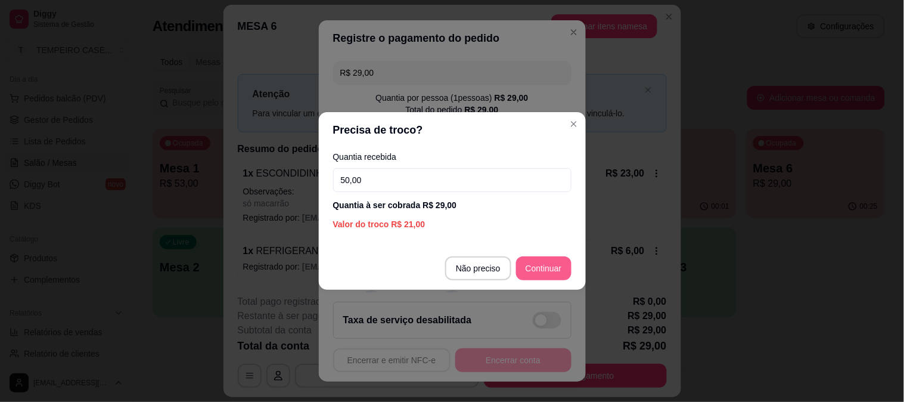
type input "50,00"
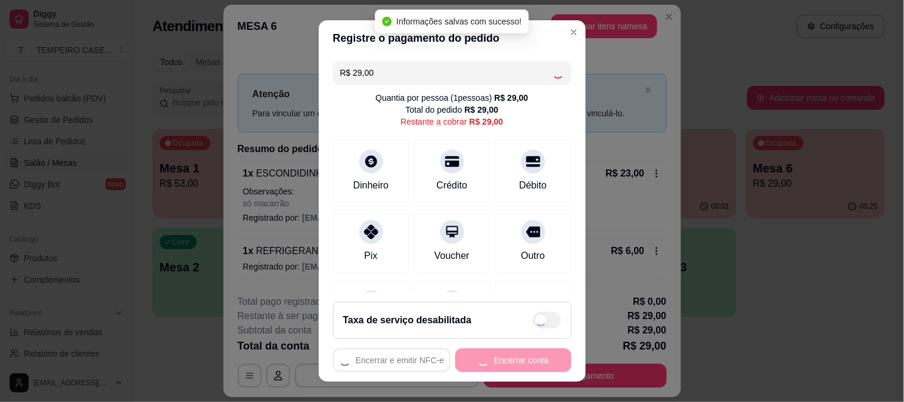
type input "R$ 0,00"
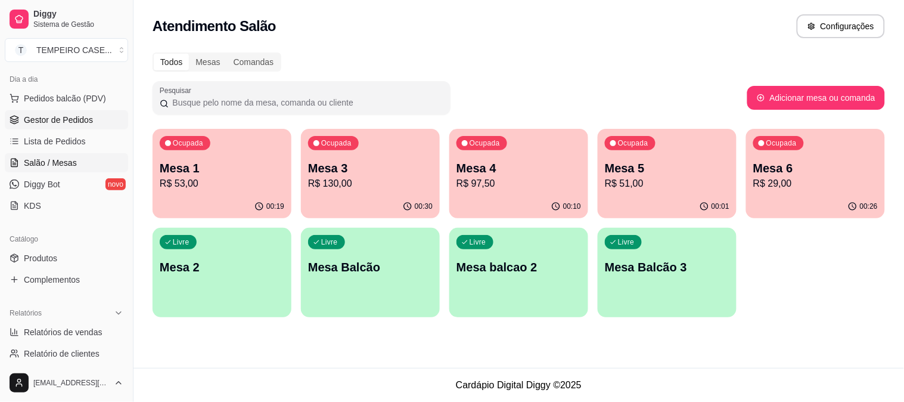
click at [58, 122] on span "Gestor de Pedidos" at bounding box center [58, 120] width 69 height 12
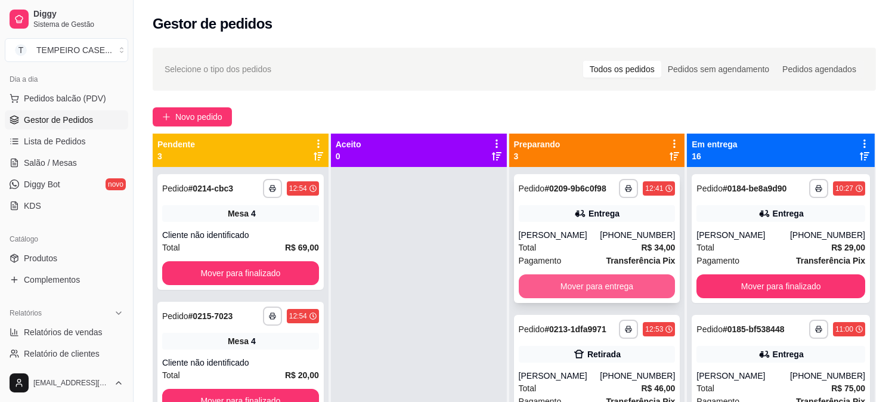
click at [587, 277] on button "Mover para entrega" at bounding box center [597, 286] width 157 height 24
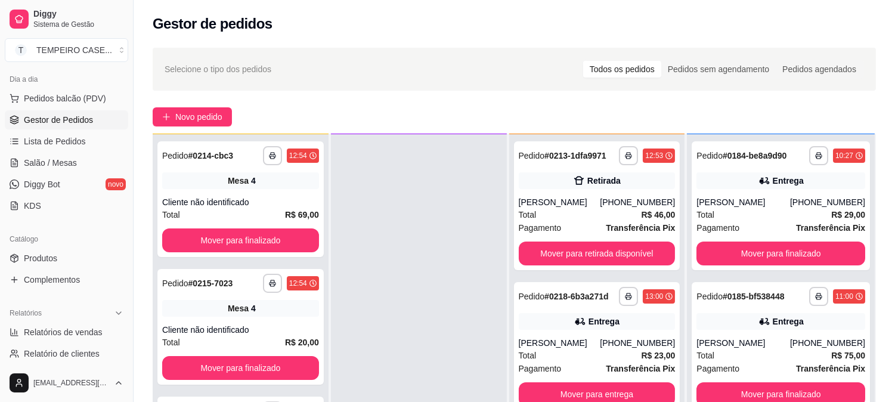
scroll to position [66, 0]
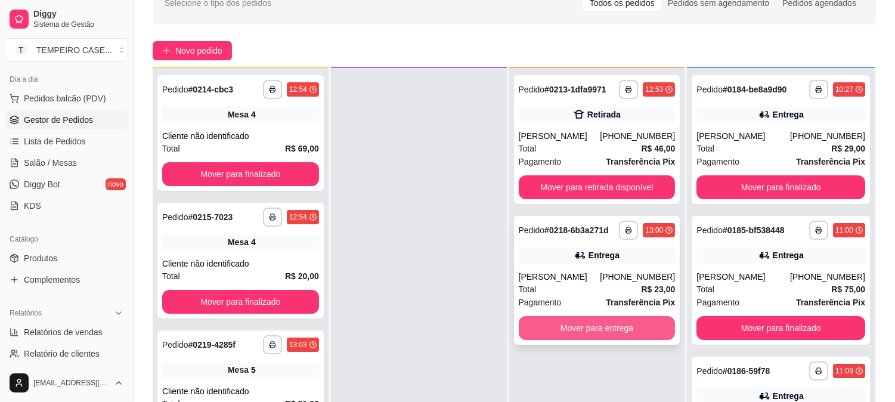
click at [571, 330] on button "Mover para entrega" at bounding box center [597, 328] width 157 height 24
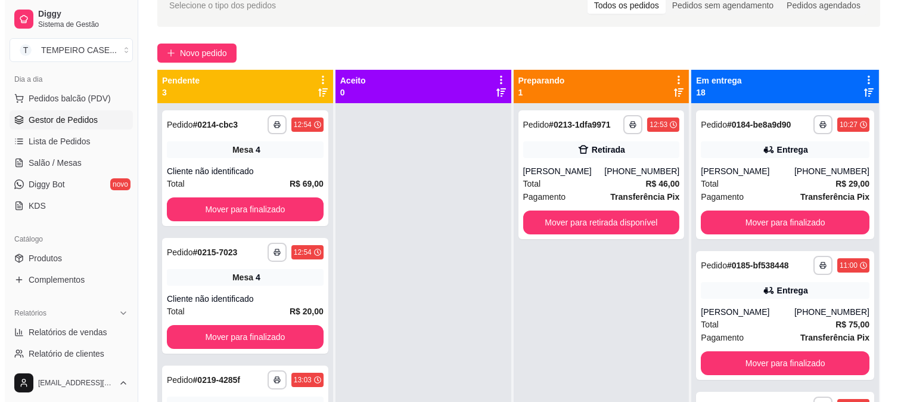
scroll to position [0, 0]
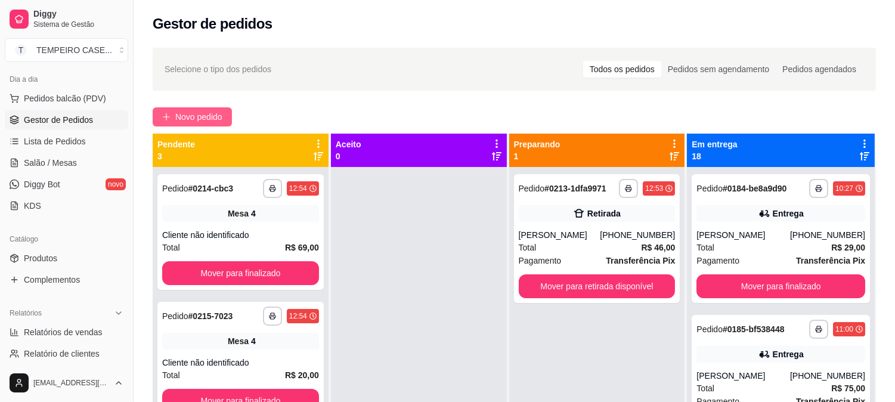
click at [176, 115] on span "Novo pedido" at bounding box center [198, 116] width 47 height 13
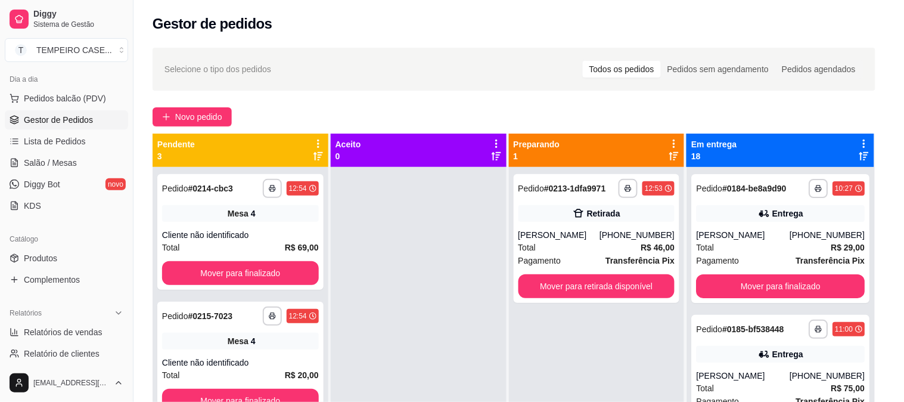
click at [228, 256] on h4 "02 - ESCONDIDINHO DE MACAXEIRA COM CARNE MOIDA" at bounding box center [216, 270] width 110 height 29
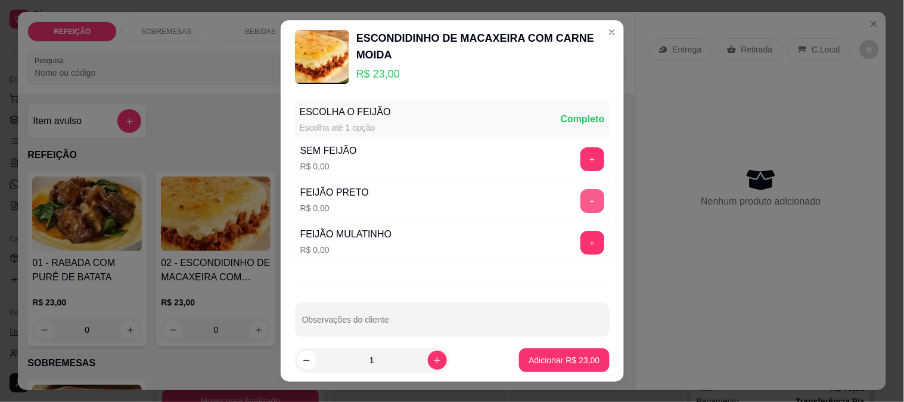
click at [570, 210] on div "FEIJÃO PRETO R$ 0,00 +" at bounding box center [452, 201] width 315 height 42
click at [581, 201] on button "+" at bounding box center [593, 201] width 24 height 24
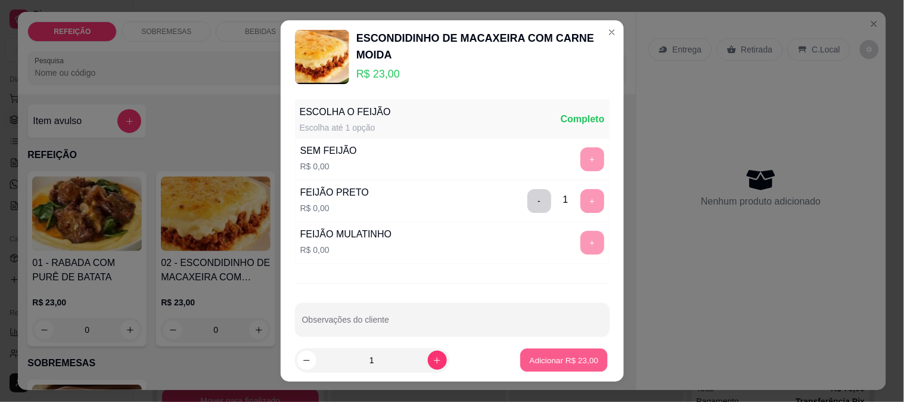
click at [558, 358] on p "Adicionar R$ 23,00" at bounding box center [564, 360] width 69 height 11
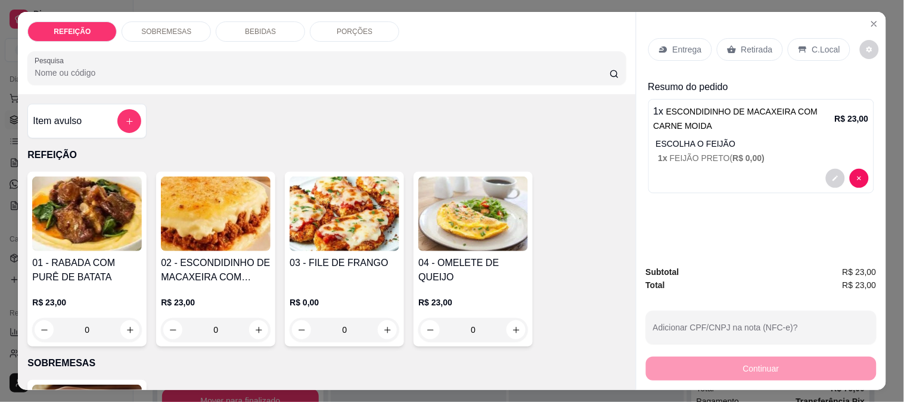
click at [673, 44] on p "Entrega" at bounding box center [687, 50] width 29 height 12
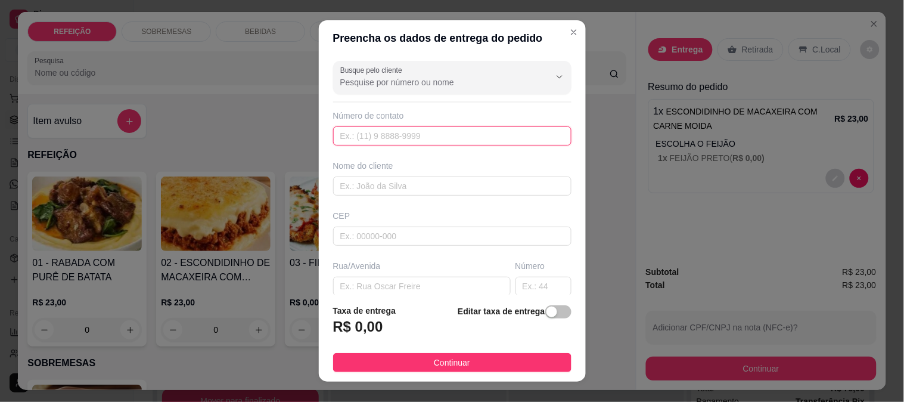
click at [407, 134] on input "text" at bounding box center [452, 135] width 238 height 19
paste input "[PHONE_NUMBER]"
type input "[PHONE_NUMBER]"
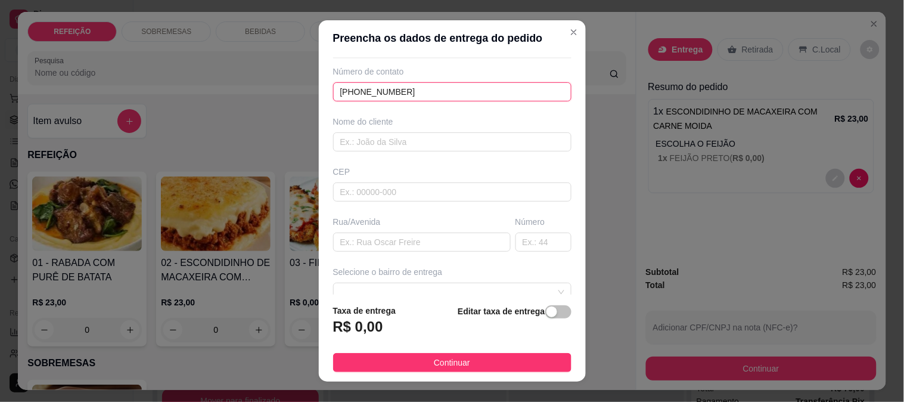
scroll to position [66, 0]
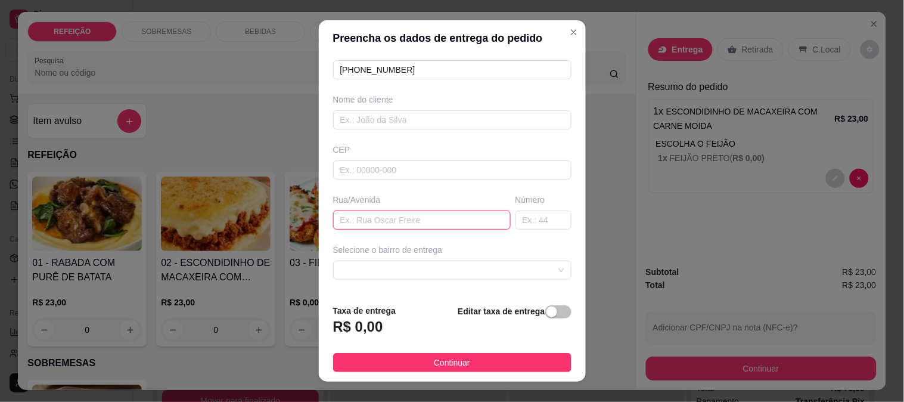
click at [372, 224] on input "text" at bounding box center [422, 219] width 178 height 19
paste input "Vila de todos os Santos ao lado da pousada [GEOGRAPHIC_DATA]"
click at [373, 263] on span at bounding box center [452, 270] width 224 height 18
type input "Vila de todos os Santos ao lado da pousada [GEOGRAPHIC_DATA]"
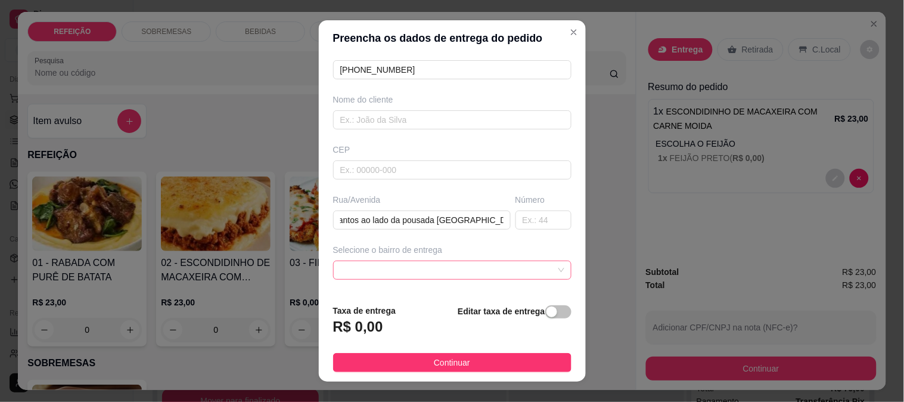
scroll to position [0, 0]
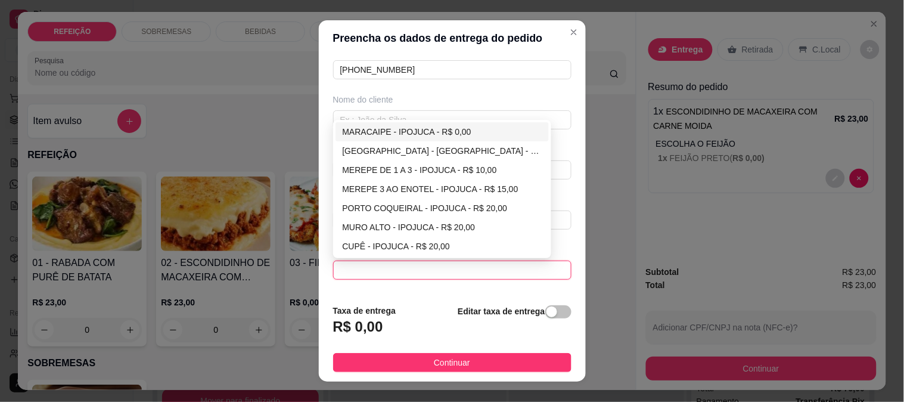
click at [397, 133] on div "MARACAIPE - IPOJUCA - R$ 0,00" at bounding box center [443, 131] width 200 height 13
type input "IPOJUCA"
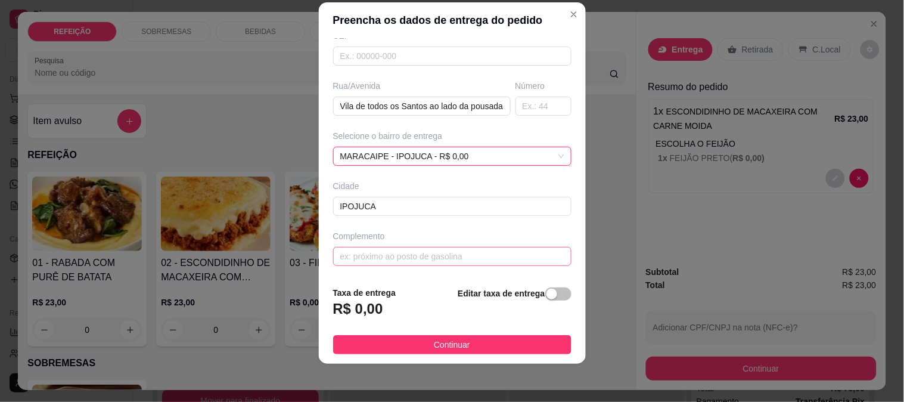
scroll to position [163, 0]
click at [392, 258] on input "text" at bounding box center [452, 255] width 238 height 19
paste input "Casa 06"
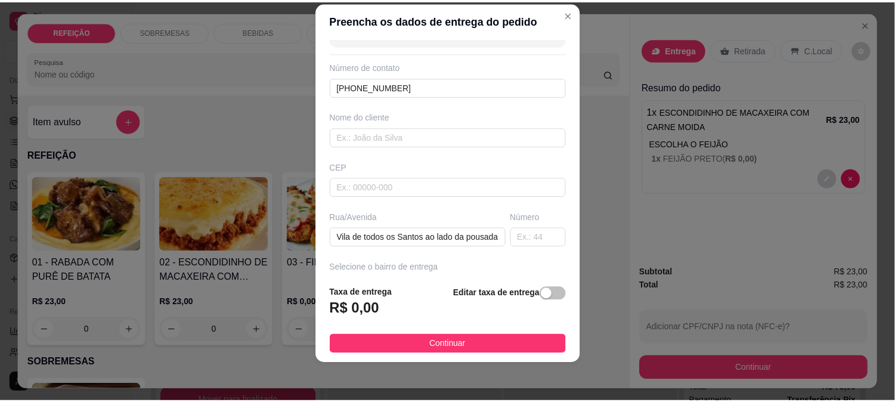
scroll to position [0, 0]
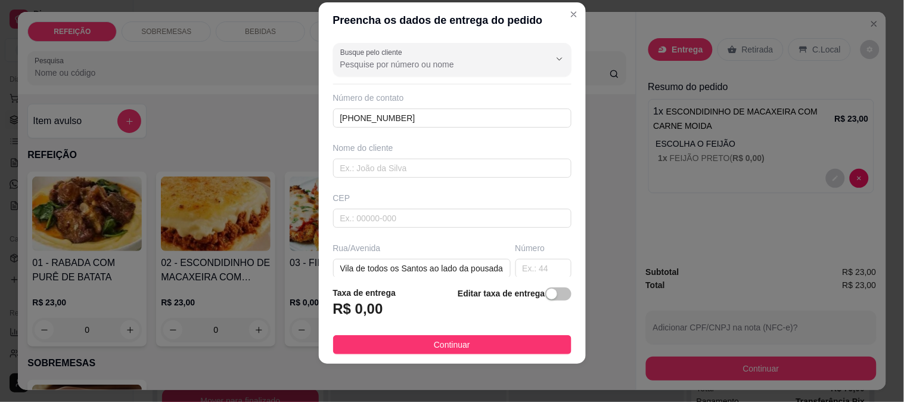
type input "Casa 06"
click at [382, 157] on div "Nome do cliente" at bounding box center [452, 160] width 243 height 36
click at [374, 174] on input "text" at bounding box center [452, 168] width 238 height 19
paste input "Silvana"
type input "Silvana"
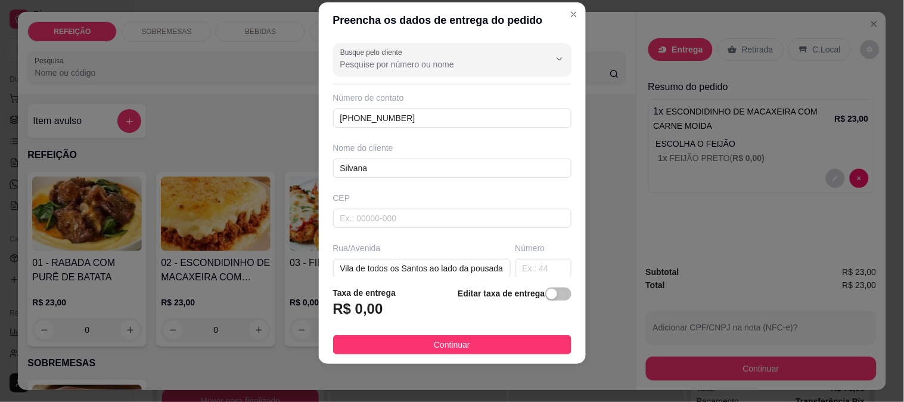
click at [409, 355] on footer "Taxa de entrega R$ 0,00 Editar taxa de entrega Continuar" at bounding box center [452, 320] width 267 height 87
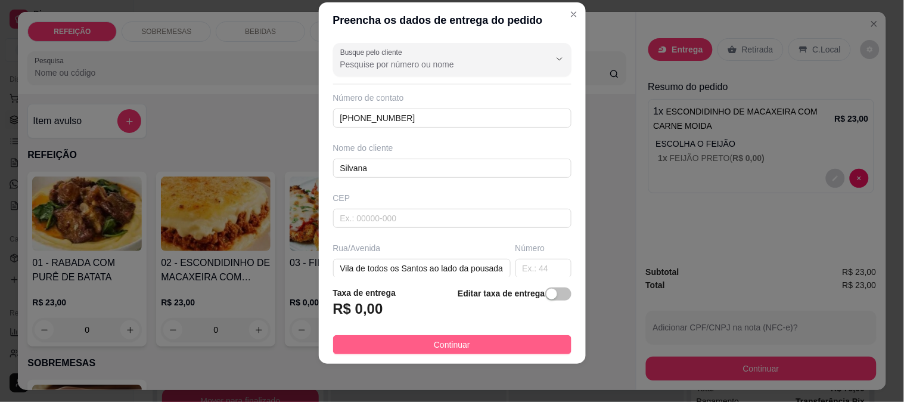
click at [445, 342] on span "Continuar" at bounding box center [452, 344] width 36 height 13
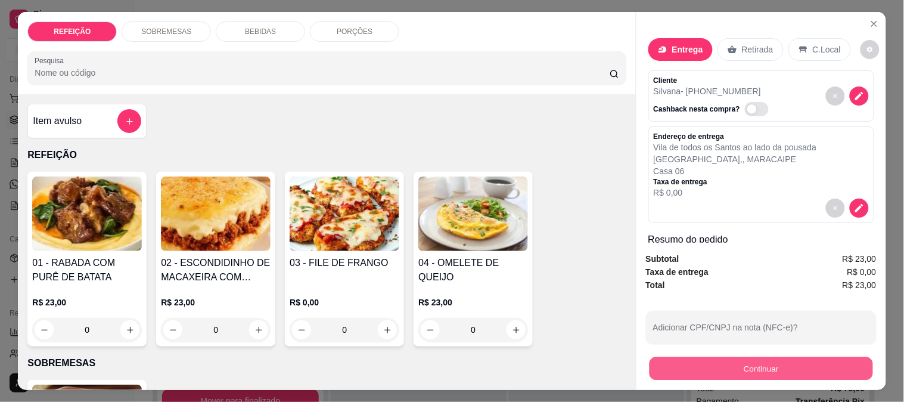
click at [728, 365] on button "Continuar" at bounding box center [761, 367] width 224 height 23
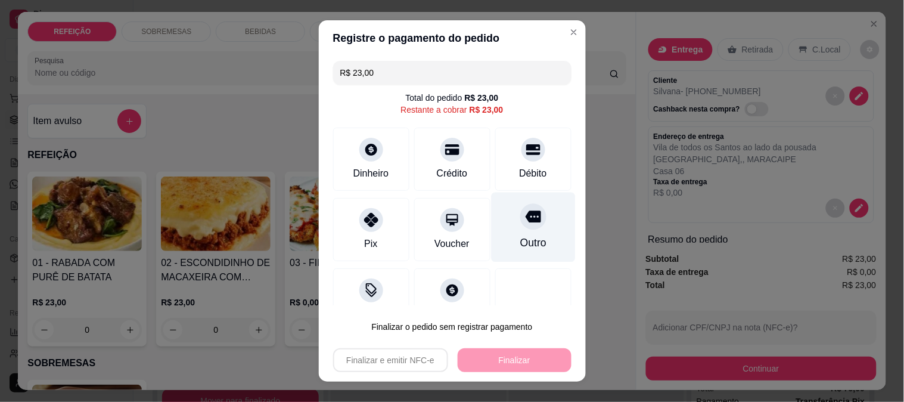
click at [451, 158] on div "Crédito" at bounding box center [452, 159] width 76 height 63
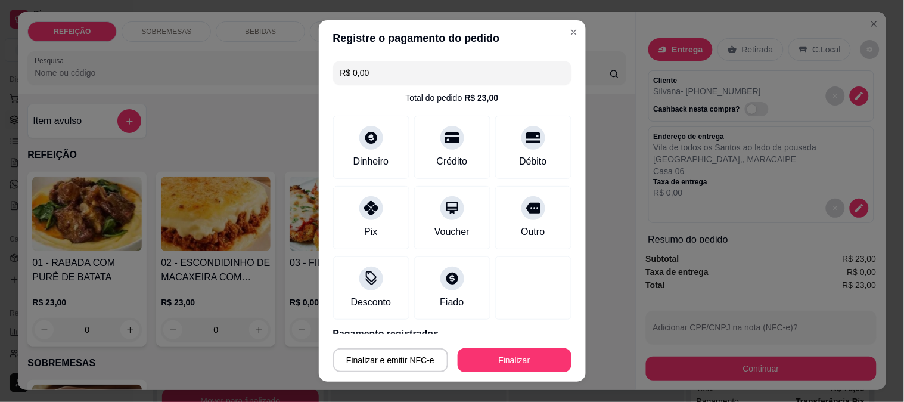
click at [489, 343] on div "Finalizar e emitir NFC-e Finalizar" at bounding box center [452, 357] width 238 height 29
click at [480, 359] on button "Finalizar" at bounding box center [515, 360] width 114 height 24
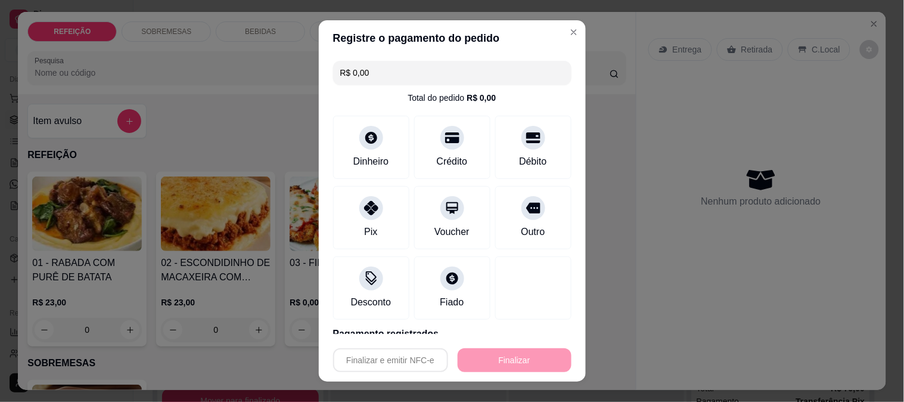
type input "-R$ 23,00"
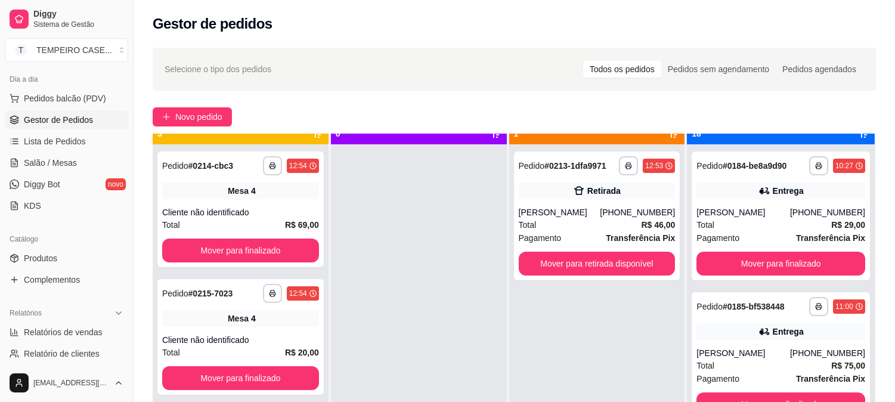
scroll to position [33, 0]
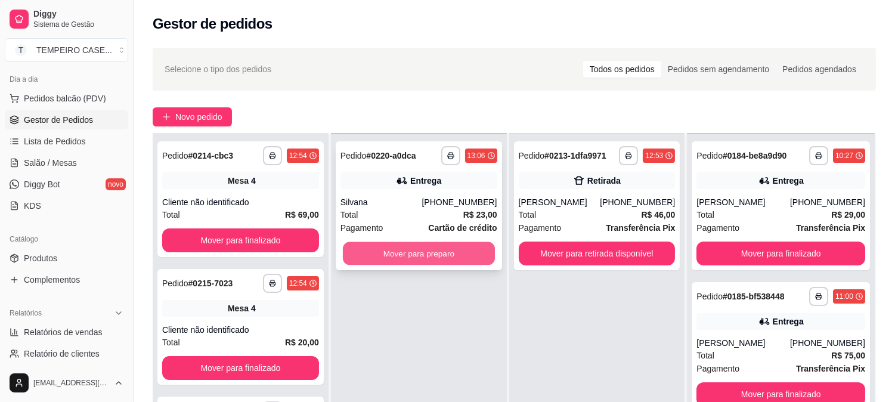
click at [442, 242] on button "Mover para preparo" at bounding box center [419, 253] width 152 height 23
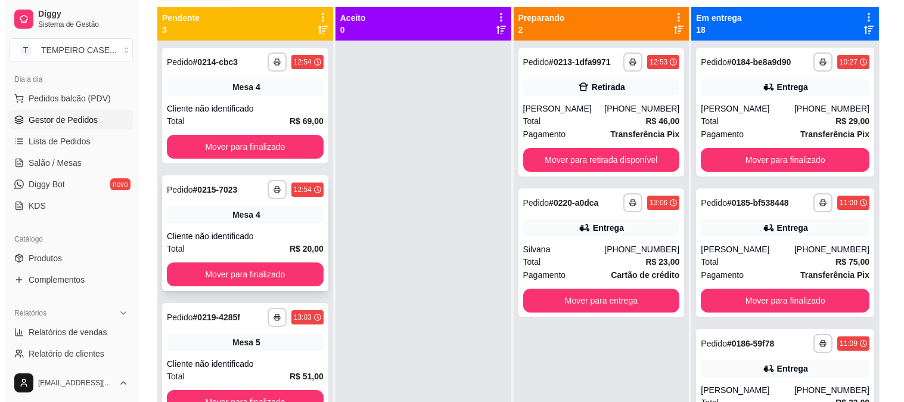
scroll to position [0, 0]
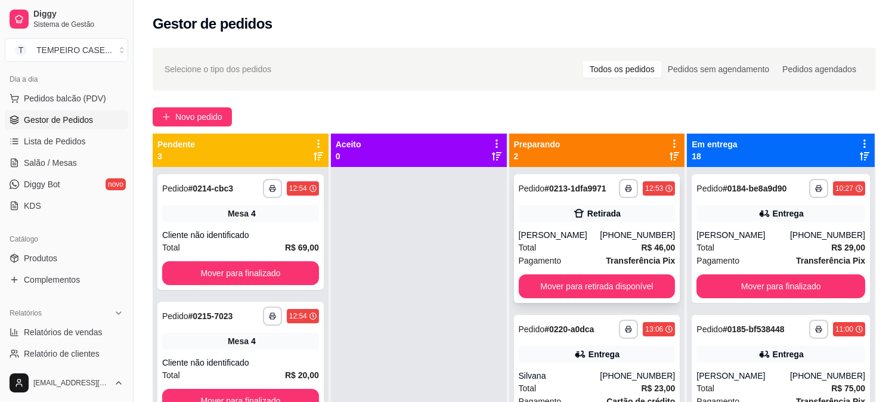
click at [635, 231] on div "[PHONE_NUMBER]" at bounding box center [637, 235] width 75 height 12
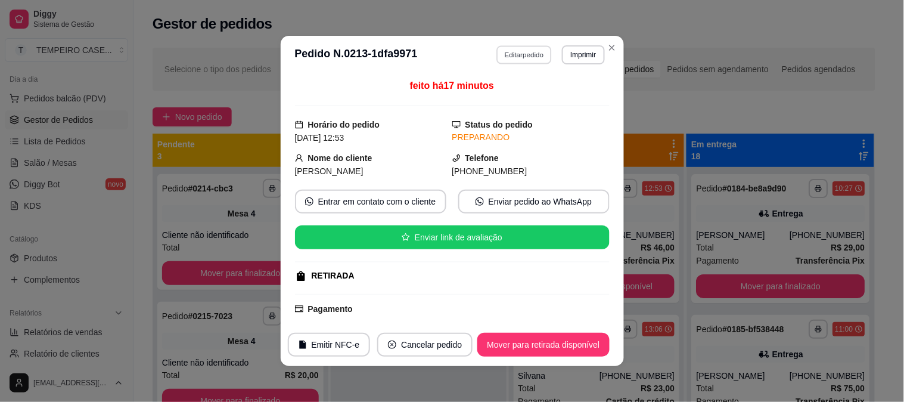
click at [519, 54] on button "Editar pedido" at bounding box center [524, 54] width 55 height 18
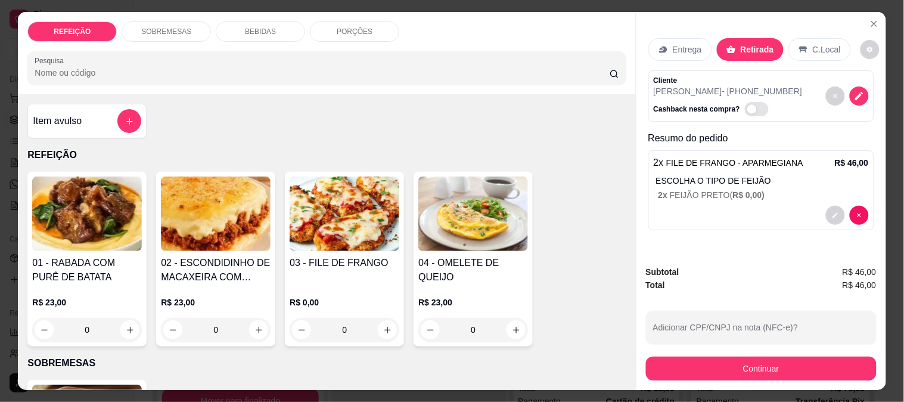
click at [67, 126] on div "Item avulso" at bounding box center [87, 121] width 108 height 24
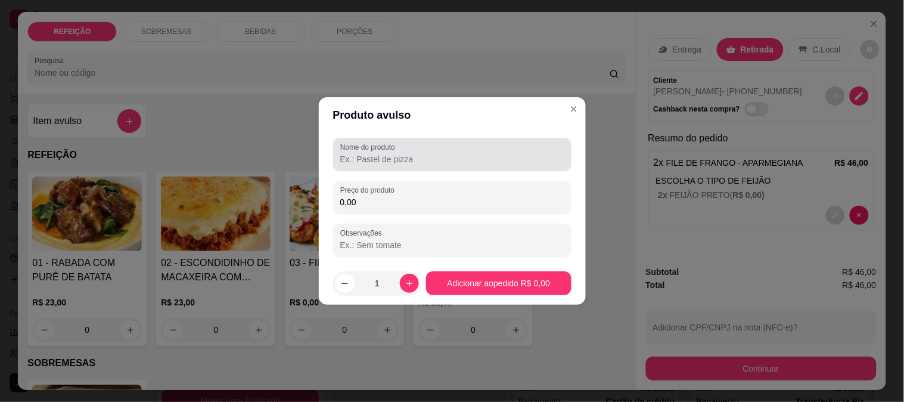
click at [420, 162] on input "Nome do produto" at bounding box center [452, 159] width 224 height 12
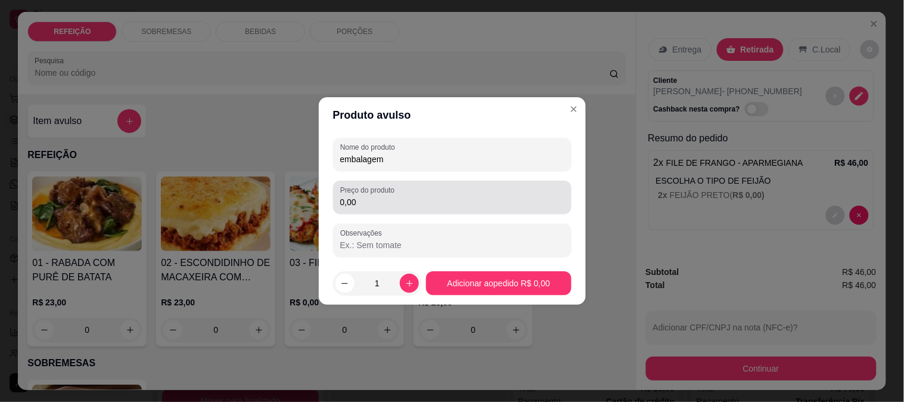
type input "embalagem"
click at [420, 201] on input "0,00" at bounding box center [452, 202] width 224 height 12
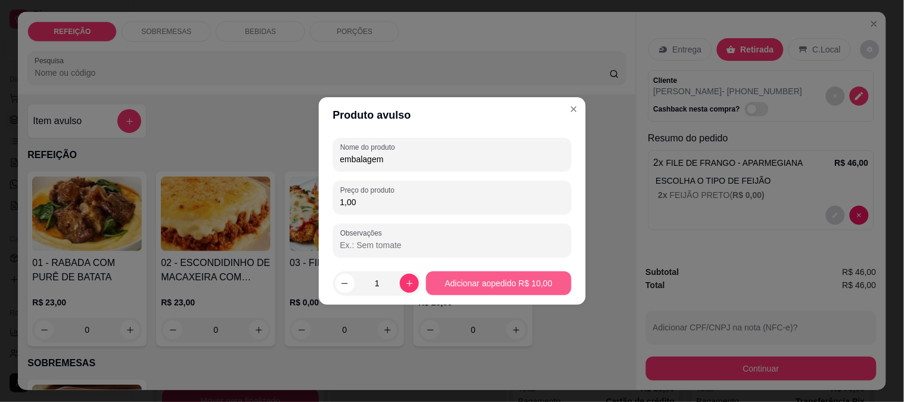
type input "1,00"
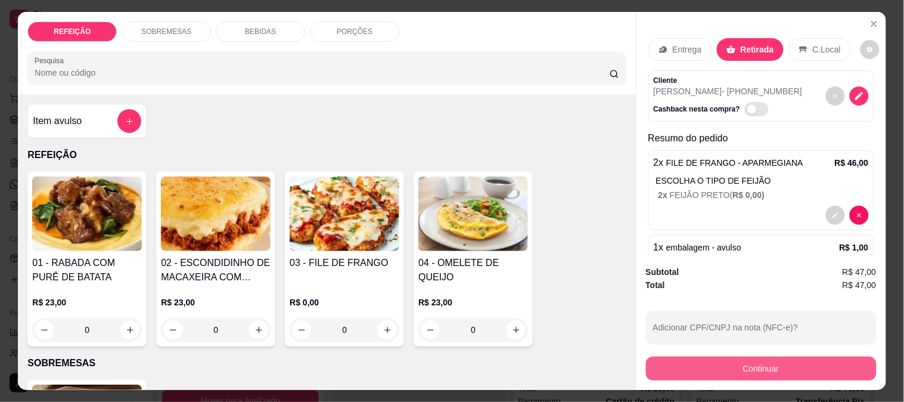
click at [735, 356] on button "Continuar" at bounding box center [761, 368] width 231 height 24
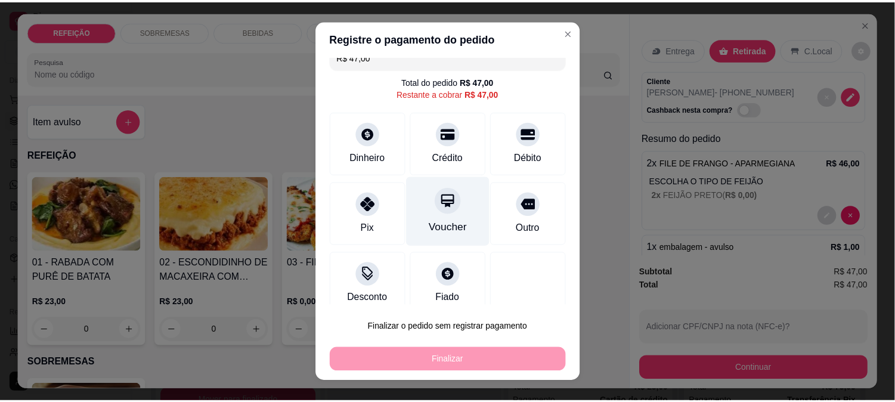
scroll to position [30, 0]
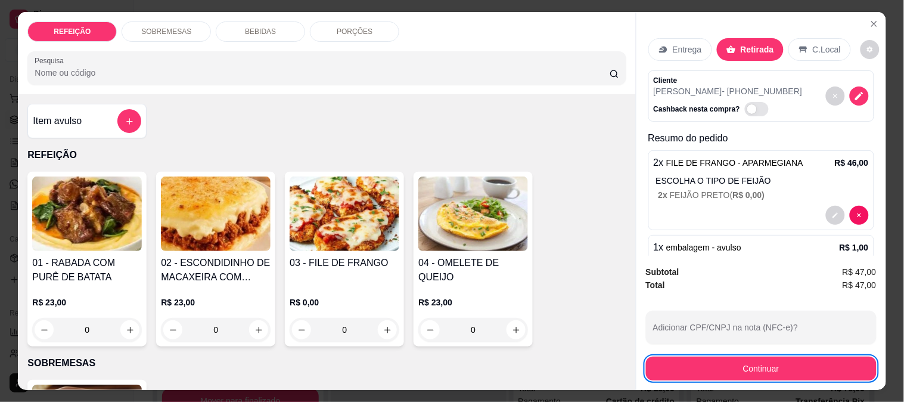
click at [744, 366] on button "Continuar" at bounding box center [761, 368] width 231 height 24
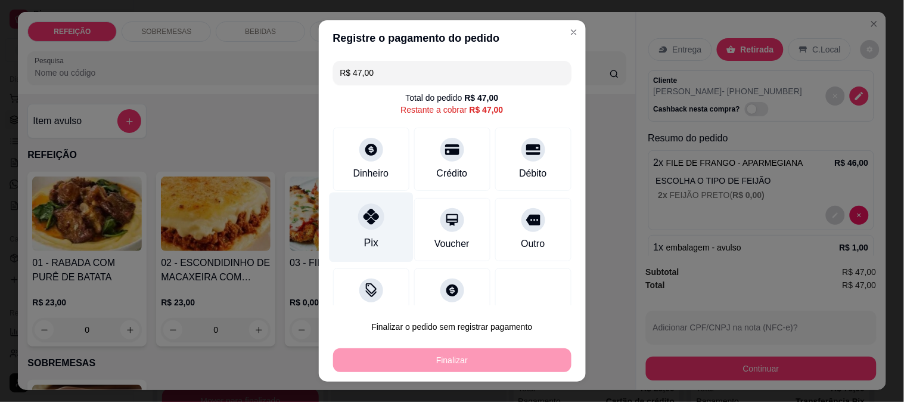
click at [350, 218] on div "Pix" at bounding box center [371, 227] width 84 height 70
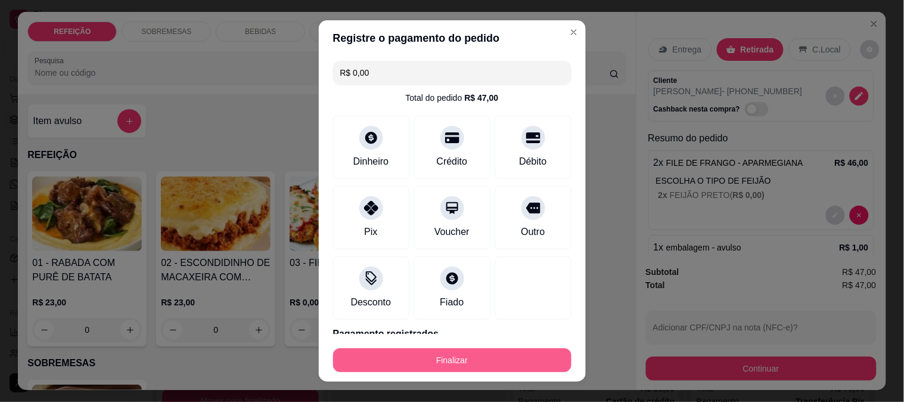
click at [434, 354] on button "Finalizar" at bounding box center [452, 360] width 238 height 24
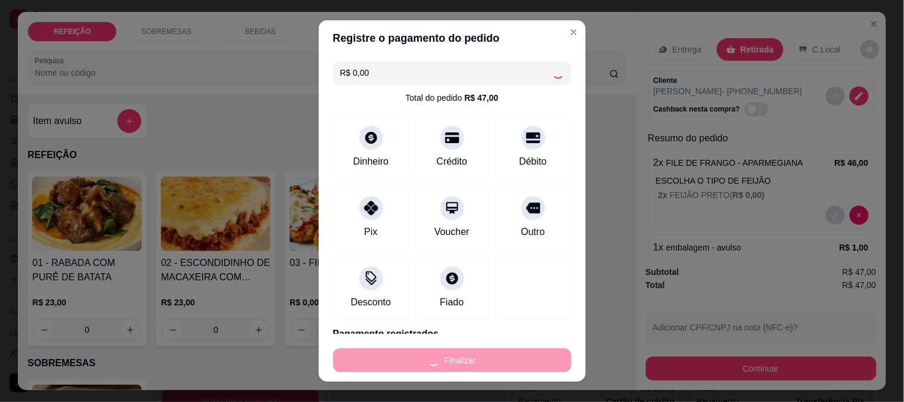
type input "-R$ 47,00"
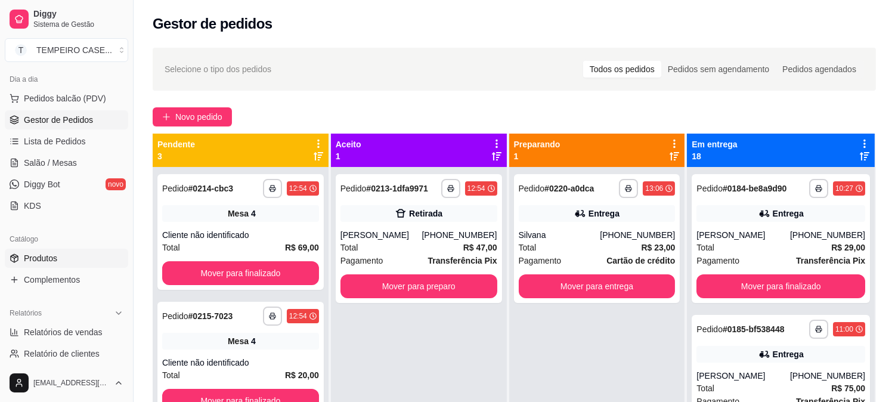
click at [60, 252] on link "Produtos" at bounding box center [66, 258] width 123 height 19
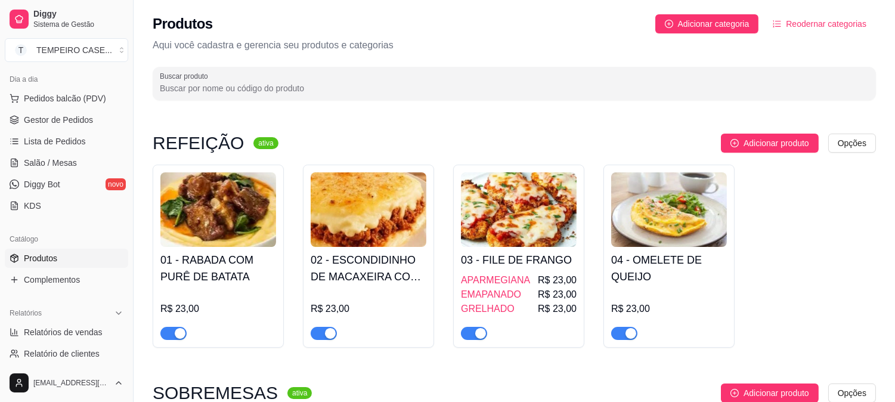
click at [407, 227] on img at bounding box center [369, 209] width 116 height 75
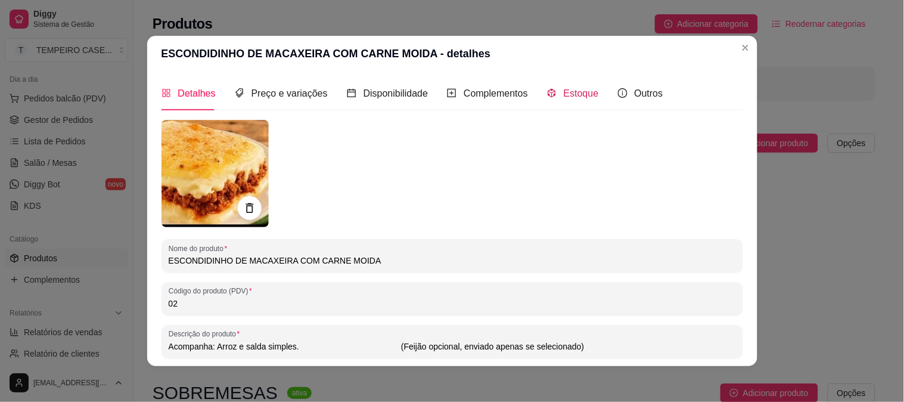
click at [554, 89] on div "Estoque" at bounding box center [573, 93] width 52 height 15
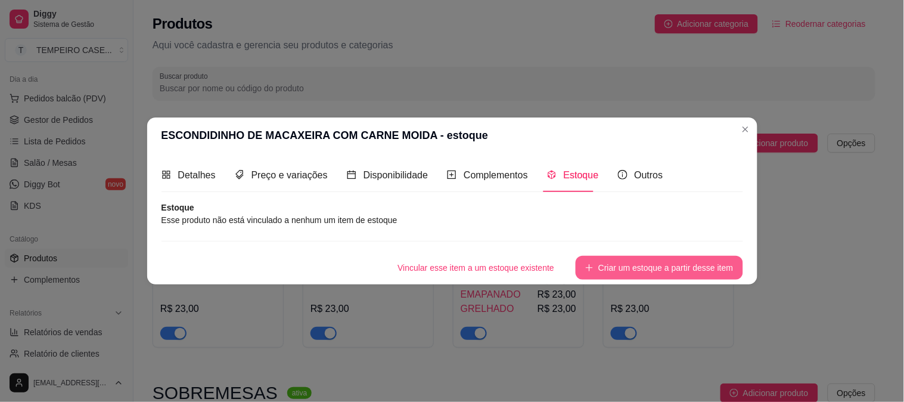
click at [658, 259] on button "Criar um estoque a partir desse item" at bounding box center [659, 268] width 167 height 24
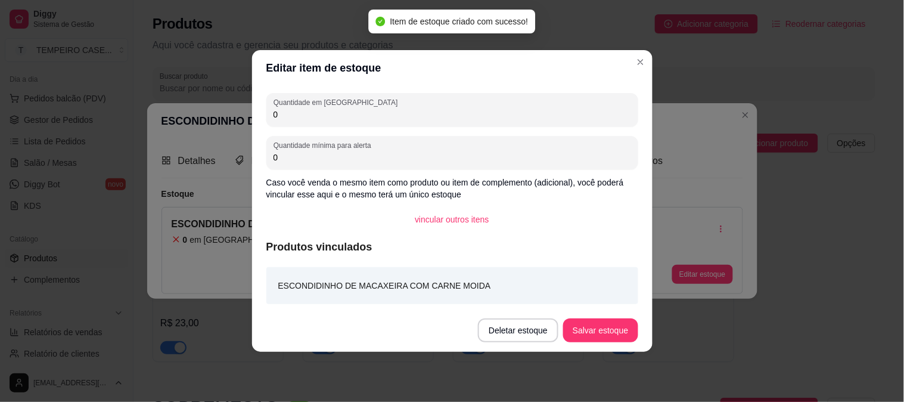
drag, startPoint x: 315, startPoint y: 116, endPoint x: 131, endPoint y: 116, distance: 183.6
click at [131, 116] on div "Editar item de estoque Quantidade em estoque 0 Quantidade mínima para alerta 0 …" at bounding box center [452, 201] width 904 height 402
type input "5"
click at [608, 325] on button "Salvar estoque" at bounding box center [600, 330] width 75 height 24
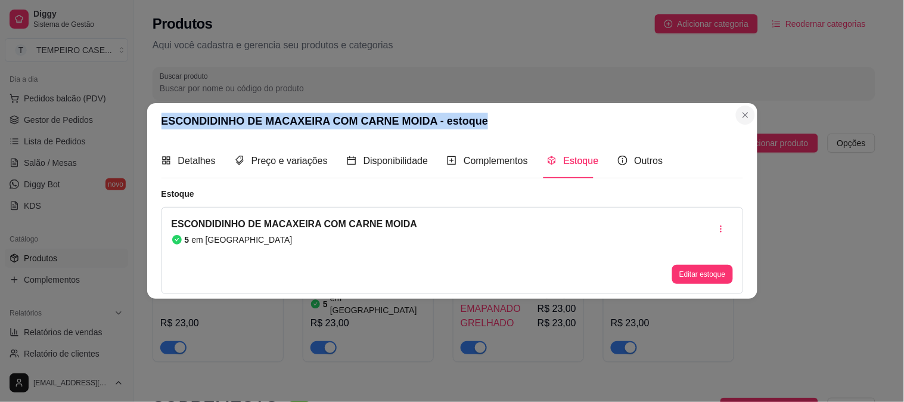
click at [736, 111] on section "ESCONDIDINHO DE MACAXEIRA COM CARNE MOIDA - estoque Detalhes Preço e variações …" at bounding box center [452, 200] width 610 height 195
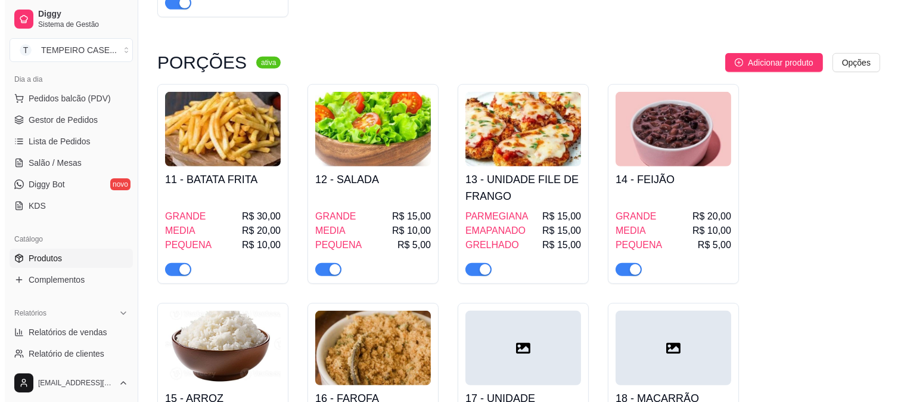
scroll to position [1258, 0]
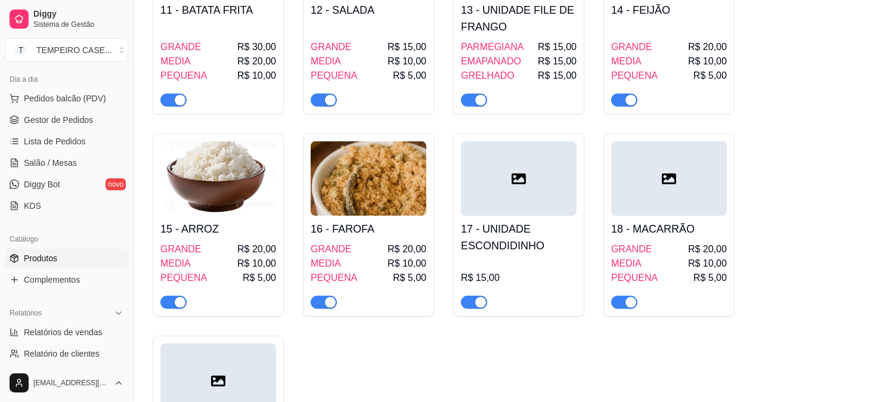
click at [517, 259] on div "R$ 15,00" at bounding box center [519, 284] width 116 height 50
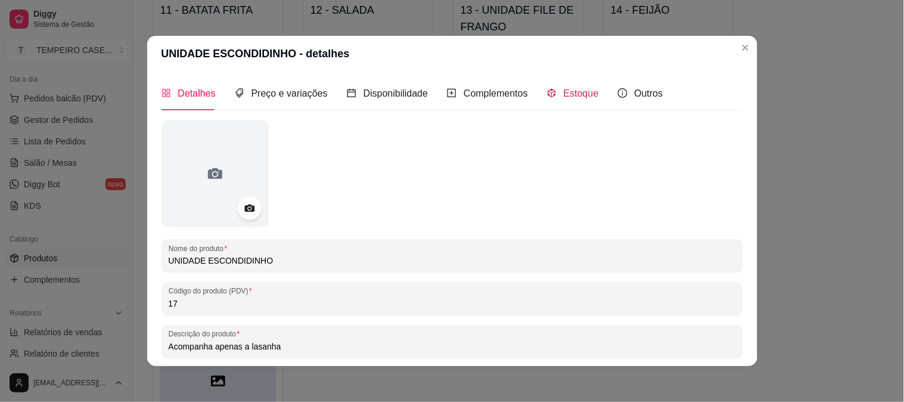
click at [579, 97] on span "Estoque" at bounding box center [581, 93] width 35 height 10
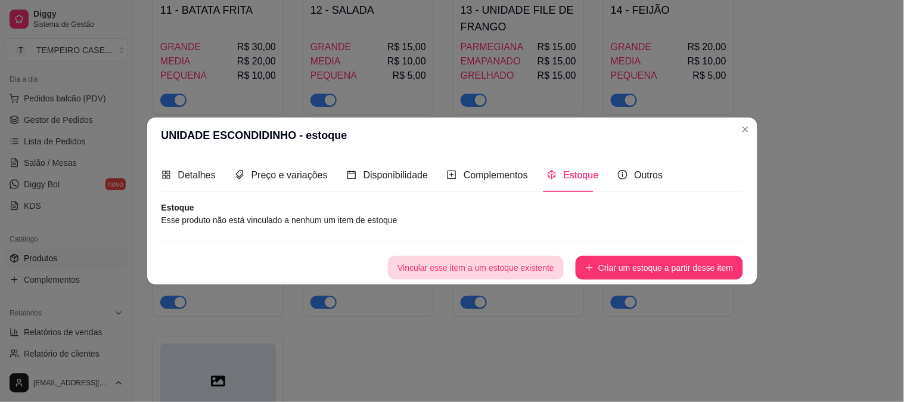
click at [467, 258] on button "Vincular esse item a um estoque existente" at bounding box center [476, 268] width 176 height 24
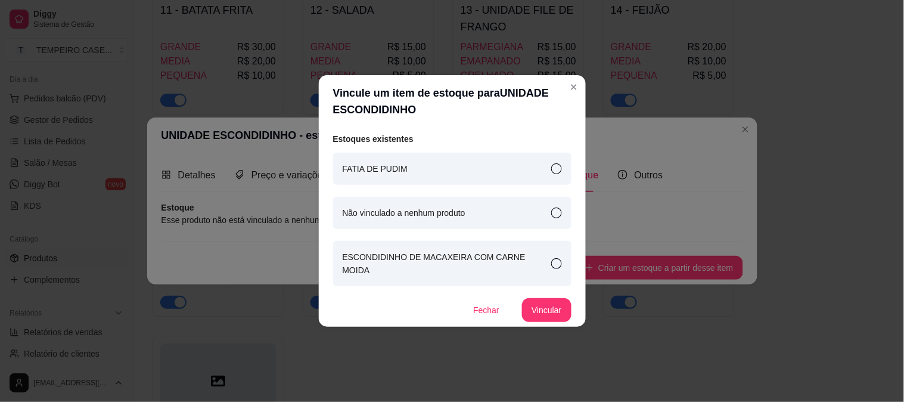
click at [555, 259] on icon at bounding box center [556, 263] width 11 height 11
click at [546, 308] on button "Vincular" at bounding box center [546, 310] width 49 height 24
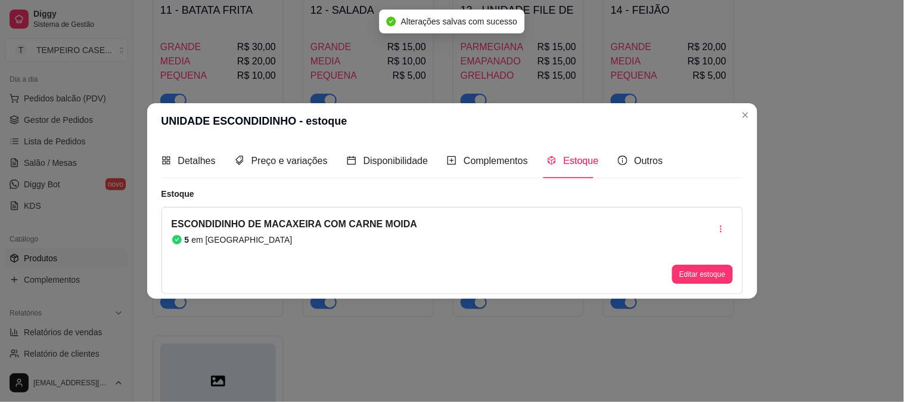
click at [737, 122] on header "UNIDADE ESCONDIDINHO - estoque" at bounding box center [452, 121] width 610 height 36
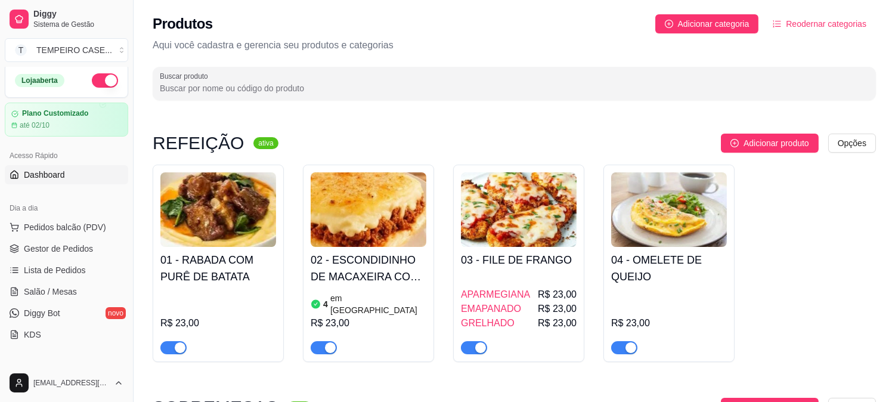
scroll to position [0, 0]
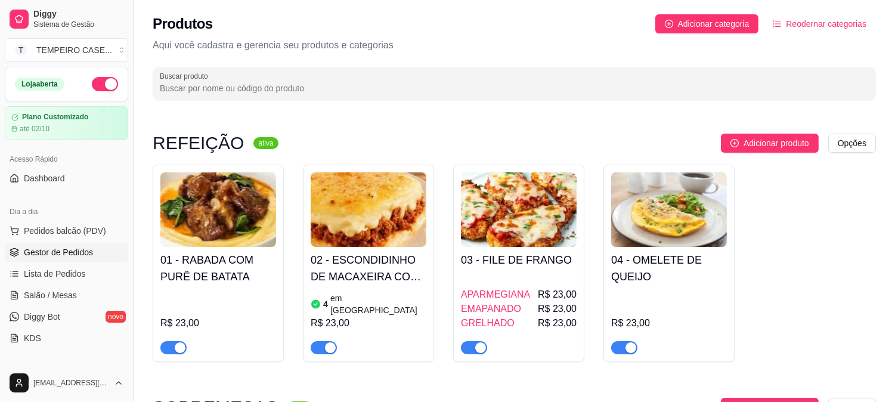
click at [58, 259] on link "Gestor de Pedidos" at bounding box center [66, 252] width 123 height 19
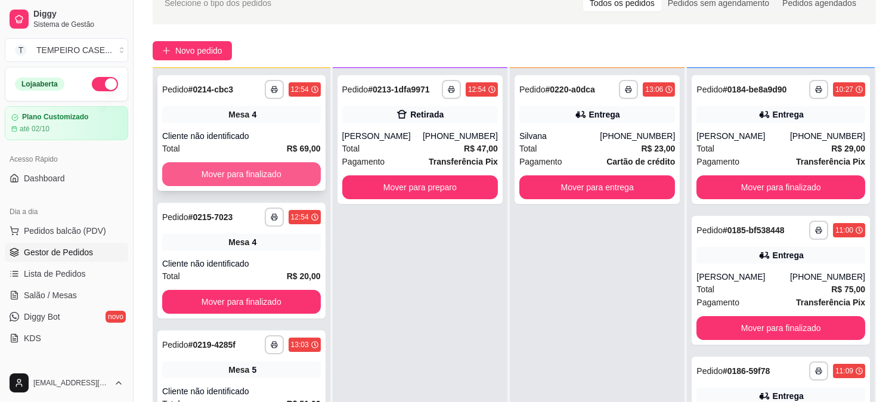
click at [257, 175] on button "Mover para finalizado" at bounding box center [241, 174] width 159 height 24
click at [257, 175] on button "Mover para finalizado" at bounding box center [242, 174] width 154 height 23
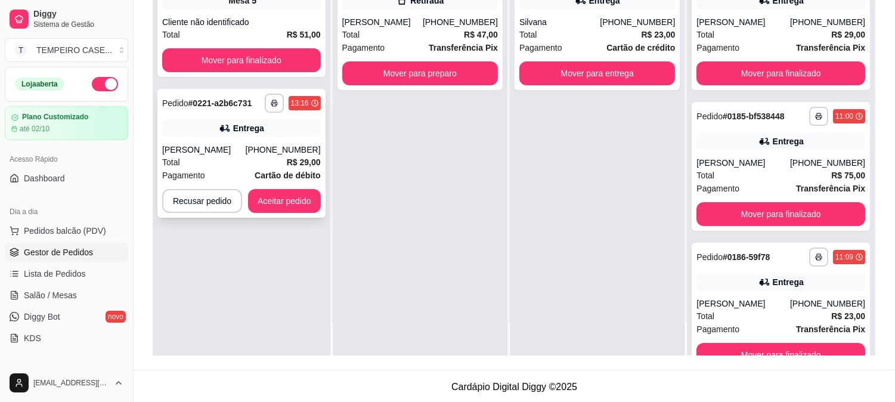
scroll to position [182, 0]
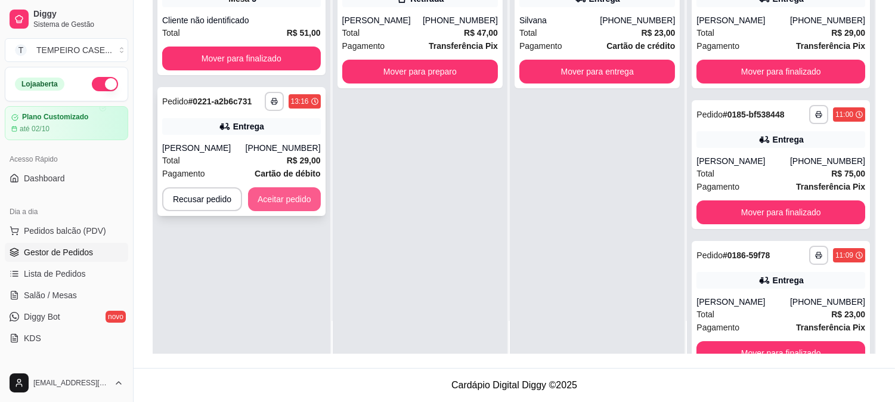
click at [294, 197] on button "Aceitar pedido" at bounding box center [284, 199] width 73 height 24
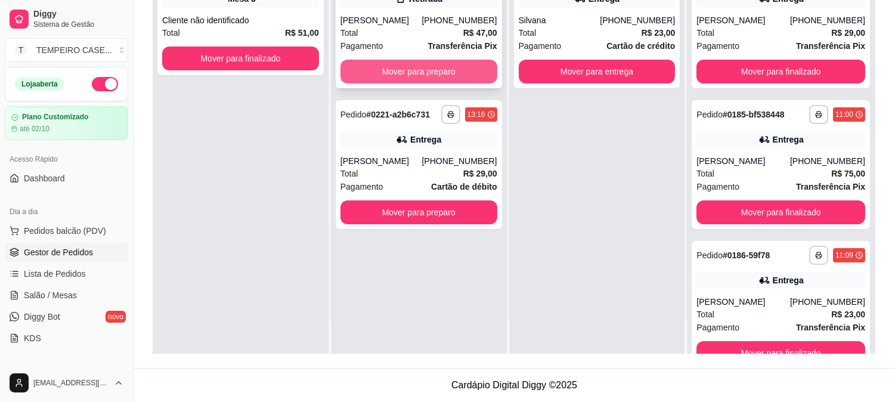
click at [436, 75] on button "Mover para preparo" at bounding box center [418, 72] width 157 height 24
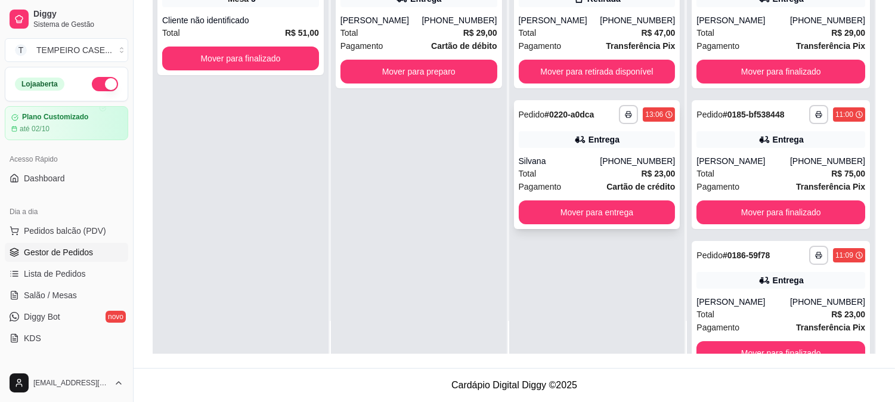
scroll to position [0, 0]
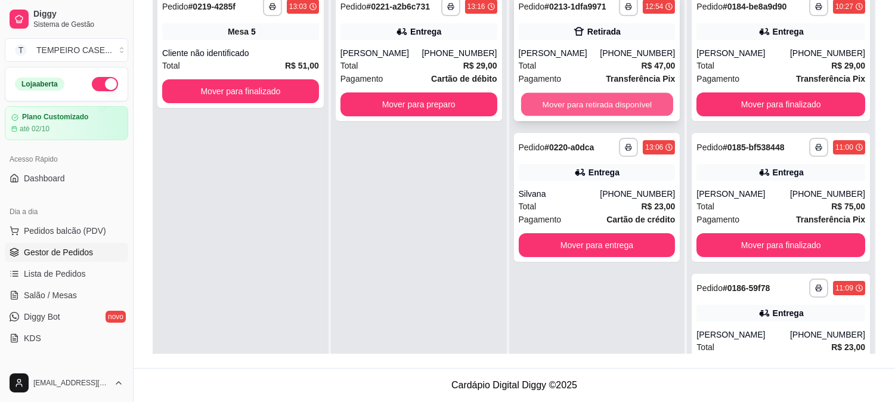
click at [571, 106] on button "Mover para retirada disponível" at bounding box center [597, 104] width 152 height 23
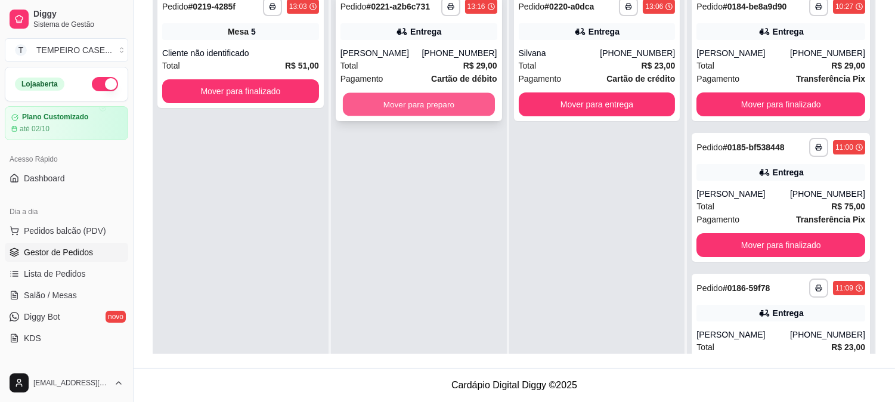
click at [432, 105] on button "Mover para preparo" at bounding box center [419, 104] width 152 height 23
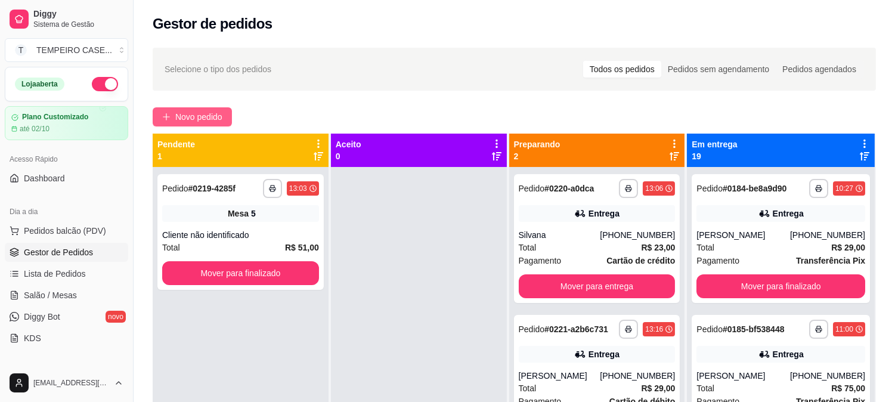
click at [181, 112] on span "Novo pedido" at bounding box center [198, 116] width 47 height 13
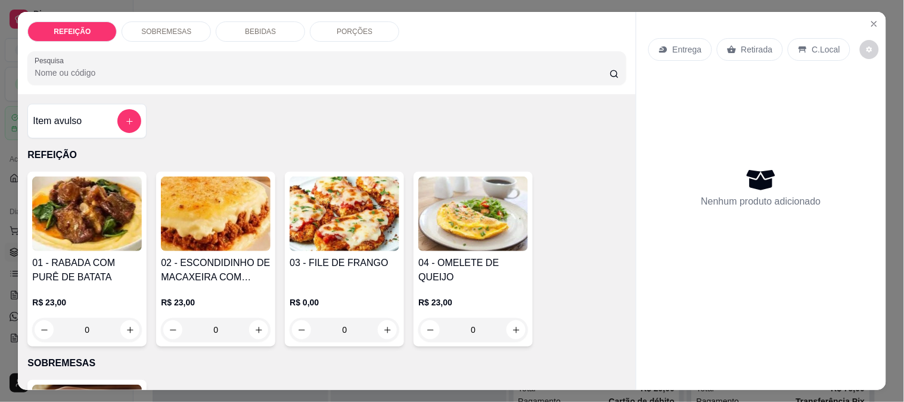
click at [98, 231] on img at bounding box center [87, 213] width 110 height 75
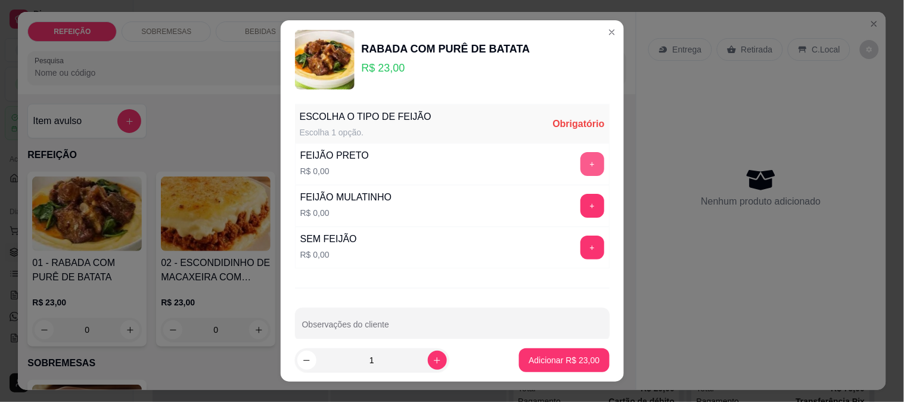
click at [581, 168] on button "+" at bounding box center [593, 164] width 24 height 24
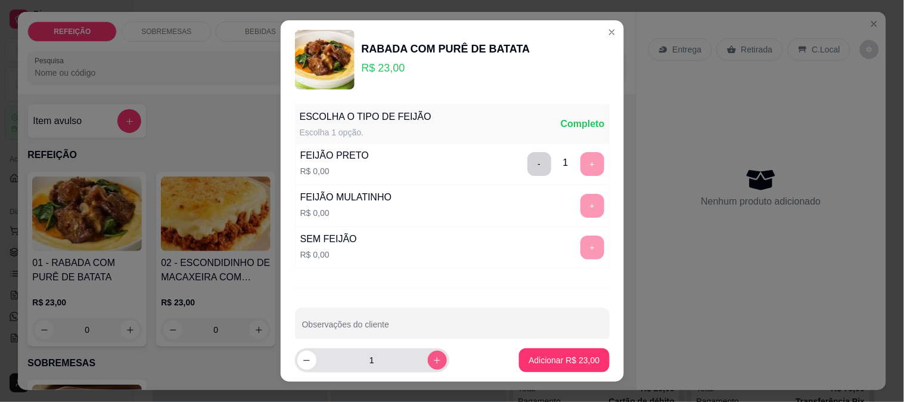
click at [428, 365] on button "increase-product-quantity" at bounding box center [437, 360] width 19 height 19
type input "2"
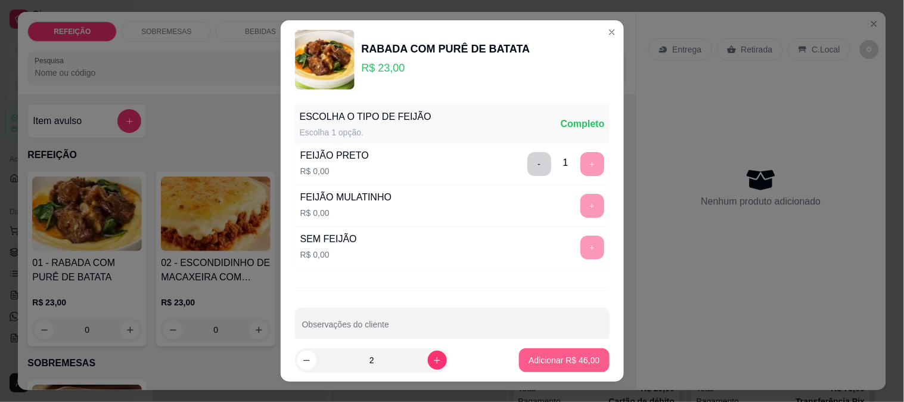
click at [532, 358] on p "Adicionar R$ 46,00" at bounding box center [564, 360] width 71 height 12
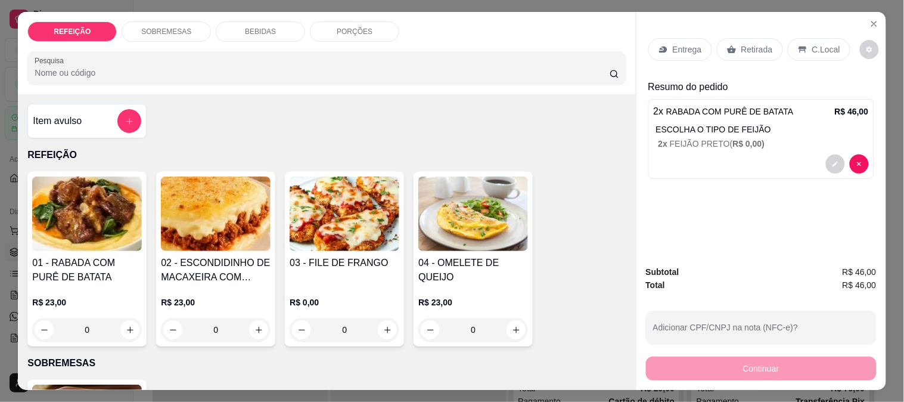
click at [673, 44] on p "Entrega" at bounding box center [687, 50] width 29 height 12
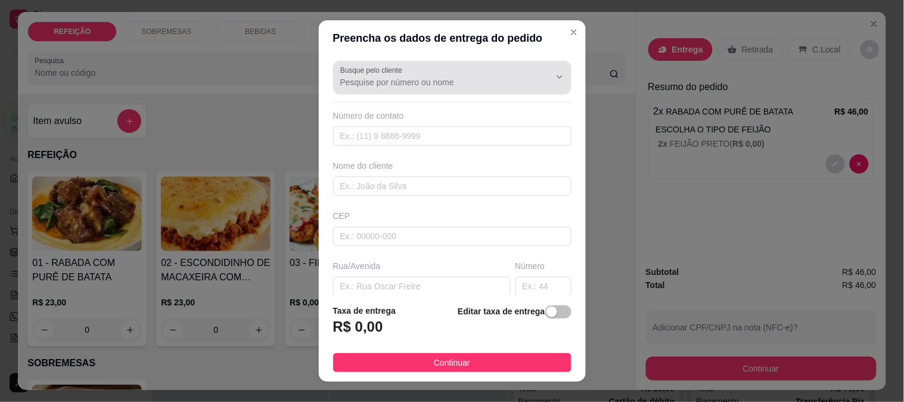
click at [442, 86] on input "Busque pelo cliente" at bounding box center [435, 82] width 191 height 12
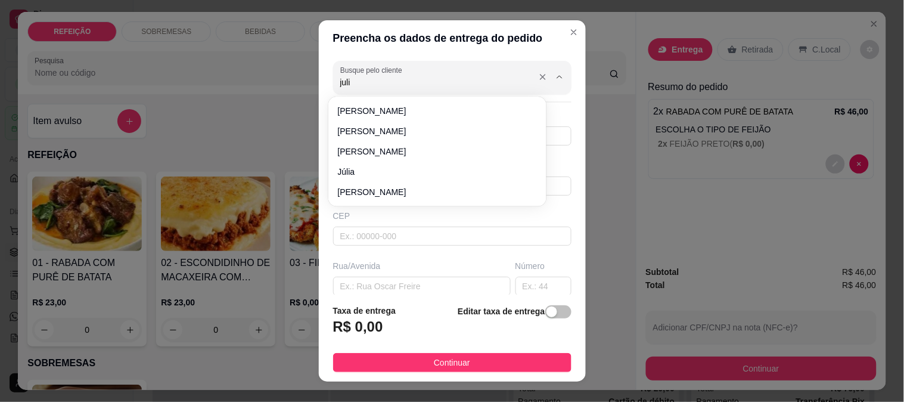
type input "[PERSON_NAME]"
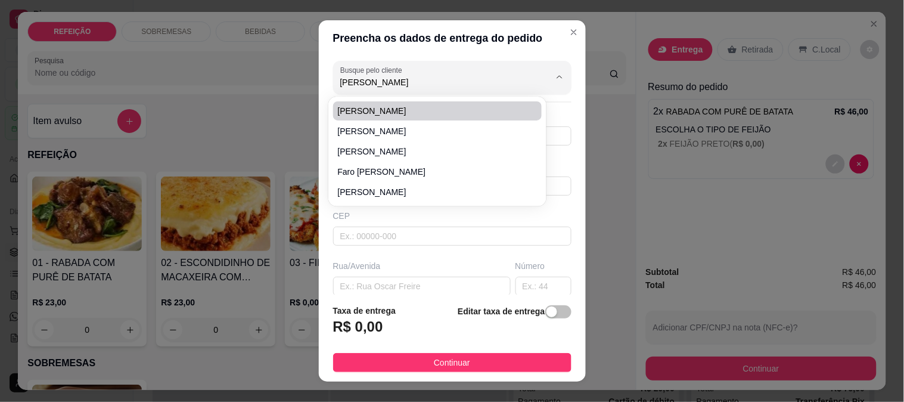
click at [401, 113] on span "[PERSON_NAME]" at bounding box center [432, 111] width 188 height 12
type input "8191073637"
type input "[PERSON_NAME]"
type input "pousada makai - ao lado do marcão"
type input "IPOJUCA"
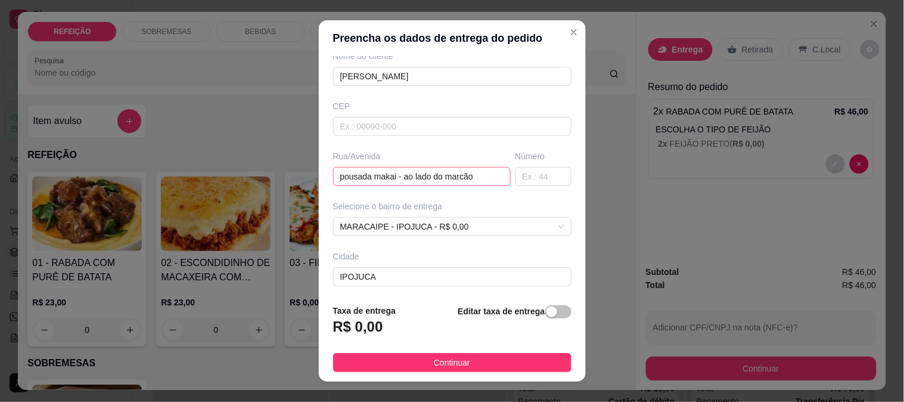
scroll to position [31, 0]
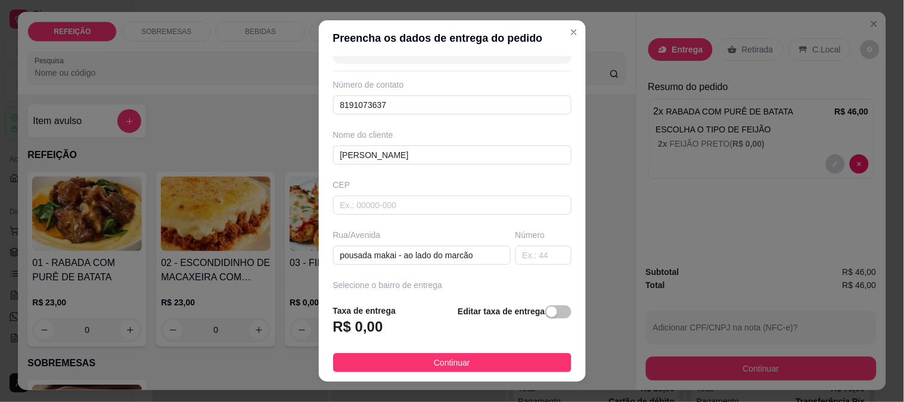
type input "[PERSON_NAME]"
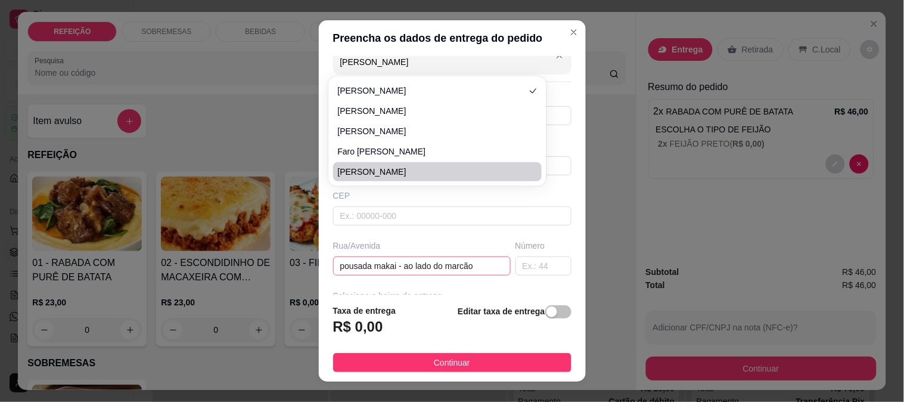
click at [414, 266] on input "pousada makai - ao lado do marcão" at bounding box center [422, 265] width 178 height 19
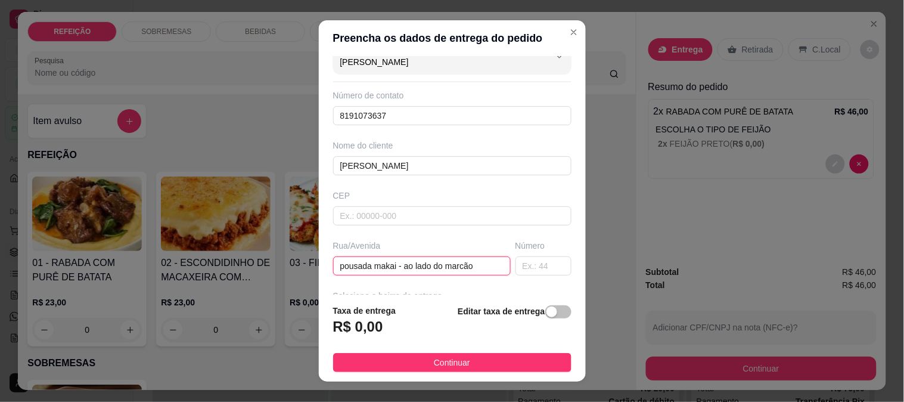
click at [414, 266] on input "pousada makai - ao lado do marcão" at bounding box center [422, 265] width 178 height 19
paste input "Aqui na rotatória, no beco da lanchonete de merinha"
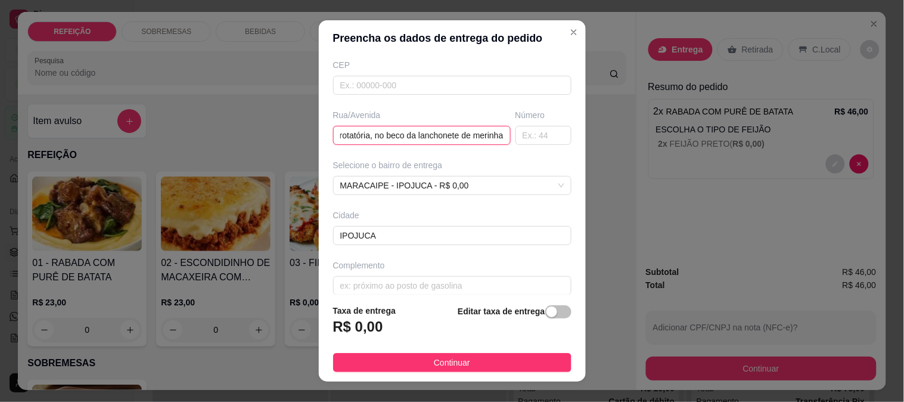
scroll to position [163, 0]
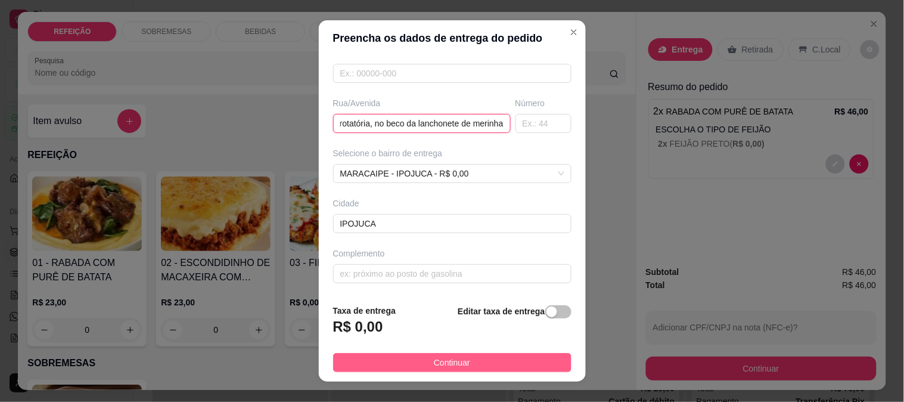
type input "Aqui na rotatória, no beco da lanchonete de merinha"
click at [434, 368] on span "Continuar" at bounding box center [452, 362] width 36 height 13
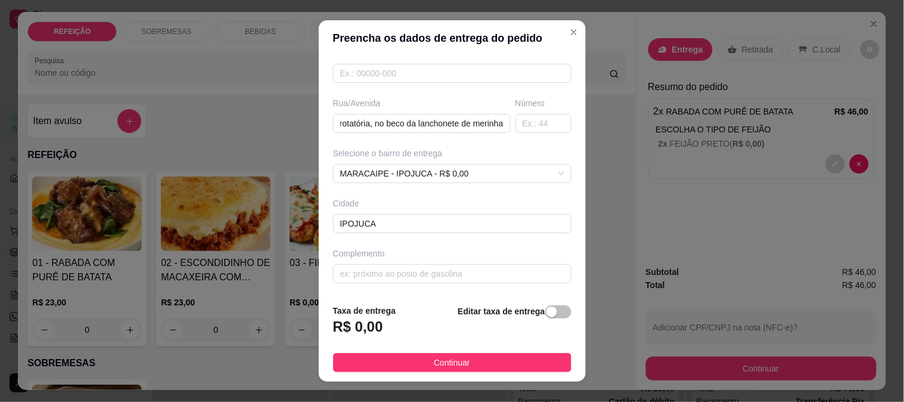
scroll to position [0, 0]
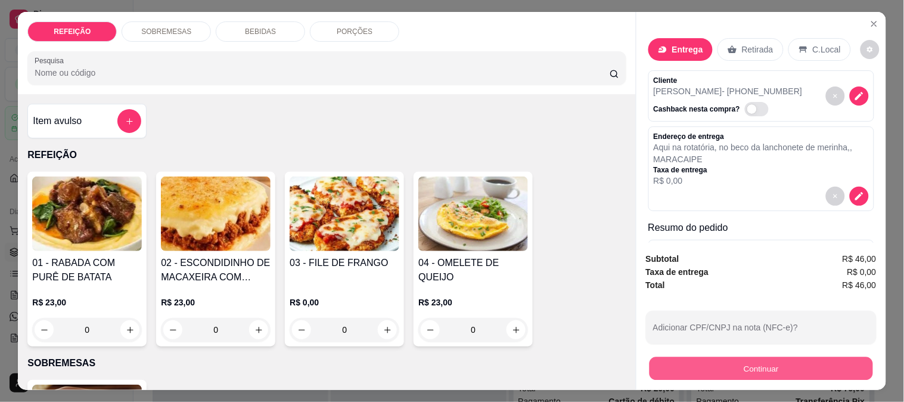
click at [734, 365] on button "Continuar" at bounding box center [761, 367] width 224 height 23
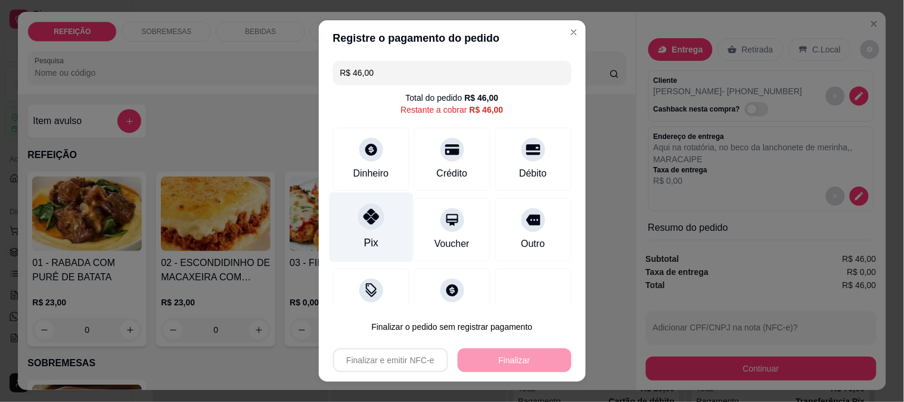
click at [371, 225] on div at bounding box center [371, 216] width 26 height 26
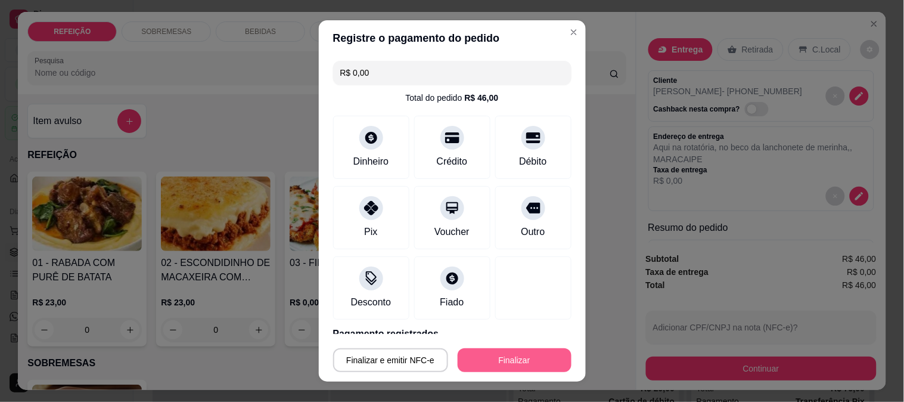
click at [505, 362] on button "Finalizar" at bounding box center [515, 360] width 114 height 24
type input "-R$ 46,00"
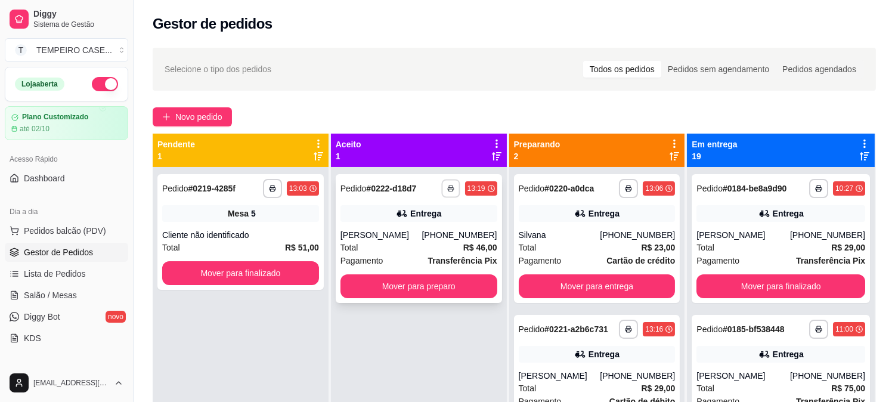
click at [454, 193] on button "button" at bounding box center [450, 188] width 18 height 18
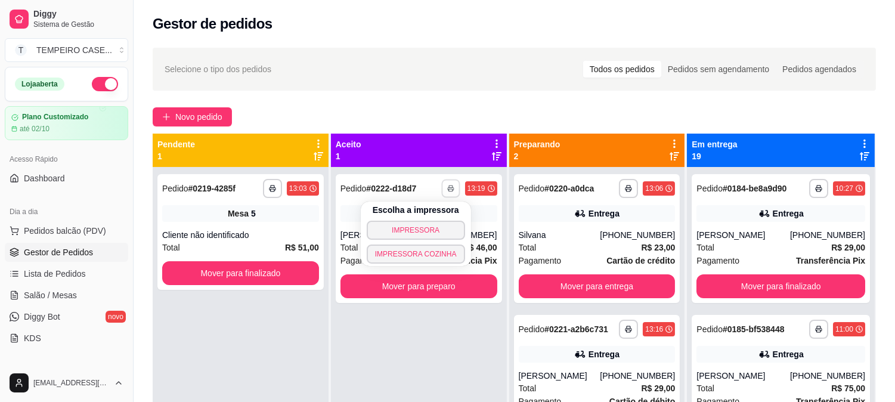
click at [418, 251] on button "IMPRESSORA COZINHA" at bounding box center [416, 253] width 98 height 19
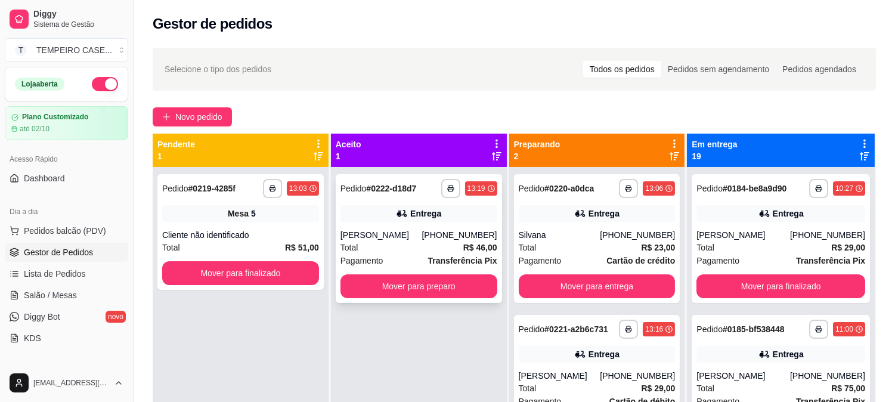
click at [419, 282] on button "Mover para preparo" at bounding box center [418, 286] width 157 height 24
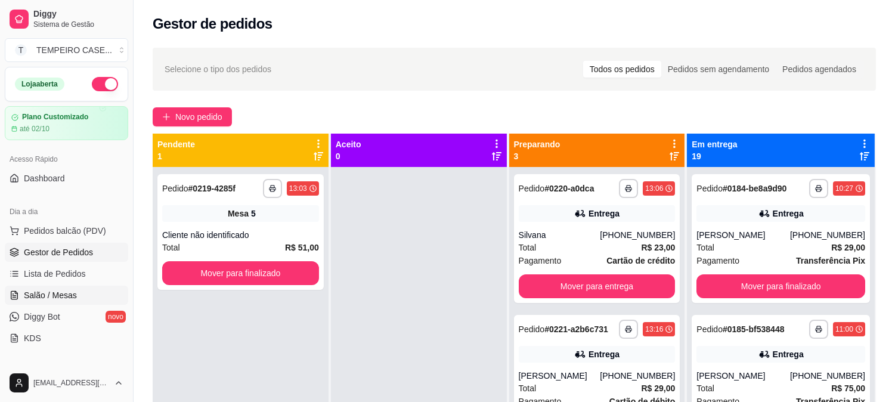
click at [44, 302] on link "Salão / Mesas" at bounding box center [66, 295] width 123 height 19
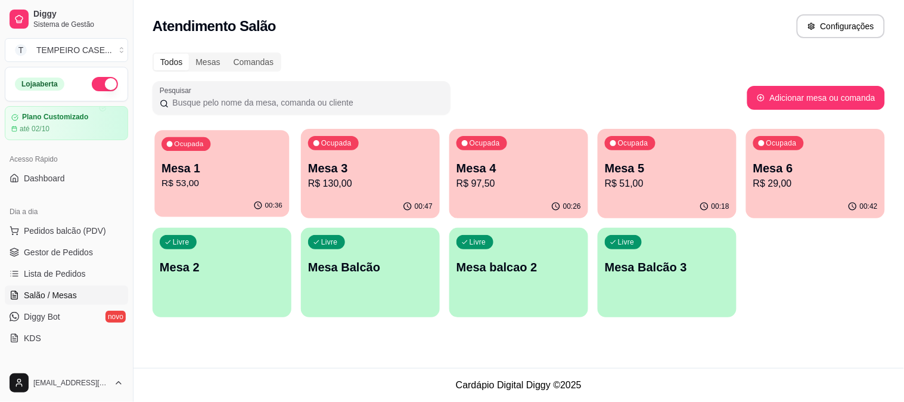
click at [219, 209] on div "00:36" at bounding box center [221, 205] width 135 height 23
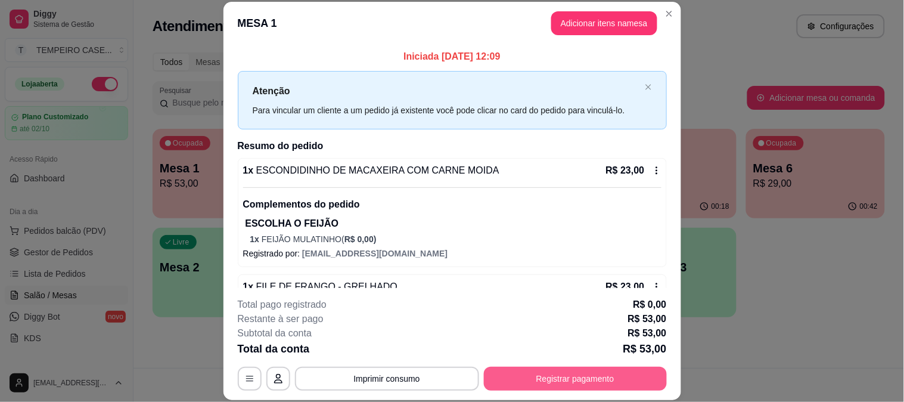
click at [559, 367] on button "Registrar pagamento" at bounding box center [575, 379] width 183 height 24
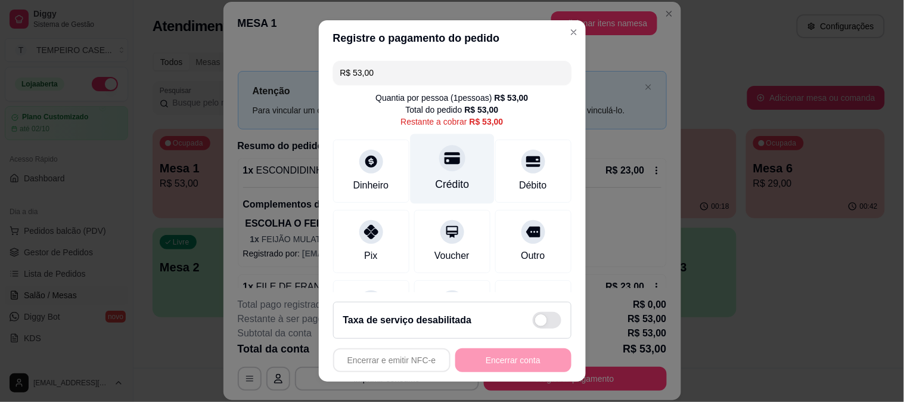
click at [455, 171] on div "Crédito" at bounding box center [452, 169] width 84 height 70
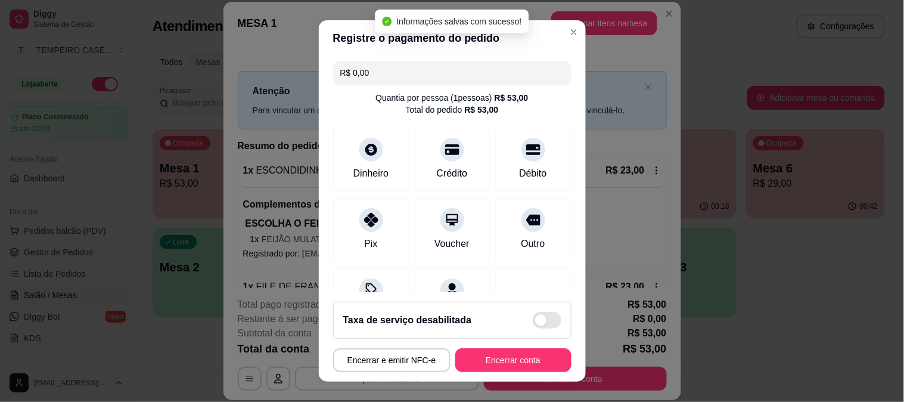
type input "R$ 0,00"
click at [522, 361] on button "Encerrar conta" at bounding box center [513, 360] width 113 height 23
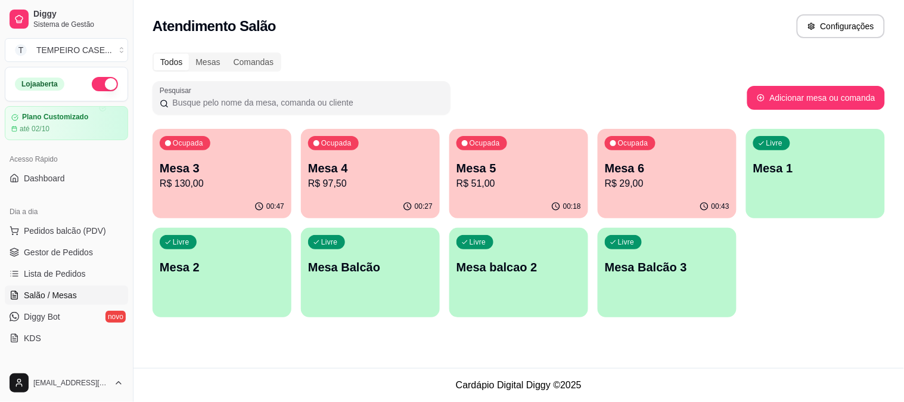
click at [391, 170] on p "Mesa 4" at bounding box center [370, 168] width 125 height 17
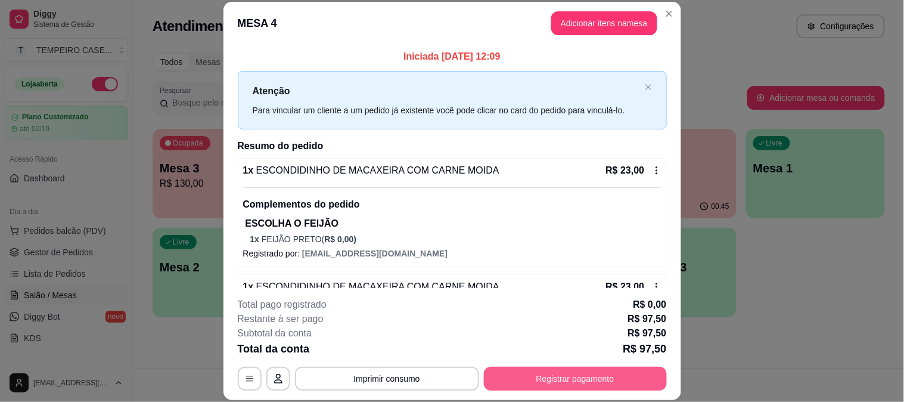
click at [599, 379] on button "Registrar pagamento" at bounding box center [575, 379] width 183 height 24
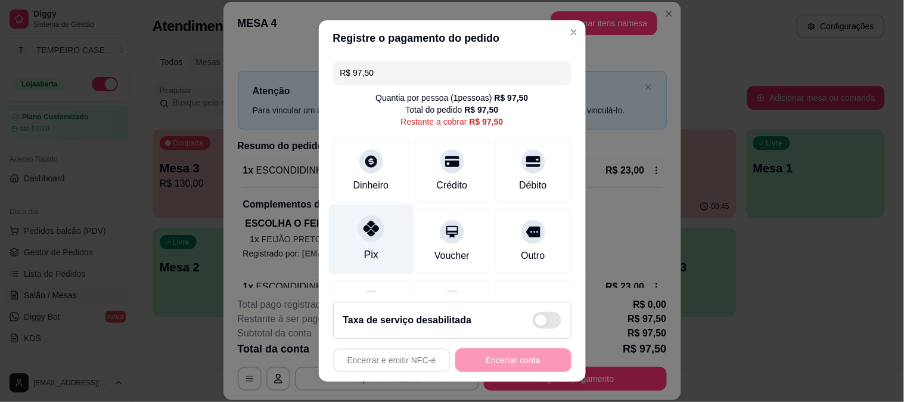
click at [371, 236] on div at bounding box center [371, 228] width 26 height 26
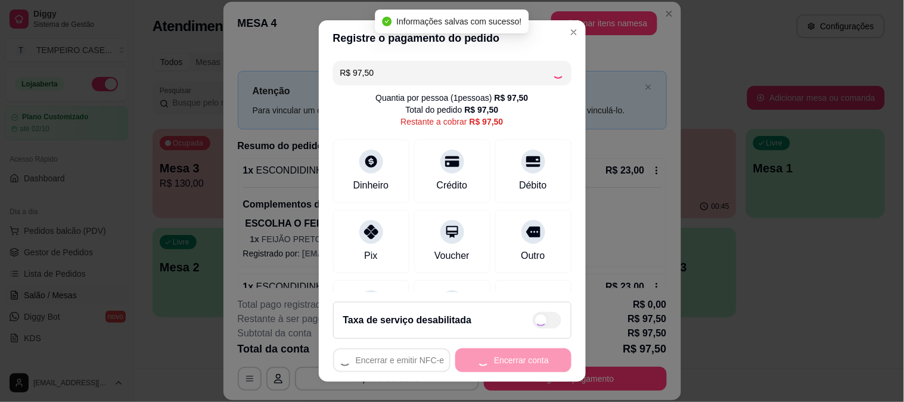
type input "R$ 0,00"
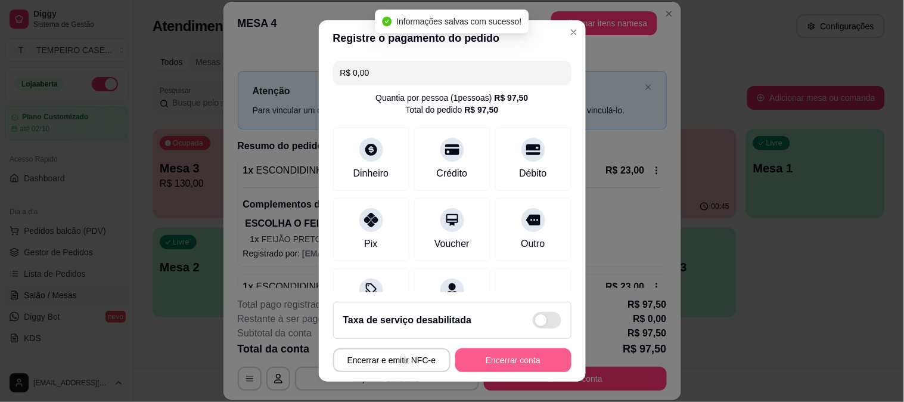
click at [501, 361] on button "Encerrar conta" at bounding box center [513, 360] width 116 height 24
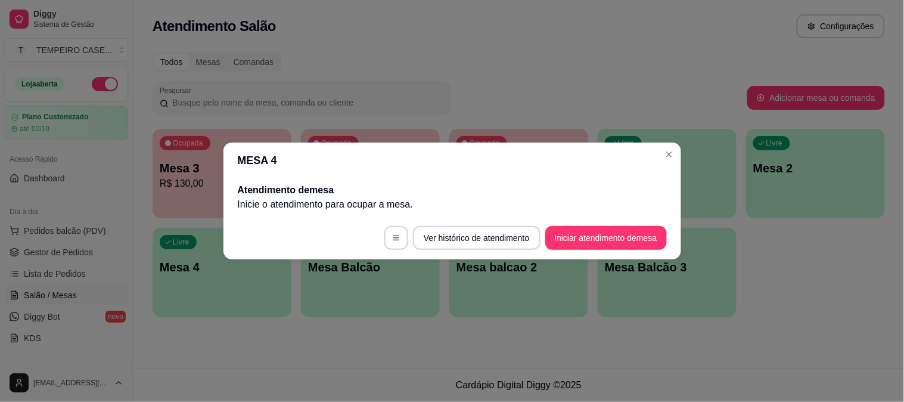
click at [678, 151] on header "MESA 4" at bounding box center [453, 160] width 458 height 36
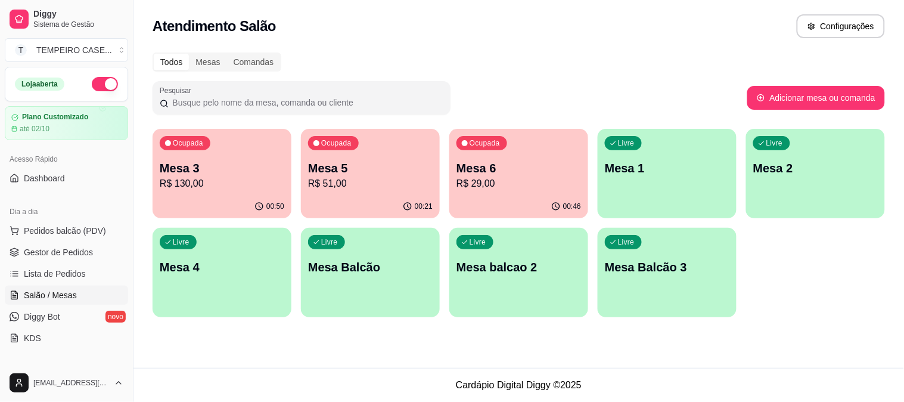
click at [230, 160] on p "Mesa 3" at bounding box center [222, 168] width 125 height 17
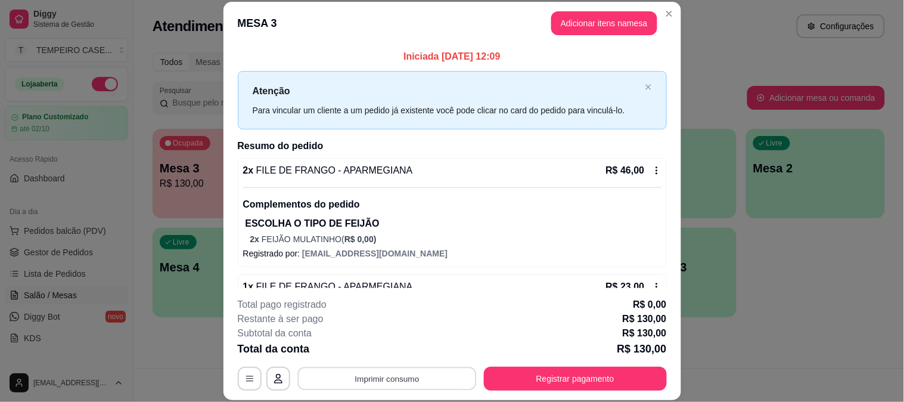
click at [368, 385] on button "Imprimir consumo" at bounding box center [386, 378] width 179 height 23
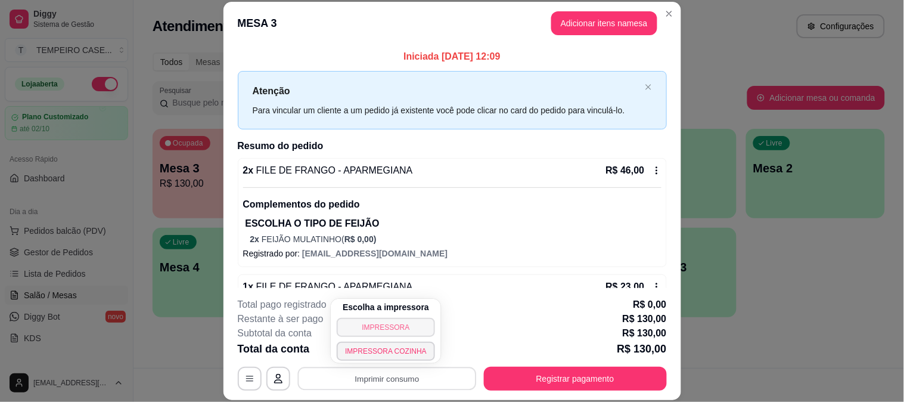
click at [387, 330] on button "IMPRESSORA" at bounding box center [386, 327] width 98 height 19
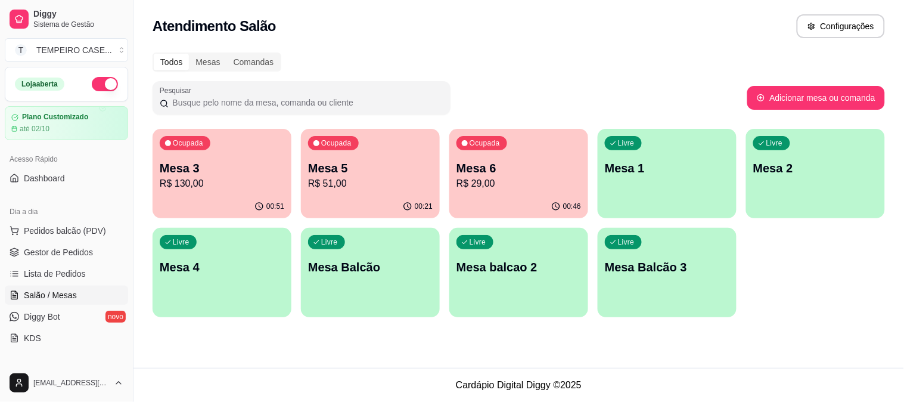
click at [507, 182] on p "R$ 29,00" at bounding box center [519, 183] width 125 height 14
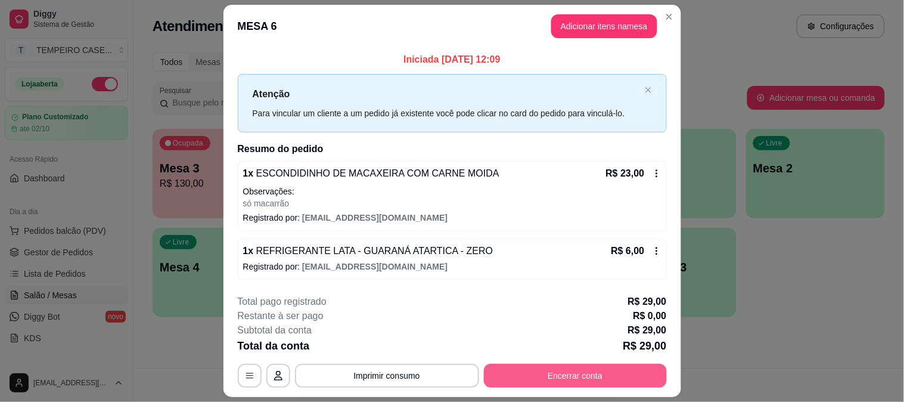
click at [569, 374] on button "Encerrar conta" at bounding box center [575, 376] width 183 height 24
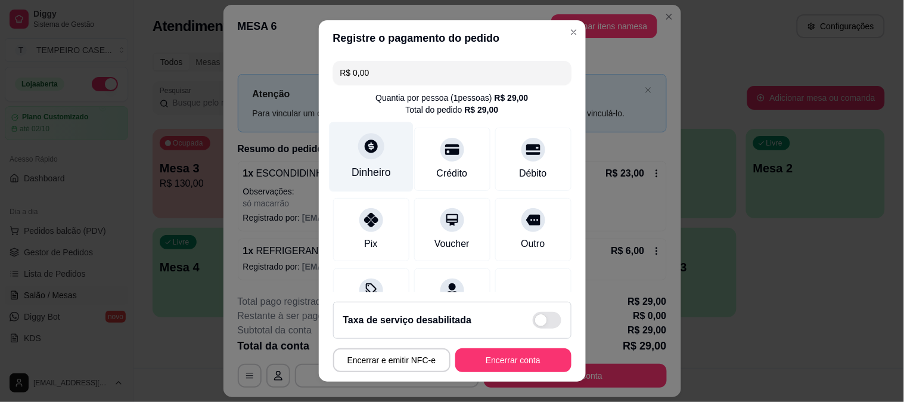
click at [364, 169] on div "Dinheiro" at bounding box center [371, 172] width 39 height 15
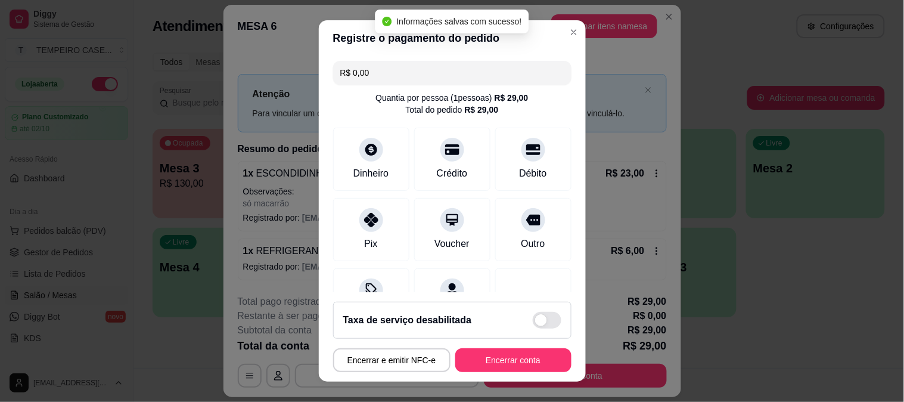
click at [495, 361] on button "Encerrar conta" at bounding box center [513, 360] width 116 height 24
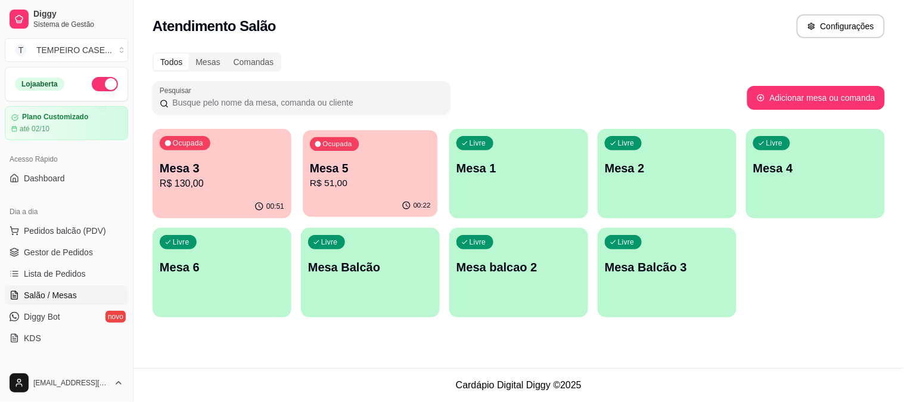
click at [362, 182] on p "R$ 51,00" at bounding box center [370, 183] width 121 height 14
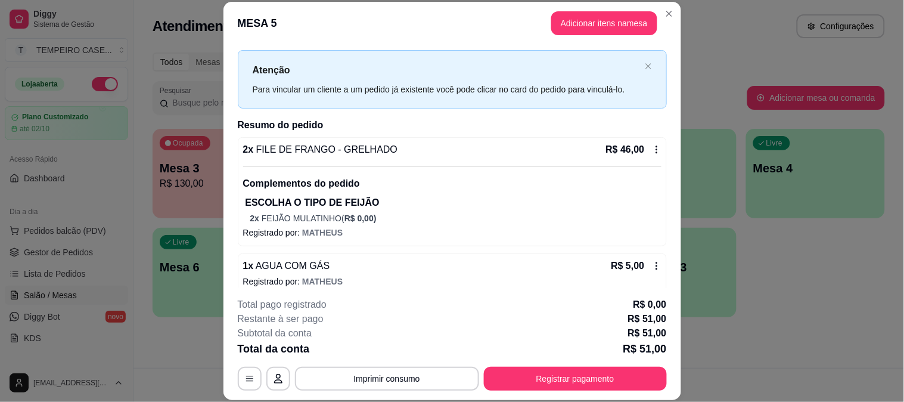
scroll to position [32, 0]
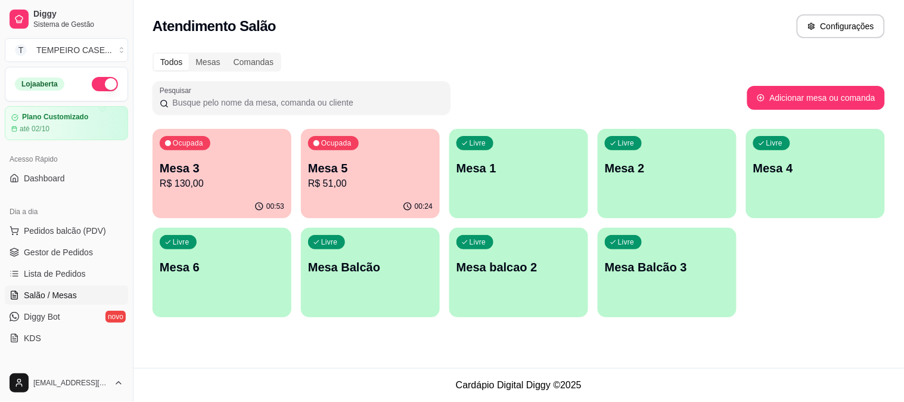
click at [201, 189] on p "R$ 130,00" at bounding box center [222, 183] width 125 height 14
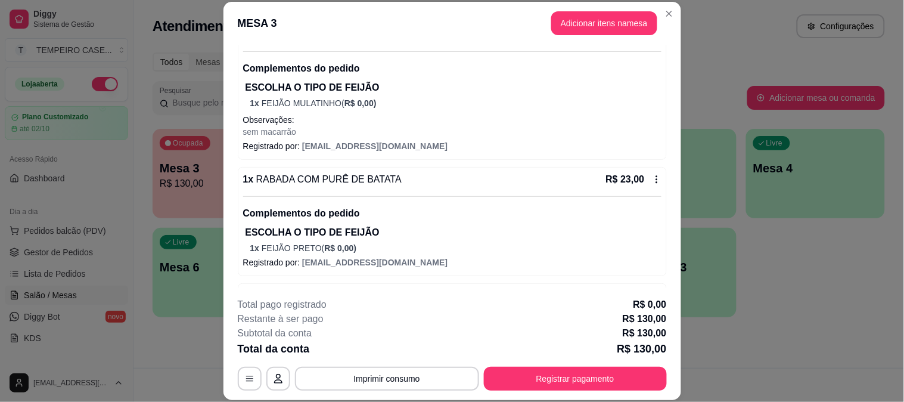
scroll to position [439, 0]
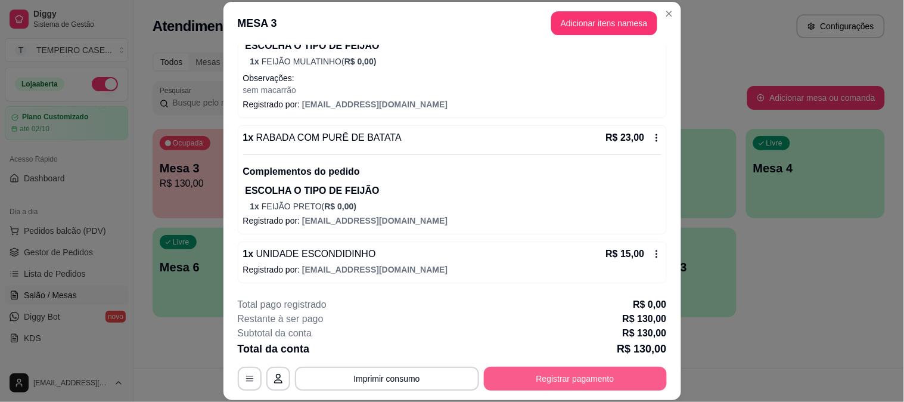
click at [573, 385] on button "Registrar pagamento" at bounding box center [575, 379] width 183 height 24
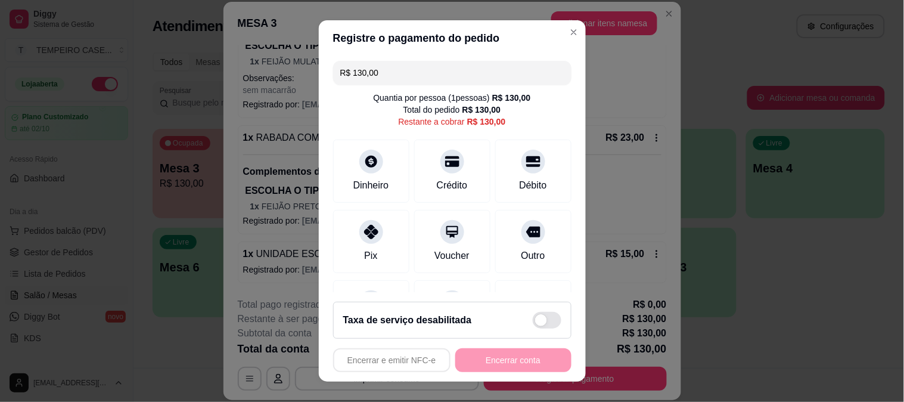
drag, startPoint x: 388, startPoint y: 73, endPoint x: 291, endPoint y: 95, distance: 99.8
click at [260, 55] on div "Registre o pagamento do pedido R$ 130,00 Quantia por pessoa ( 1 pessoas) R$ 130…" at bounding box center [452, 201] width 904 height 402
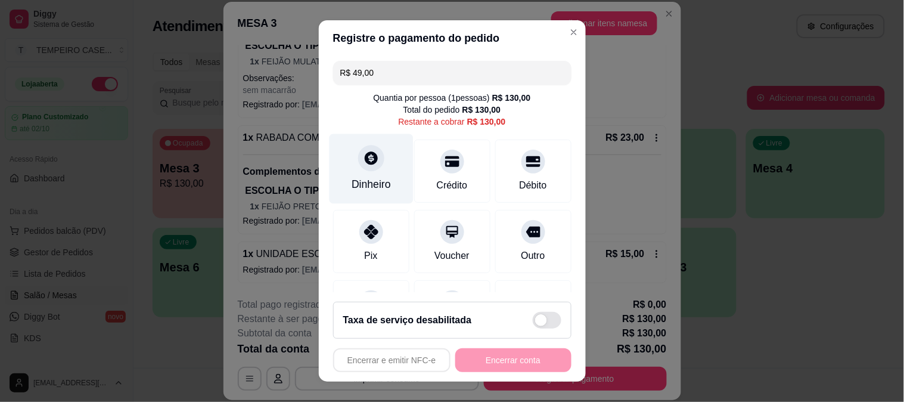
click at [364, 158] on icon at bounding box center [370, 157] width 15 height 15
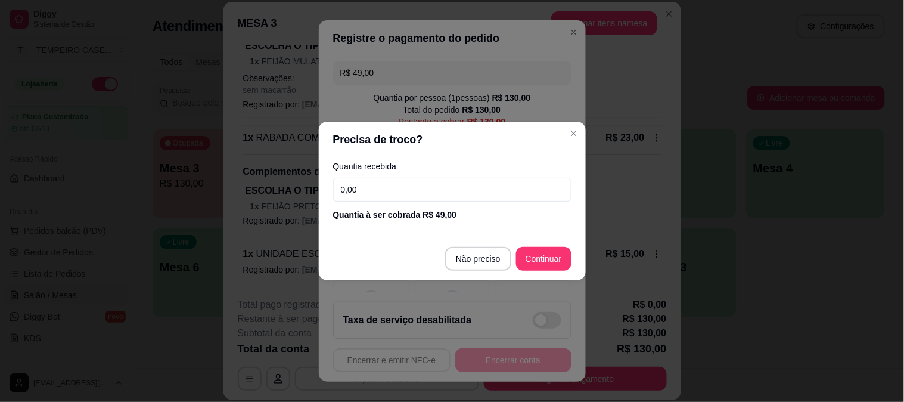
drag, startPoint x: 415, startPoint y: 187, endPoint x: 320, endPoint y: 185, distance: 95.4
click at [320, 185] on div "Quantia recebida 0,00 Quantia à ser cobrada R$ 49,00" at bounding box center [452, 191] width 267 height 68
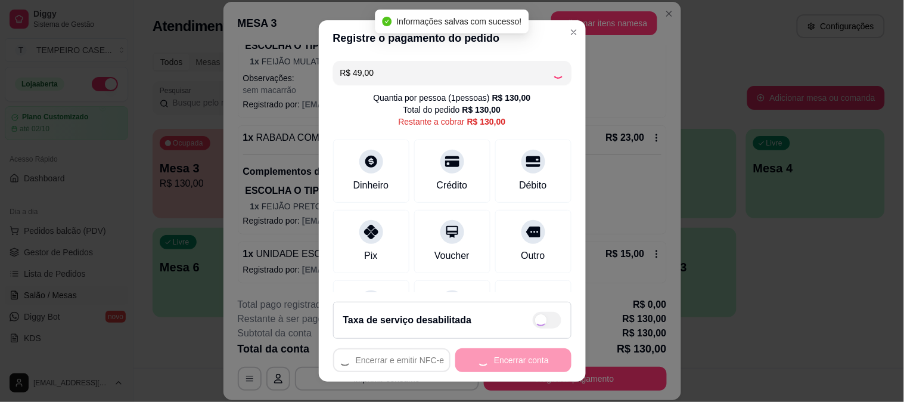
type input "R$ 81,00"
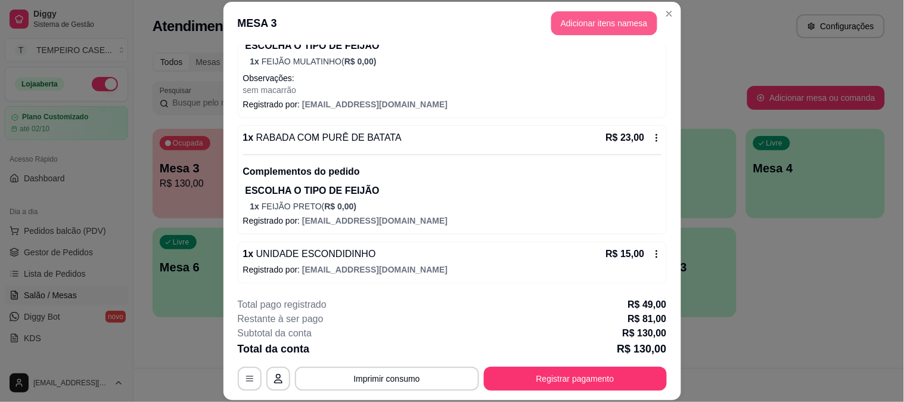
click at [581, 17] on button "Adicionar itens na mesa" at bounding box center [604, 23] width 106 height 24
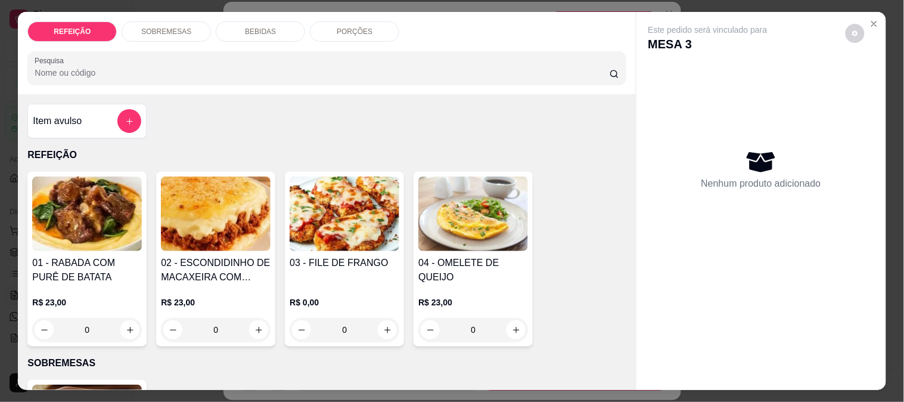
click at [257, 33] on div "BEBIDAS" at bounding box center [260, 31] width 89 height 20
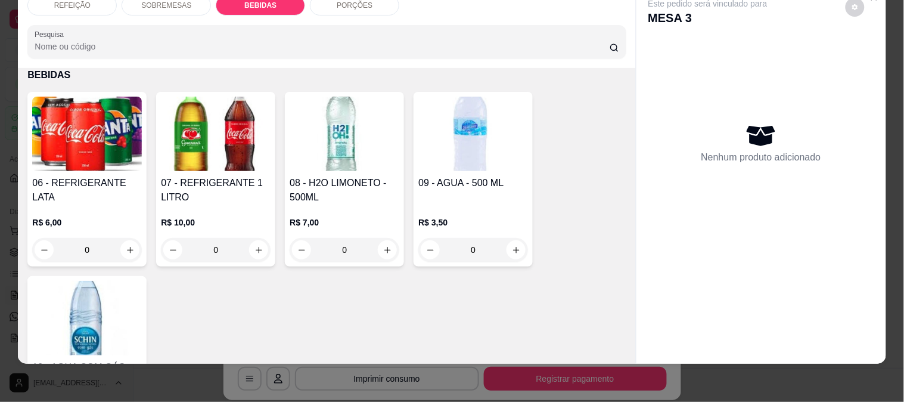
click at [235, 147] on img at bounding box center [216, 134] width 110 height 75
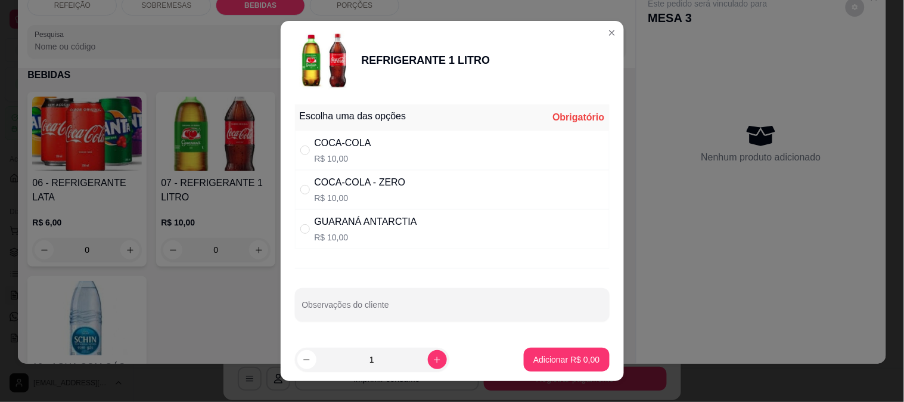
click at [356, 234] on p "R$ 10,00" at bounding box center [366, 237] width 103 height 12
radio input "true"
click at [401, 183] on div "COCA-COLA - ZERO R$ 10,00" at bounding box center [452, 189] width 315 height 39
radio input "true"
radio input "false"
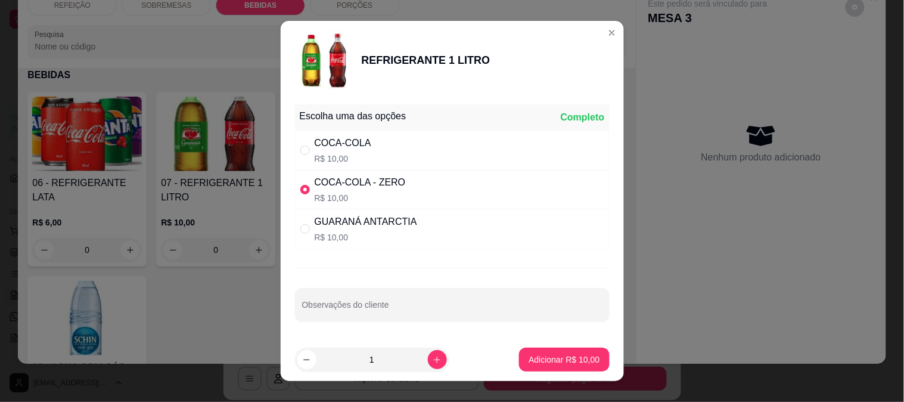
click at [504, 348] on footer "1 Adicionar R$ 10,00" at bounding box center [452, 359] width 343 height 43
click at [537, 356] on p "Adicionar R$ 10,00" at bounding box center [564, 360] width 71 height 12
type input "1"
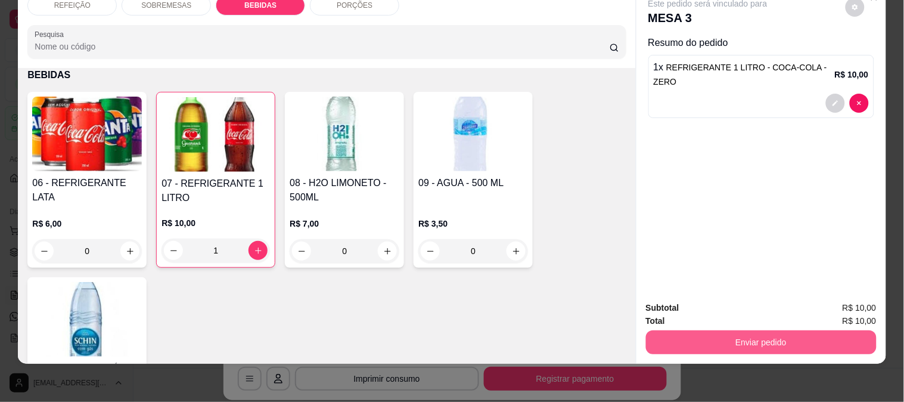
click at [784, 338] on button "Enviar pedido" at bounding box center [761, 342] width 231 height 24
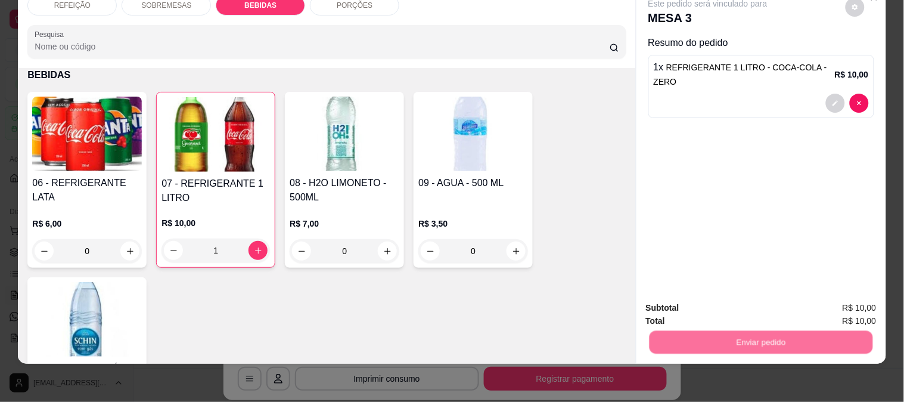
click at [845, 303] on button "Enviar pedido" at bounding box center [845, 303] width 67 height 23
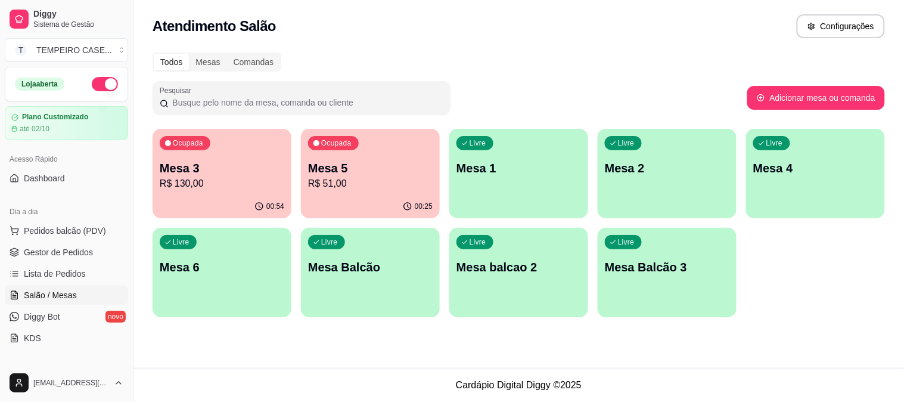
click at [190, 173] on p "Mesa 3" at bounding box center [222, 168] width 125 height 17
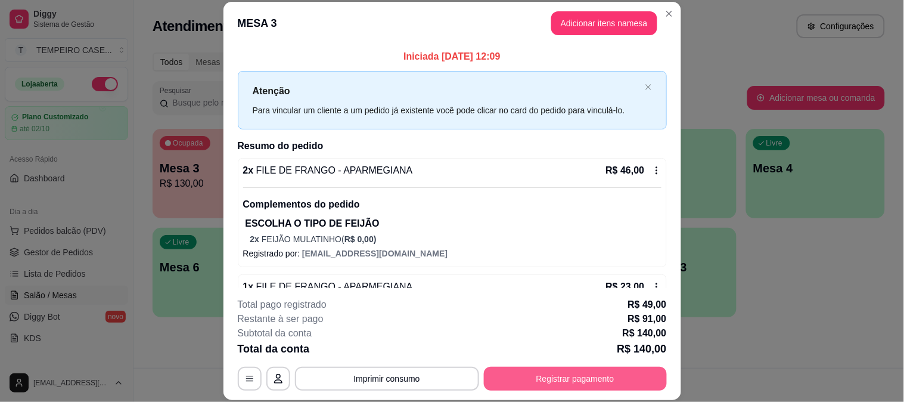
click at [546, 373] on button "Registrar pagamento" at bounding box center [575, 379] width 183 height 24
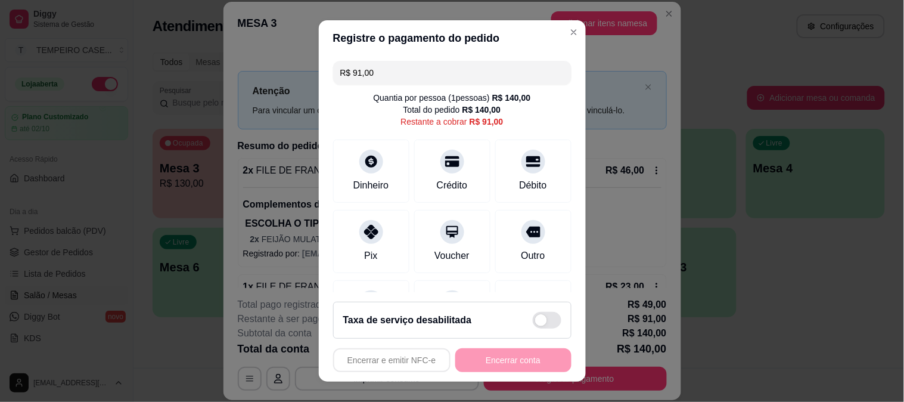
drag, startPoint x: 275, startPoint y: 76, endPoint x: 255, endPoint y: 76, distance: 20.3
click at [255, 76] on div "Registre o pagamento do pedido R$ 91,00 Quantia por pessoa ( 1 pessoas) R$ 140,…" at bounding box center [452, 201] width 904 height 402
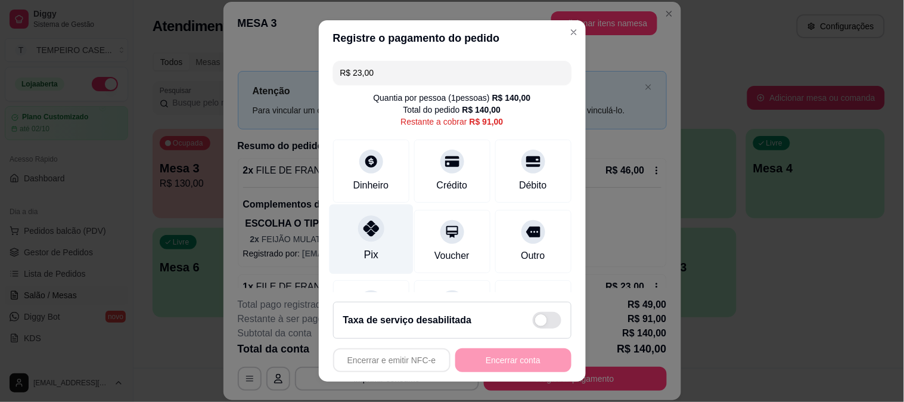
drag, startPoint x: 360, startPoint y: 252, endPoint x: 361, endPoint y: 163, distance: 88.2
click at [364, 250] on div "Pix" at bounding box center [371, 254] width 14 height 15
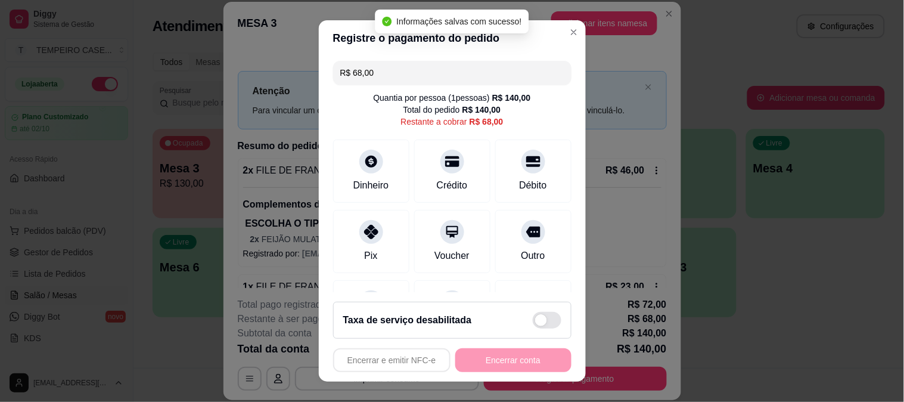
drag, startPoint x: 397, startPoint y: 81, endPoint x: 300, endPoint y: 86, distance: 97.3
click at [300, 86] on div "Registre o pagamento do pedido R$ 68,00 Quantia por pessoa ( 1 pessoas) R$ 140,…" at bounding box center [452, 201] width 904 height 402
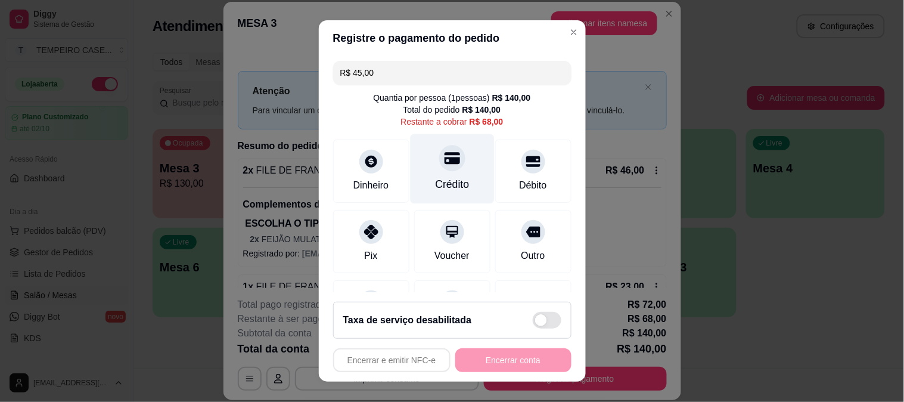
click at [445, 179] on div "Crédito" at bounding box center [452, 183] width 34 height 15
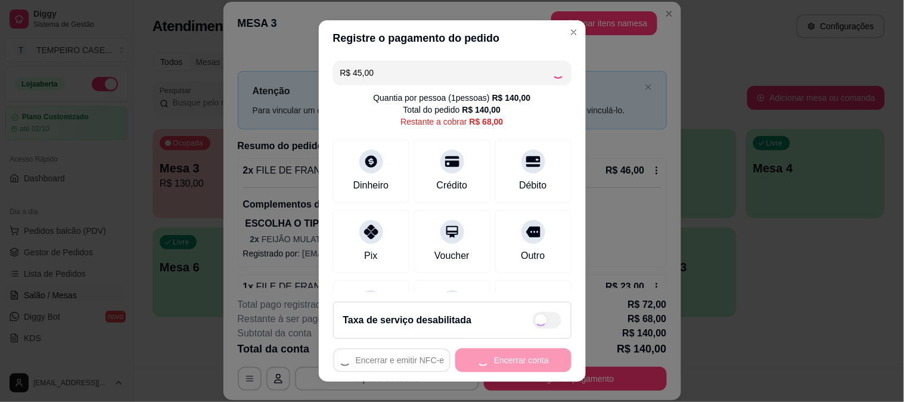
type input "R$ 23,00"
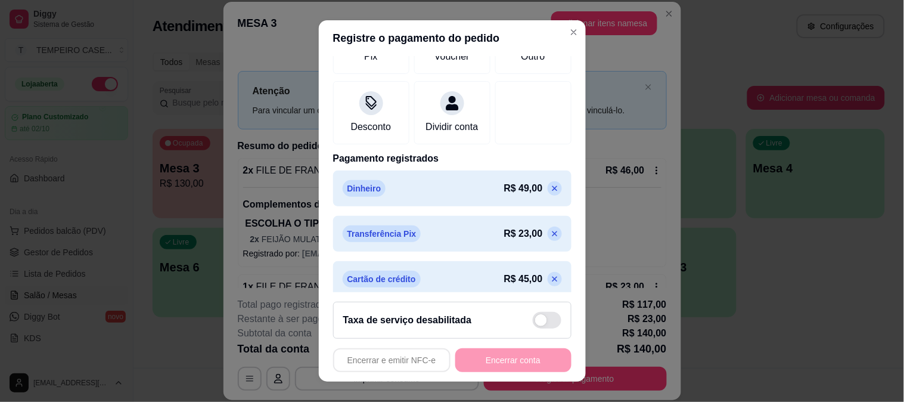
scroll to position [222, 0]
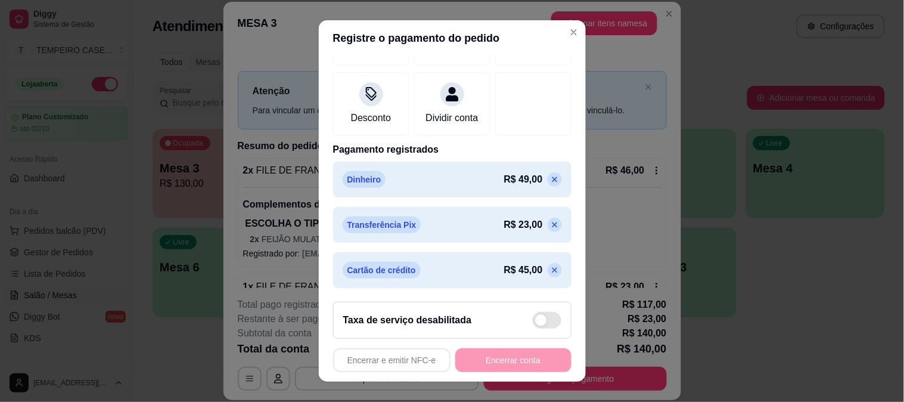
click at [662, 260] on div "Registre o pagamento do pedido R$ 23,00 Quantia por pessoa ( 1 pessoas) R$ 140,…" at bounding box center [452, 201] width 904 height 402
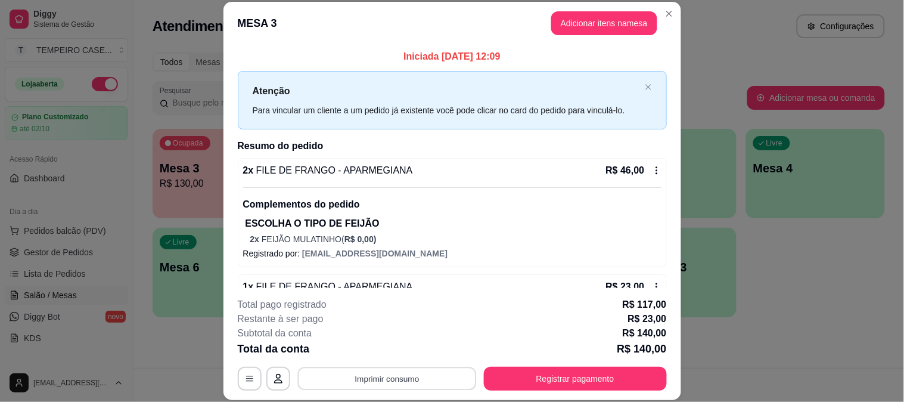
click at [404, 377] on button "Imprimir consumo" at bounding box center [386, 378] width 179 height 23
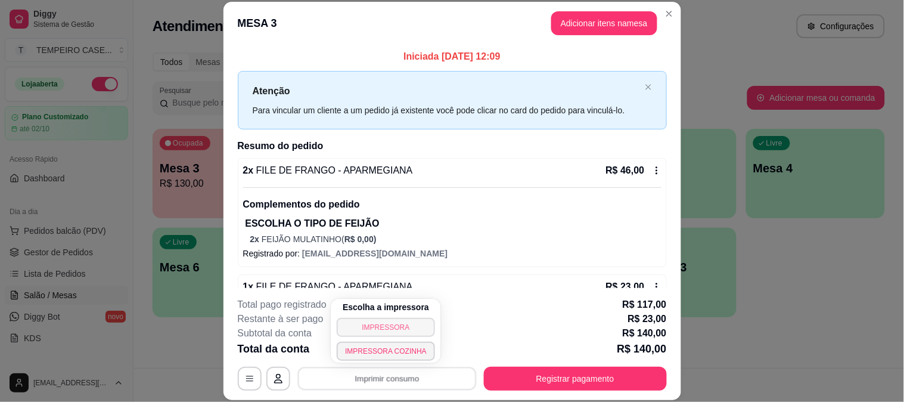
click at [400, 323] on button "IMPRESSORA" at bounding box center [386, 327] width 98 height 19
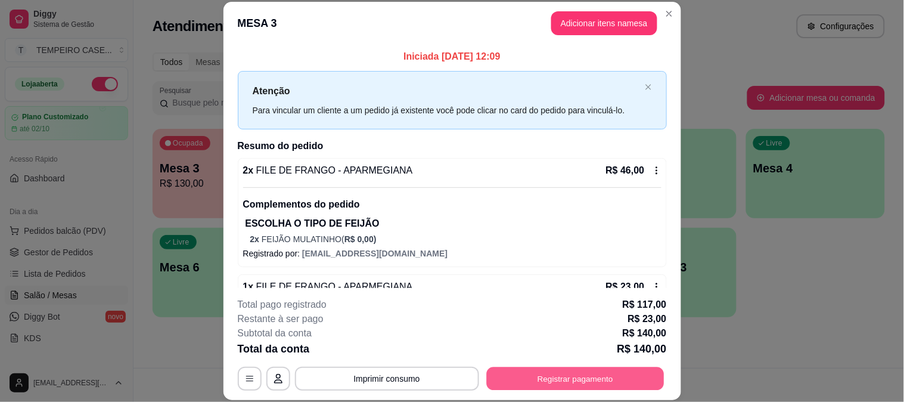
click at [503, 373] on button "Registrar pagamento" at bounding box center [575, 378] width 178 height 23
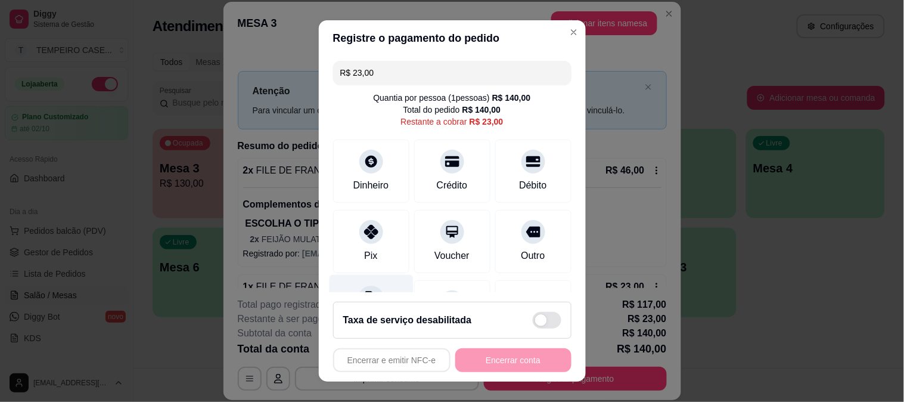
drag, startPoint x: 376, startPoint y: 230, endPoint x: 386, endPoint y: 280, distance: 51.0
click at [386, 280] on div "R$ 23,00 Quantia por pessoa ( 1 pessoas) R$ 140,00 Total do pedido R$ 140,00 Re…" at bounding box center [452, 174] width 267 height 237
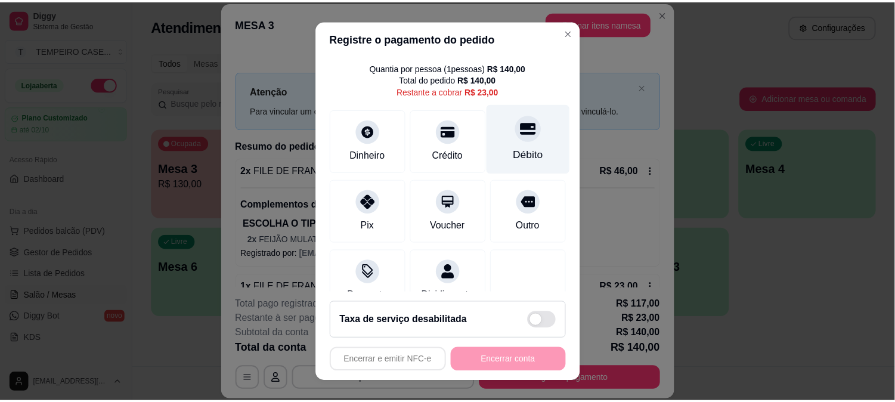
scroll to position [0, 0]
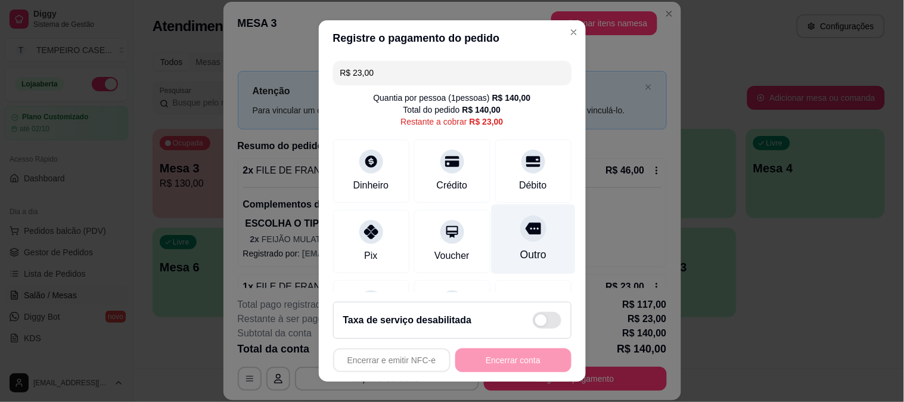
drag, startPoint x: 500, startPoint y: 167, endPoint x: 502, endPoint y: 231, distance: 63.8
click at [500, 166] on div "Débito" at bounding box center [533, 170] width 76 height 63
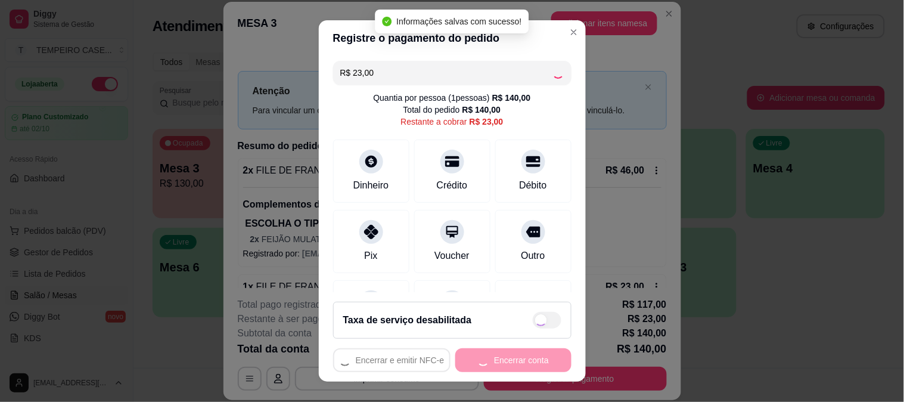
type input "R$ 0,00"
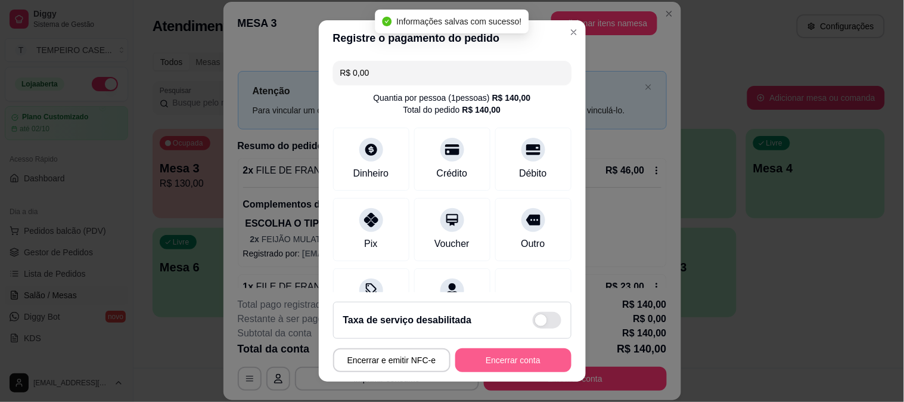
click at [491, 359] on button "Encerrar conta" at bounding box center [513, 360] width 116 height 24
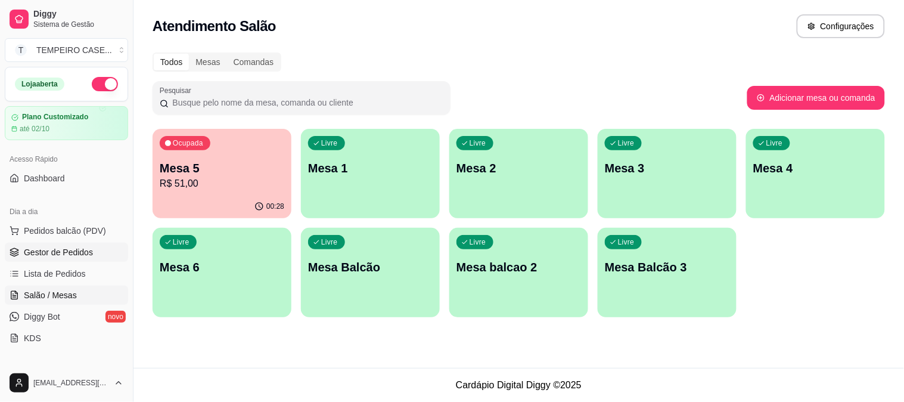
click at [81, 251] on span "Gestor de Pedidos" at bounding box center [58, 252] width 69 height 12
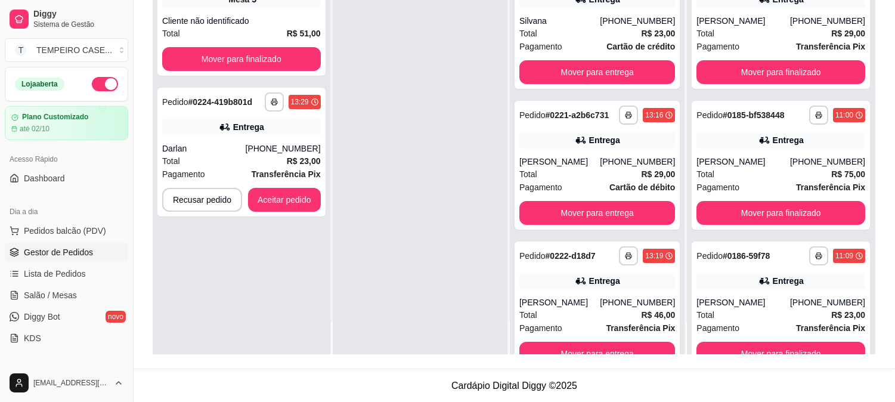
scroll to position [182, 0]
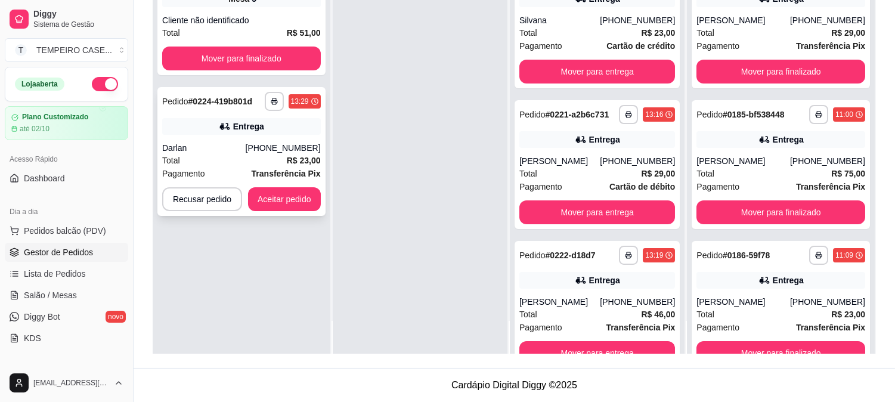
click at [290, 194] on button "Aceitar pedido" at bounding box center [284, 199] width 73 height 24
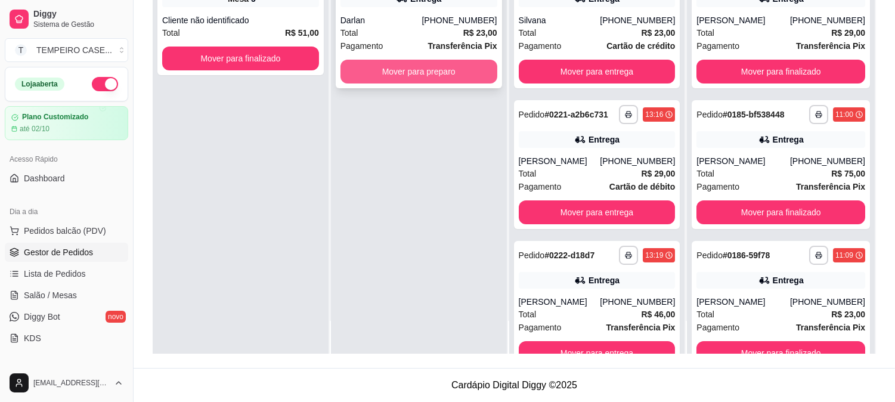
click at [432, 63] on button "Mover para preparo" at bounding box center [418, 72] width 157 height 24
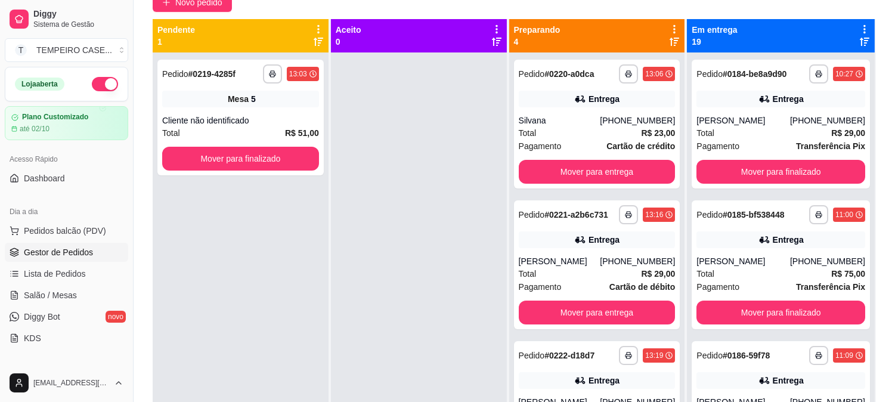
scroll to position [49, 0]
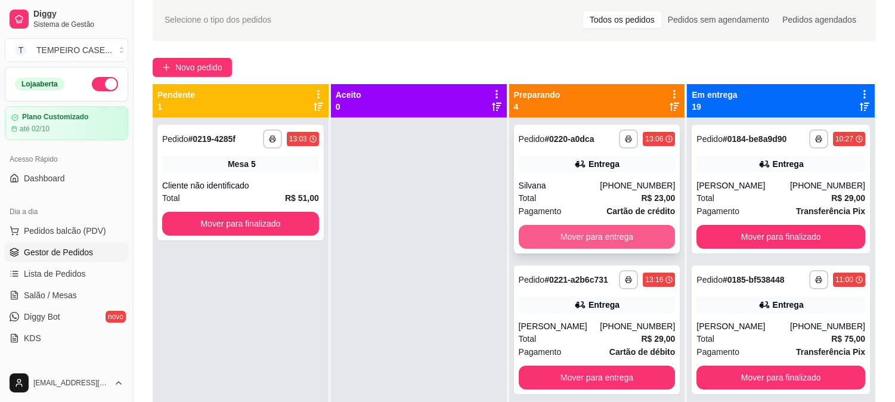
click at [557, 231] on button "Mover para entrega" at bounding box center [597, 237] width 157 height 24
click at [579, 230] on button "Mover para entrega" at bounding box center [597, 237] width 157 height 24
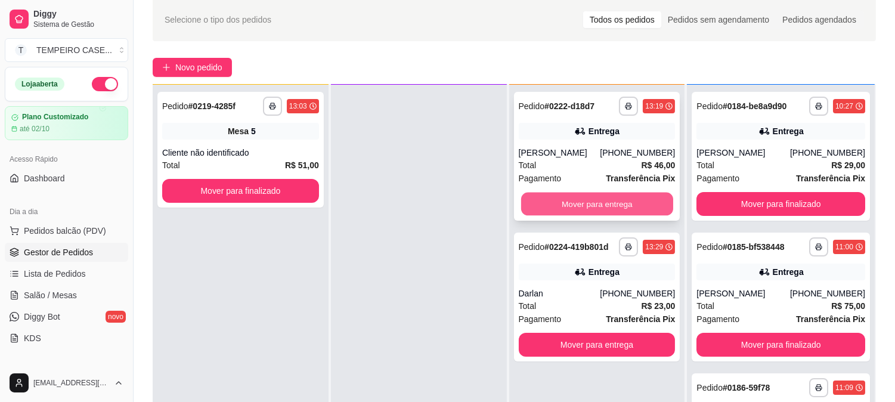
click at [550, 205] on button "Mover para entrega" at bounding box center [597, 204] width 152 height 23
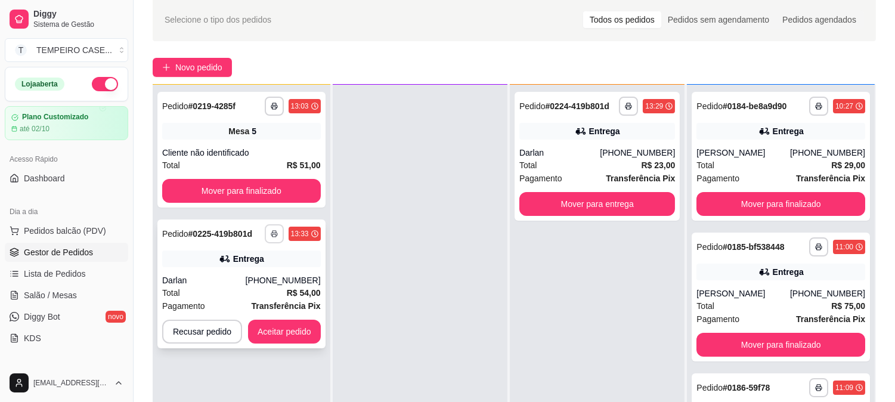
click at [271, 230] on icon "button" at bounding box center [274, 233] width 7 height 7
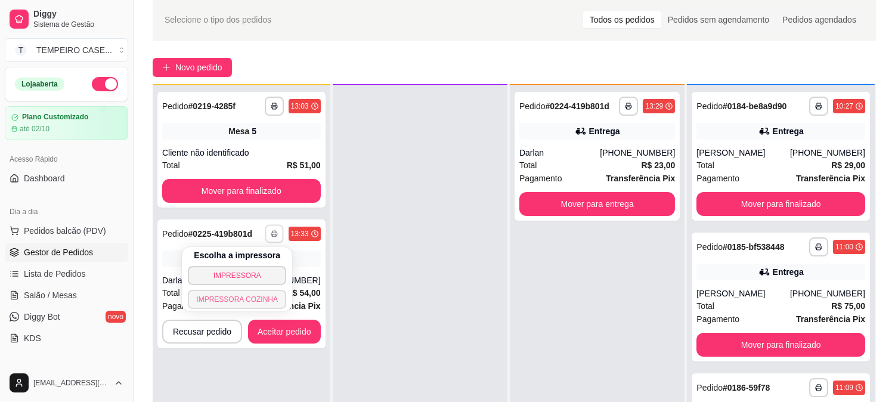
click at [247, 296] on button "IMPRESSORA COZINHA" at bounding box center [237, 299] width 98 height 19
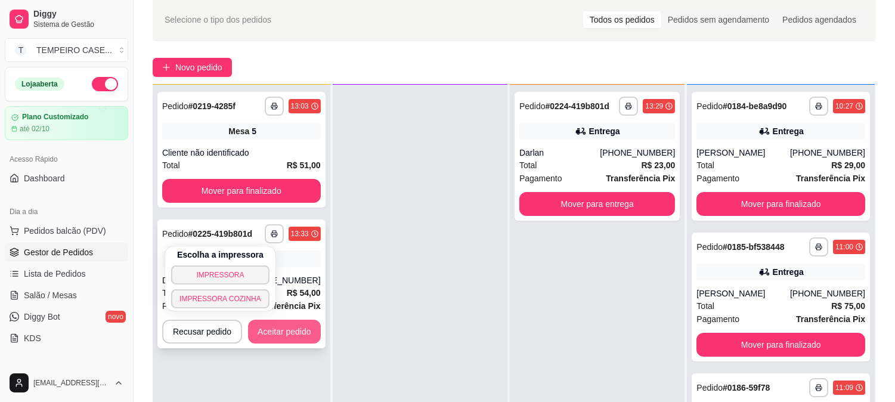
click at [274, 334] on button "Aceitar pedido" at bounding box center [284, 332] width 73 height 24
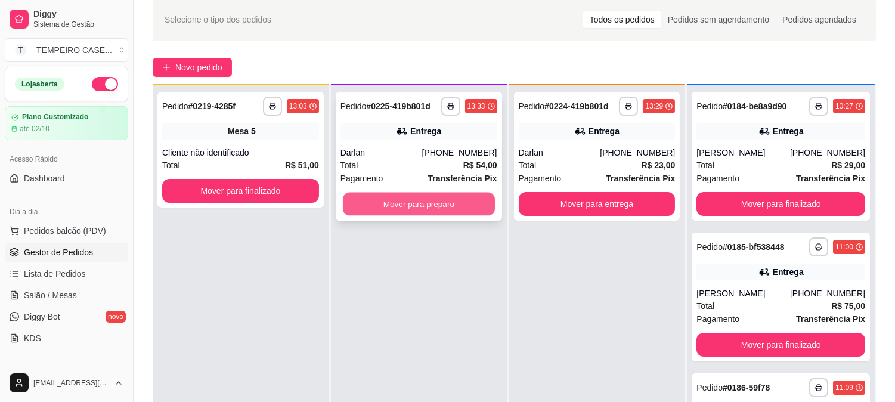
click at [424, 200] on button "Mover para preparo" at bounding box center [419, 204] width 152 height 23
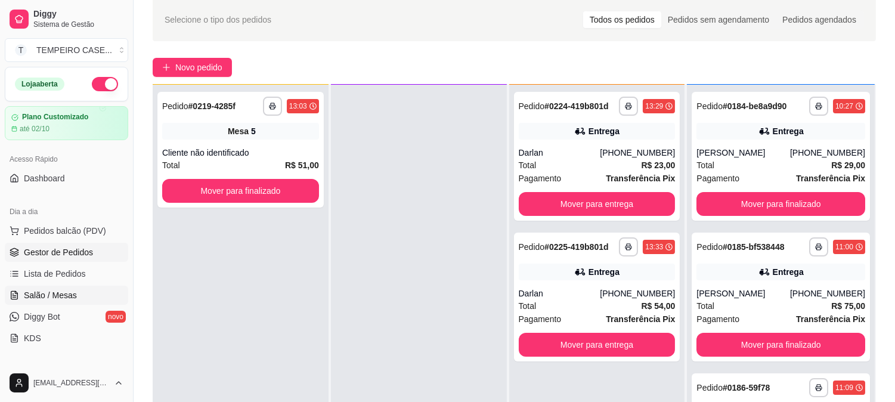
click at [50, 293] on span "Salão / Mesas" at bounding box center [50, 295] width 53 height 12
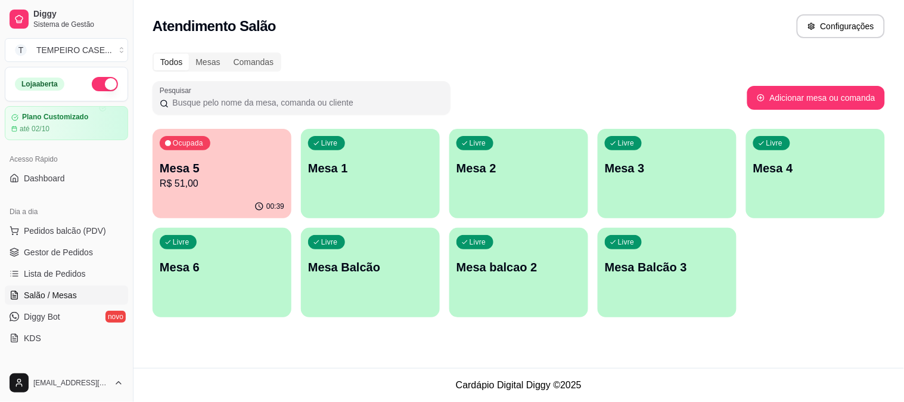
click at [240, 194] on button "Ocupada Mesa 5 R$ 51,00 00:39" at bounding box center [222, 173] width 139 height 89
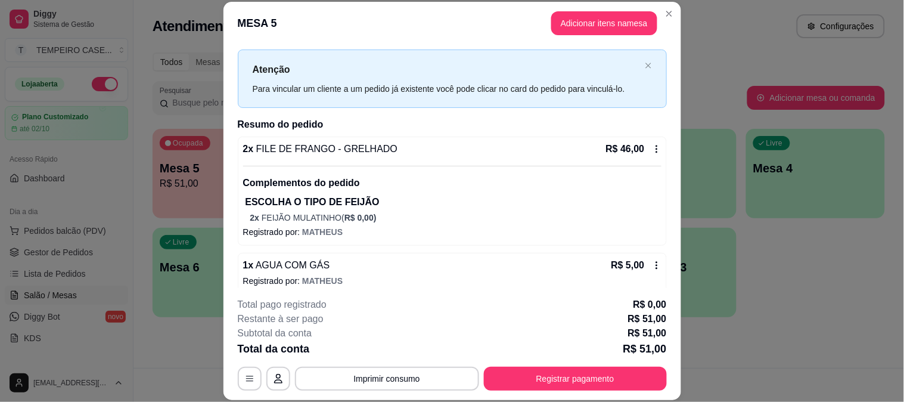
scroll to position [32, 0]
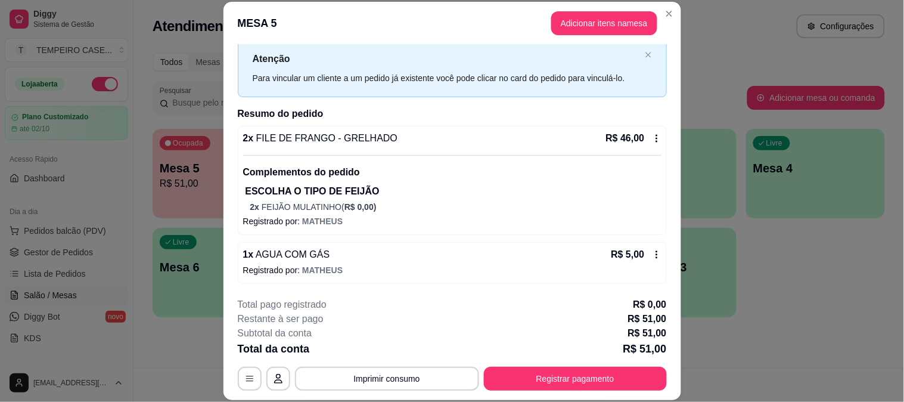
click at [656, 258] on icon at bounding box center [657, 254] width 2 height 8
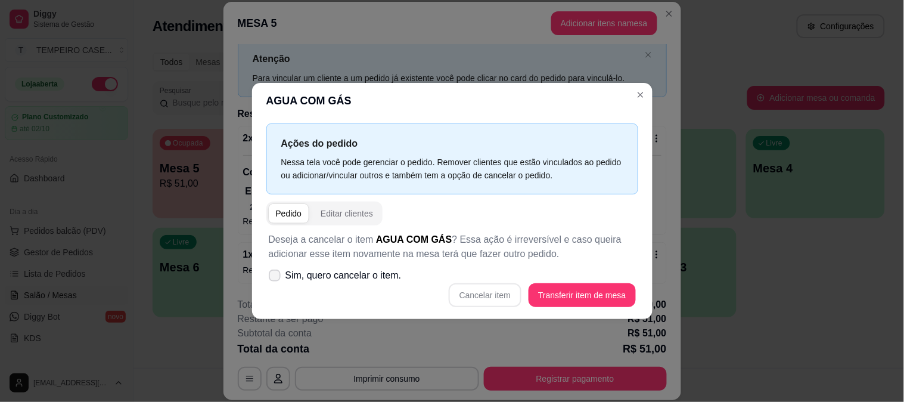
click at [318, 283] on span "Sim, quero cancelar o item." at bounding box center [344, 275] width 116 height 14
click at [276, 283] on input "Sim, quero cancelar o item." at bounding box center [272, 282] width 8 height 8
checkbox input "true"
click at [504, 296] on button "Cancelar item" at bounding box center [485, 295] width 73 height 24
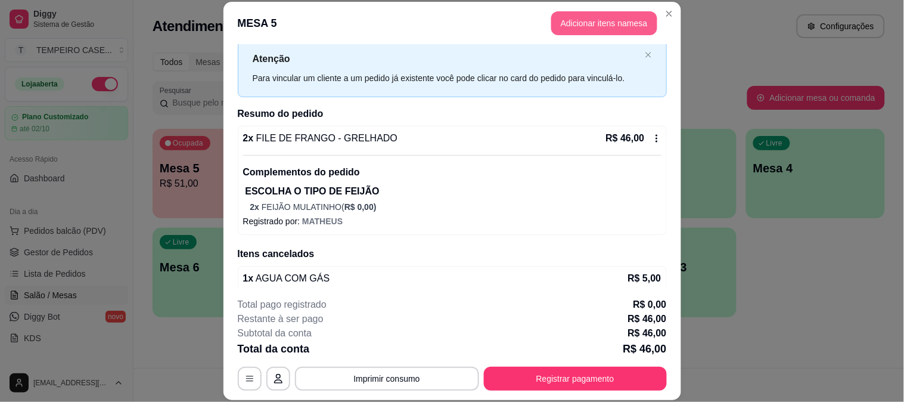
click at [559, 24] on button "Adicionar itens na mesa" at bounding box center [604, 23] width 106 height 24
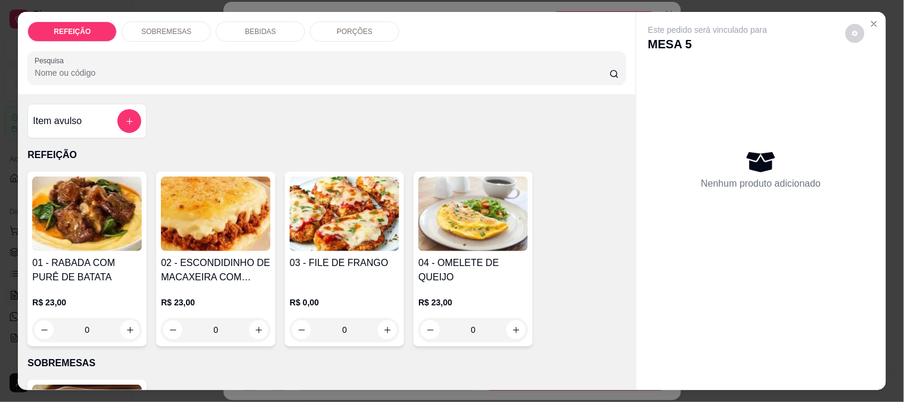
click at [267, 38] on div "REFEIÇÃO SOBREMESAS BEBIDAS PORÇÕES Pesquisa" at bounding box center [327, 53] width 618 height 82
click at [263, 32] on div "BEBIDAS" at bounding box center [260, 31] width 89 height 20
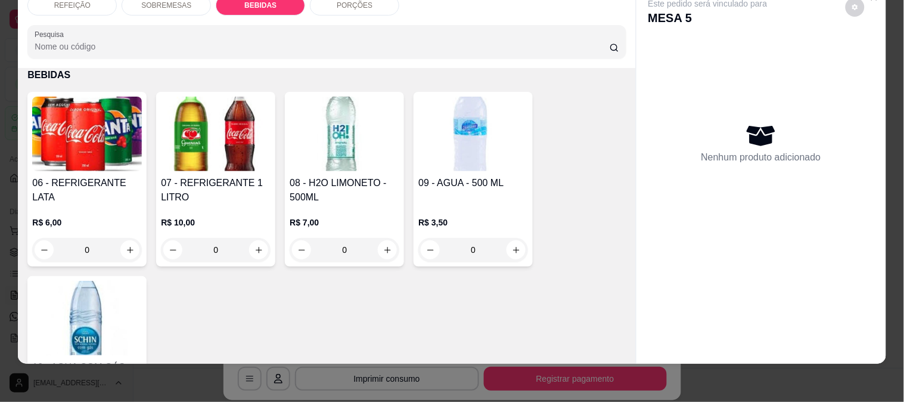
click at [314, 108] on img at bounding box center [345, 134] width 110 height 75
click at [535, 278] on p "Adicionar R$ 7,00" at bounding box center [567, 284] width 67 height 12
type input "1"
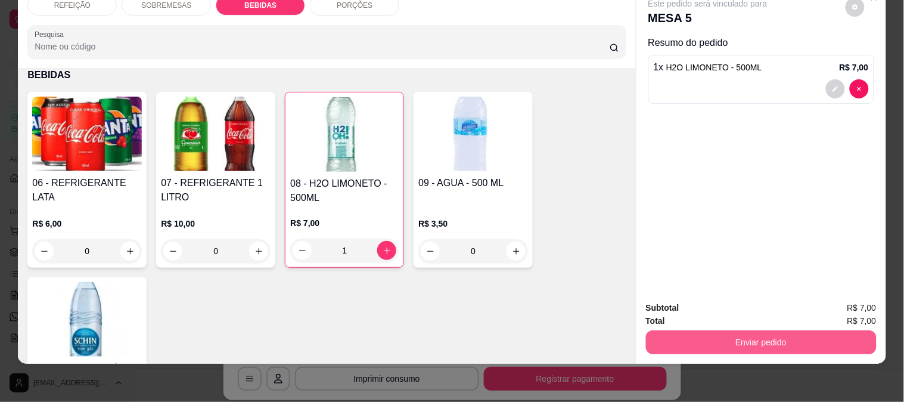
drag, startPoint x: 756, startPoint y: 347, endPoint x: 756, endPoint y: 336, distance: 10.7
click at [756, 345] on div "Subtotal R$ 7,00 Total R$ 7,00 Enviar pedido" at bounding box center [762, 328] width 250 height 72
click at [758, 331] on button "Enviar pedido" at bounding box center [761, 341] width 224 height 23
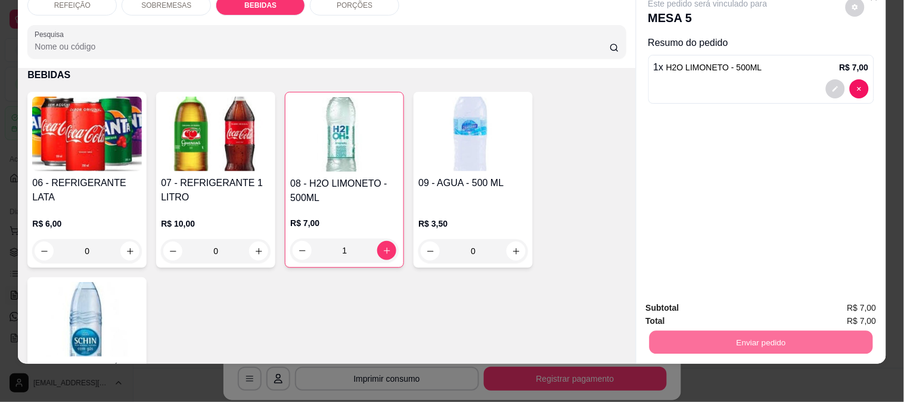
click at [837, 303] on button "Enviar pedido" at bounding box center [845, 303] width 67 height 23
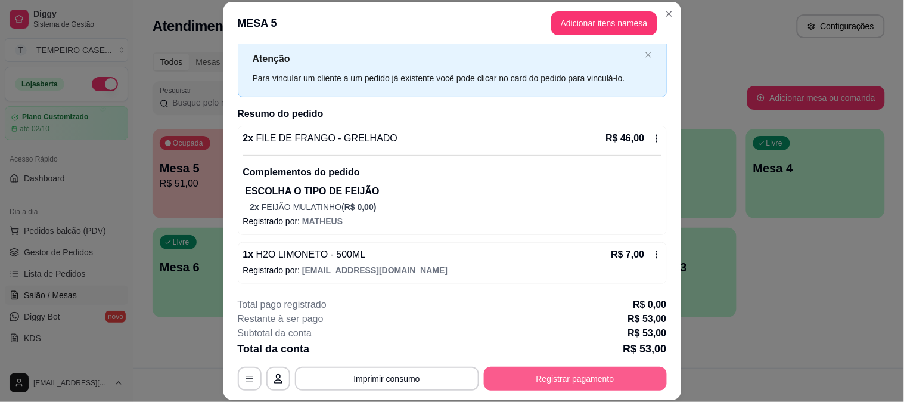
click at [591, 376] on button "Registrar pagamento" at bounding box center [575, 379] width 183 height 24
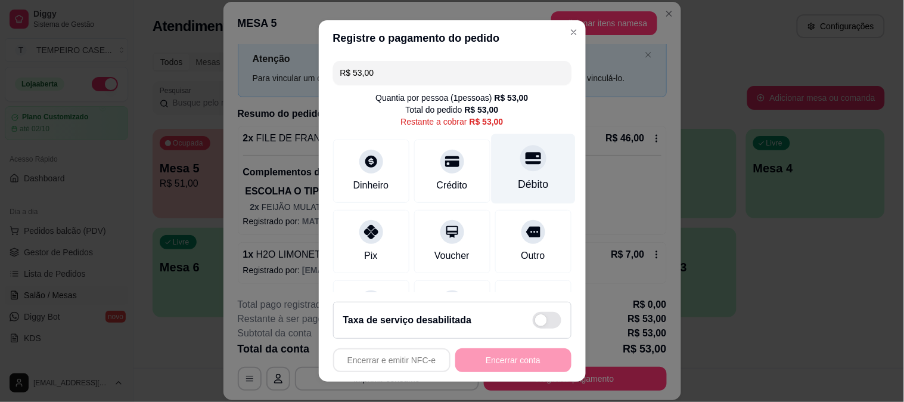
click at [520, 169] on div at bounding box center [533, 158] width 26 height 26
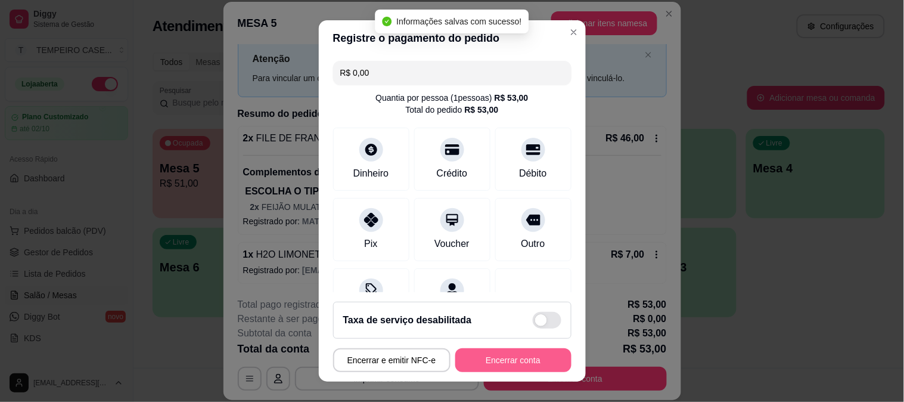
type input "R$ 0,00"
click at [508, 364] on button "Encerrar conta" at bounding box center [513, 360] width 116 height 24
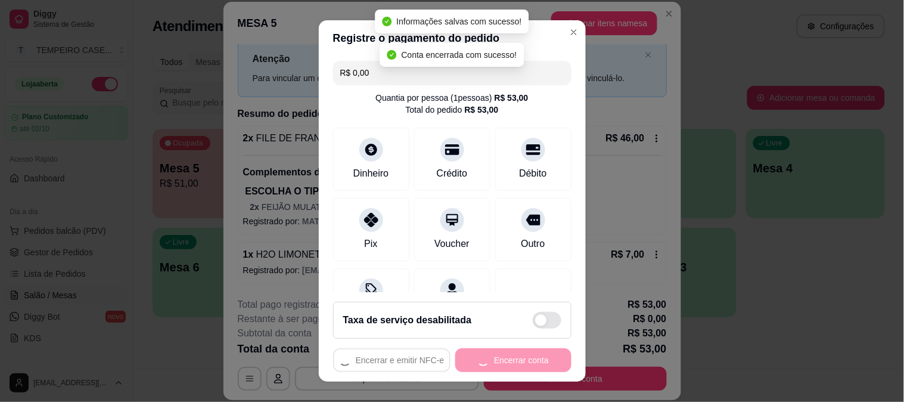
scroll to position [0, 0]
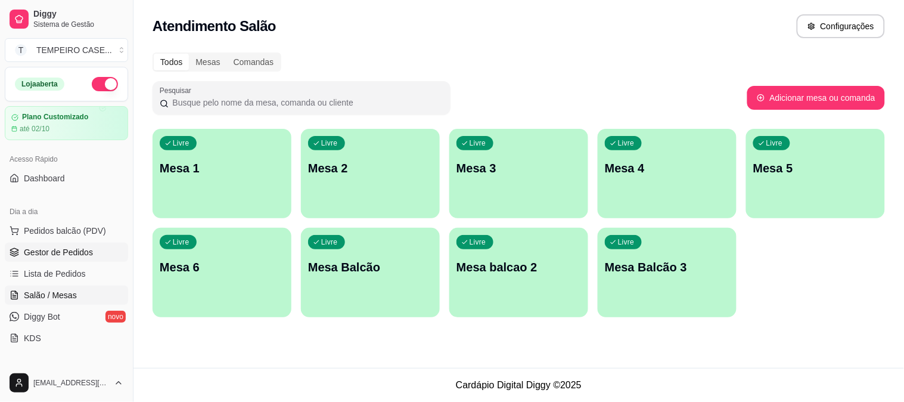
click at [36, 255] on span "Gestor de Pedidos" at bounding box center [58, 252] width 69 height 12
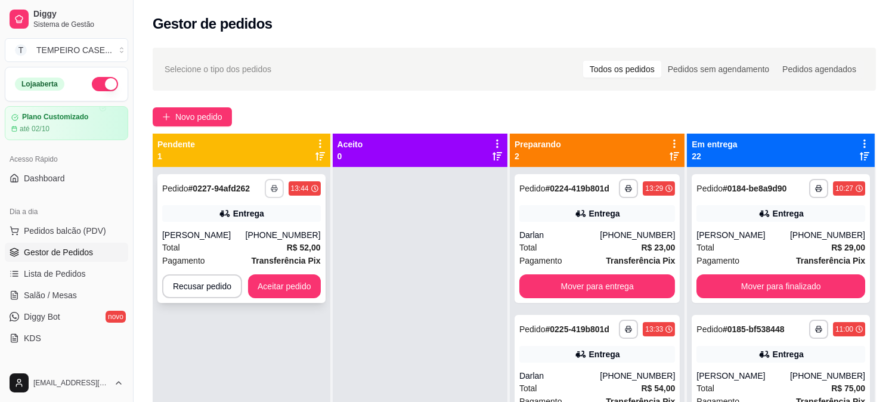
click at [273, 187] on icon "button" at bounding box center [274, 188] width 7 height 7
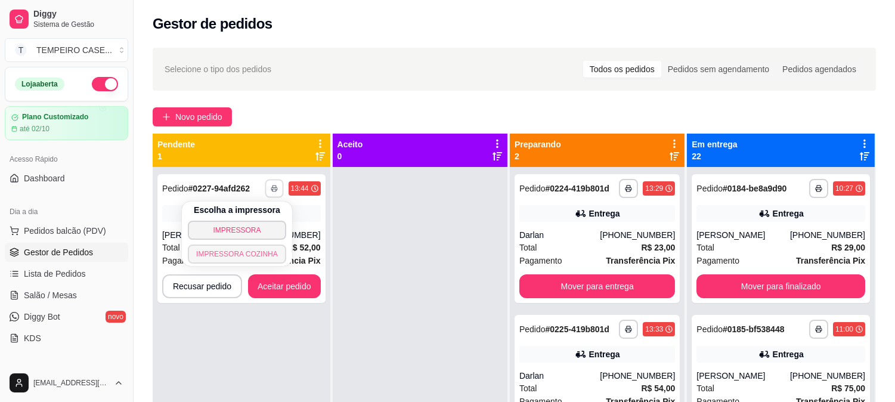
click at [231, 251] on button "IMPRESSORA COZINHA" at bounding box center [237, 253] width 98 height 19
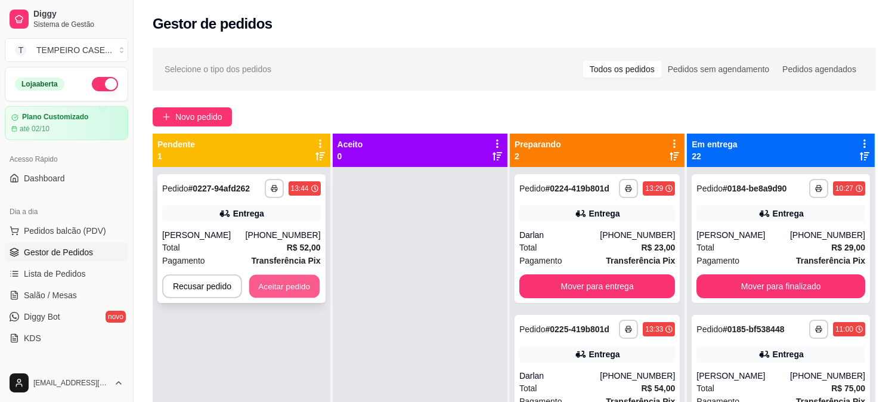
click at [290, 290] on button "Aceitar pedido" at bounding box center [284, 286] width 70 height 23
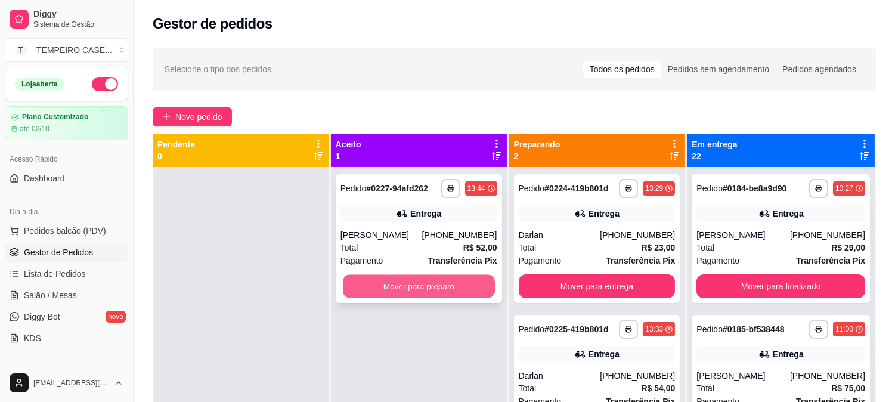
click at [396, 287] on button "Mover para preparo" at bounding box center [419, 286] width 152 height 23
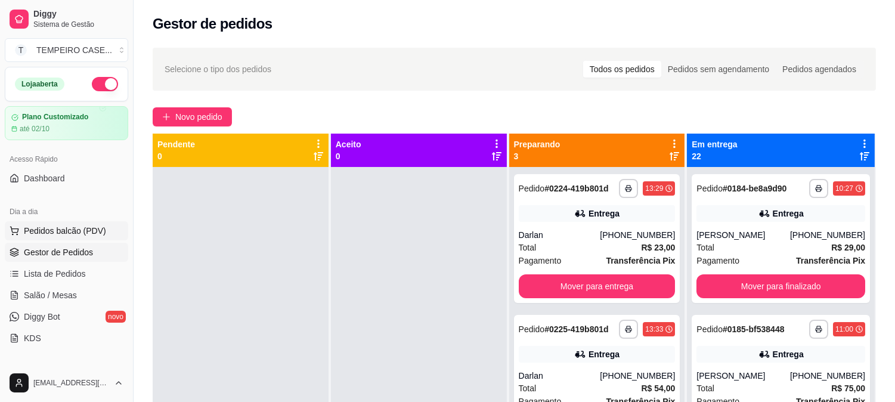
click at [80, 231] on span "Pedidos balcão (PDV)" at bounding box center [65, 231] width 82 height 12
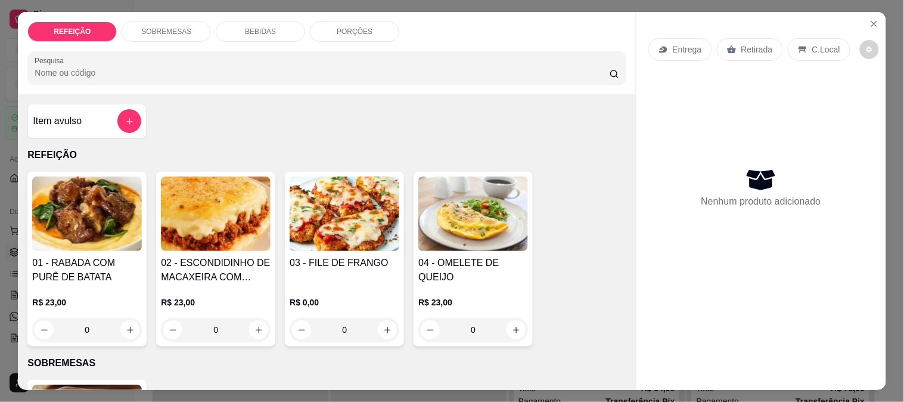
click at [348, 216] on img at bounding box center [345, 213] width 110 height 75
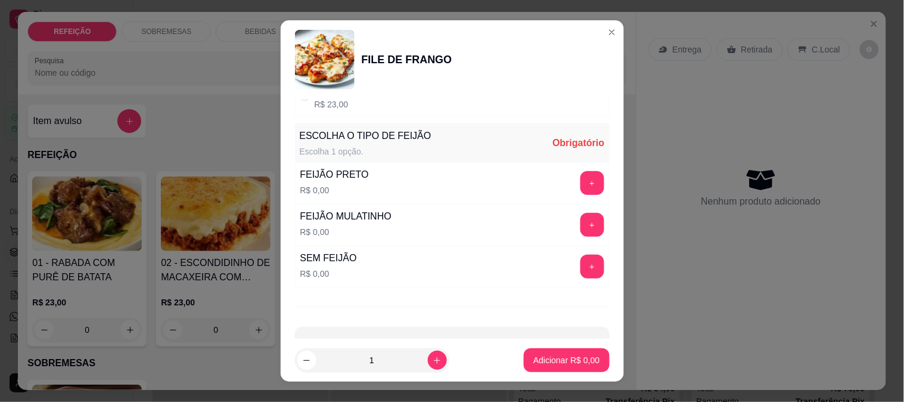
scroll to position [170, 0]
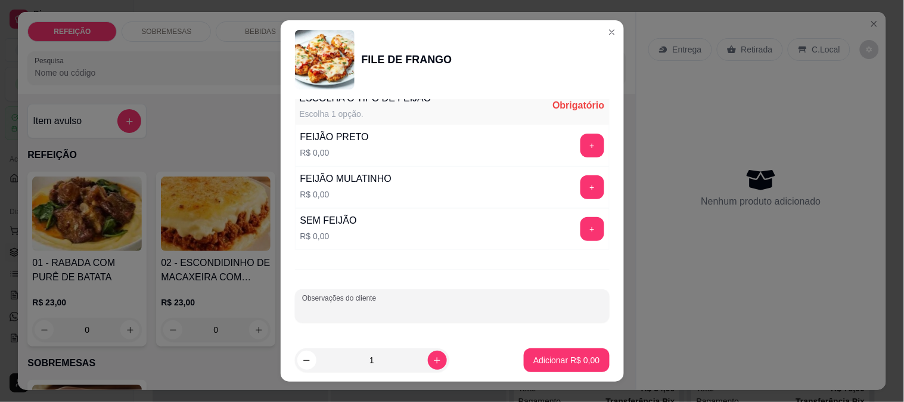
click at [309, 308] on input "Observações do cliente" at bounding box center [452, 311] width 300 height 12
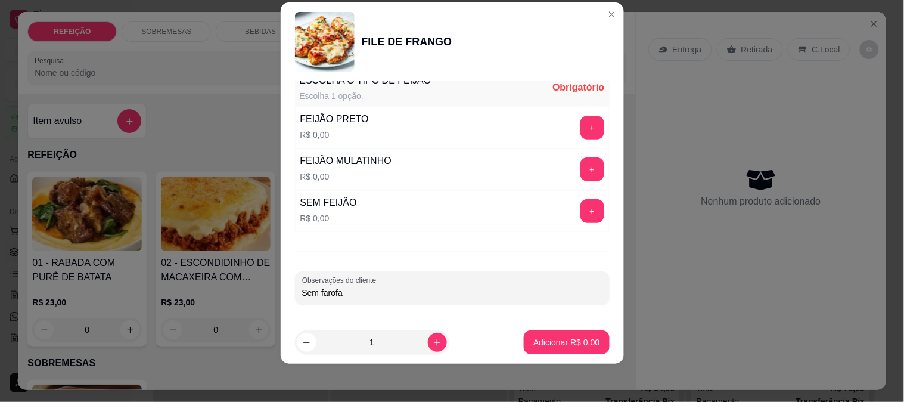
scroll to position [104, 0]
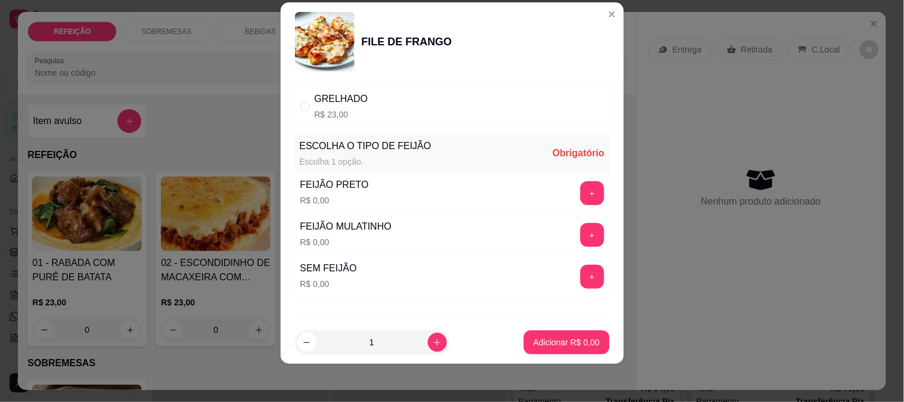
click at [327, 184] on div "FEIJÃO PRETO" at bounding box center [334, 185] width 69 height 14
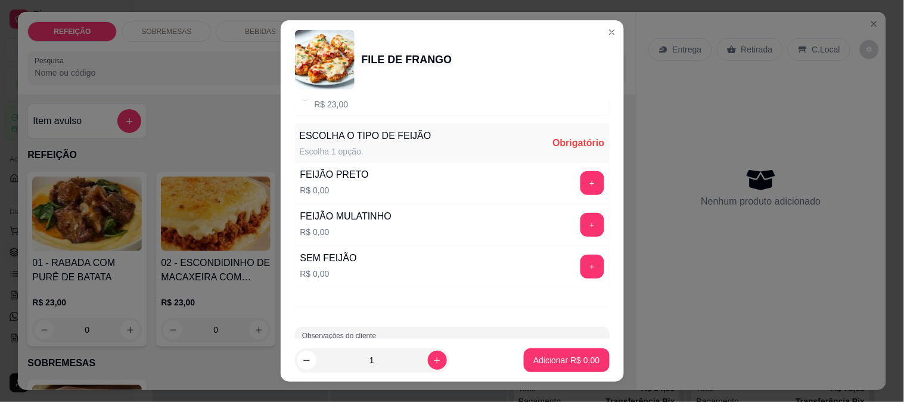
scroll to position [170, 0]
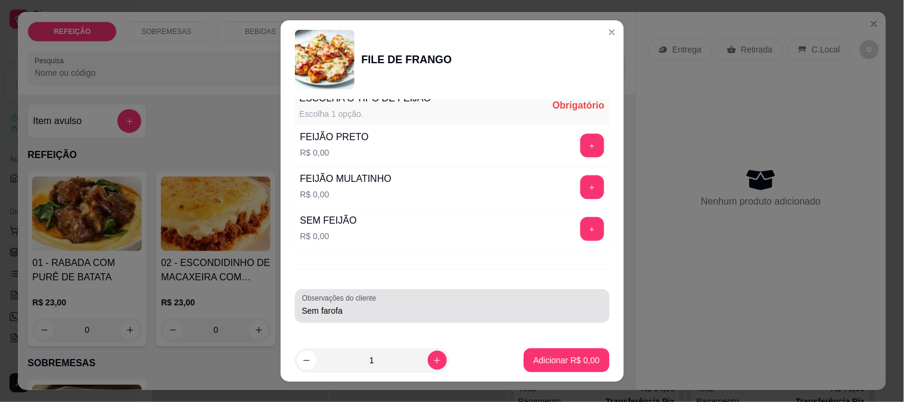
click at [359, 317] on div "Sem farofa" at bounding box center [452, 306] width 300 height 24
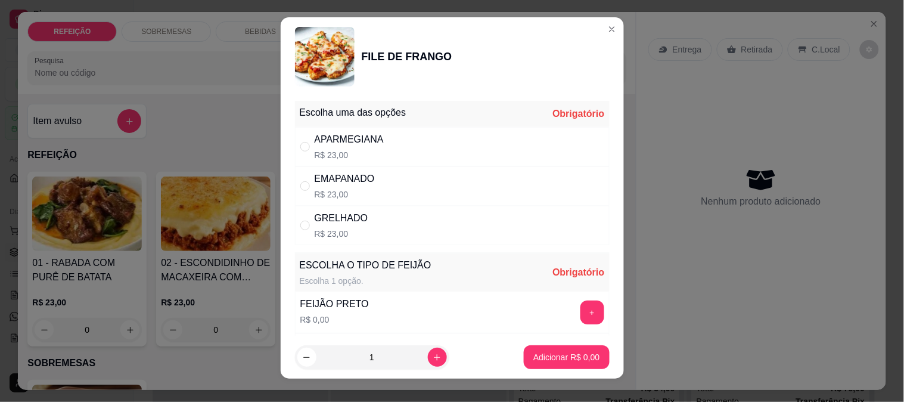
scroll to position [0, 0]
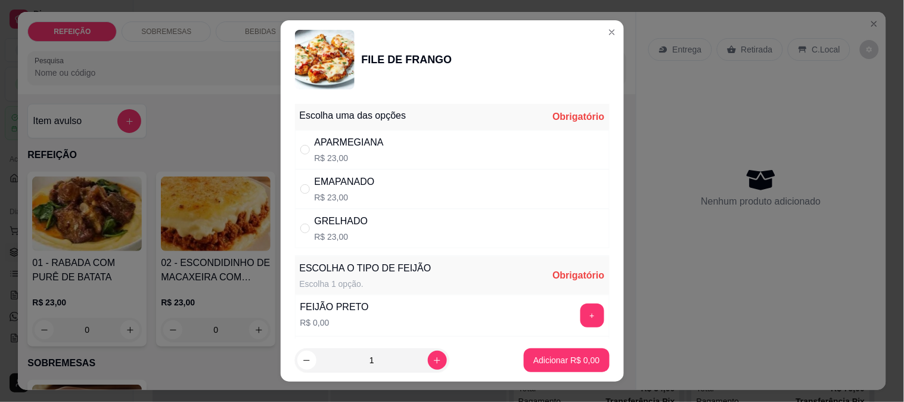
type input "Sem farofa, Feijao preto."
click at [356, 144] on div "APARMEGIANA" at bounding box center [349, 142] width 69 height 14
radio input "true"
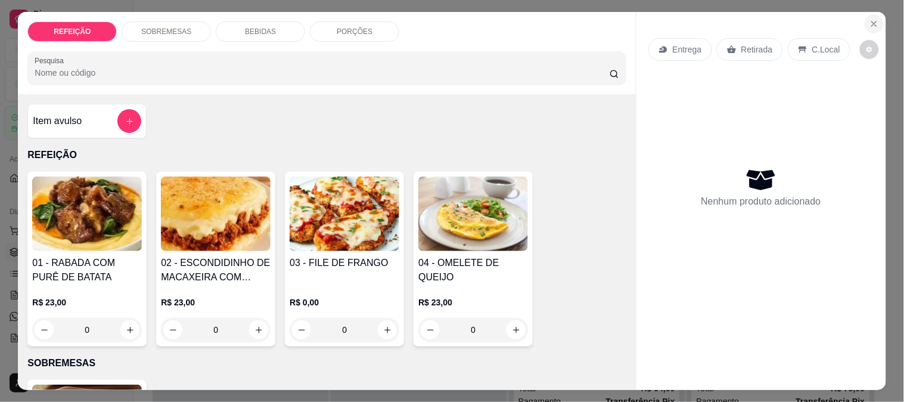
click at [872, 21] on icon "Close" at bounding box center [874, 23] width 5 height 5
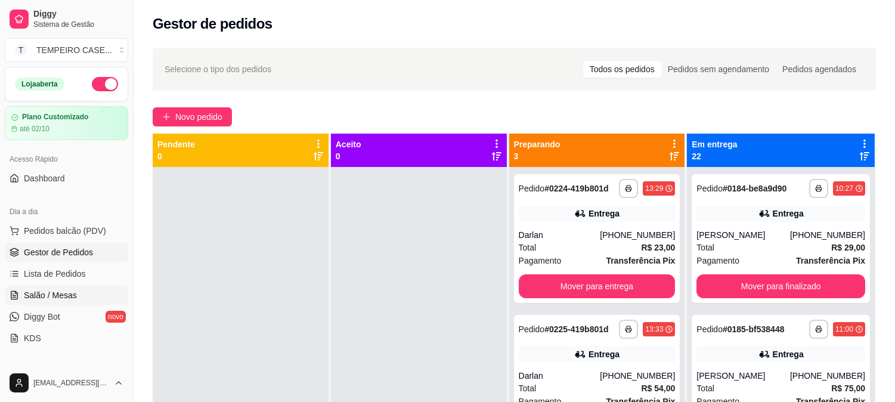
click at [61, 289] on span "Salão / Mesas" at bounding box center [50, 295] width 53 height 12
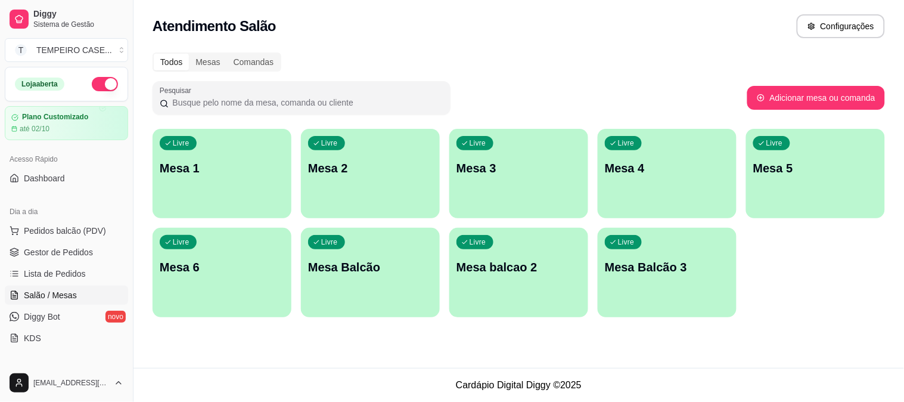
click at [174, 269] on p "Mesa 6" at bounding box center [222, 267] width 125 height 17
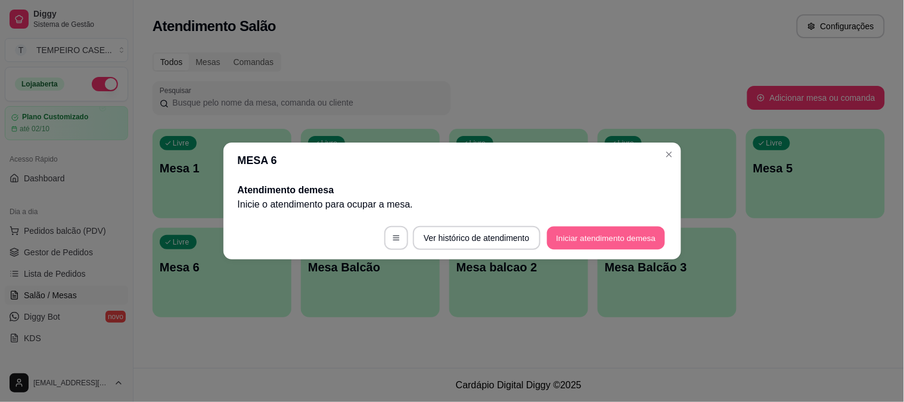
click at [632, 237] on button "Iniciar atendimento de mesa" at bounding box center [606, 238] width 118 height 23
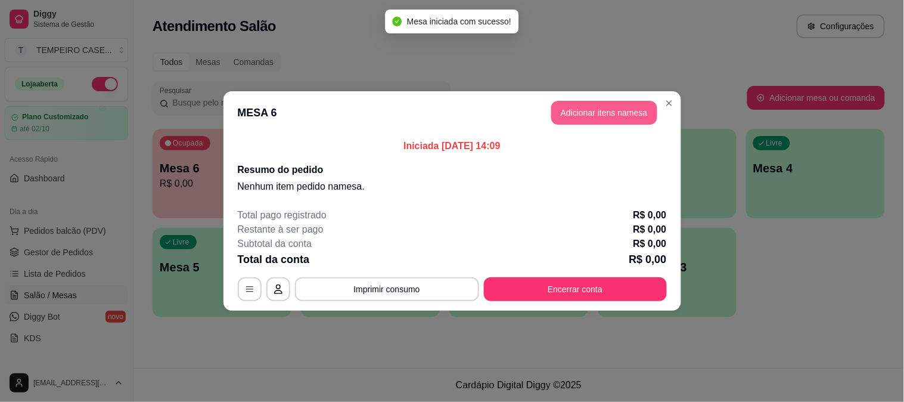
click at [608, 114] on button "Adicionar itens na mesa" at bounding box center [604, 113] width 106 height 24
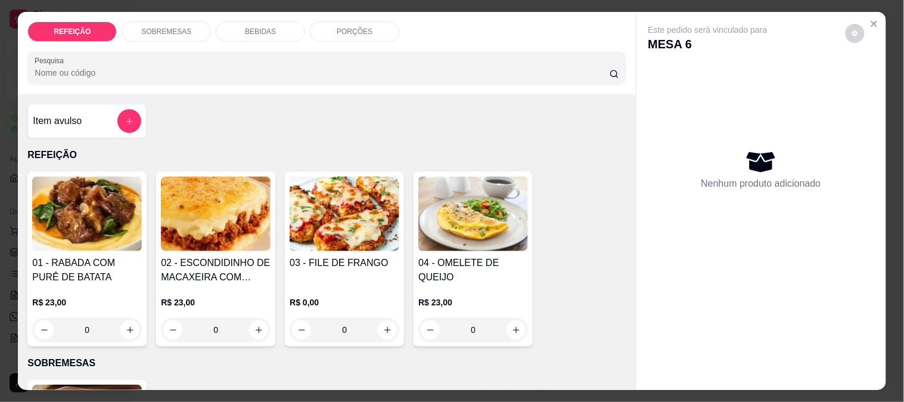
click at [353, 213] on img at bounding box center [345, 213] width 110 height 75
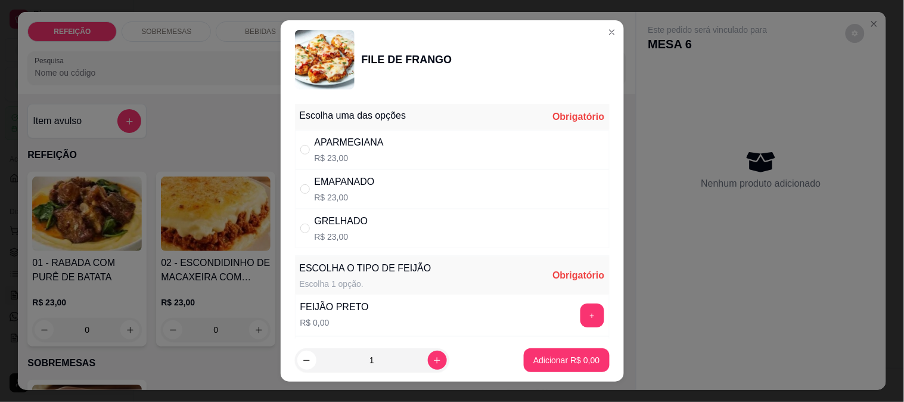
click at [348, 143] on div "APARMEGIANA" at bounding box center [349, 142] width 69 height 14
radio input "true"
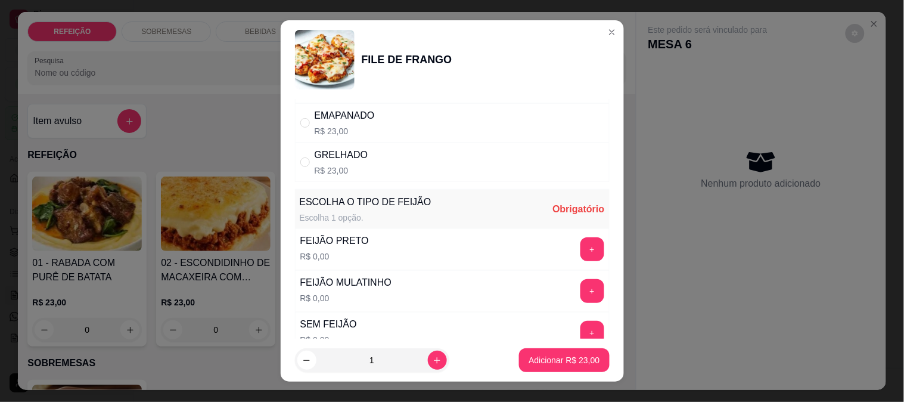
scroll to position [170, 0]
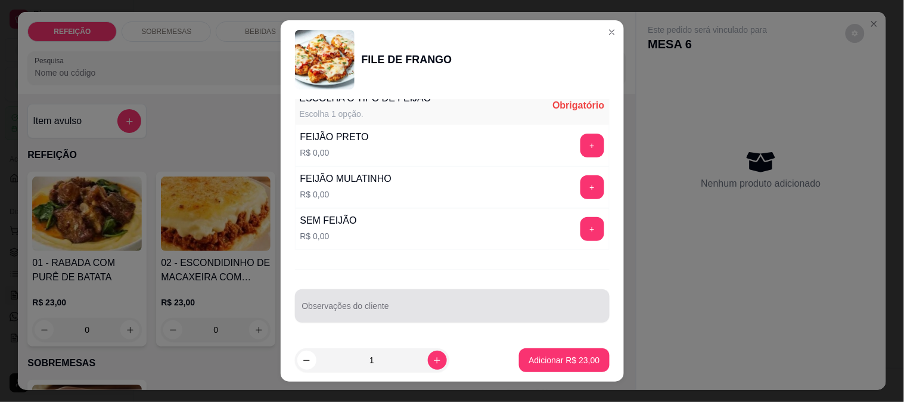
click at [312, 311] on input "Observações do cliente" at bounding box center [452, 311] width 300 height 12
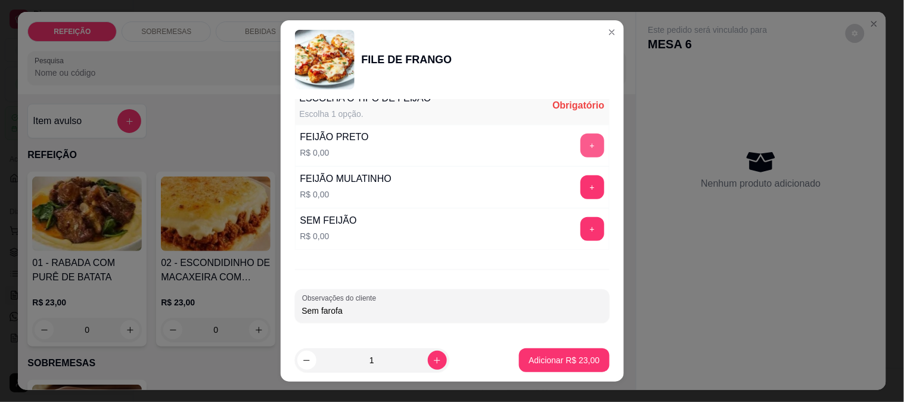
type input "Sem farofa"
click at [581, 140] on button "+" at bounding box center [592, 145] width 23 height 23
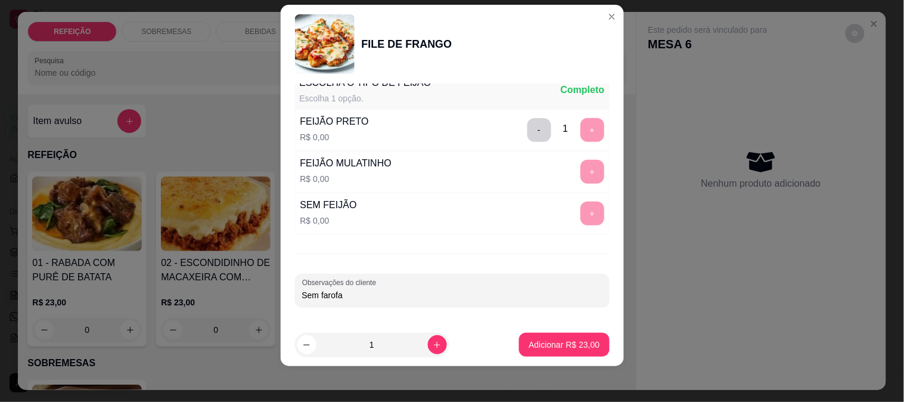
scroll to position [18, 0]
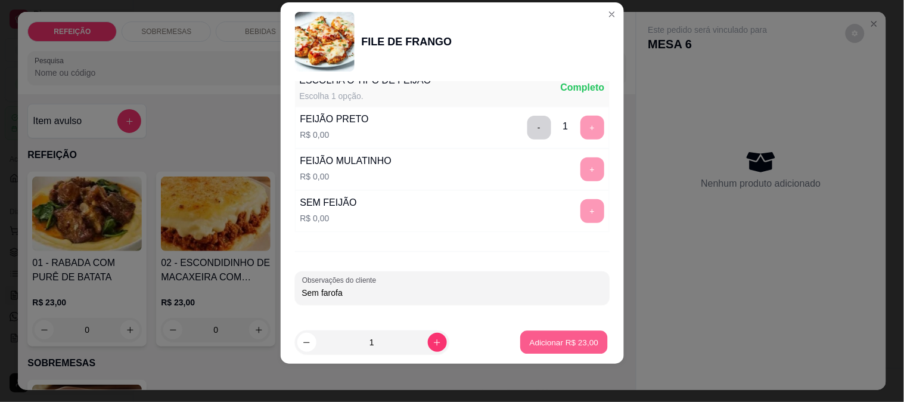
click at [541, 340] on p "Adicionar R$ 23,00" at bounding box center [564, 342] width 69 height 11
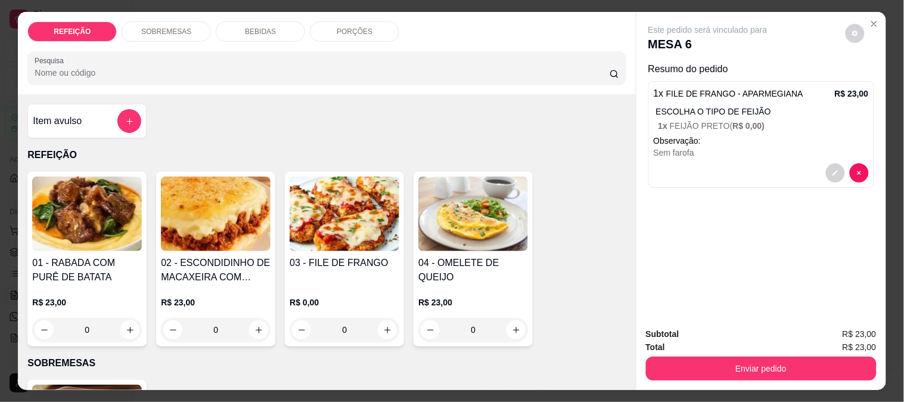
click at [100, 221] on img at bounding box center [87, 213] width 110 height 75
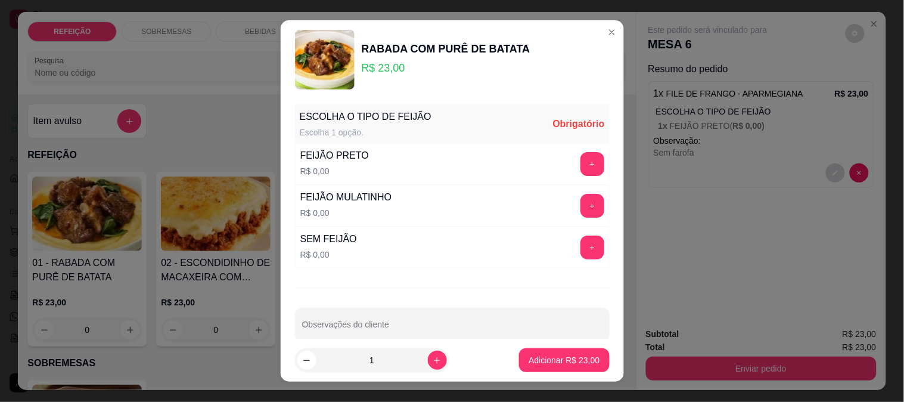
click at [383, 193] on div "FEIJÃO MULATINHO" at bounding box center [346, 197] width 92 height 14
click at [581, 197] on button "+" at bounding box center [592, 205] width 23 height 23
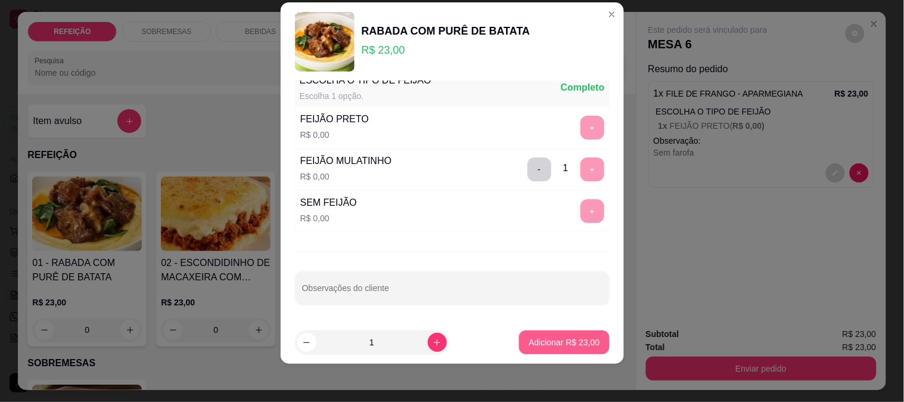
click at [551, 343] on p "Adicionar R$ 23,00" at bounding box center [564, 342] width 71 height 12
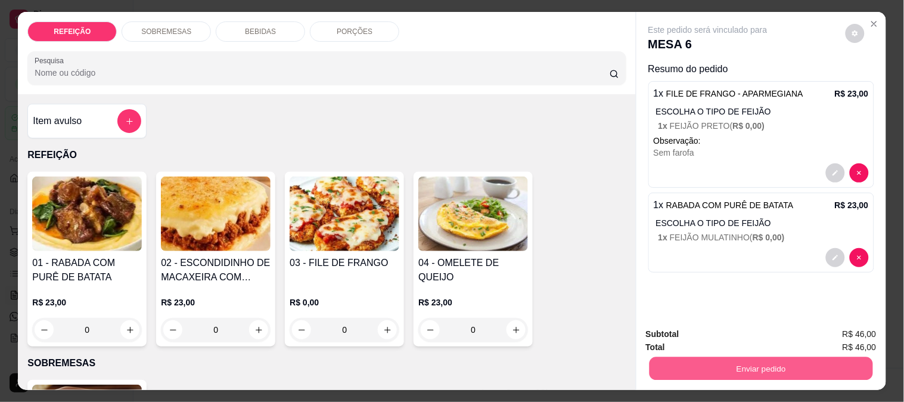
click at [797, 356] on button "Enviar pedido" at bounding box center [761, 367] width 224 height 23
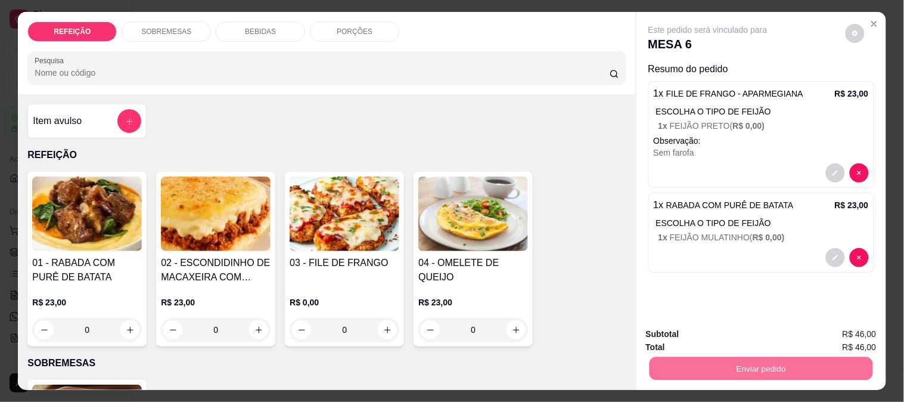
click at [835, 330] on button "Enviar pedido" at bounding box center [846, 334] width 66 height 22
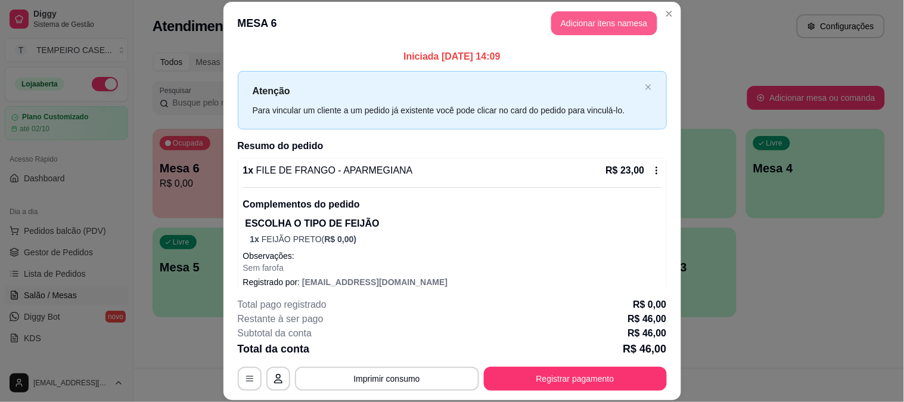
click at [610, 16] on button "Adicionar itens na mesa" at bounding box center [604, 23] width 106 height 24
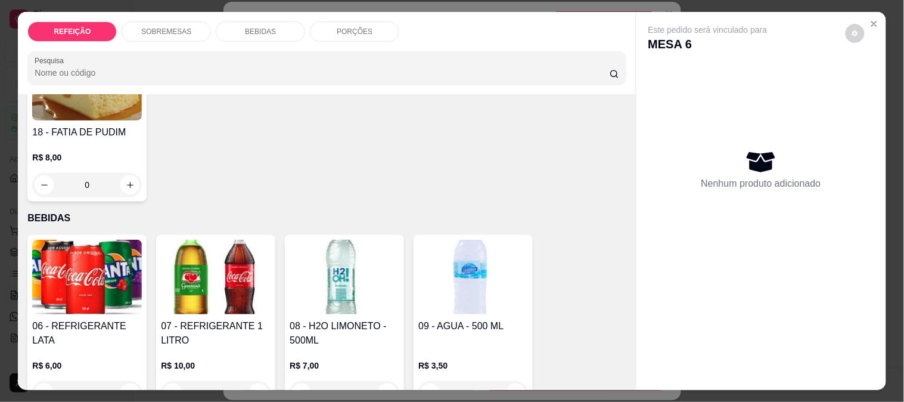
scroll to position [397, 0]
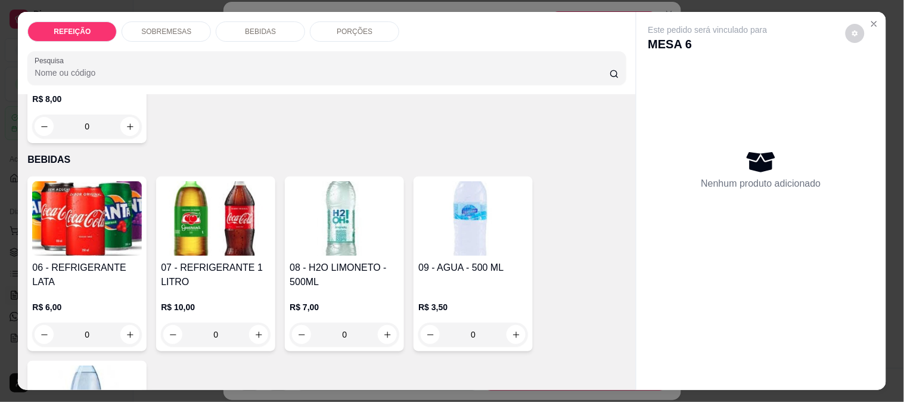
click at [231, 219] on img at bounding box center [216, 218] width 110 height 75
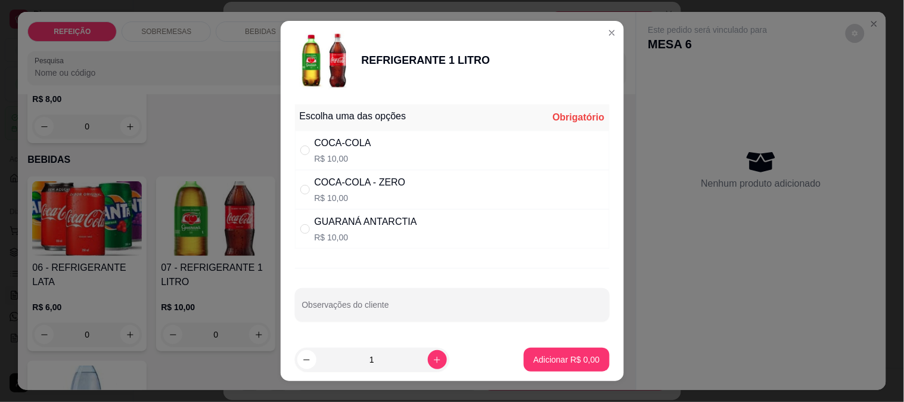
click at [347, 146] on div "COCA-COLA" at bounding box center [343, 143] width 57 height 14
radio input "true"
click at [549, 361] on p "Adicionar R$ 10,00" at bounding box center [564, 359] width 69 height 11
type input "1"
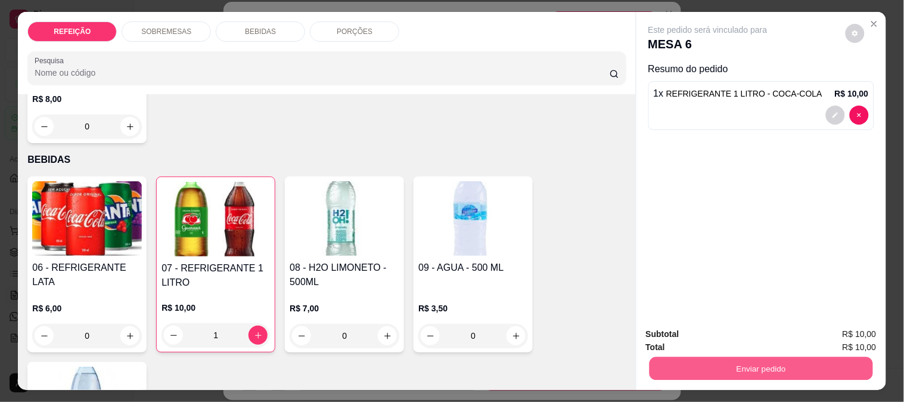
click at [760, 361] on button "Enviar pedido" at bounding box center [761, 367] width 224 height 23
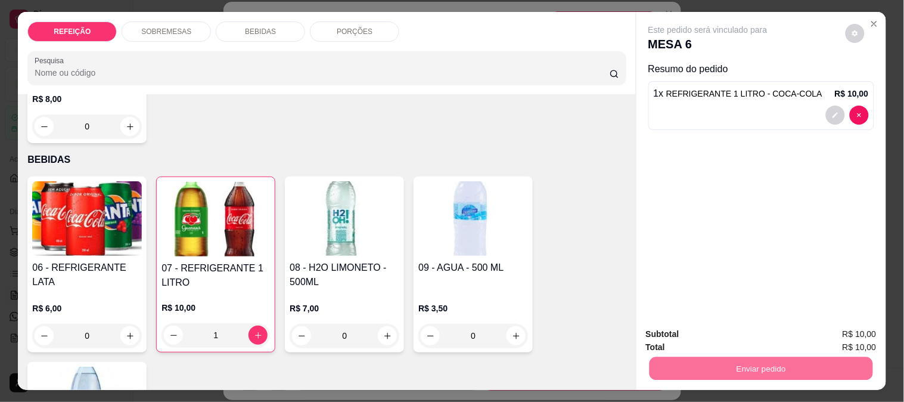
click at [838, 331] on button "Enviar pedido" at bounding box center [846, 334] width 66 height 22
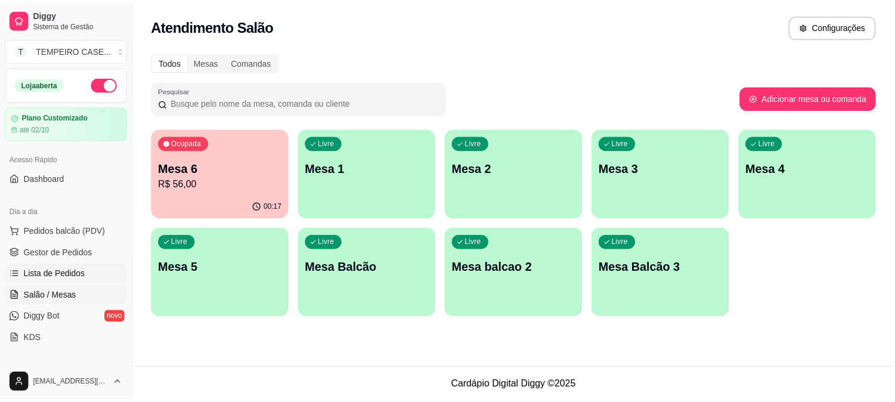
scroll to position [132, 0]
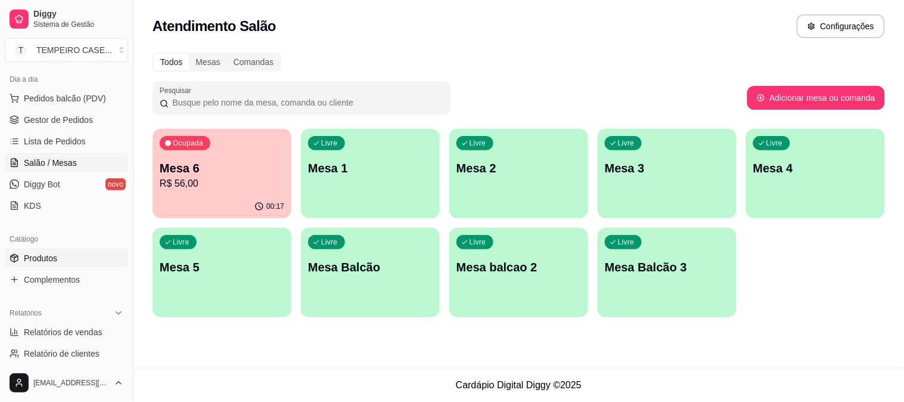
click at [57, 253] on link "Produtos" at bounding box center [66, 258] width 123 height 19
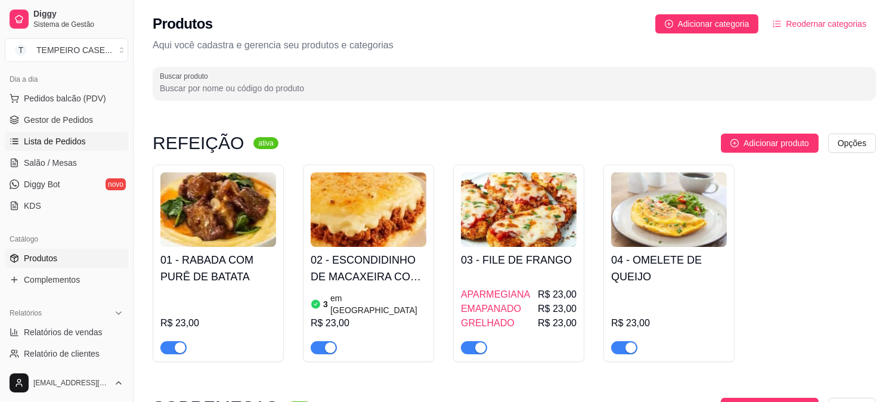
click at [72, 137] on span "Lista de Pedidos" at bounding box center [55, 141] width 62 height 12
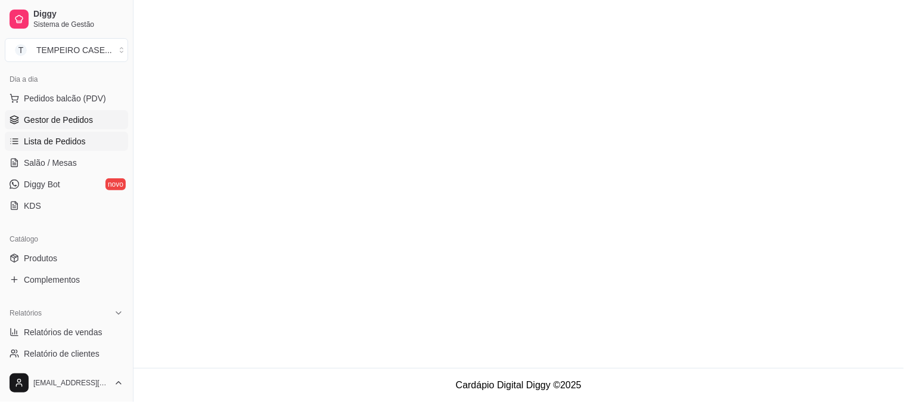
click at [63, 121] on span "Gestor de Pedidos" at bounding box center [58, 120] width 69 height 12
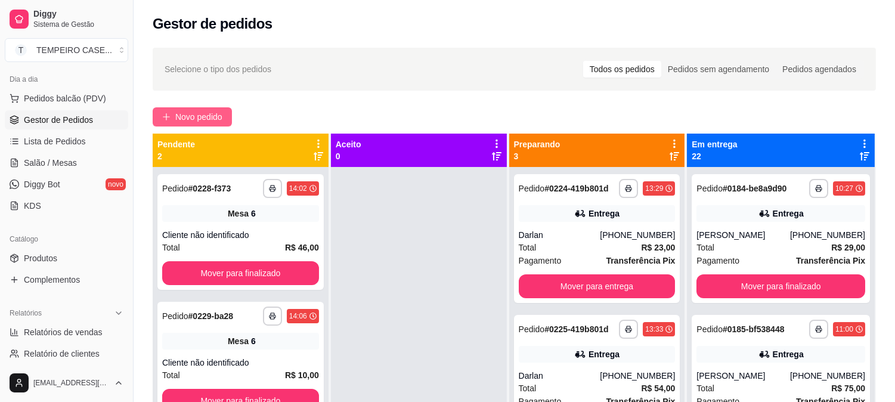
click at [194, 116] on span "Novo pedido" at bounding box center [198, 116] width 47 height 13
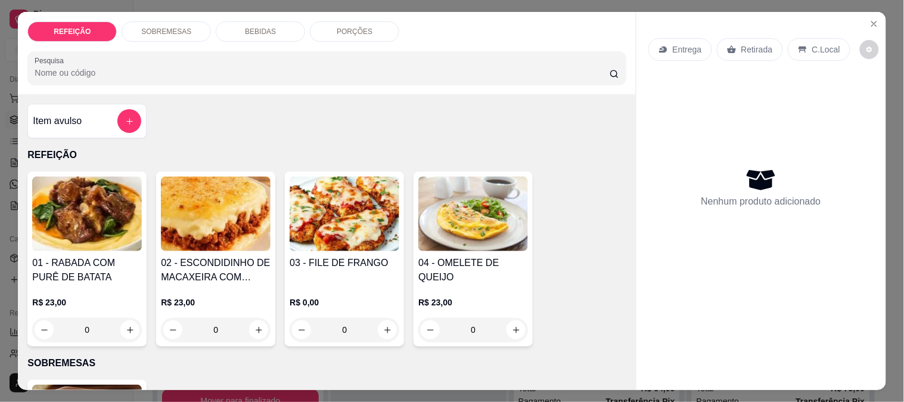
click at [302, 210] on img at bounding box center [345, 213] width 110 height 75
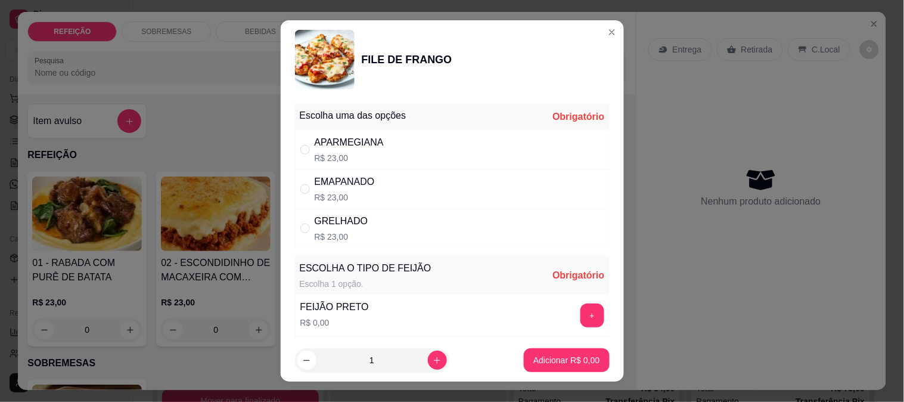
click at [344, 152] on p "R$ 23,00" at bounding box center [349, 158] width 69 height 12
radio input "true"
click at [581, 311] on button "+" at bounding box center [593, 315] width 24 height 24
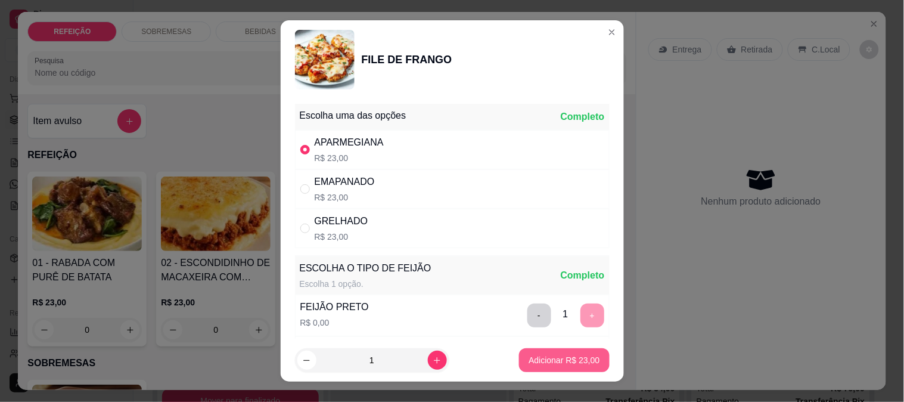
click at [529, 356] on p "Adicionar R$ 23,00" at bounding box center [564, 360] width 71 height 12
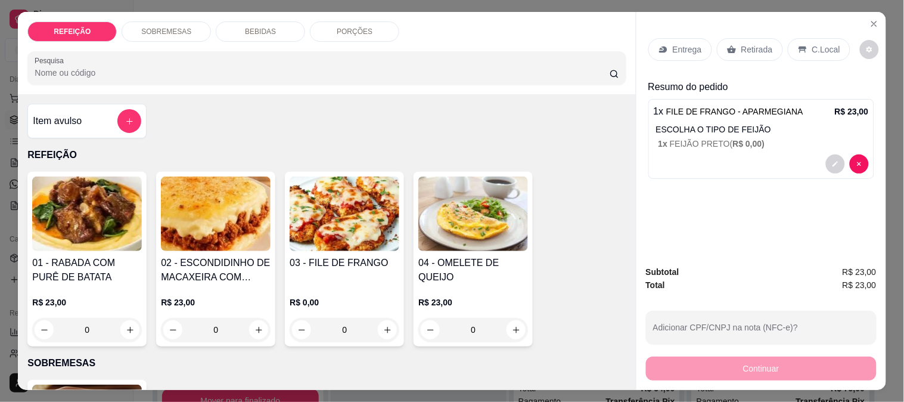
click at [729, 50] on div "Retirada" at bounding box center [750, 49] width 66 height 23
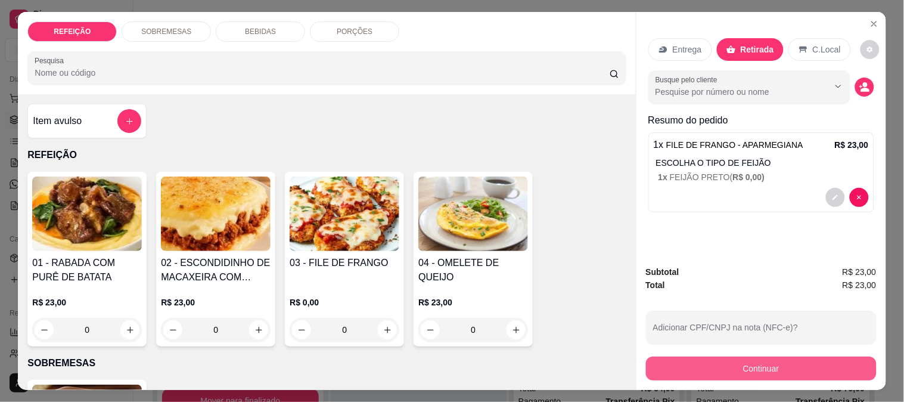
click at [717, 356] on button "Continuar" at bounding box center [761, 368] width 231 height 24
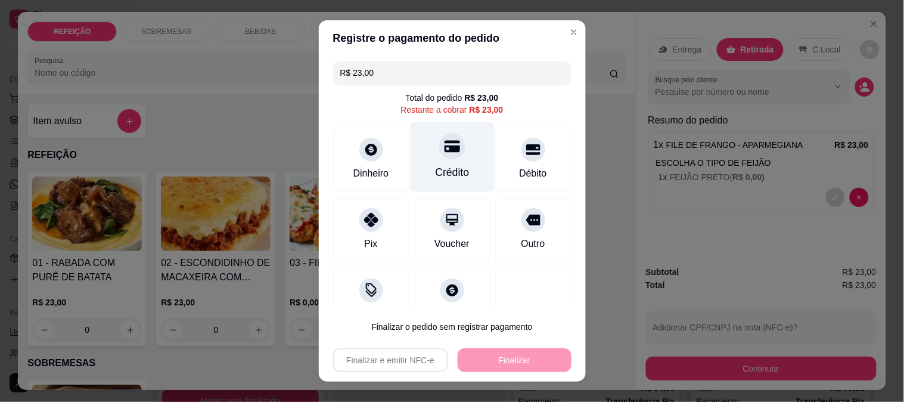
click at [439, 157] on div at bounding box center [452, 146] width 26 height 26
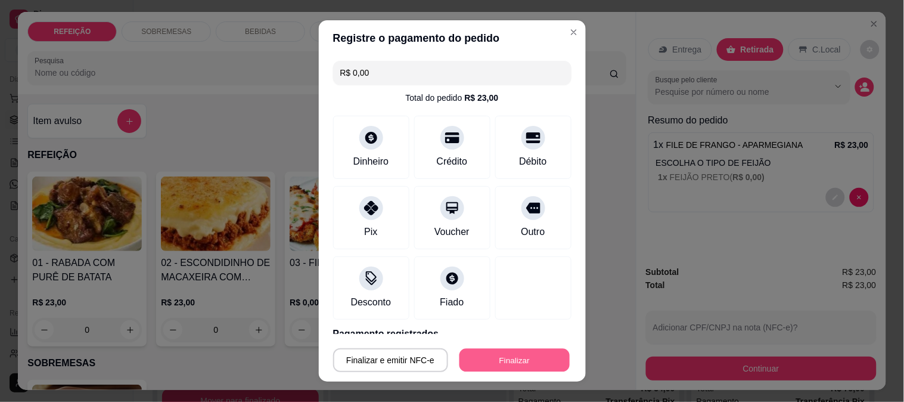
click at [510, 359] on button "Finalizar" at bounding box center [515, 360] width 110 height 23
type input "-R$ 23,00"
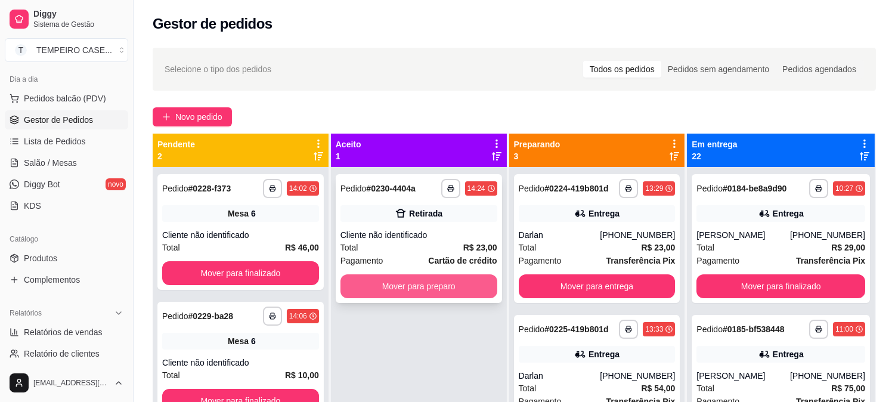
click at [477, 278] on button "Mover para preparo" at bounding box center [418, 286] width 157 height 24
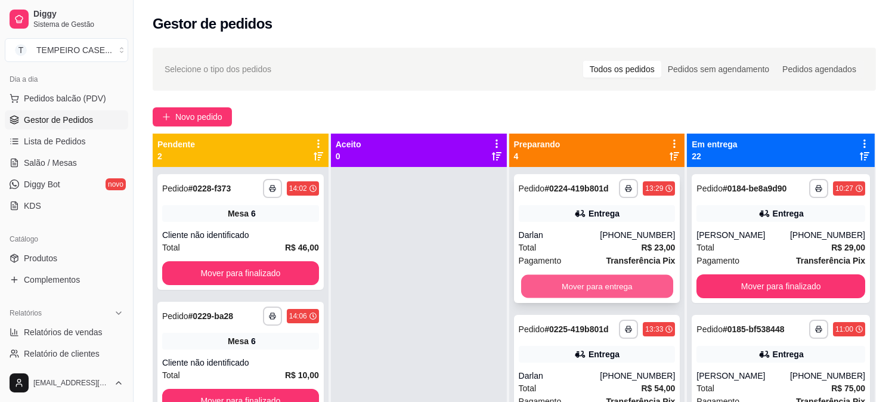
click at [606, 278] on button "Mover para entrega" at bounding box center [597, 286] width 152 height 23
click at [616, 283] on button "Mover para entrega" at bounding box center [597, 286] width 157 height 24
click at [618, 284] on button "Mover para entrega" at bounding box center [597, 286] width 157 height 24
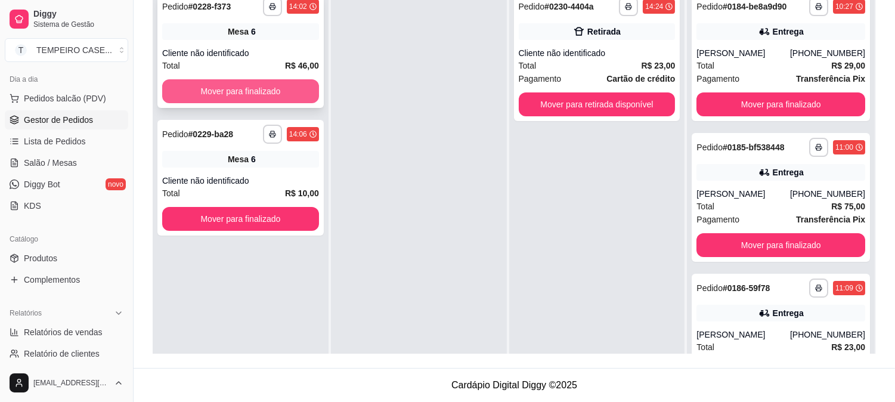
click at [286, 84] on button "Mover para finalizado" at bounding box center [240, 91] width 157 height 24
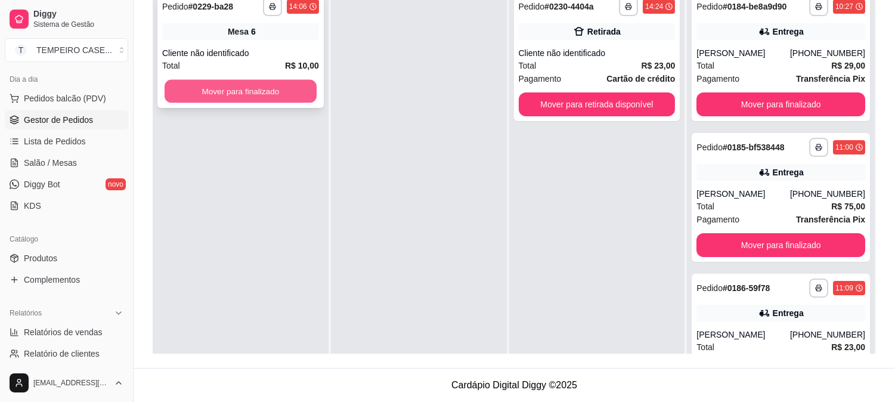
click at [272, 85] on button "Mover para finalizado" at bounding box center [241, 91] width 152 height 23
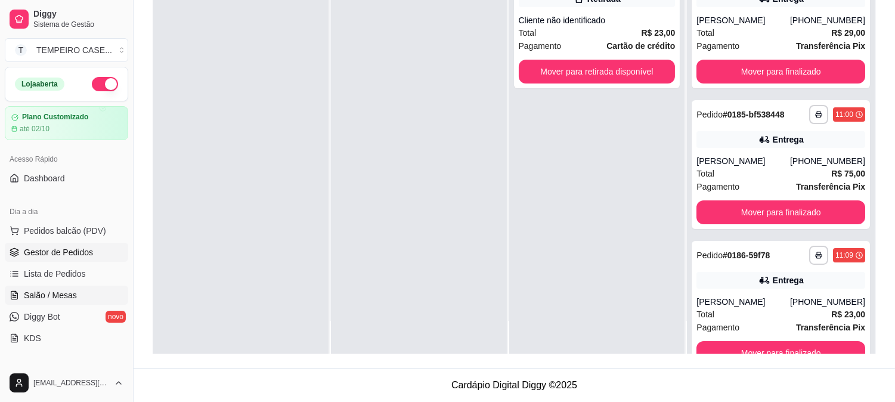
click at [44, 297] on span "Salão / Mesas" at bounding box center [50, 295] width 53 height 12
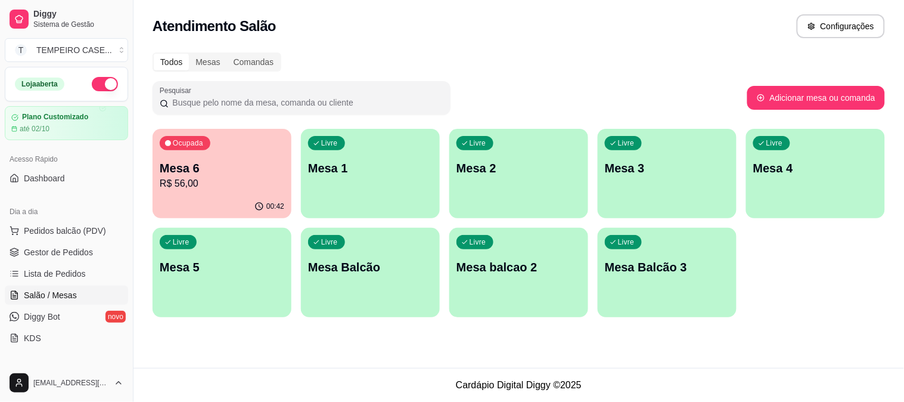
click at [221, 169] on p "Mesa 6" at bounding box center [222, 168] width 125 height 17
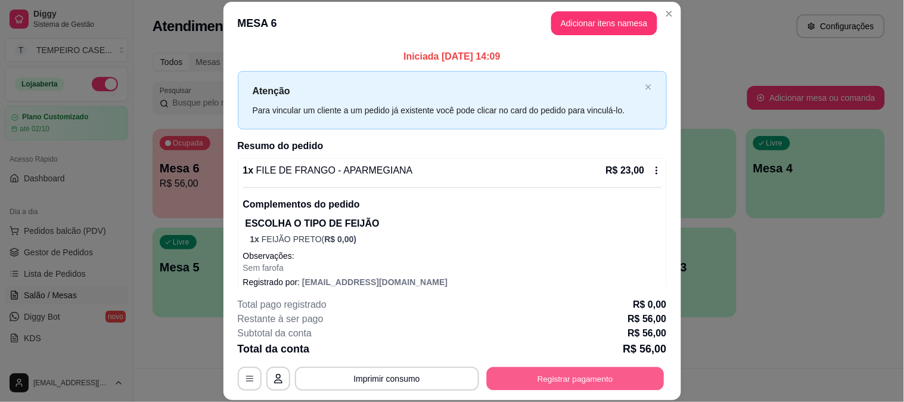
click at [565, 378] on button "Registrar pagamento" at bounding box center [575, 378] width 178 height 23
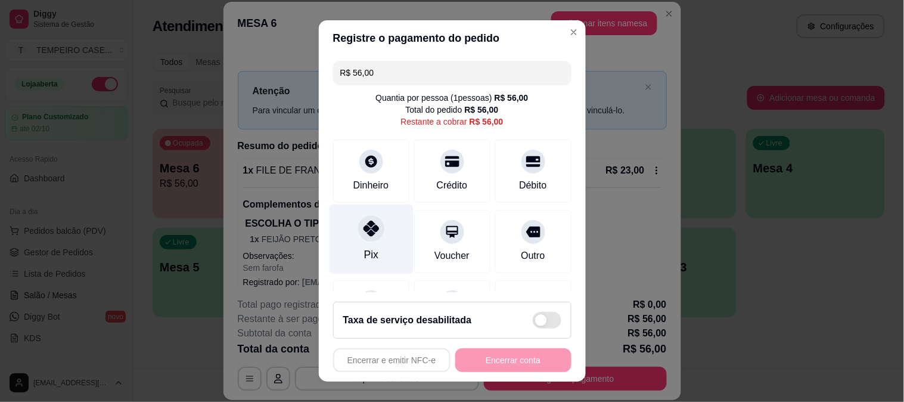
click at [363, 225] on icon at bounding box center [370, 228] width 15 height 15
type input "R$ 0,00"
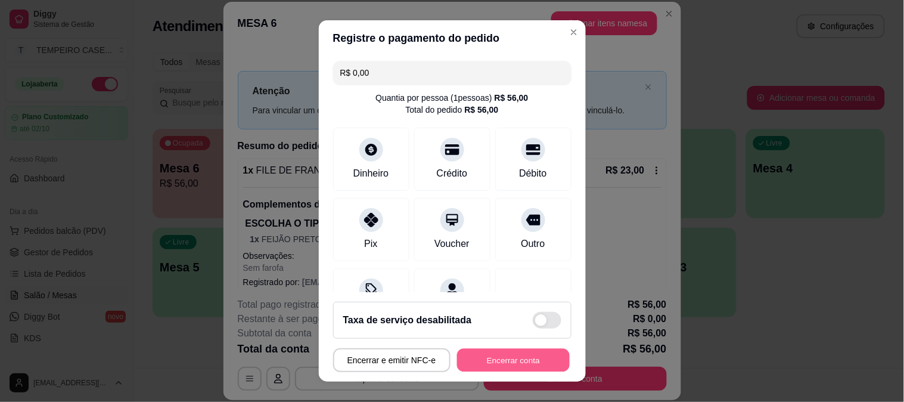
click at [519, 358] on button "Encerrar conta" at bounding box center [513, 360] width 113 height 23
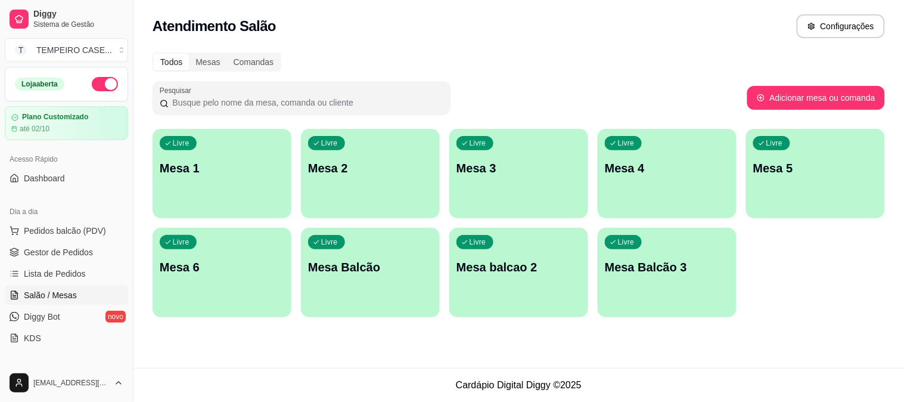
click at [85, 95] on div "Loja aberta" at bounding box center [66, 83] width 122 height 33
click at [96, 80] on button "button" at bounding box center [105, 84] width 26 height 14
click at [42, 272] on span "Lista de Pedidos" at bounding box center [55, 274] width 62 height 12
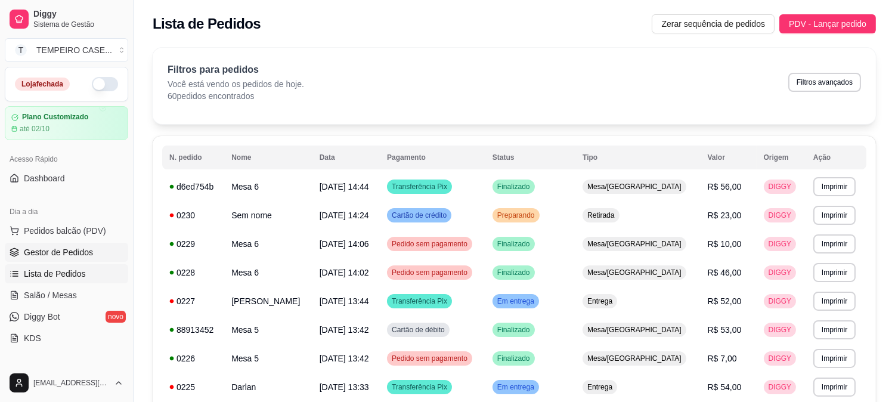
click at [62, 252] on span "Gestor de Pedidos" at bounding box center [58, 252] width 69 height 12
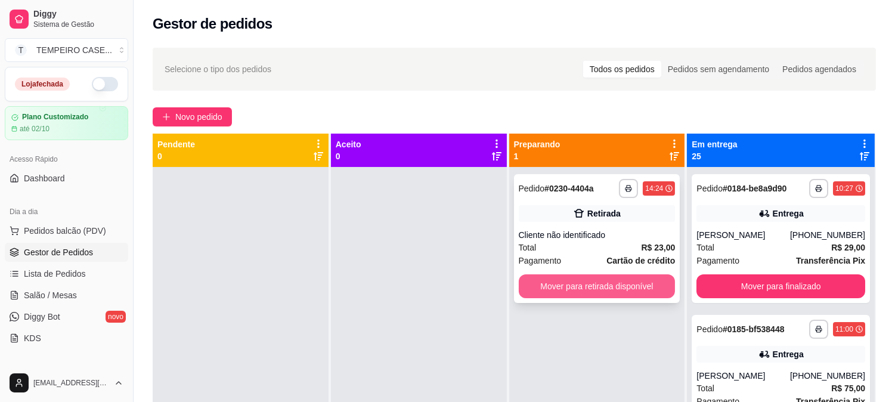
click at [600, 290] on button "Mover para retirada disponível" at bounding box center [597, 286] width 157 height 24
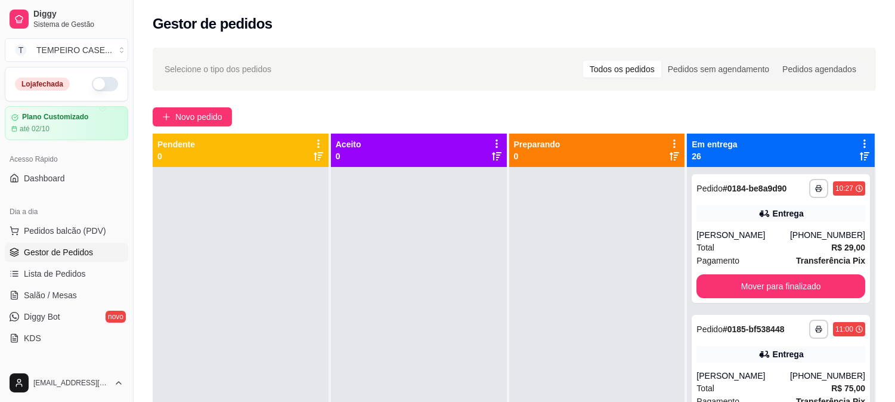
click at [863, 141] on icon at bounding box center [864, 143] width 2 height 8
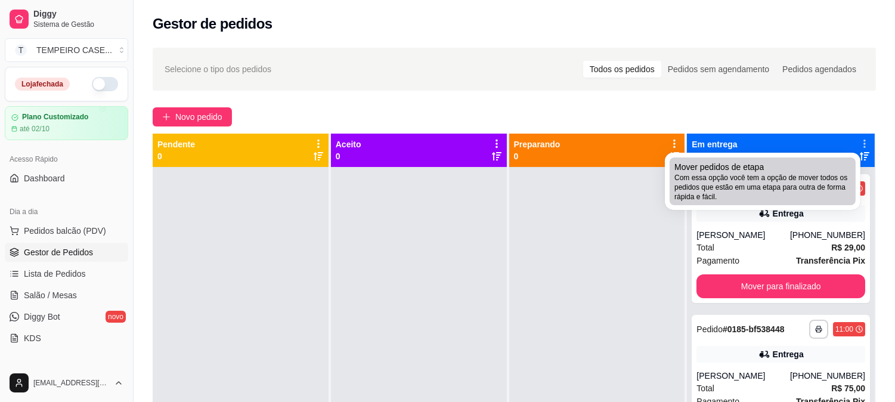
click at [738, 191] on span "Com essa opção você tem a opção de mover todos os pedidos que estão em uma etap…" at bounding box center [762, 187] width 176 height 29
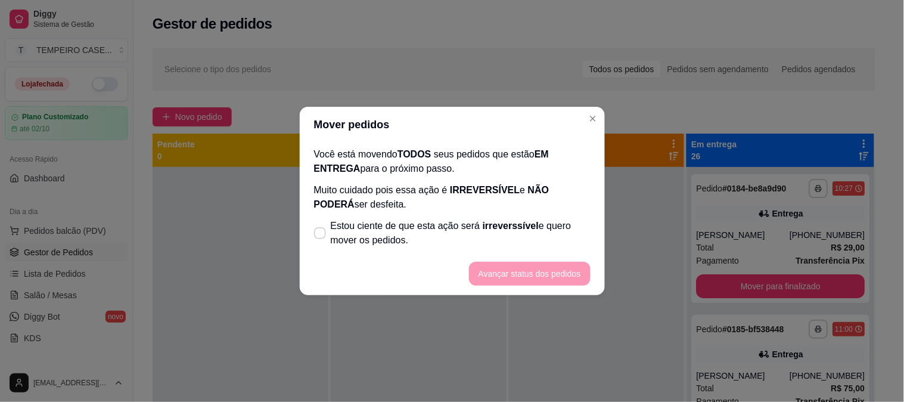
click at [374, 235] on span "Estou ciente de que esta ação será irreverssível e quero mover os pedidos." at bounding box center [461, 233] width 260 height 29
click at [321, 235] on input "Estou ciente de que esta ação será irreverssível e quero mover os pedidos." at bounding box center [318, 239] width 8 height 8
checkbox input "true"
click at [502, 274] on button "Avançar status dos pedidos" at bounding box center [530, 274] width 122 height 24
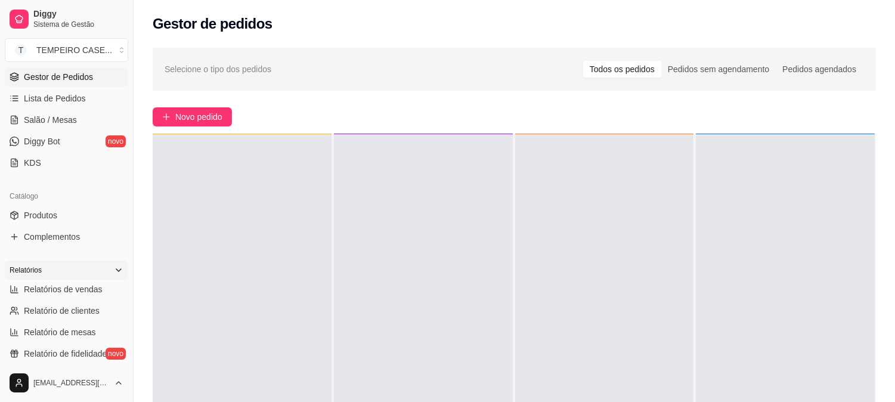
scroll to position [199, 0]
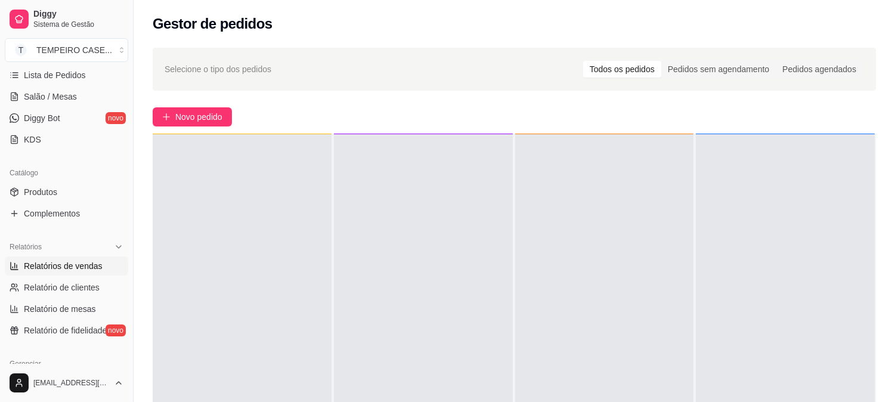
click at [60, 266] on span "Relatórios de vendas" at bounding box center [63, 266] width 79 height 12
select select "ALL"
select select "0"
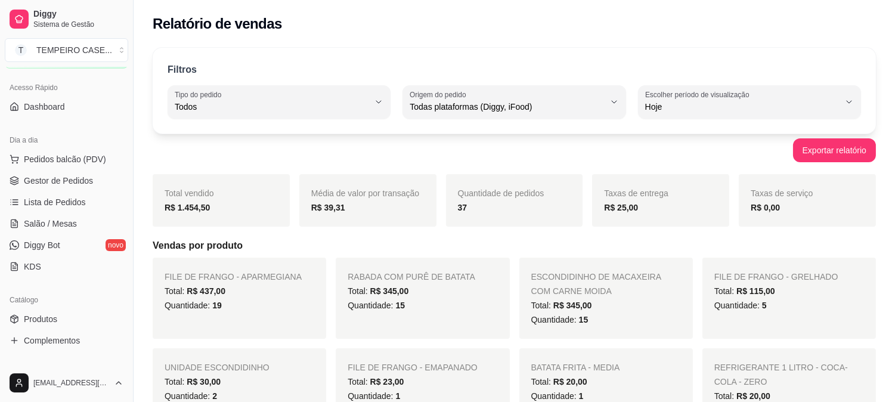
scroll to position [66, 0]
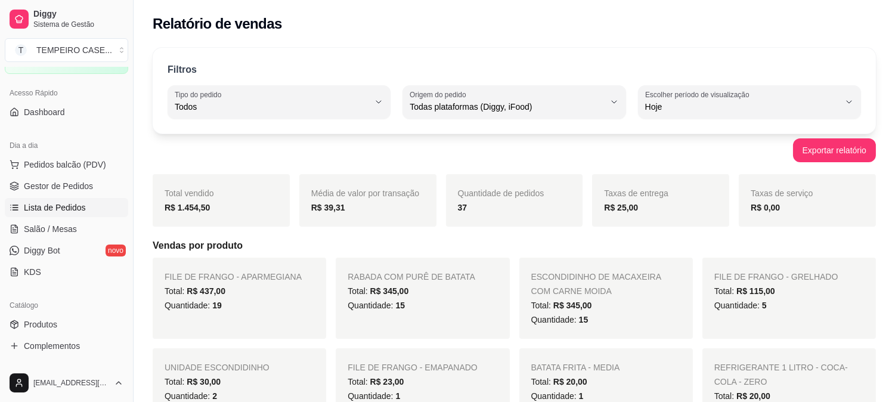
click at [108, 216] on link "Lista de Pedidos" at bounding box center [66, 207] width 123 height 19
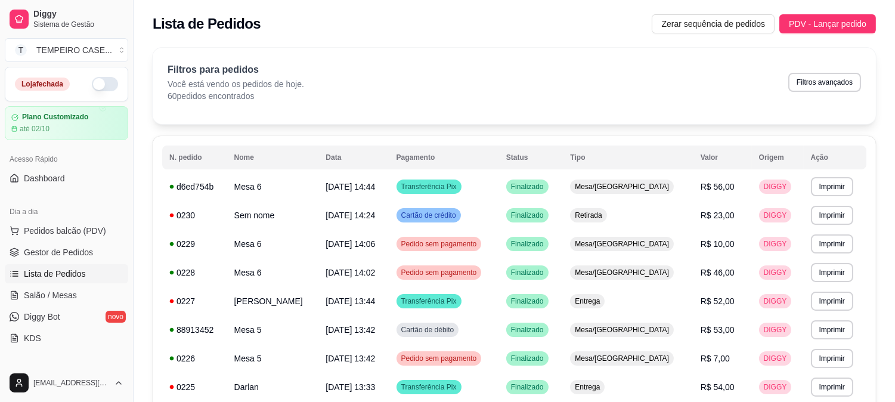
click at [101, 204] on div "Dia a dia" at bounding box center [66, 211] width 123 height 19
click at [74, 299] on span "Salão / Mesas" at bounding box center [50, 295] width 53 height 12
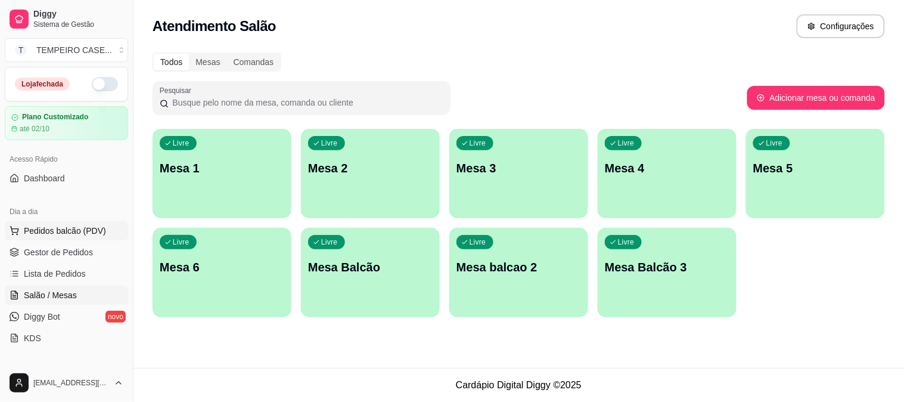
click at [86, 232] on span "Pedidos balcão (PDV)" at bounding box center [65, 231] width 82 height 12
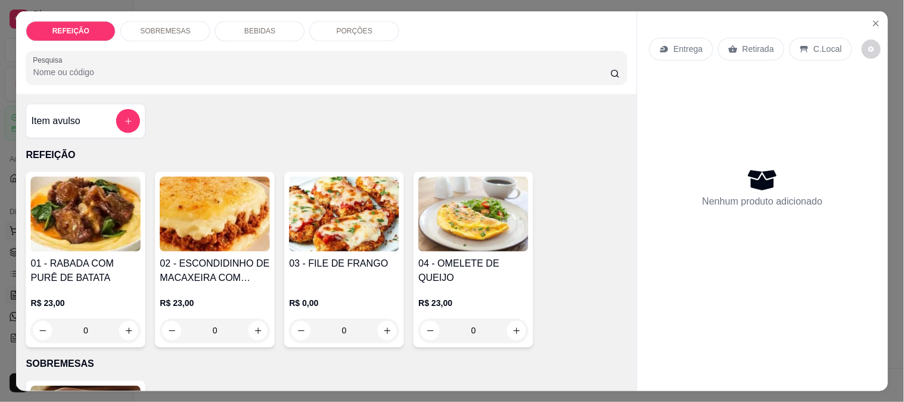
click at [64, 256] on h4 "01 - RABADA COM PURÊ DE BATATA" at bounding box center [85, 270] width 110 height 29
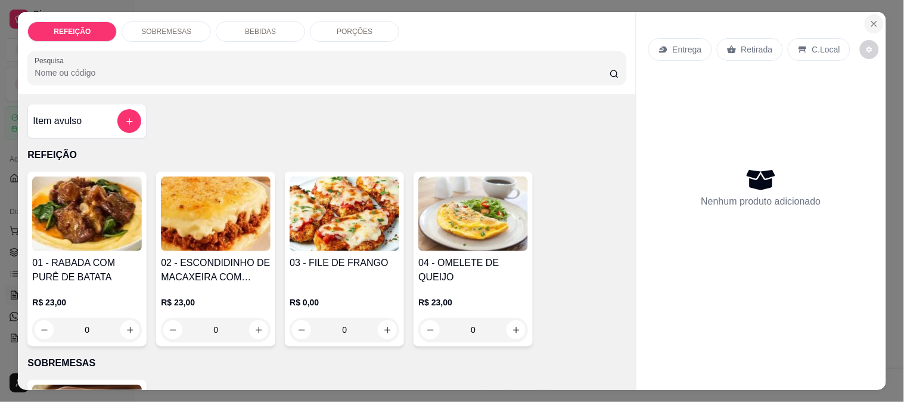
click at [873, 22] on icon "Close" at bounding box center [875, 24] width 10 height 10
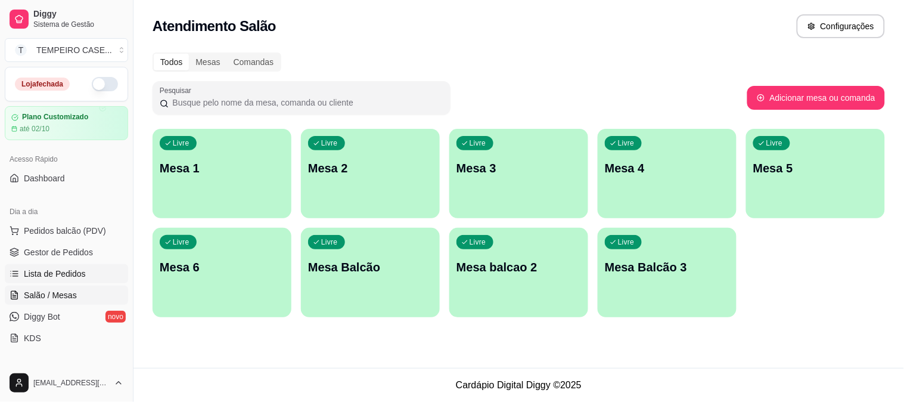
click at [46, 275] on span "Lista de Pedidos" at bounding box center [55, 274] width 62 height 12
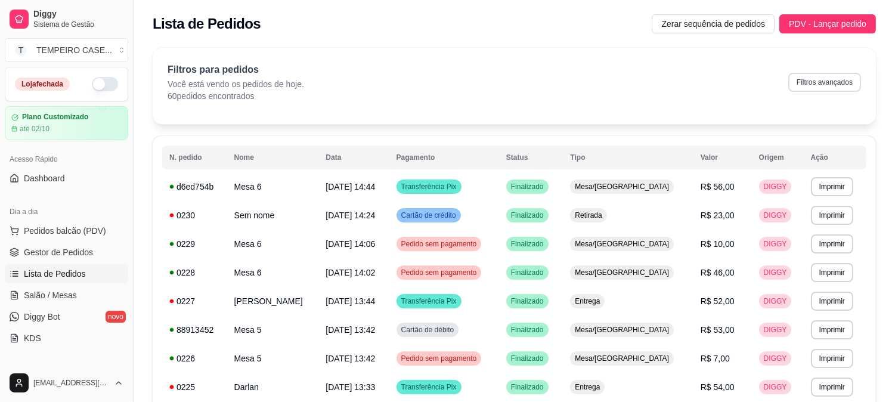
click at [832, 84] on button "Filtros avançados" at bounding box center [824, 82] width 73 height 19
select select "0"
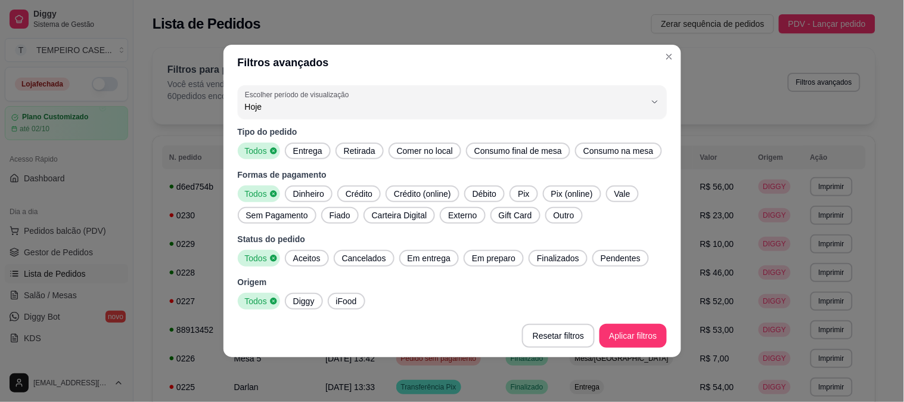
click at [309, 156] on span "Entrega" at bounding box center [308, 151] width 39 height 12
click at [417, 148] on span "Comer no local" at bounding box center [425, 151] width 66 height 12
click at [425, 151] on span "Comer no local" at bounding box center [422, 151] width 63 height 12
click at [306, 251] on div "Aceitos" at bounding box center [307, 258] width 44 height 17
drag, startPoint x: 431, startPoint y: 251, endPoint x: 484, endPoint y: 255, distance: 53.2
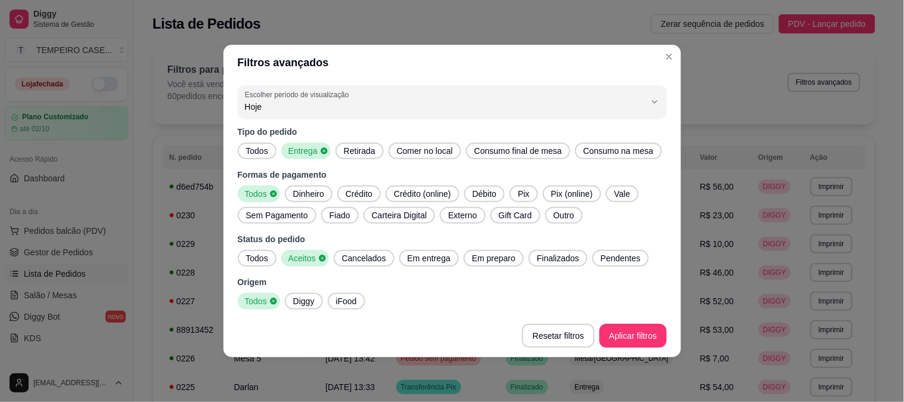
click at [436, 252] on div "Em entrega" at bounding box center [429, 258] width 60 height 17
click at [498, 255] on span "Em preparo" at bounding box center [497, 258] width 53 height 12
click at [554, 256] on span "Finalizados" at bounding box center [565, 258] width 52 height 12
click at [620, 258] on span "Pendentes" at bounding box center [631, 258] width 49 height 12
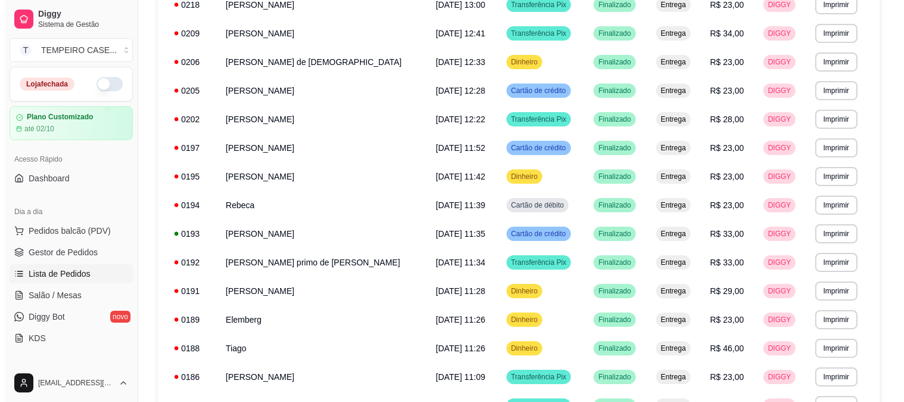
scroll to position [486, 0]
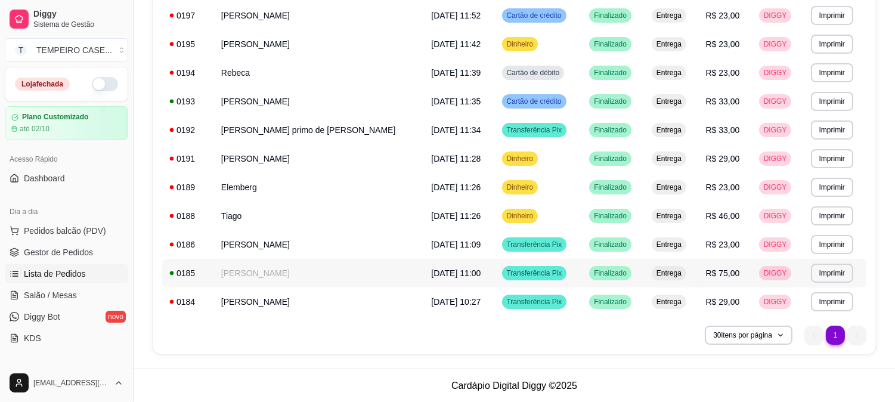
click at [297, 262] on td "[PERSON_NAME]" at bounding box center [319, 273] width 210 height 29
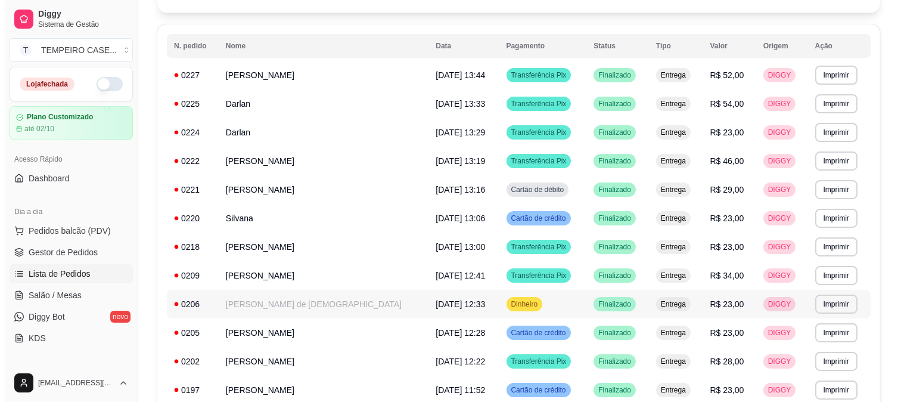
scroll to position [88, 0]
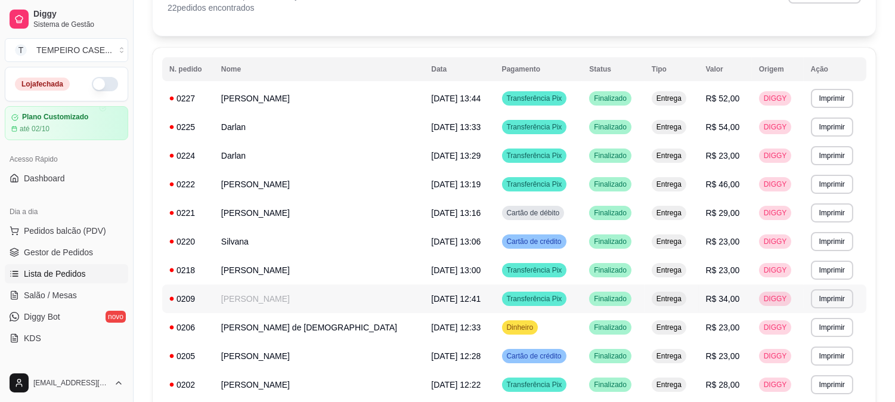
click at [301, 299] on td "[PERSON_NAME]" at bounding box center [319, 298] width 210 height 29
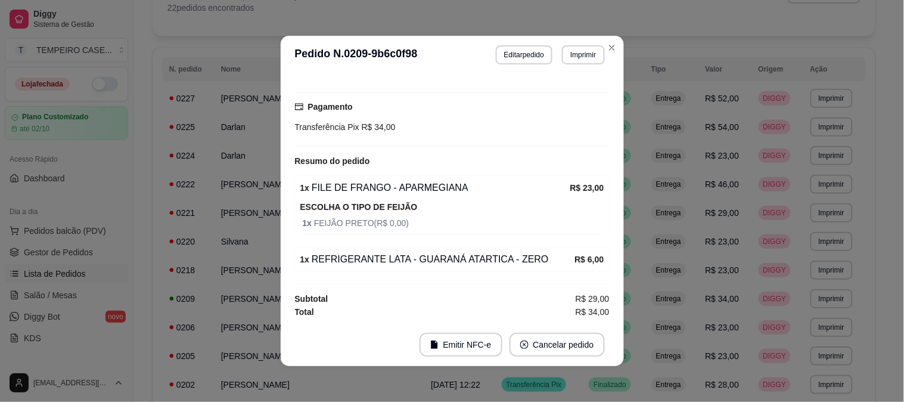
scroll to position [283, 0]
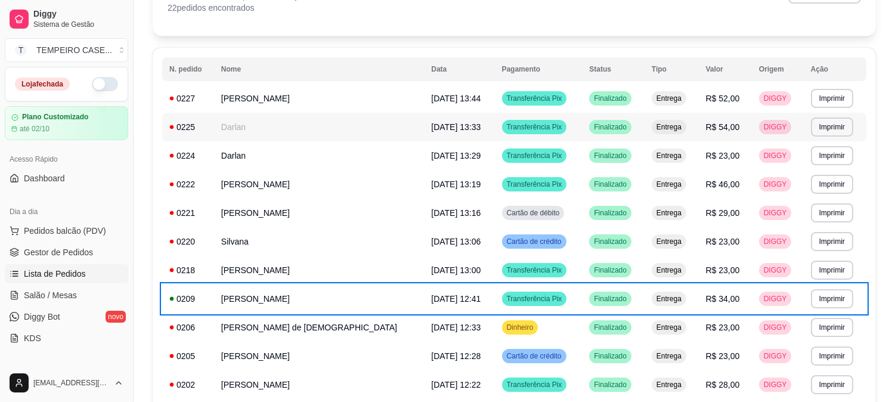
click at [424, 134] on td "[DATE] 13:33" at bounding box center [459, 127] width 70 height 29
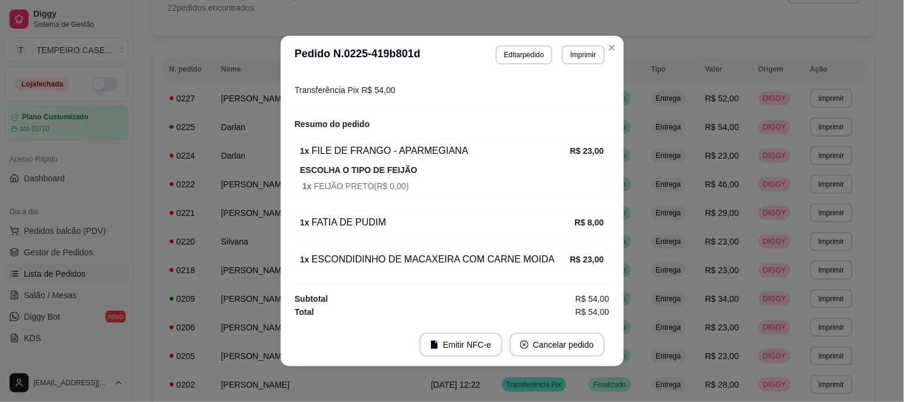
scroll to position [320, 0]
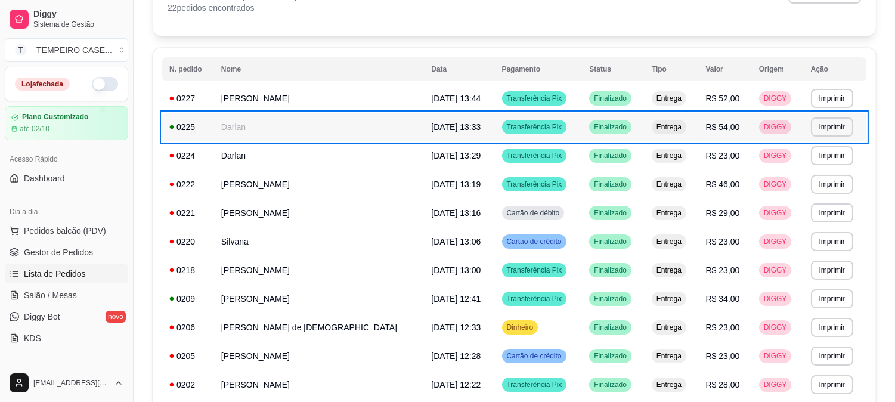
click at [254, 93] on td "[PERSON_NAME]" at bounding box center [319, 98] width 210 height 29
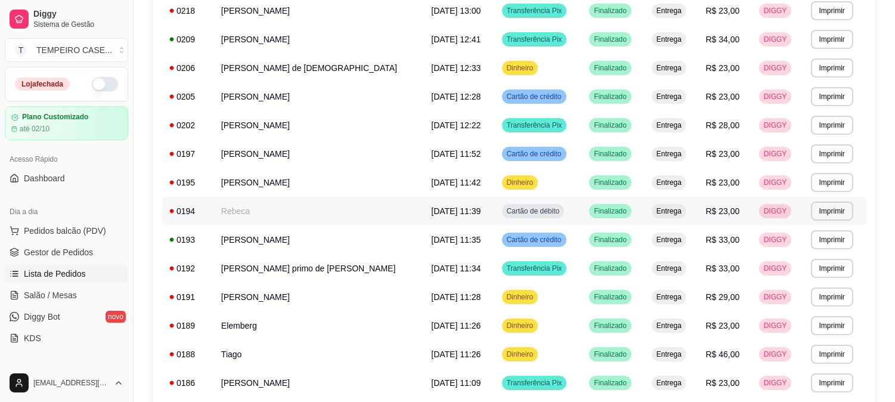
scroll to position [486, 0]
